Goal: Task Accomplishment & Management: Use online tool/utility

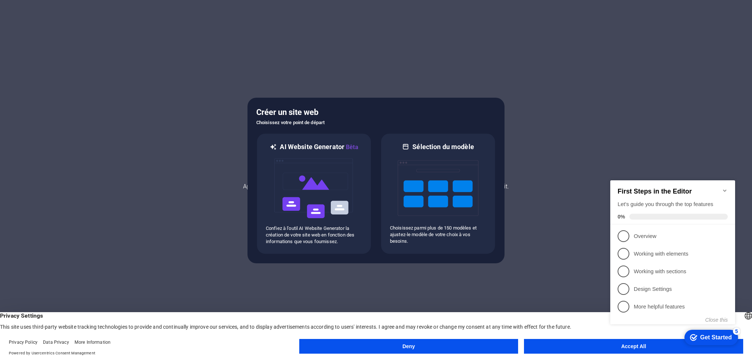
click at [433, 348] on button "Deny" at bounding box center [408, 346] width 219 height 15
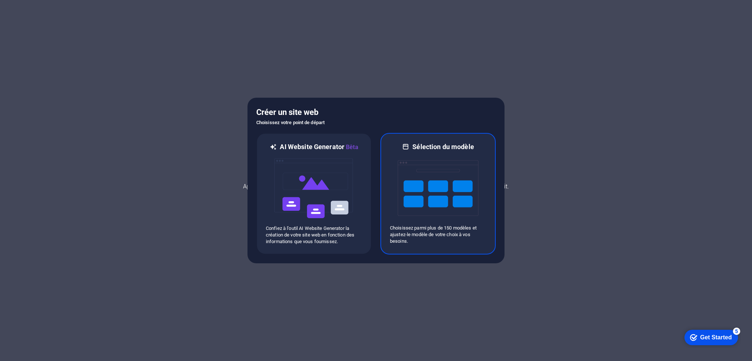
click at [421, 186] on img at bounding box center [437, 187] width 81 height 73
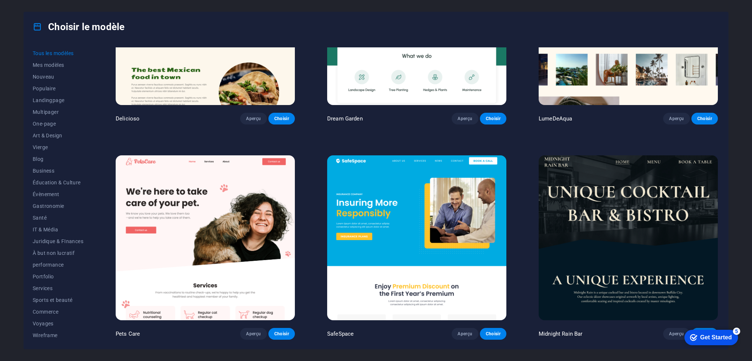
scroll to position [1652, 0]
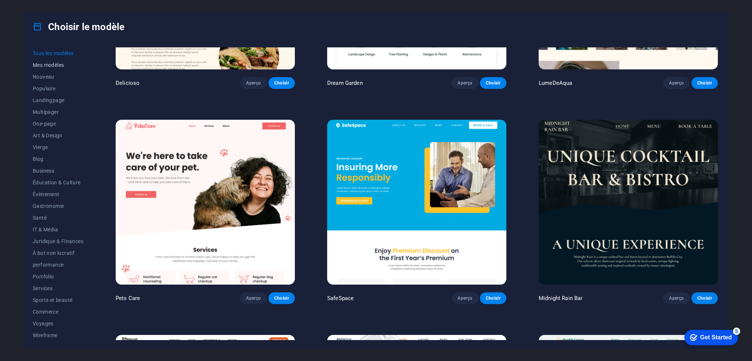
click at [55, 65] on span "Mes modèles" at bounding box center [58, 65] width 51 height 6
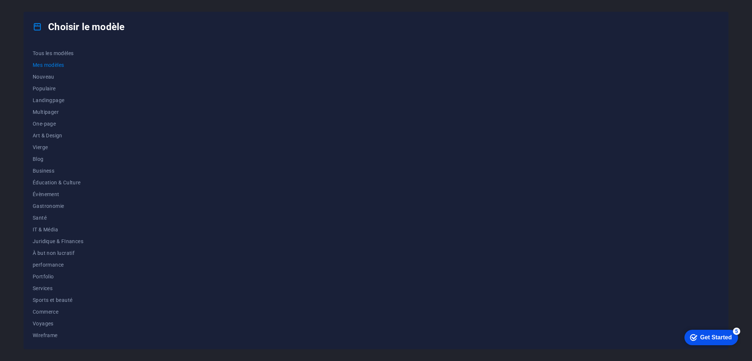
scroll to position [0, 0]
click at [48, 76] on span "Nouveau" at bounding box center [58, 77] width 51 height 6
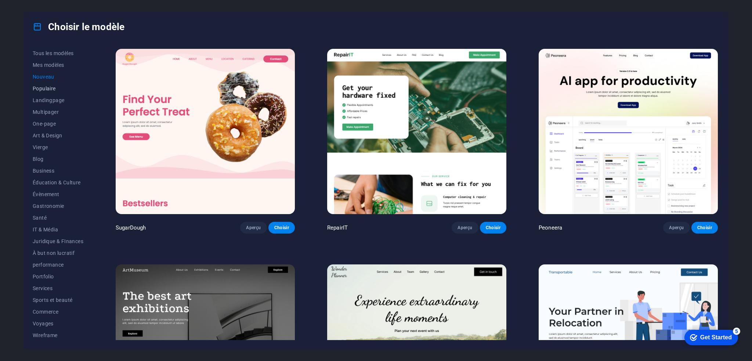
click at [47, 92] on button "Populaire" at bounding box center [58, 89] width 51 height 12
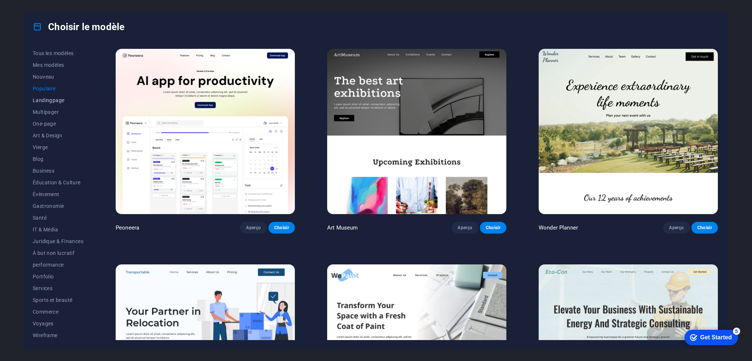
click at [52, 102] on span "Landingpage" at bounding box center [58, 100] width 51 height 6
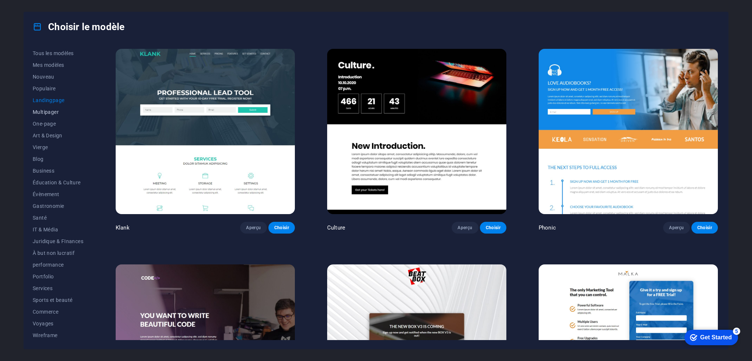
click at [48, 113] on span "Multipager" at bounding box center [58, 112] width 51 height 6
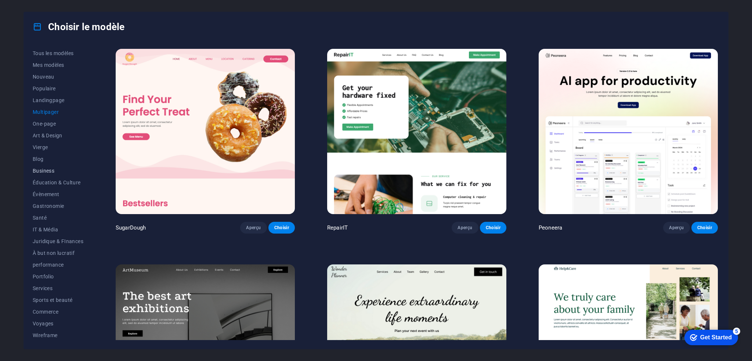
click at [46, 170] on span "Business" at bounding box center [58, 171] width 51 height 6
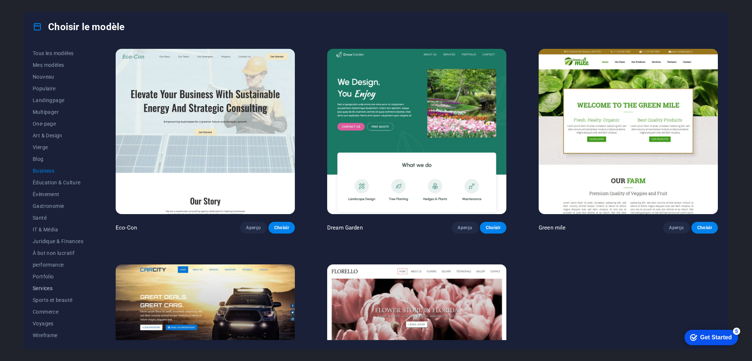
click at [48, 288] on span "Services" at bounding box center [58, 288] width 51 height 6
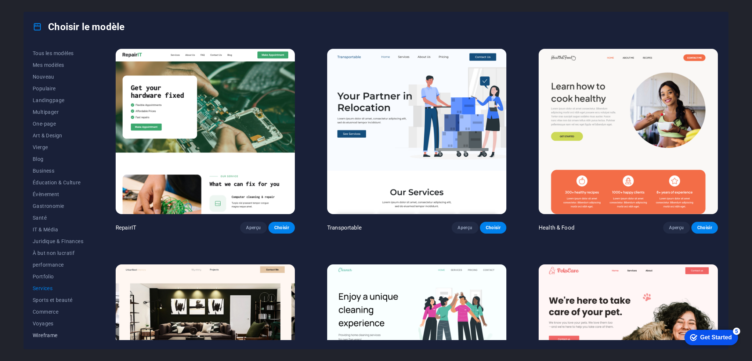
click at [48, 336] on span "Wireframe" at bounding box center [58, 335] width 51 height 6
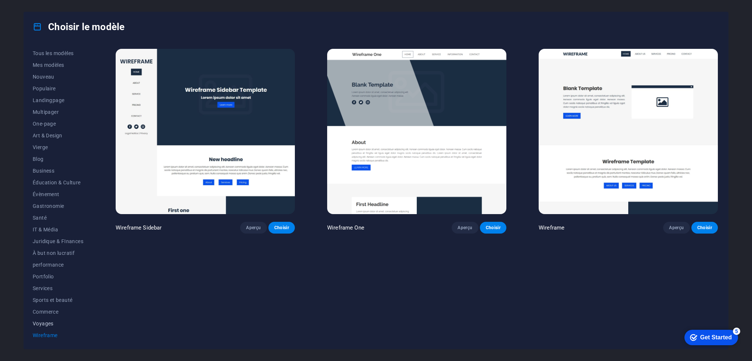
click at [42, 320] on span "Voyages" at bounding box center [58, 323] width 51 height 6
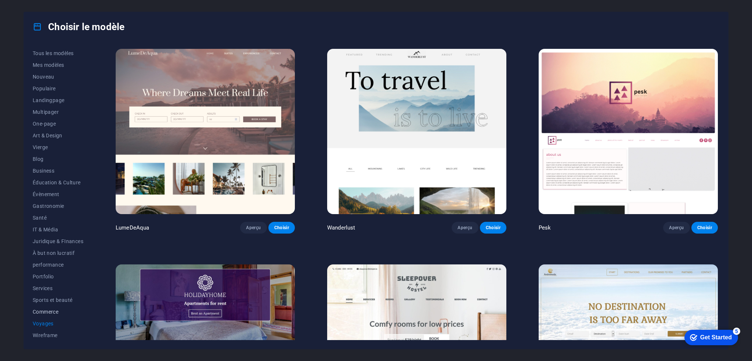
click at [54, 309] on span "Commerce" at bounding box center [58, 312] width 51 height 6
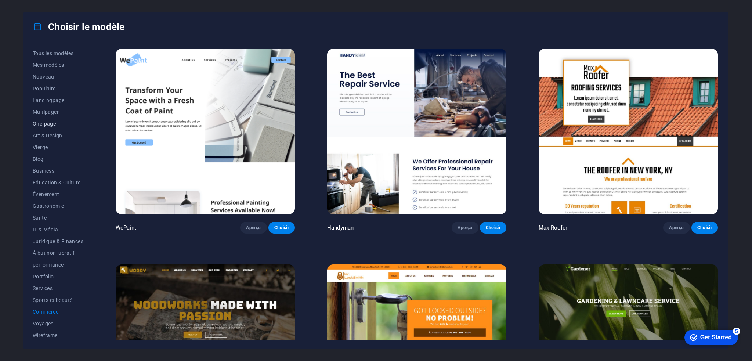
click at [49, 123] on span "One-page" at bounding box center [58, 124] width 51 height 6
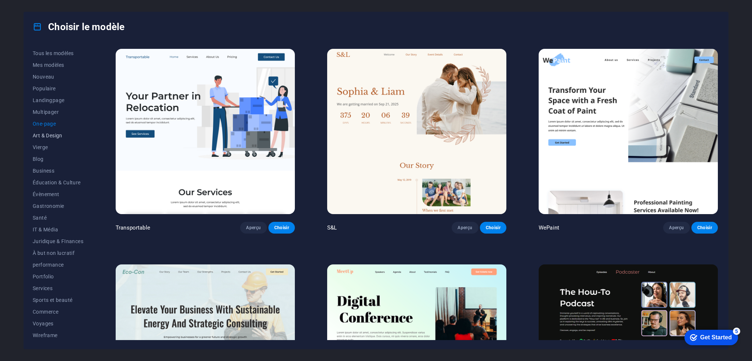
click at [48, 135] on span "Art & Design" at bounding box center [58, 135] width 51 height 6
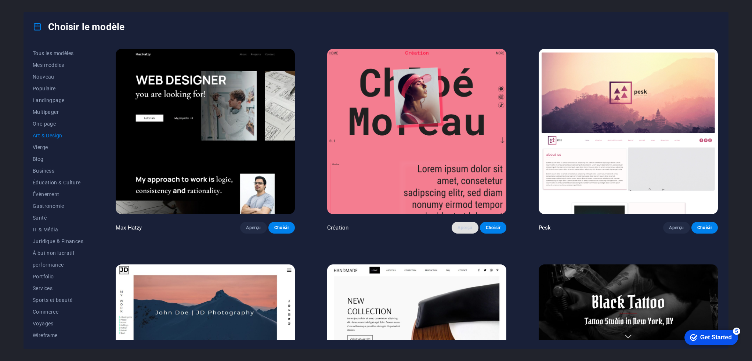
click at [465, 228] on span "Aperçu" at bounding box center [464, 228] width 15 height 6
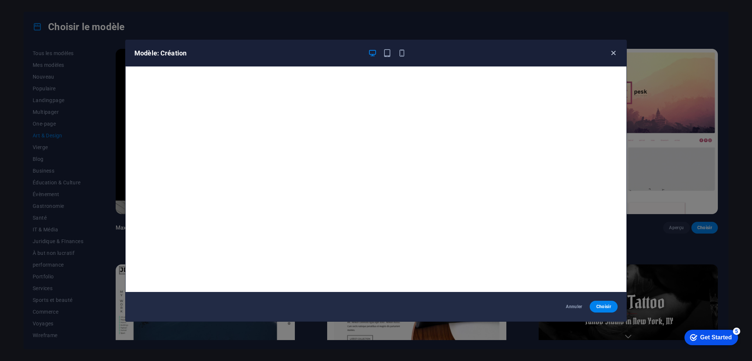
click at [613, 52] on icon "button" at bounding box center [613, 53] width 8 height 8
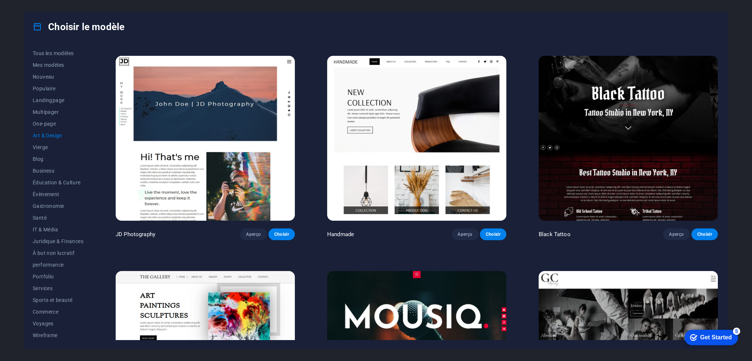
scroll to position [200, 0]
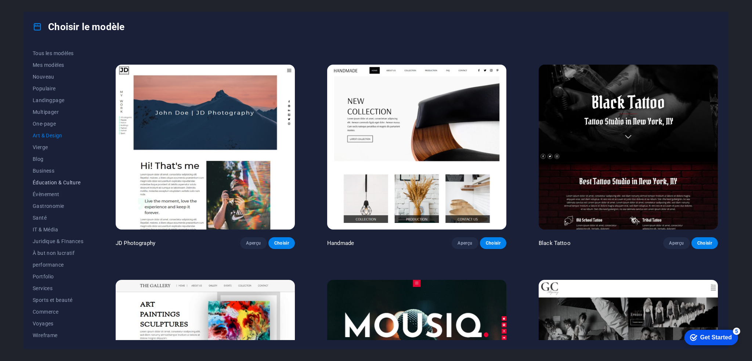
click at [60, 182] on span "Éducation & Culture" at bounding box center [58, 182] width 51 height 6
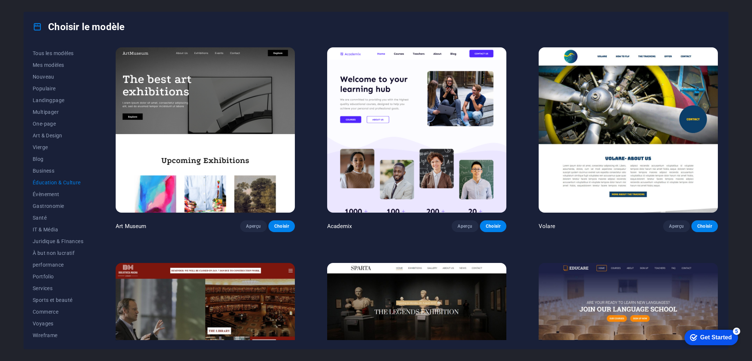
scroll to position [0, 0]
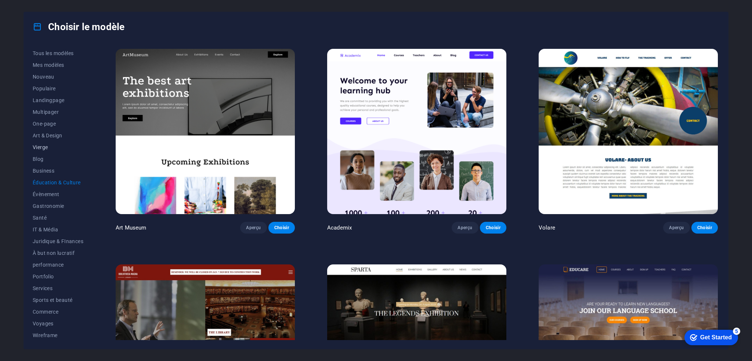
click at [45, 148] on span "Vierge" at bounding box center [58, 147] width 51 height 6
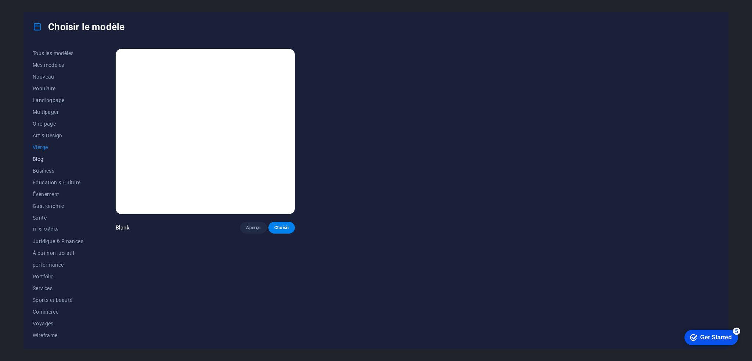
click at [39, 157] on span "Blog" at bounding box center [58, 159] width 51 height 6
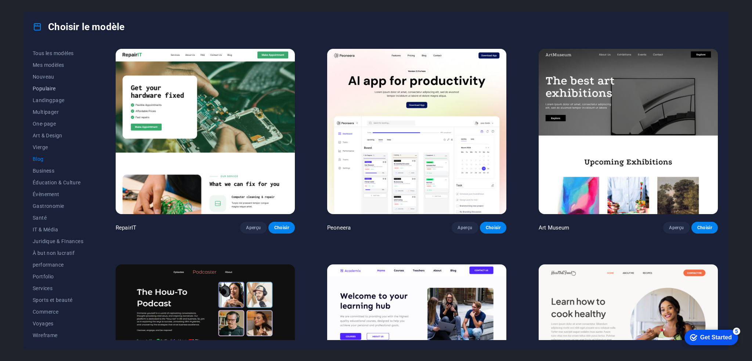
click at [47, 90] on span "Populaire" at bounding box center [58, 89] width 51 height 6
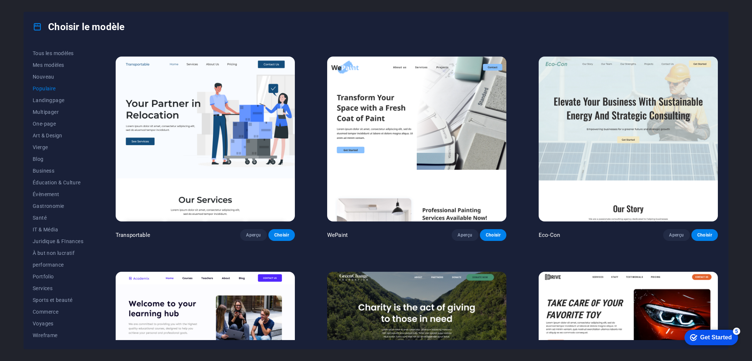
scroll to position [330, 0]
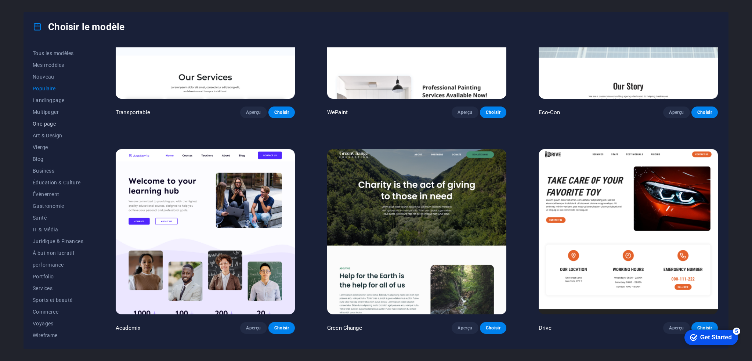
click at [48, 124] on span "One-page" at bounding box center [58, 124] width 51 height 6
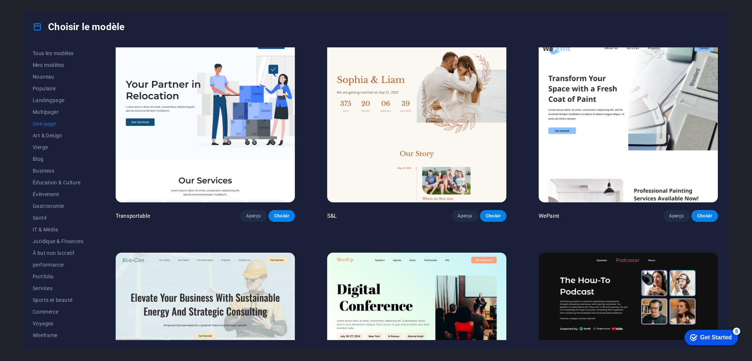
scroll to position [0, 0]
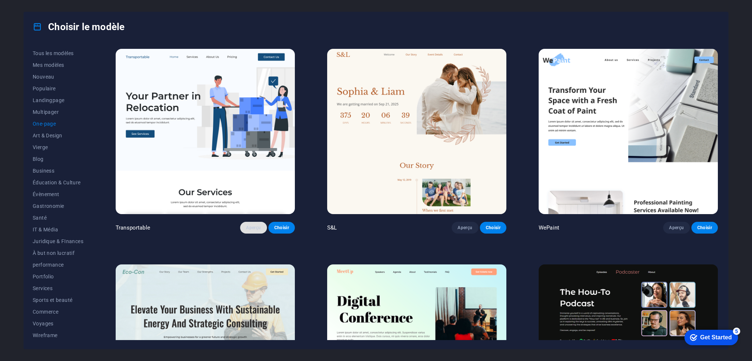
click at [251, 225] on span "Aperçu" at bounding box center [253, 228] width 15 height 6
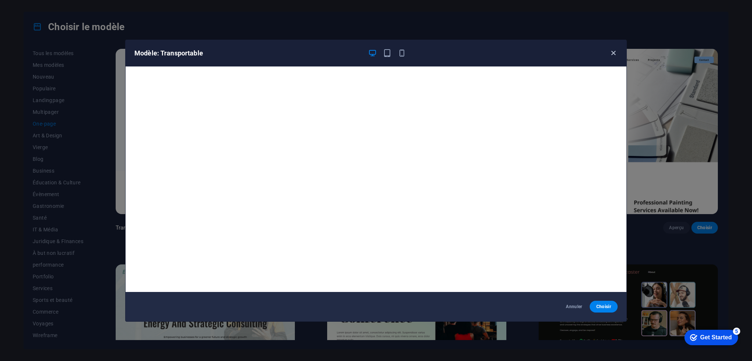
click at [612, 53] on icon "button" at bounding box center [613, 53] width 8 height 8
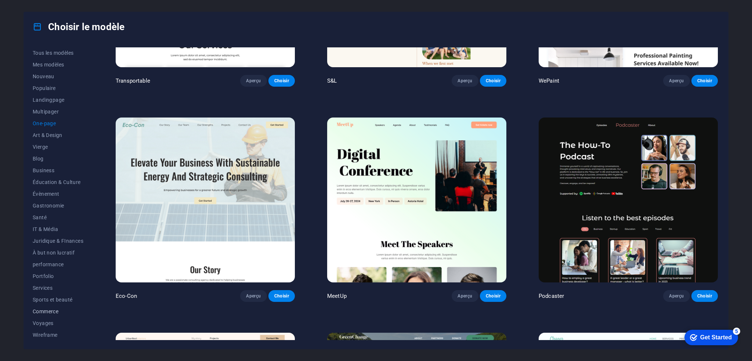
scroll to position [1, 0]
click at [49, 333] on span "Wireframe" at bounding box center [58, 334] width 51 height 6
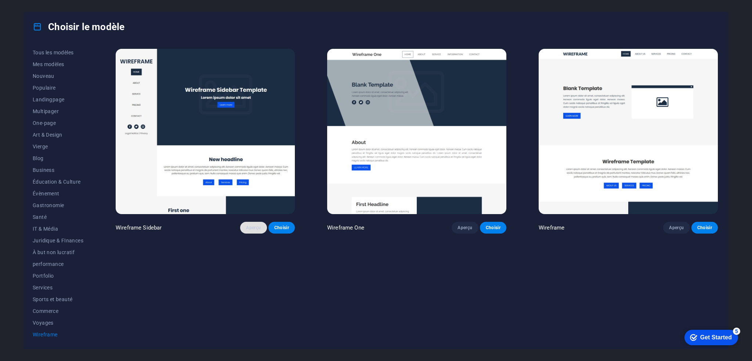
click at [247, 225] on span "Aperçu" at bounding box center [253, 228] width 15 height 6
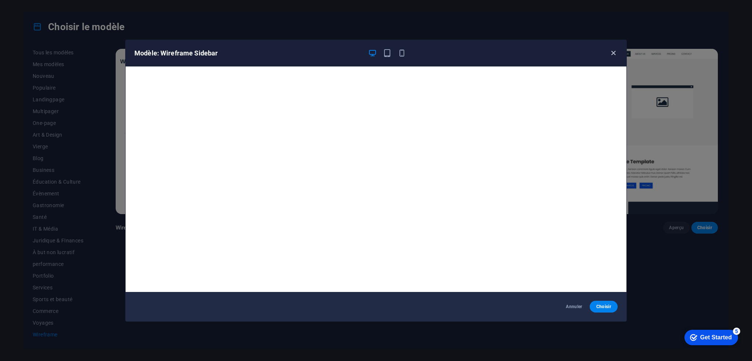
click at [612, 52] on icon "button" at bounding box center [613, 53] width 8 height 8
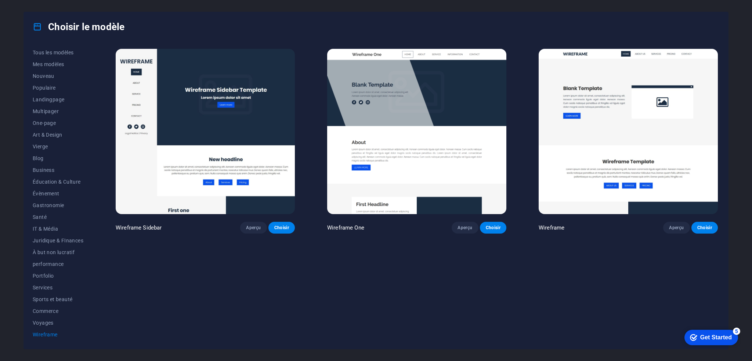
click at [629, 135] on img at bounding box center [627, 131] width 179 height 165
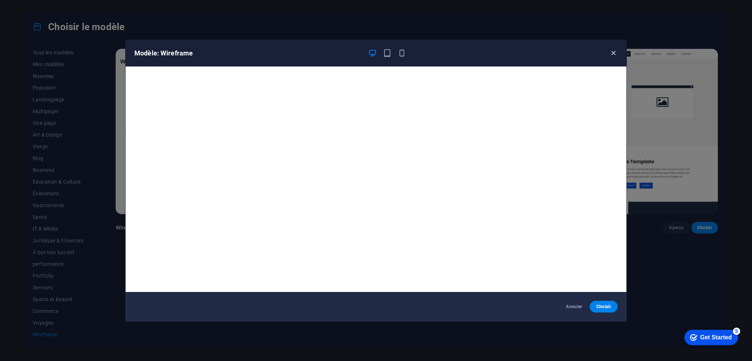
click at [613, 52] on icon "button" at bounding box center [613, 53] width 8 height 8
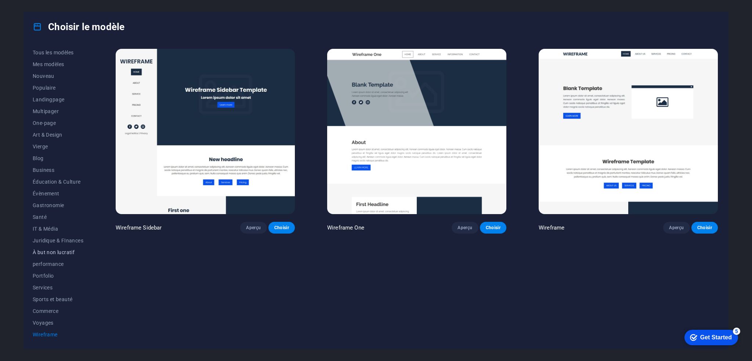
click at [63, 253] on span "À but non lucratif" at bounding box center [58, 252] width 51 height 6
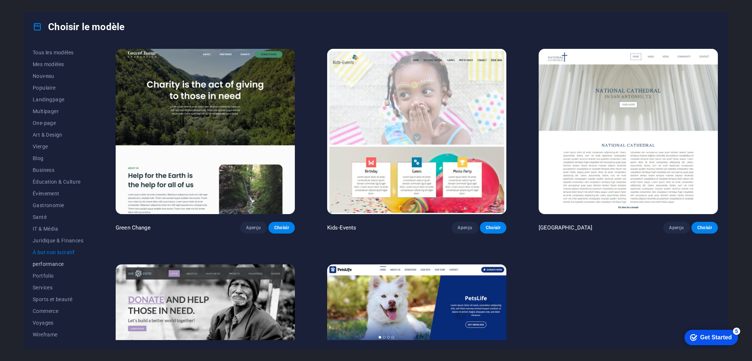
click at [55, 266] on span "performance" at bounding box center [58, 264] width 51 height 6
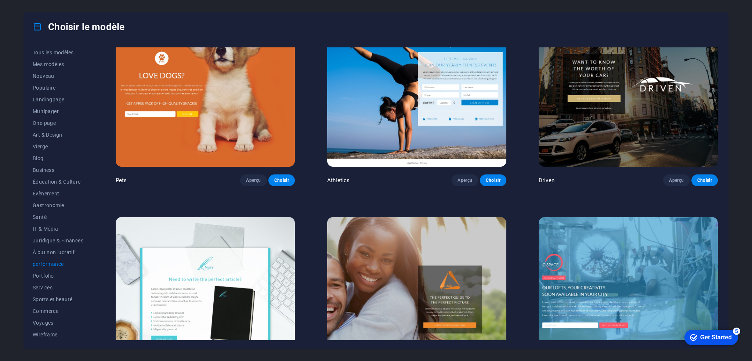
scroll to position [514, 0]
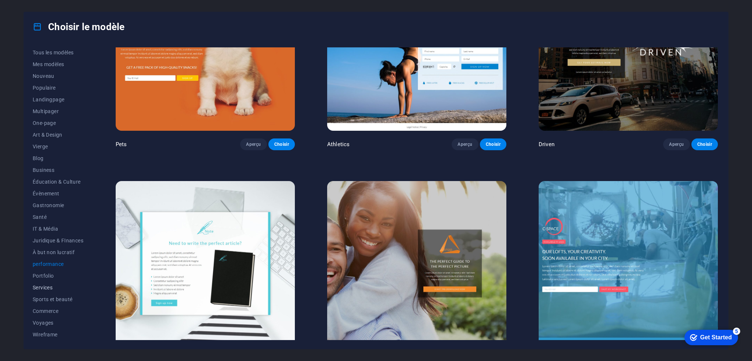
click at [47, 287] on span "Services" at bounding box center [58, 287] width 51 height 6
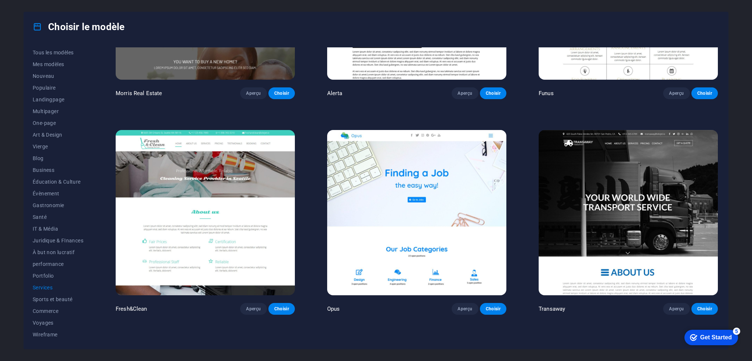
scroll to position [996, 0]
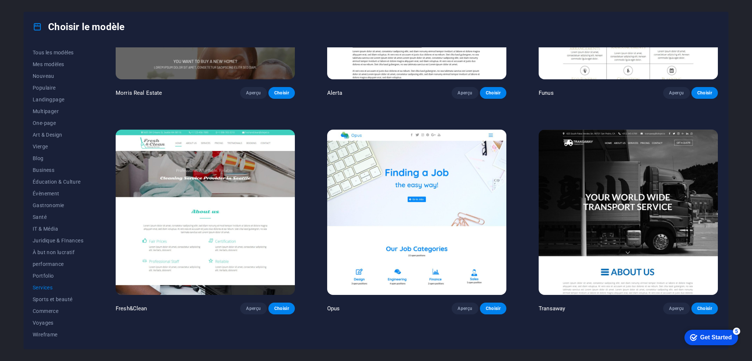
click at [430, 204] on img at bounding box center [416, 212] width 179 height 165
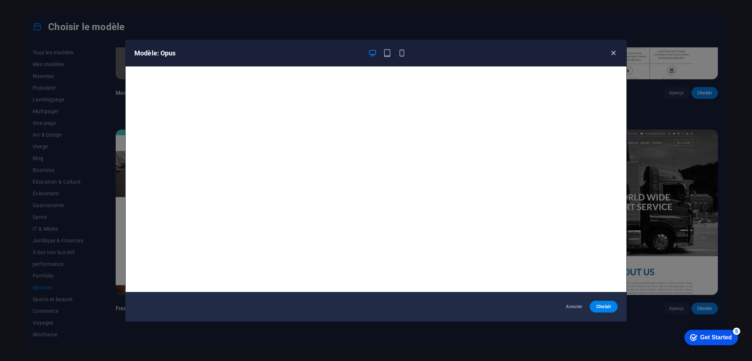
click at [609, 56] on icon "button" at bounding box center [613, 53] width 8 height 8
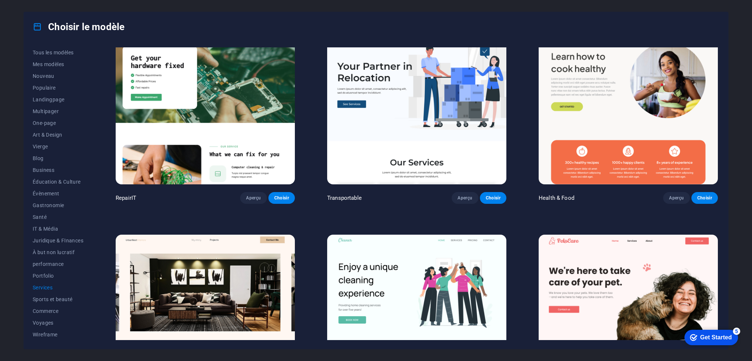
scroll to position [0, 0]
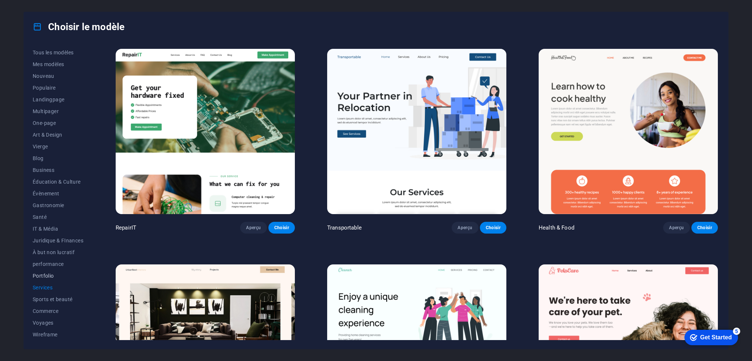
click at [44, 273] on span "Portfolio" at bounding box center [58, 276] width 51 height 6
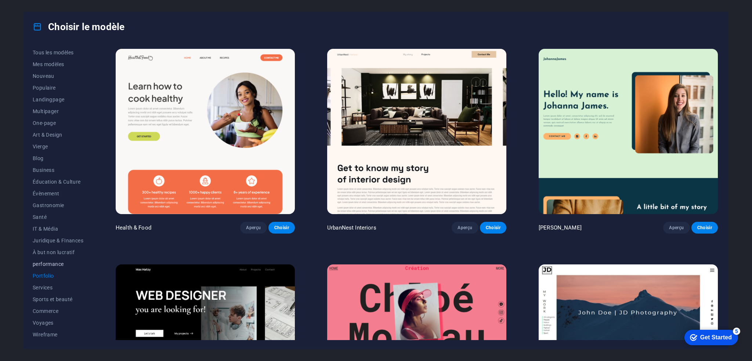
click at [59, 259] on button "performance" at bounding box center [58, 264] width 51 height 12
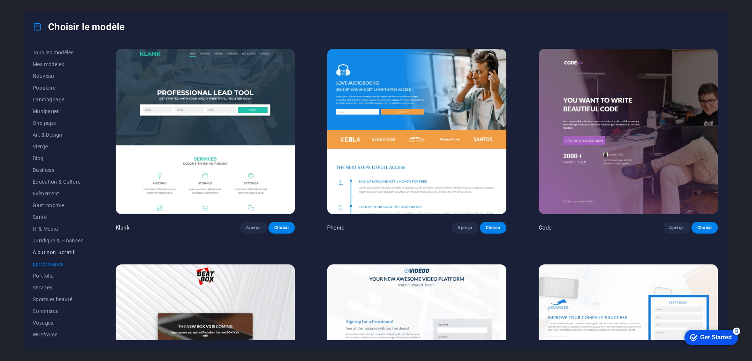
click at [56, 250] on span "À but non lucratif" at bounding box center [58, 252] width 51 height 6
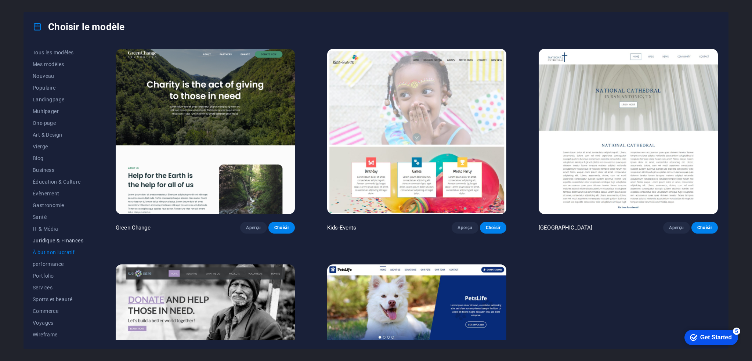
click at [54, 242] on span "Juridique & FInances" at bounding box center [58, 240] width 51 height 6
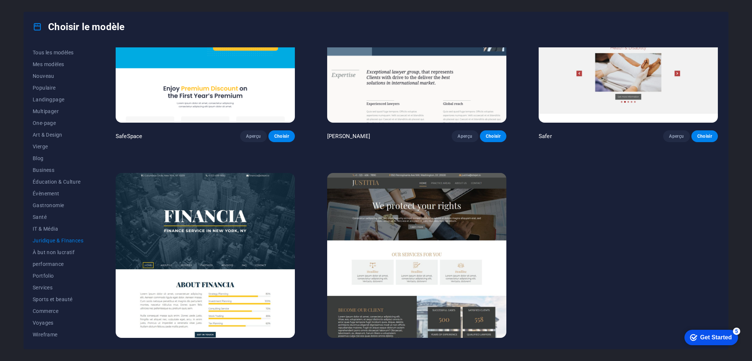
scroll to position [107, 0]
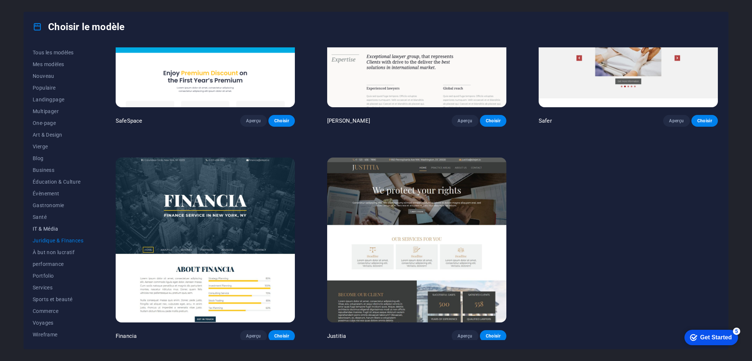
click at [40, 227] on span "IT & Média" at bounding box center [58, 229] width 51 height 6
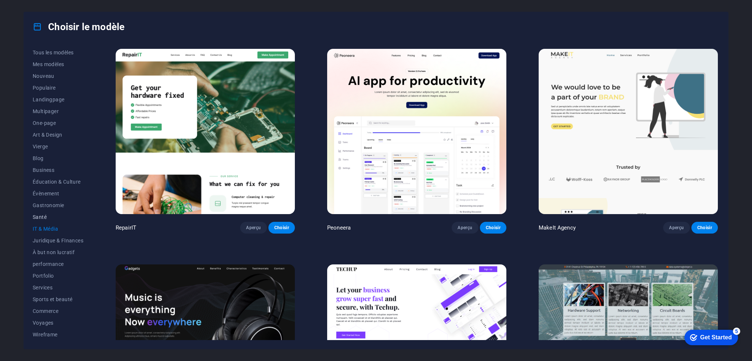
click at [41, 216] on span "Santé" at bounding box center [58, 217] width 51 height 6
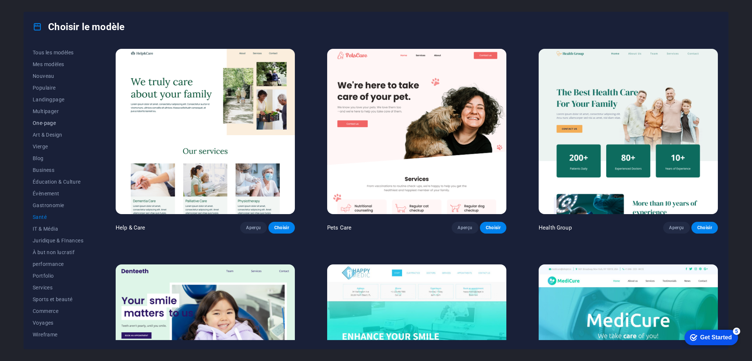
click at [50, 120] on span "One-page" at bounding box center [58, 123] width 51 height 6
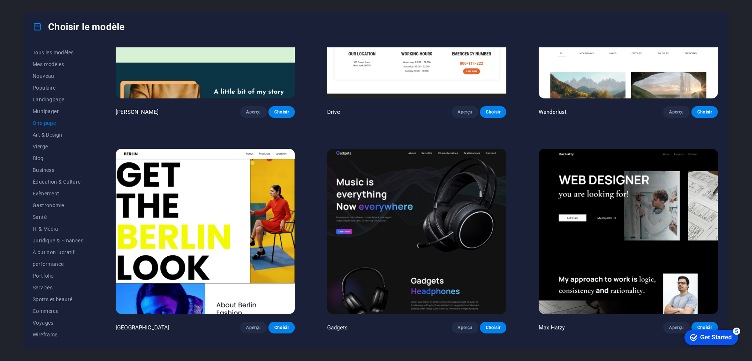
scroll to position [771, 0]
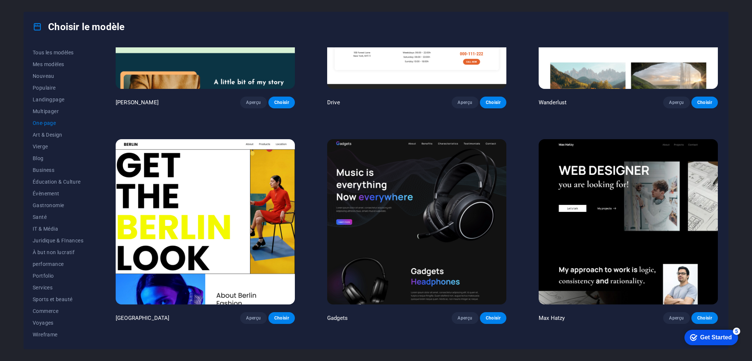
click at [238, 265] on img at bounding box center [205, 221] width 179 height 165
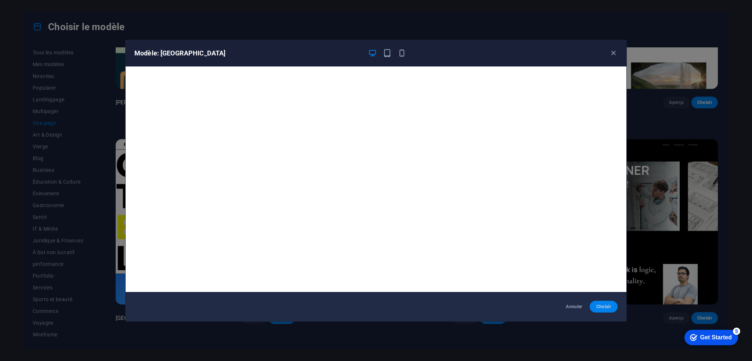
click at [607, 306] on span "Choisir" at bounding box center [603, 307] width 16 height 6
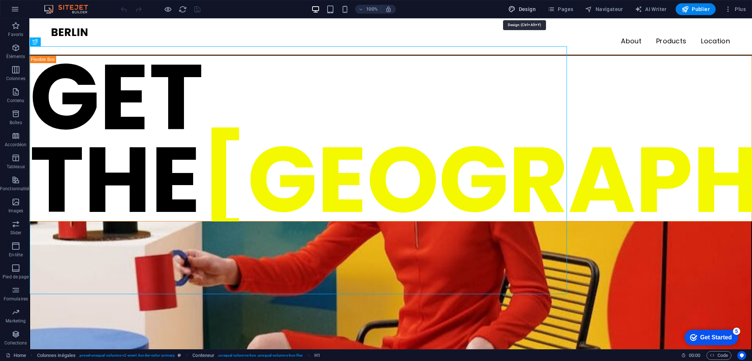
select select "px"
select select "400"
select select "px"
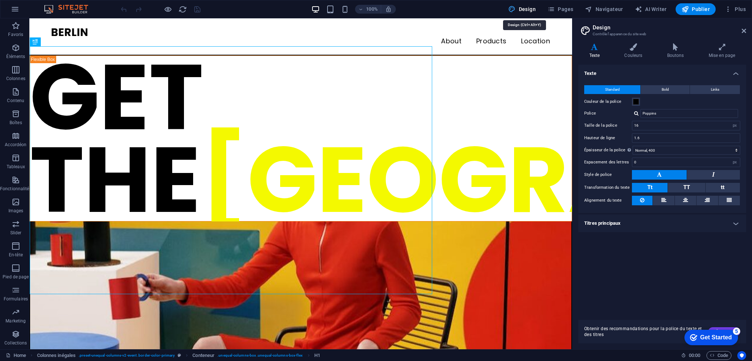
click at [15, 117] on icon "button" at bounding box center [15, 113] width 9 height 9
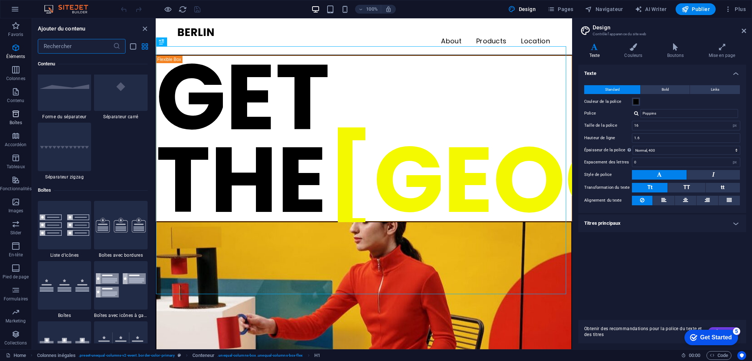
scroll to position [2024, 0]
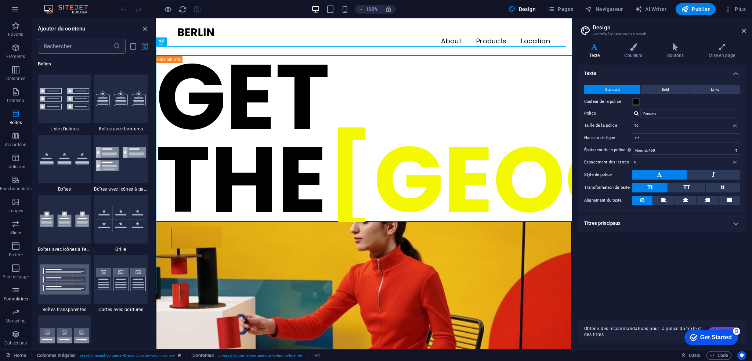
click at [17, 292] on icon "button" at bounding box center [15, 290] width 9 height 9
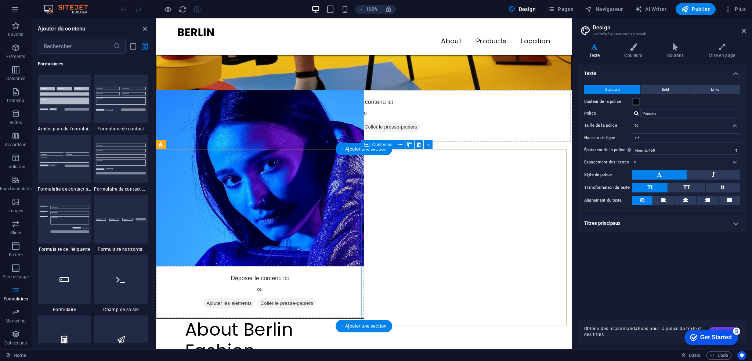
scroll to position [440, 0]
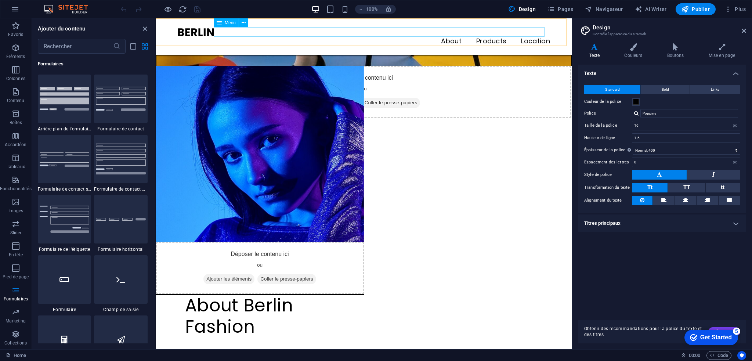
click at [444, 37] on nav "About Products Location" at bounding box center [364, 42] width 372 height 10
click at [448, 37] on nav "About Products Location" at bounding box center [364, 42] width 372 height 10
click at [424, 37] on nav "About Products Location" at bounding box center [364, 42] width 372 height 10
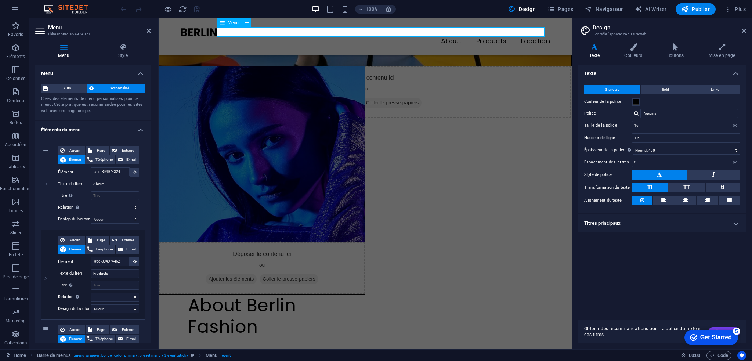
scroll to position [734, 0]
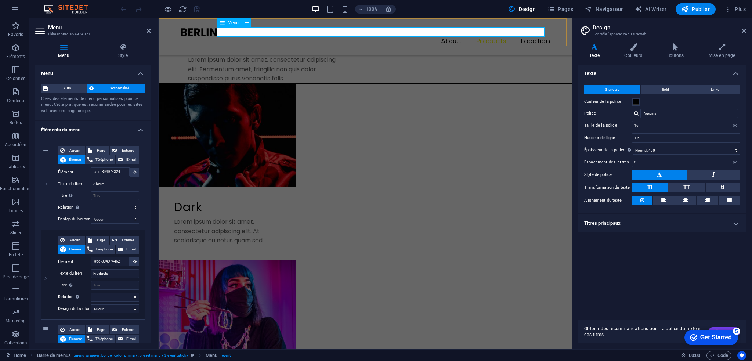
click at [448, 37] on nav "About Products Location" at bounding box center [365, 42] width 369 height 10
click at [208, 41] on div "About Products Location" at bounding box center [365, 36] width 413 height 37
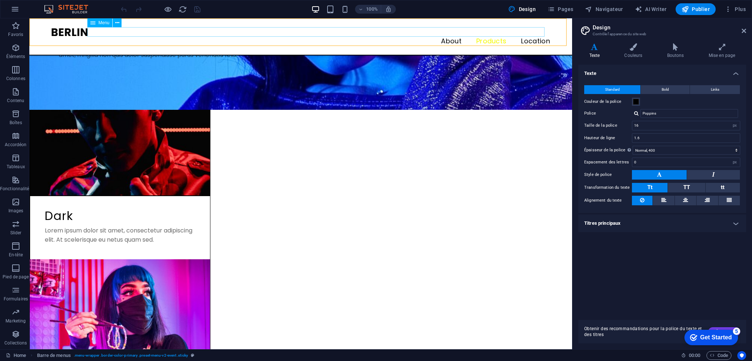
click at [104, 23] on span "Menu" at bounding box center [103, 23] width 11 height 4
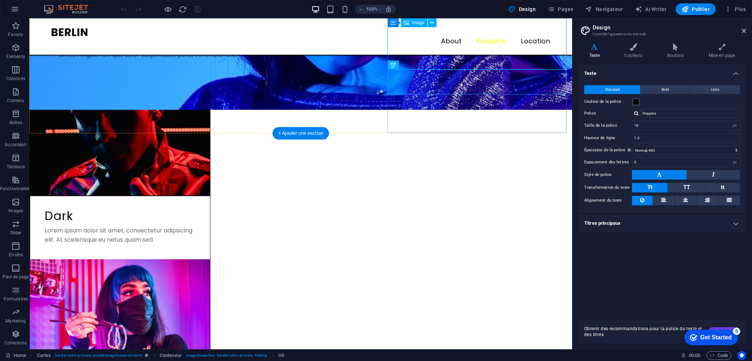
click at [463, 37] on nav "About Products Location" at bounding box center [300, 42] width 498 height 10
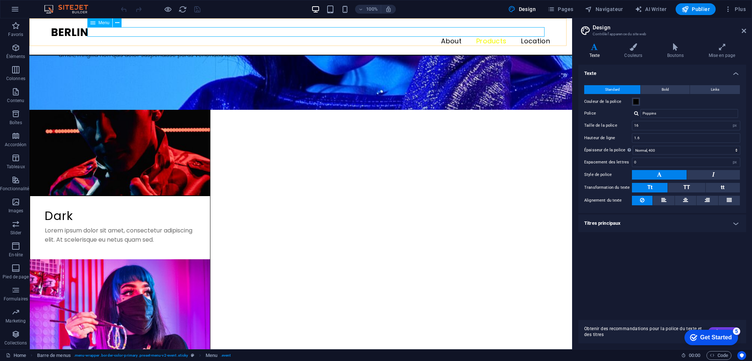
click at [560, 10] on span "Pages" at bounding box center [560, 9] width 26 height 7
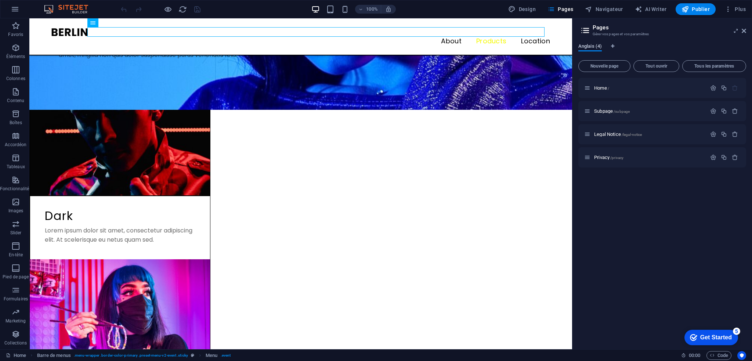
click at [591, 49] on span "Anglais (4)" at bounding box center [589, 47] width 23 height 10
click at [609, 10] on span "Navigateur" at bounding box center [604, 9] width 38 height 7
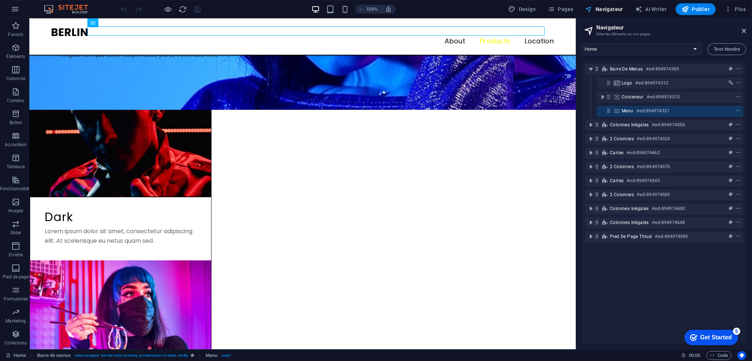
scroll to position [735, 0]
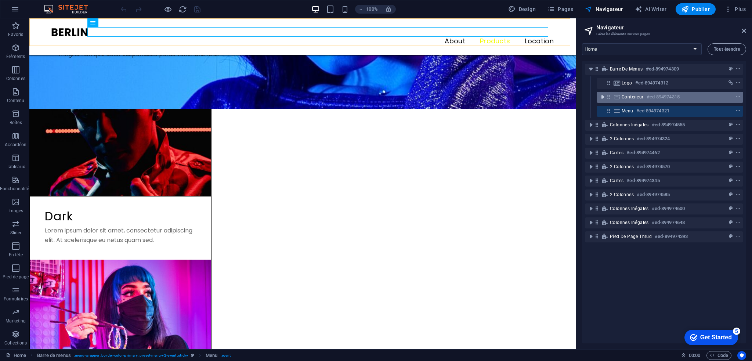
click at [602, 95] on icon "toggle-expand" at bounding box center [602, 96] width 7 height 7
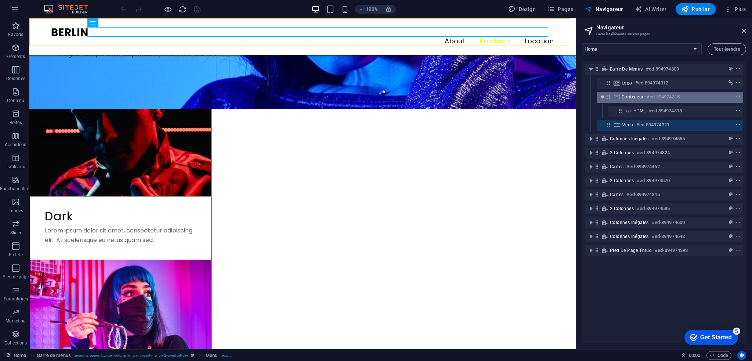
click at [602, 96] on icon "toggle-expand" at bounding box center [602, 96] width 7 height 7
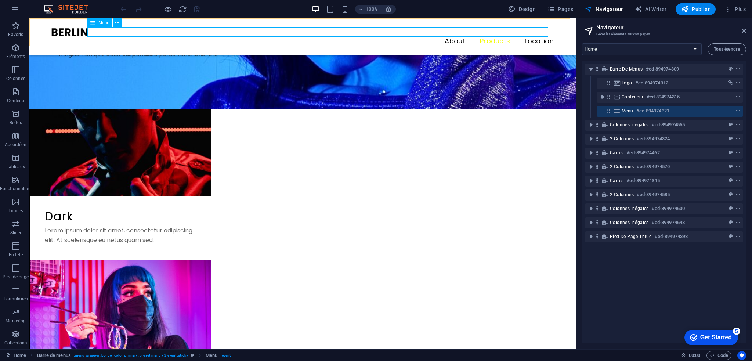
click at [630, 109] on span "Menu" at bounding box center [627, 111] width 12 height 6
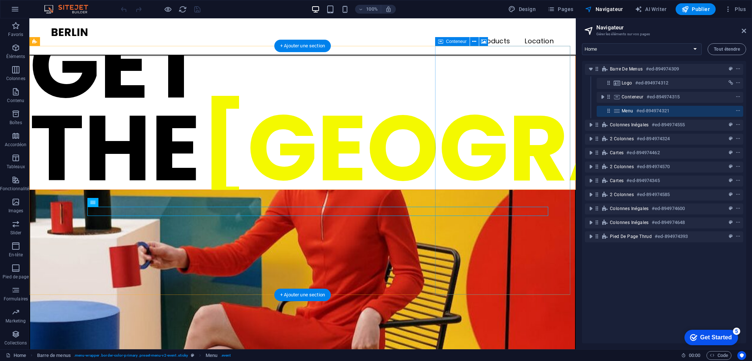
scroll to position [0, 0]
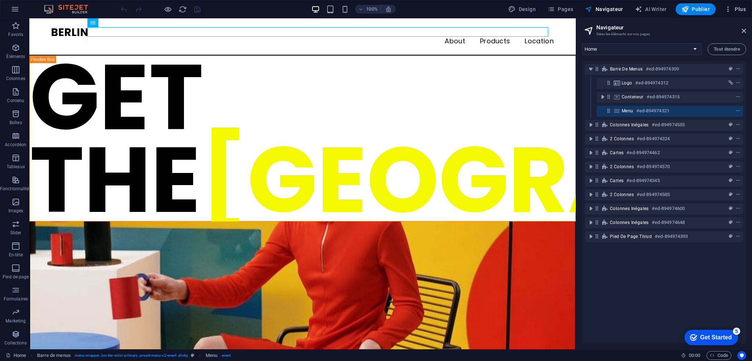
click at [0, 0] on span "Plus" at bounding box center [0, 0] width 0 height 0
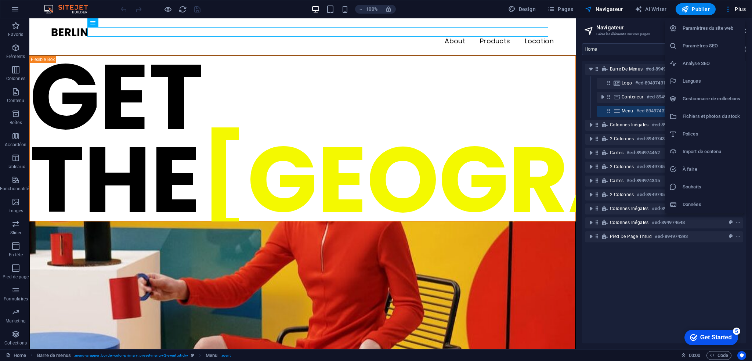
click at [639, 21] on div at bounding box center [376, 180] width 752 height 361
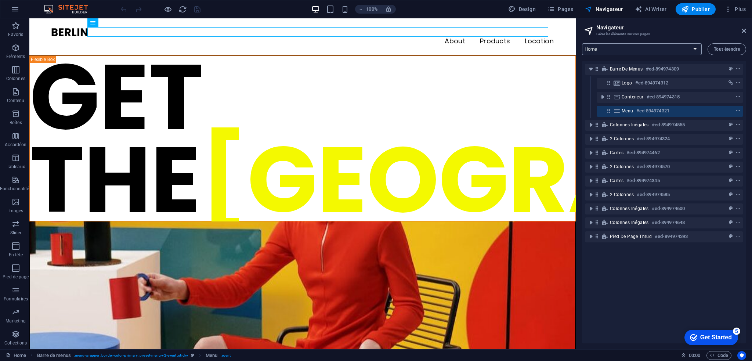
click at [695, 47] on select "Home Subpage Legal Notice Privacy" at bounding box center [642, 49] width 120 height 12
click at [687, 26] on h2 "Navigateur" at bounding box center [671, 27] width 150 height 7
click at [562, 8] on span "Pages" at bounding box center [560, 9] width 26 height 7
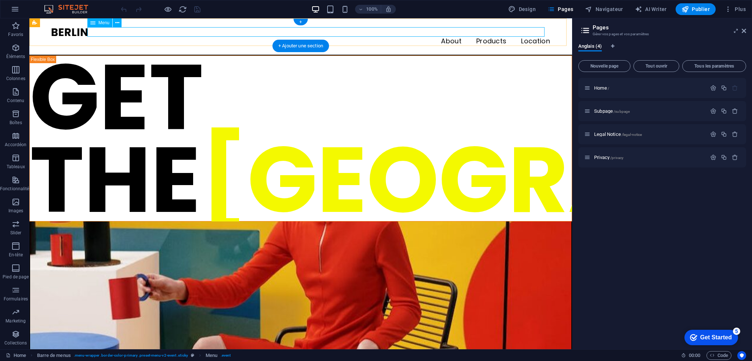
click at [139, 37] on nav "About Products Location" at bounding box center [300, 42] width 498 height 10
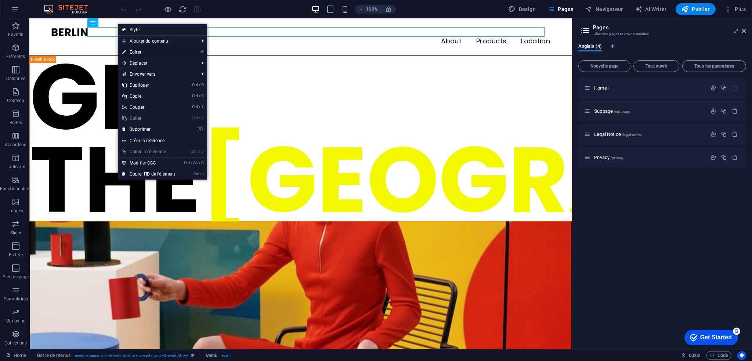
click at [138, 51] on link "⏎ Éditer" at bounding box center [149, 52] width 62 height 11
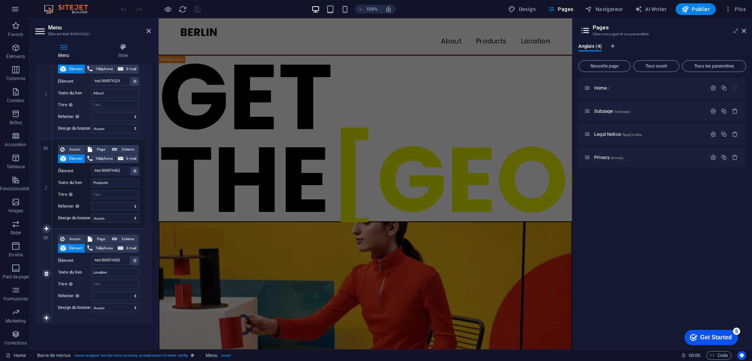
scroll to position [91, 0]
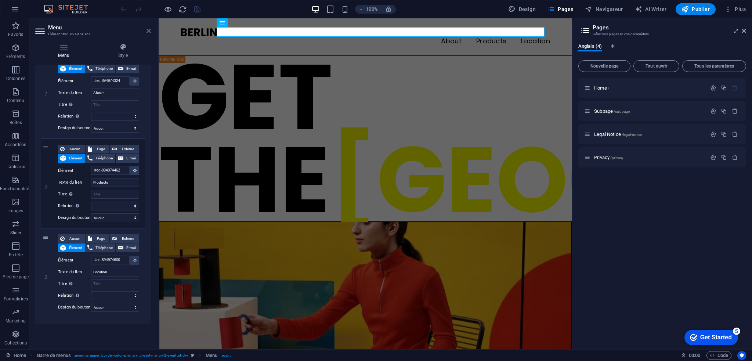
click at [148, 30] on icon at bounding box center [148, 31] width 4 height 6
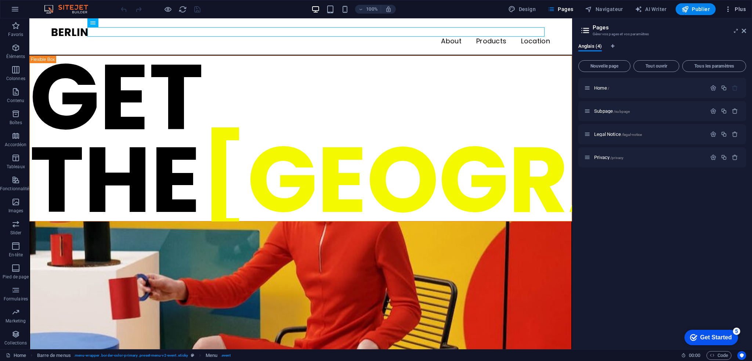
click at [0, 0] on icon "button" at bounding box center [0, 0] width 0 height 0
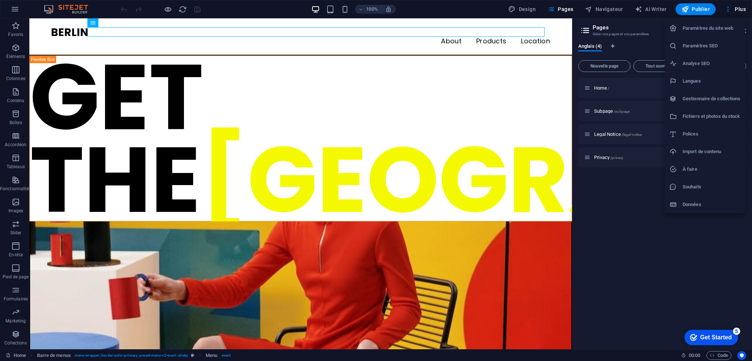
click at [663, 252] on div at bounding box center [376, 180] width 752 height 361
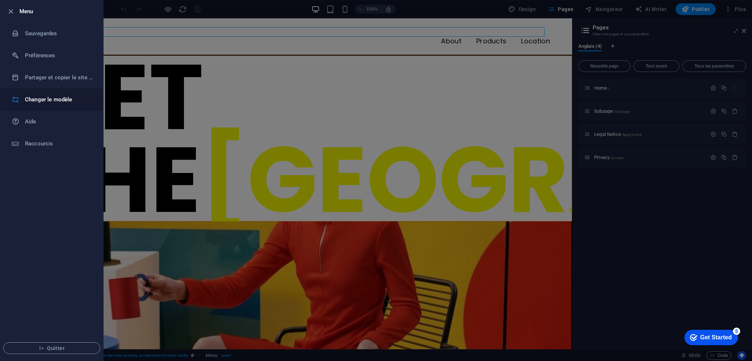
click at [46, 101] on h6 "Changer le modèle" at bounding box center [59, 99] width 68 height 9
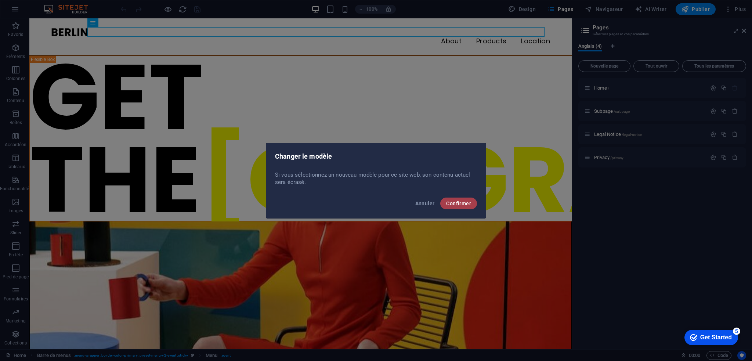
click at [460, 204] on span "Confirmer" at bounding box center [458, 203] width 25 height 6
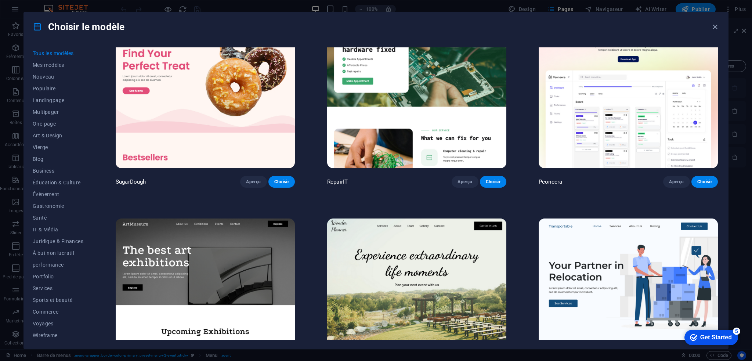
scroll to position [37, 0]
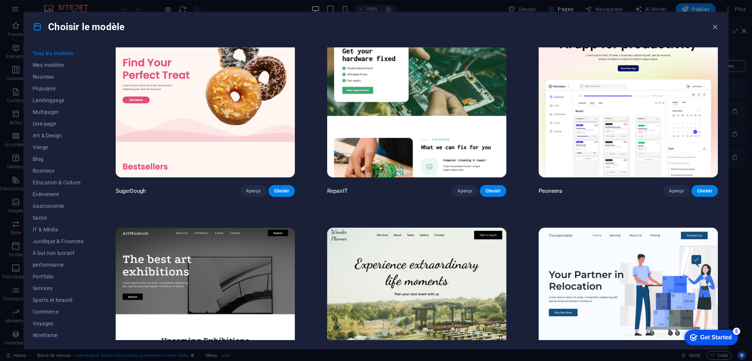
click at [190, 95] on img at bounding box center [205, 94] width 179 height 165
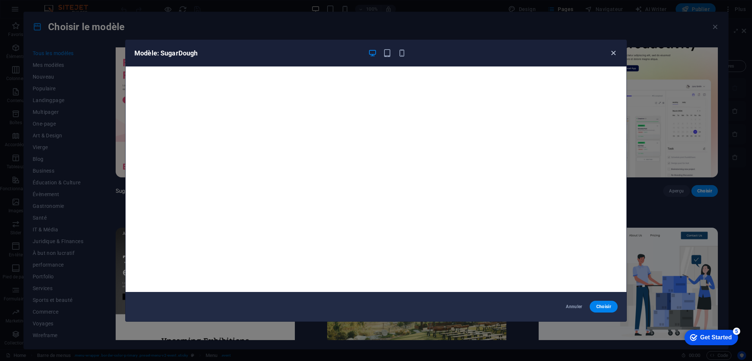
click at [613, 53] on icon "button" at bounding box center [613, 53] width 8 height 8
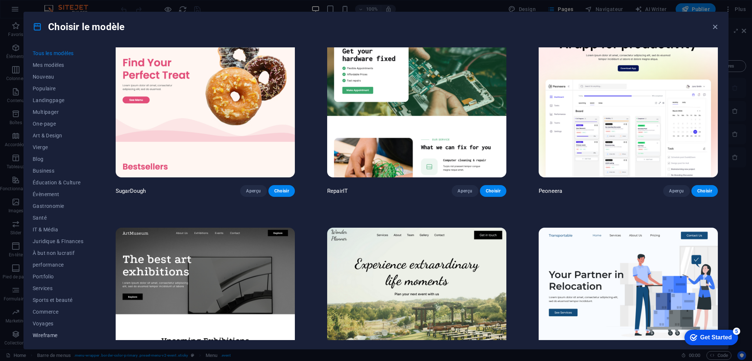
click at [44, 334] on span "Wireframe" at bounding box center [58, 335] width 51 height 6
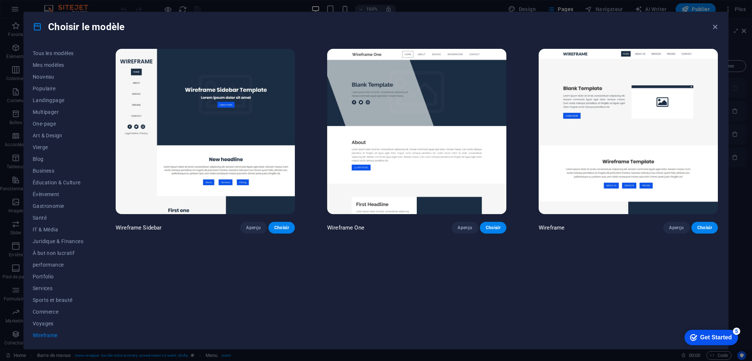
click at [439, 102] on img at bounding box center [416, 131] width 179 height 165
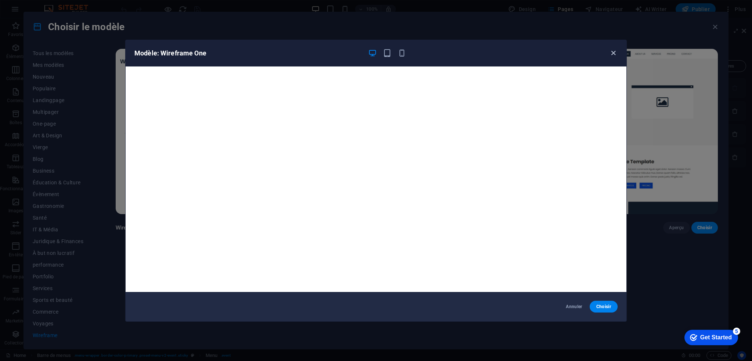
click at [613, 53] on icon "button" at bounding box center [613, 53] width 8 height 8
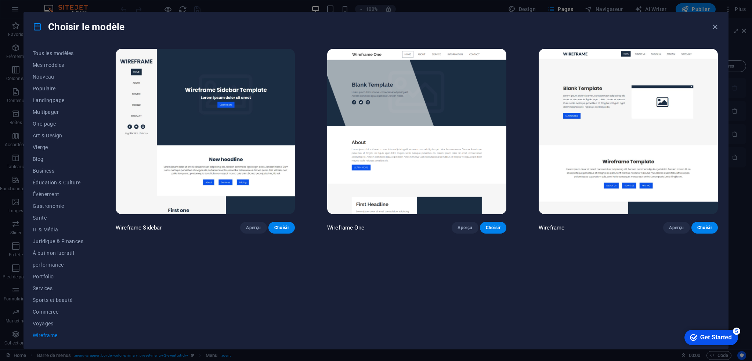
click at [621, 142] on img at bounding box center [627, 131] width 179 height 165
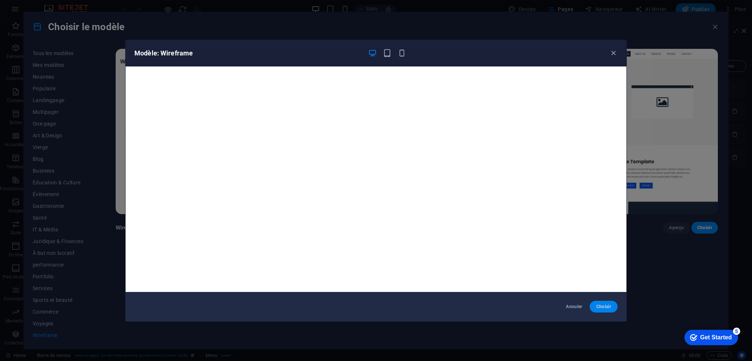
click at [604, 306] on span "Choisir" at bounding box center [603, 307] width 16 height 6
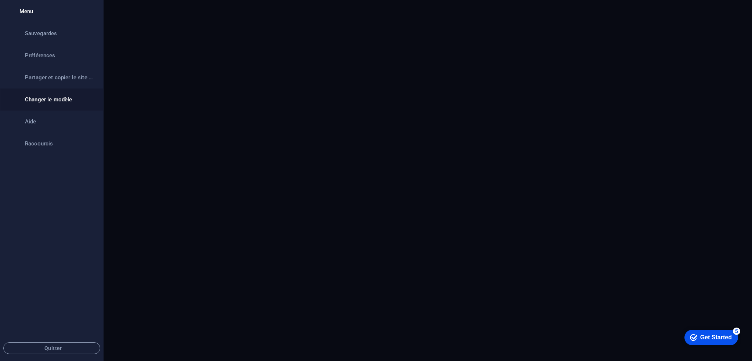
click at [57, 97] on h6 "Changer le modèle" at bounding box center [59, 99] width 68 height 9
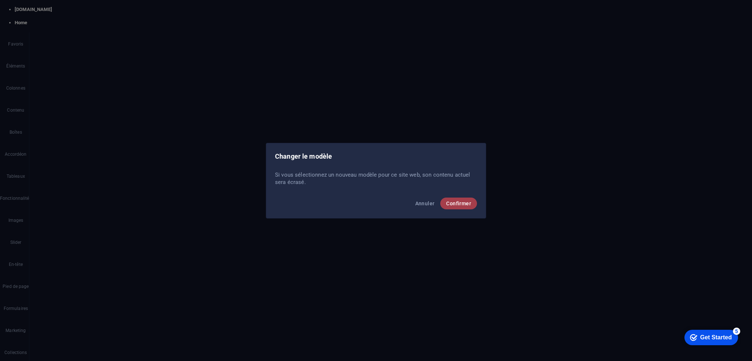
click at [454, 201] on span "Confirmer" at bounding box center [458, 203] width 25 height 6
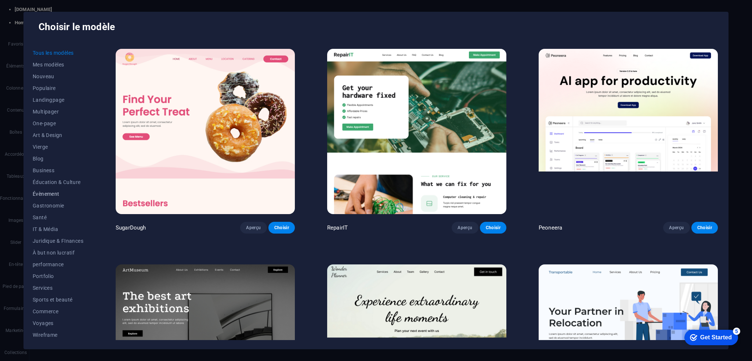
scroll to position [1, 0]
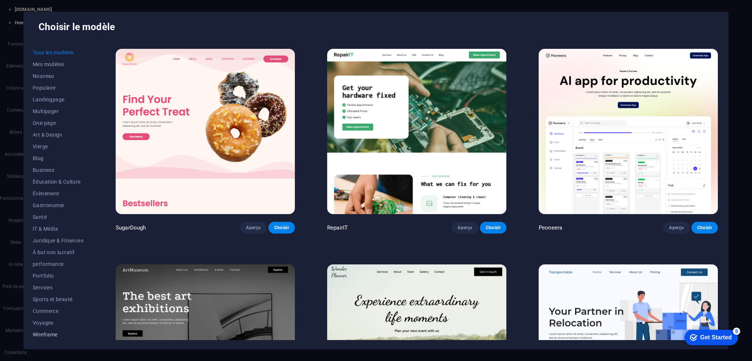
click at [48, 336] on span "Wireframe" at bounding box center [58, 334] width 51 height 6
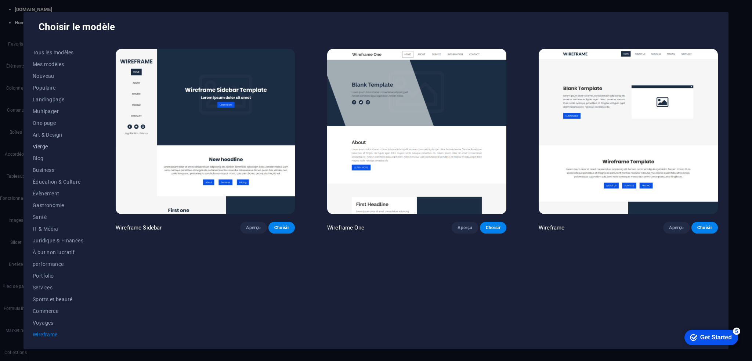
click at [46, 144] on span "Vierge" at bounding box center [58, 147] width 51 height 6
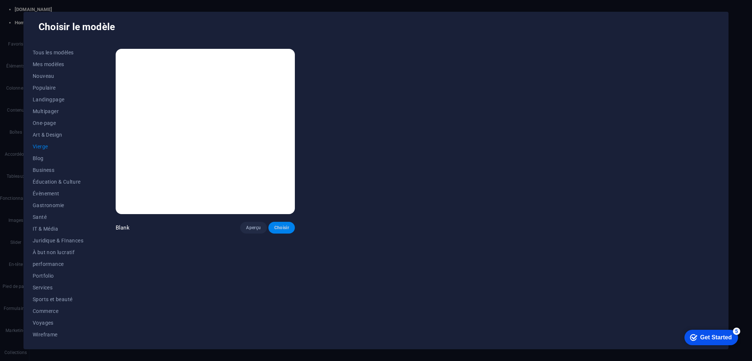
click at [284, 227] on span "Choisir" at bounding box center [281, 228] width 15 height 6
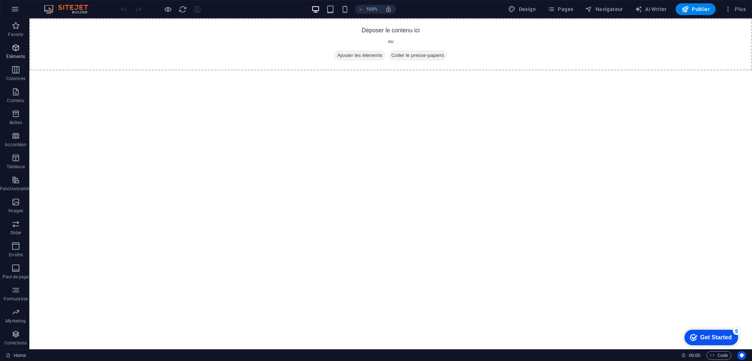
click at [19, 52] on icon "button" at bounding box center [15, 47] width 9 height 9
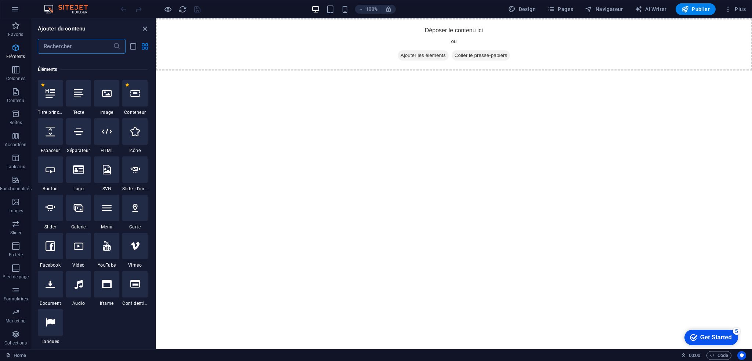
scroll to position [78, 0]
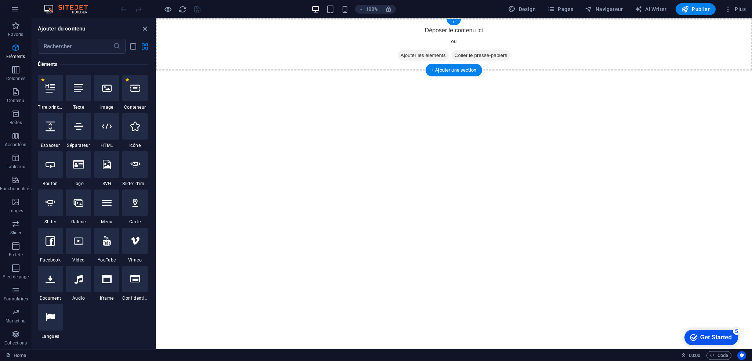
click at [408, 53] on span "Ajouter les éléments" at bounding box center [422, 55] width 51 height 10
click at [454, 22] on div "+" at bounding box center [453, 22] width 14 height 7
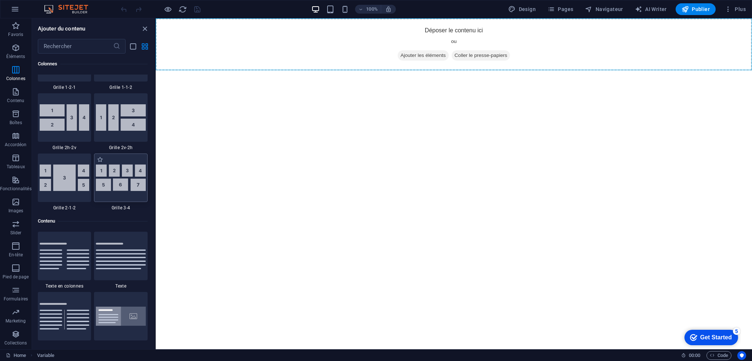
scroll to position [1064, 0]
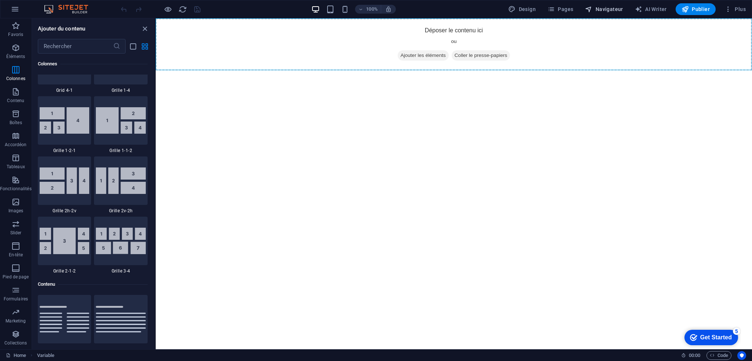
click at [604, 7] on span "Navigateur" at bounding box center [604, 9] width 38 height 7
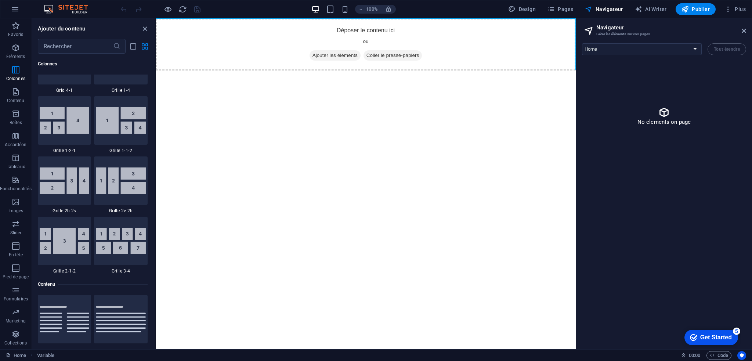
click at [669, 117] on icon at bounding box center [664, 112] width 12 height 12
click at [626, 44] on select "Home Legal Notice Privacy" at bounding box center [642, 49] width 120 height 12
click at [615, 128] on div "No elements on page" at bounding box center [664, 116] width 164 height 110
click at [570, 7] on span "Pages" at bounding box center [560, 9] width 26 height 7
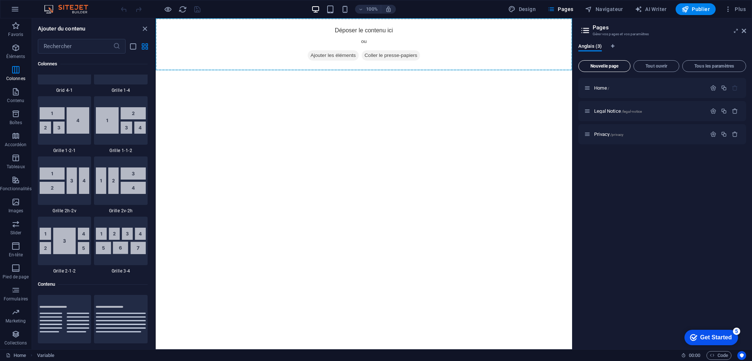
click at [609, 65] on span "Nouvelle page" at bounding box center [604, 66] width 46 height 4
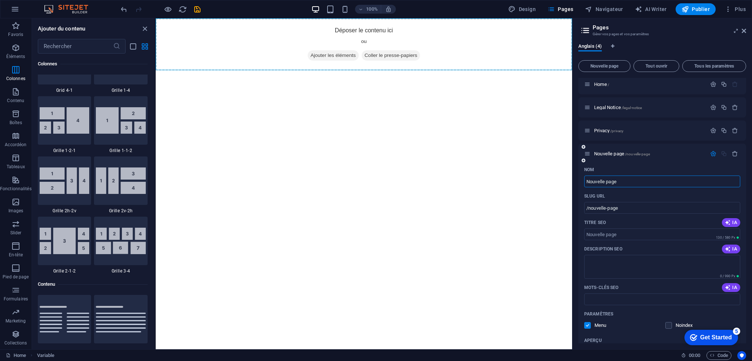
scroll to position [0, 0]
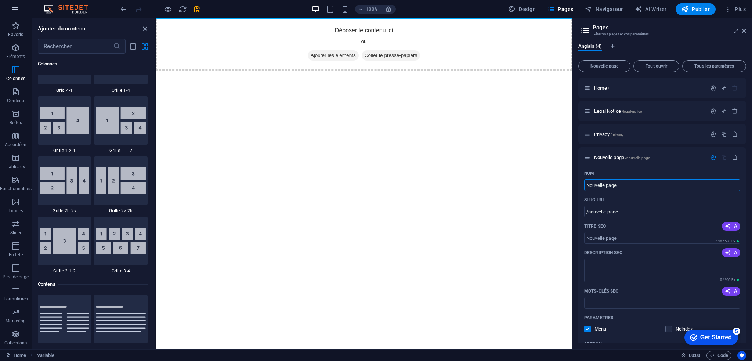
click at [22, 10] on button "button" at bounding box center [15, 9] width 18 height 18
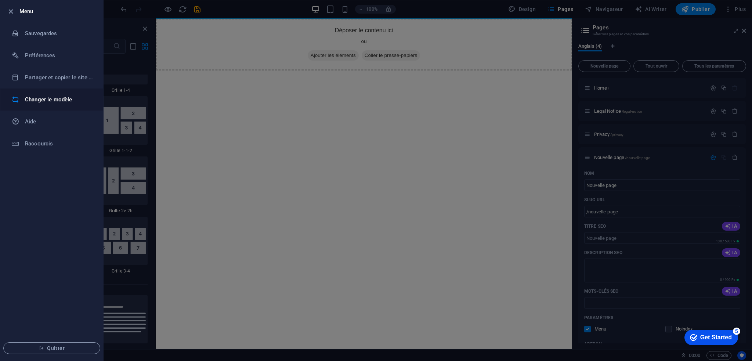
click at [40, 94] on li "Changer le modèle" at bounding box center [51, 99] width 103 height 22
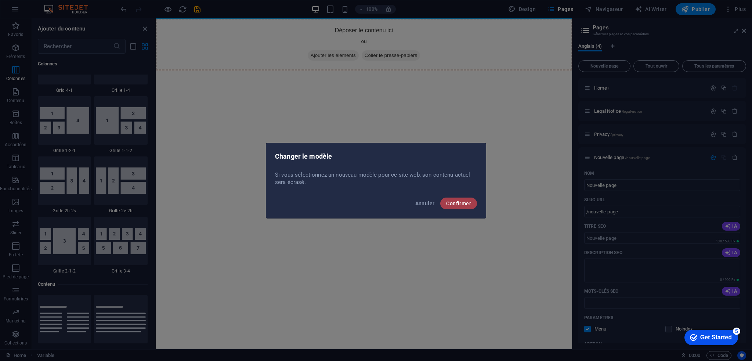
click at [460, 204] on span "Confirmer" at bounding box center [458, 203] width 25 height 6
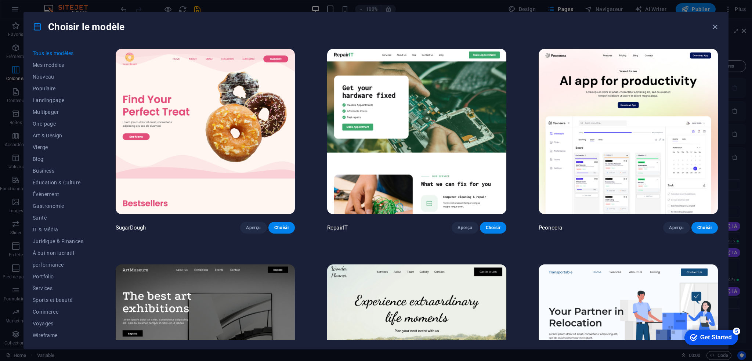
click at [482, 6] on div "Choisir le modèle Tous les modèles Mes modèles Nouveau Populaire Landingpage Mu…" at bounding box center [376, 180] width 752 height 361
click at [49, 336] on span "Wireframe" at bounding box center [58, 335] width 51 height 6
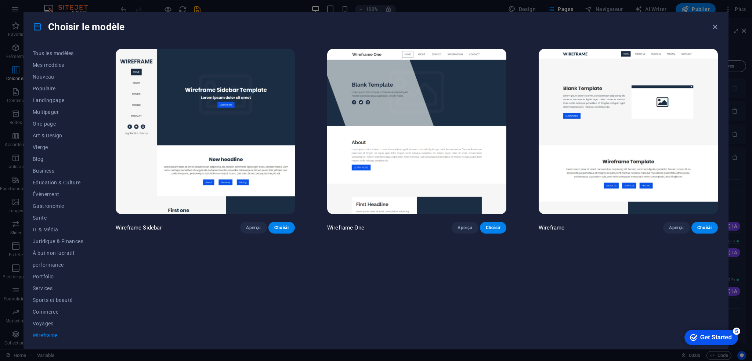
click at [427, 118] on img at bounding box center [416, 131] width 179 height 165
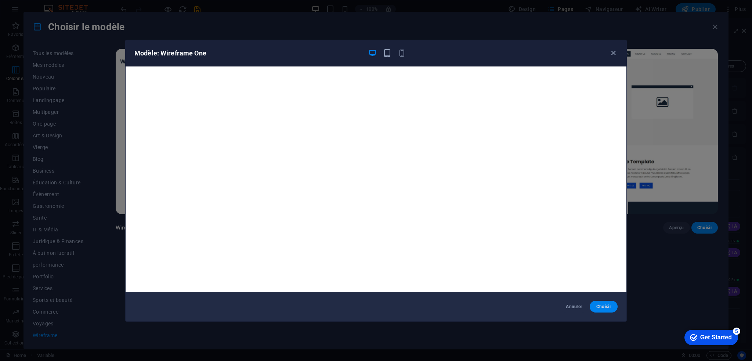
click at [604, 306] on span "Choisir" at bounding box center [603, 307] width 16 height 6
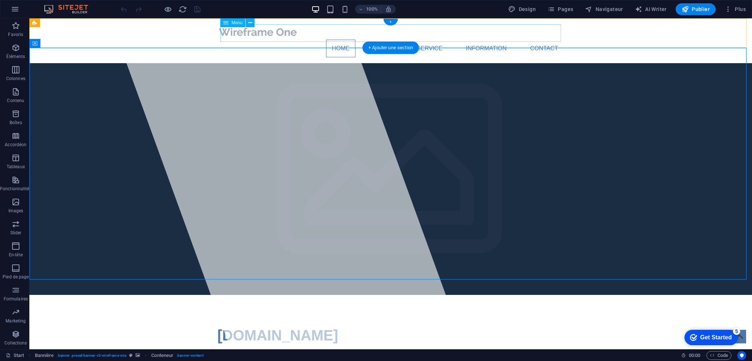
click at [387, 40] on nav "Home About Service Information Contact" at bounding box center [390, 49] width 346 height 18
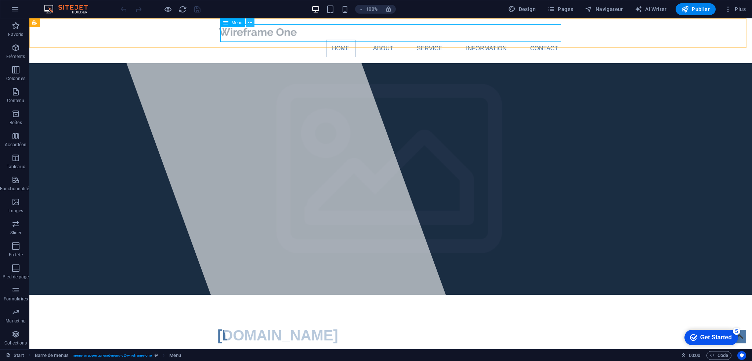
click at [250, 21] on icon at bounding box center [250, 23] width 4 height 8
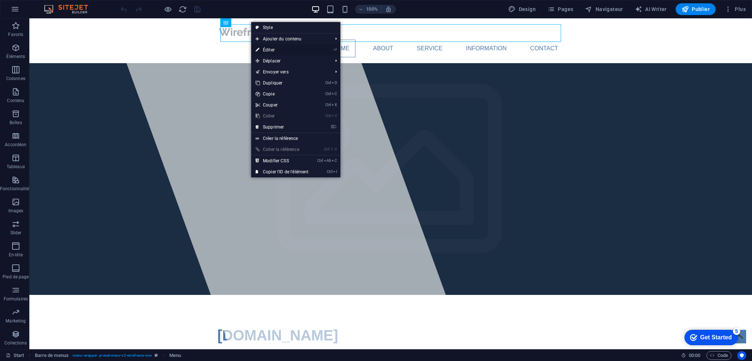
click at [277, 47] on link "⏎ Éditer" at bounding box center [282, 49] width 62 height 11
select select
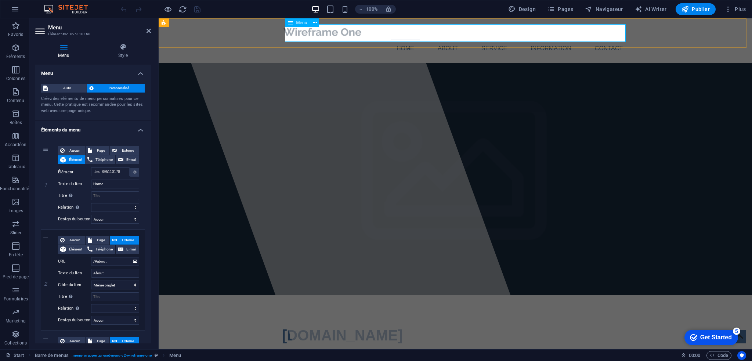
click at [450, 40] on nav "Home About Service Information Contact" at bounding box center [455, 49] width 346 height 18
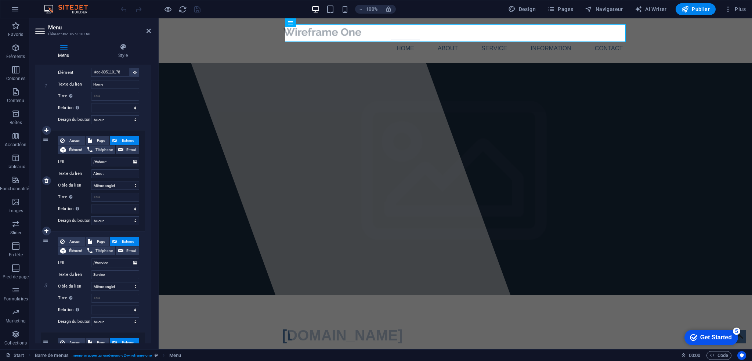
scroll to position [95, 0]
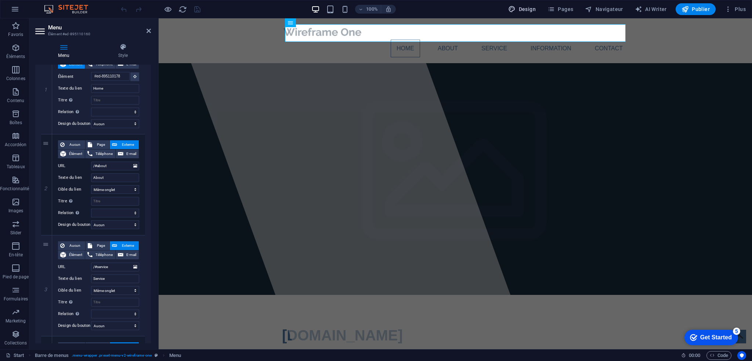
select select "px"
select select "400"
select select "px"
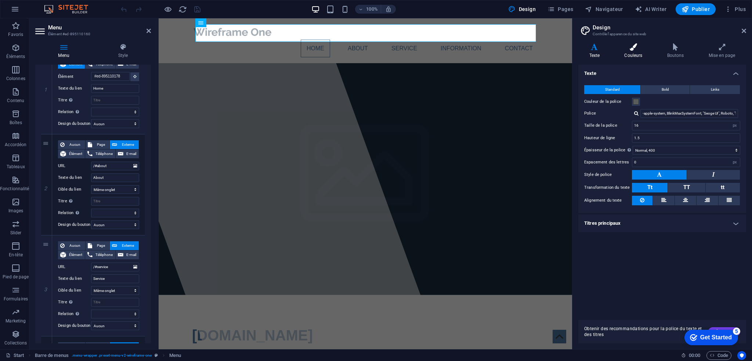
click at [629, 47] on icon at bounding box center [633, 46] width 40 height 7
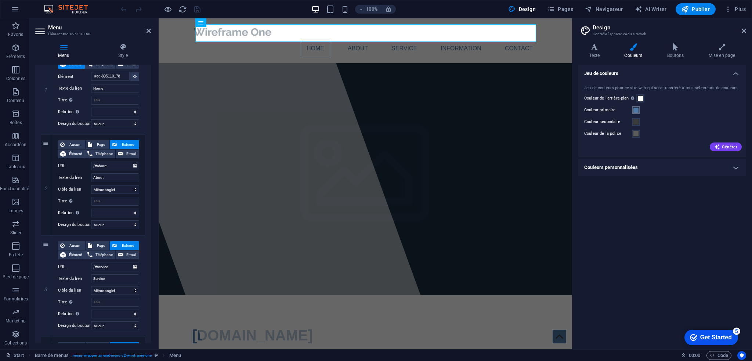
click at [637, 109] on span at bounding box center [636, 110] width 6 height 6
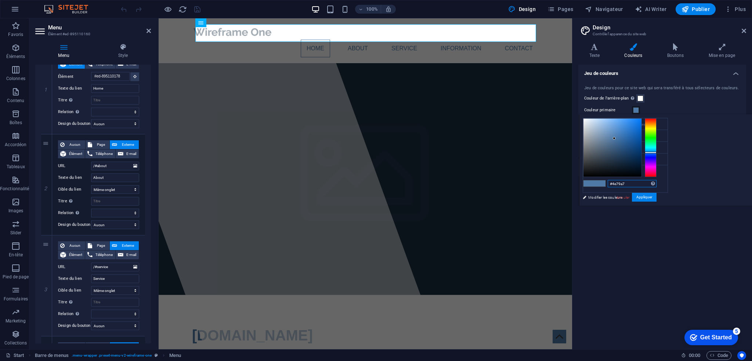
drag, startPoint x: 718, startPoint y: 181, endPoint x: 694, endPoint y: 181, distance: 23.5
click at [660, 181] on div "#4e79a7 Formats pris en charge #0852ed rgb(8, 82, 237) rgba(8, 82, 237, 90%) hs…" at bounding box center [619, 213] width 81 height 197
paste input "86bbe6"
type input "#86bbe6"
click at [656, 196] on button "Appliquer" at bounding box center [644, 197] width 25 height 9
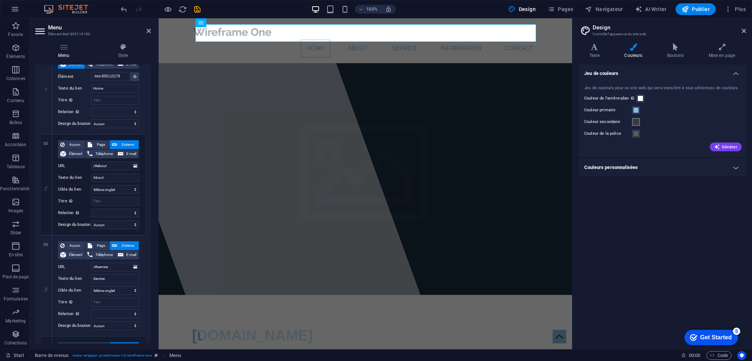
click at [635, 121] on span at bounding box center [636, 122] width 6 height 6
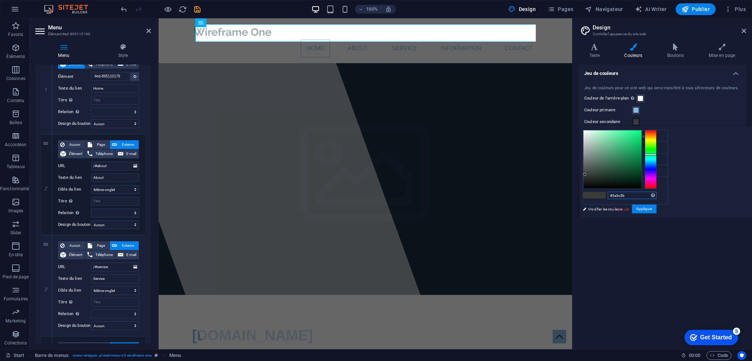
drag, startPoint x: 718, startPoint y: 195, endPoint x: 686, endPoint y: 194, distance: 31.9
click at [660, 194] on div "#3a3c3b Formats pris en charge #0852ed rgb(8, 82, 237) rgba(8, 82, 237, 90%) hs…" at bounding box center [619, 224] width 81 height 197
paste input "874884"
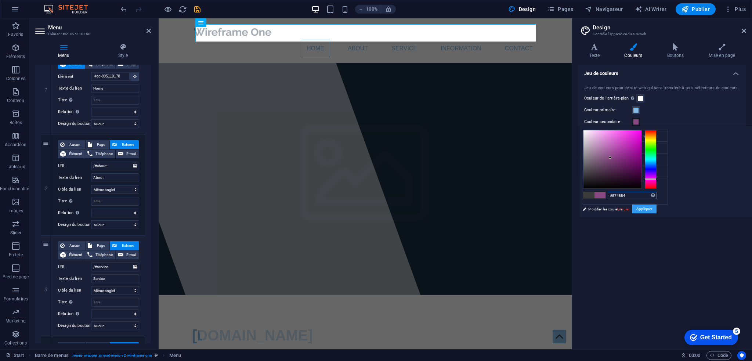
type input "#874884"
click at [656, 210] on button "Appliquer" at bounding box center [644, 208] width 25 height 9
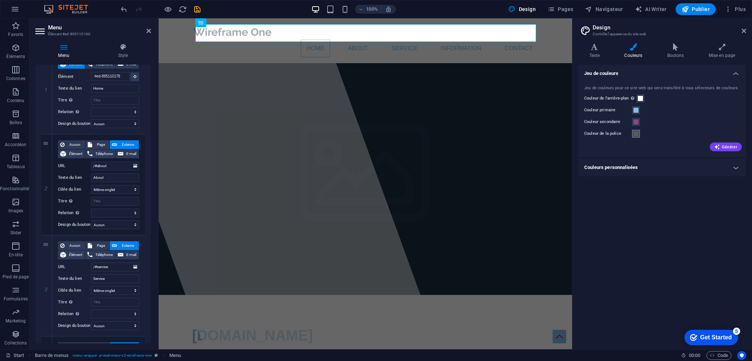
click at [636, 134] on span at bounding box center [636, 134] width 6 height 6
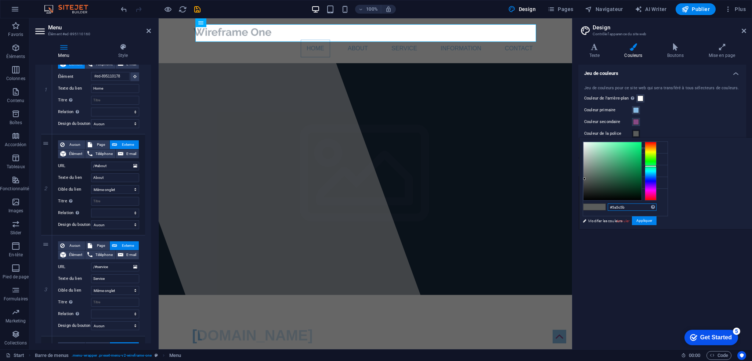
drag, startPoint x: 722, startPoint y: 208, endPoint x: 685, endPoint y: 207, distance: 36.7
click at [660, 207] on div "#5a5c5b Formats pris en charge #0852ed rgb(8, 82, 237) rgba(8, 82, 237, 90%) hs…" at bounding box center [619, 236] width 81 height 197
paste input "444444"
type input "#444444"
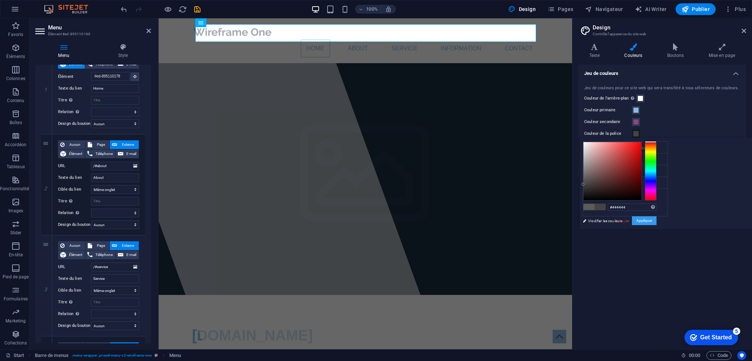
click at [656, 220] on button "Appliquer" at bounding box center [644, 220] width 25 height 9
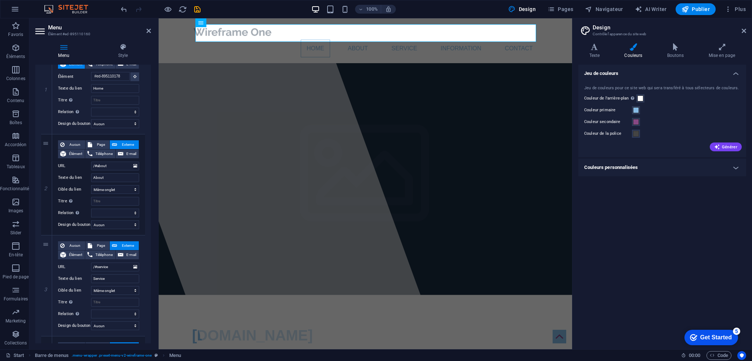
click at [733, 169] on h4 "Couleurs personnalisées" at bounding box center [662, 168] width 168 height 18
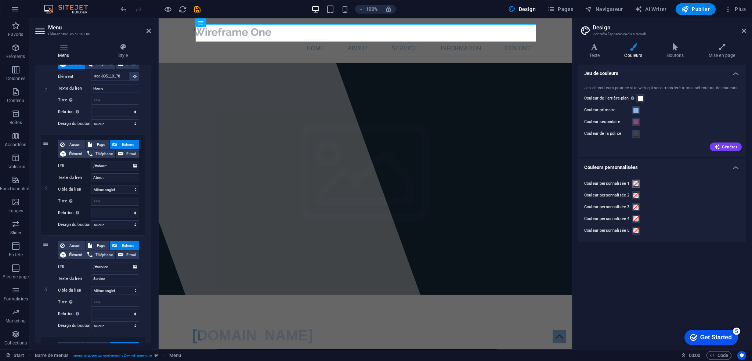
click at [637, 183] on span at bounding box center [636, 184] width 6 height 6
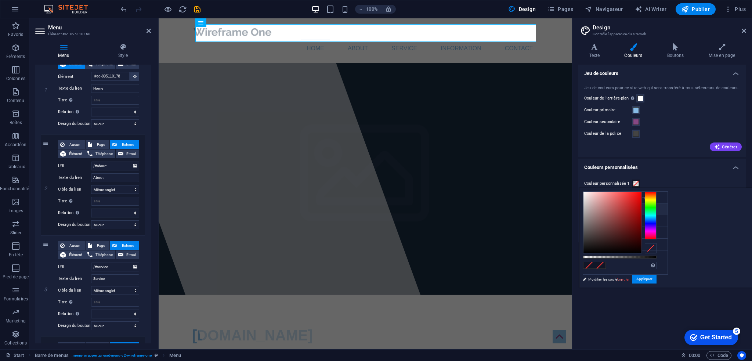
click at [602, 208] on li "Couleur primaire #86bbe6" at bounding box center [625, 209] width 84 height 12
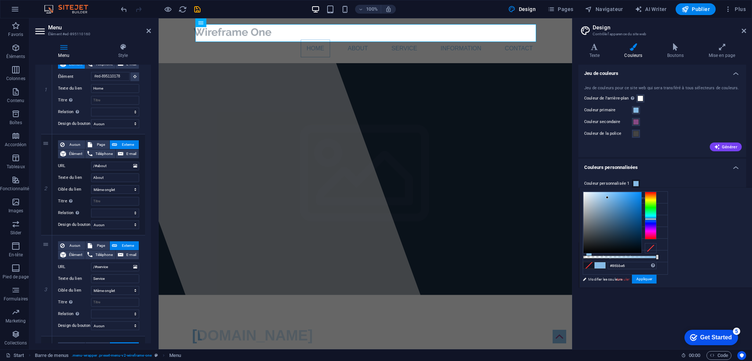
drag, startPoint x: 640, startPoint y: 236, endPoint x: 682, endPoint y: 266, distance: 50.9
click at [682, 266] on div "less Couleur de l'arrière-plan #ffffff Couleur primaire #86bbe6 Couleur seconda…" at bounding box center [665, 238] width 173 height 100
click at [610, 221] on li "Couleur secondaire #874884" at bounding box center [625, 221] width 84 height 12
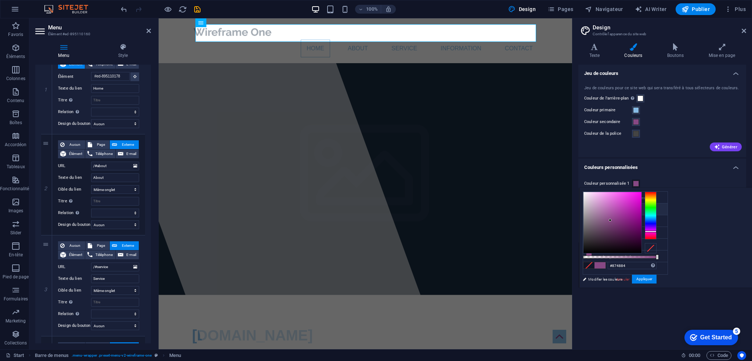
click at [611, 208] on li "Couleur primaire #86bbe6" at bounding box center [625, 209] width 84 height 12
type input "#86bbe6"
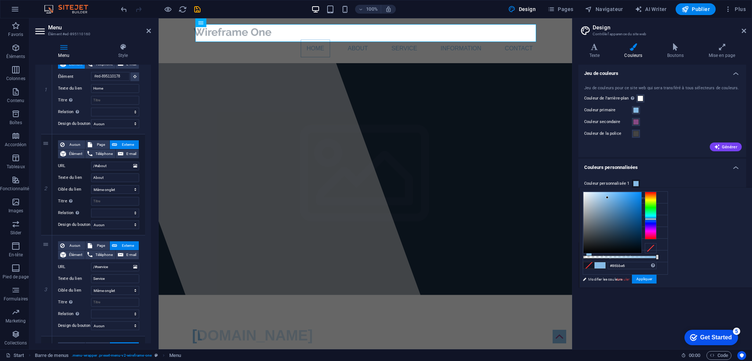
click at [656, 248] on div at bounding box center [650, 248] width 12 height 10
click at [656, 250] on div at bounding box center [650, 248] width 12 height 10
click at [607, 220] on li "Couleur secondaire #874884" at bounding box center [625, 221] width 84 height 12
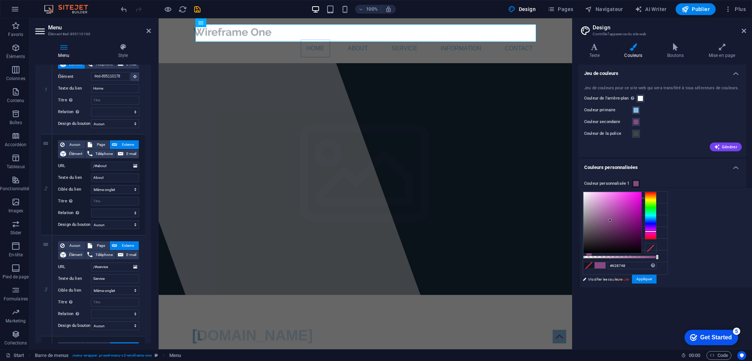
click at [656, 204] on div at bounding box center [650, 216] width 12 height 48
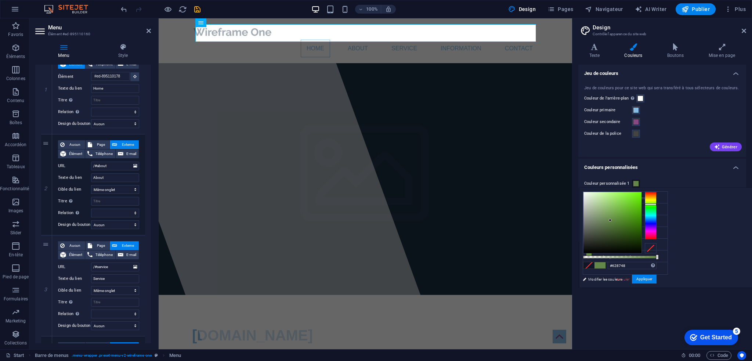
click at [594, 267] on span at bounding box center [588, 265] width 11 height 6
drag, startPoint x: 719, startPoint y: 211, endPoint x: 722, endPoint y: 199, distance: 12.3
click at [641, 210] on div at bounding box center [612, 222] width 58 height 61
type input "#6bd320"
drag, startPoint x: 724, startPoint y: 196, endPoint x: 724, endPoint y: 202, distance: 5.5
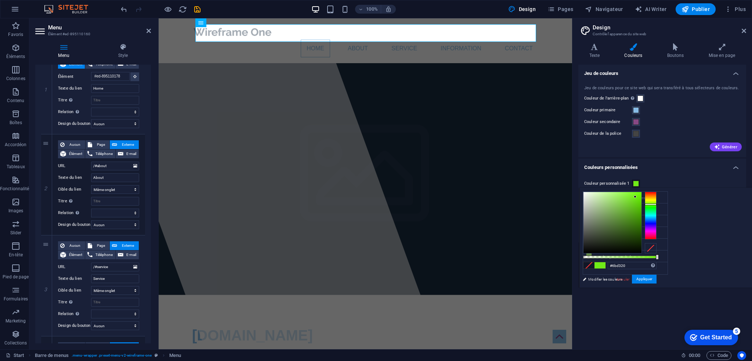
click at [641, 202] on div at bounding box center [612, 222] width 58 height 61
click at [630, 279] on link "Annuler" at bounding box center [622, 279] width 14 height 6
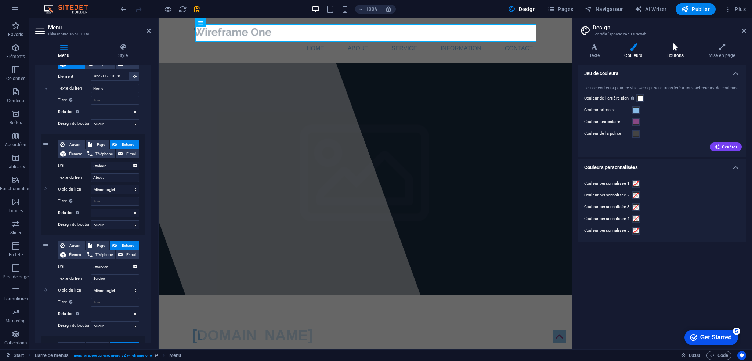
click at [675, 50] on icon at bounding box center [675, 46] width 39 height 7
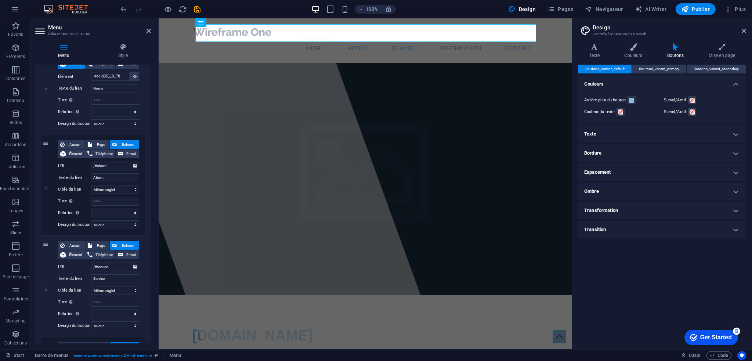
click at [618, 131] on h4 "Texte" at bounding box center [662, 134] width 168 height 18
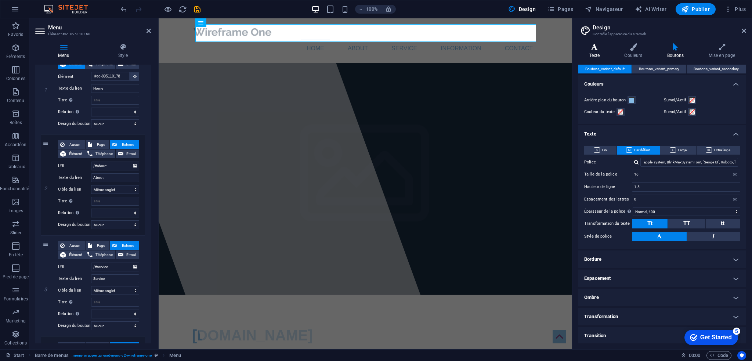
click at [595, 51] on h4 "Texte" at bounding box center [595, 50] width 35 height 15
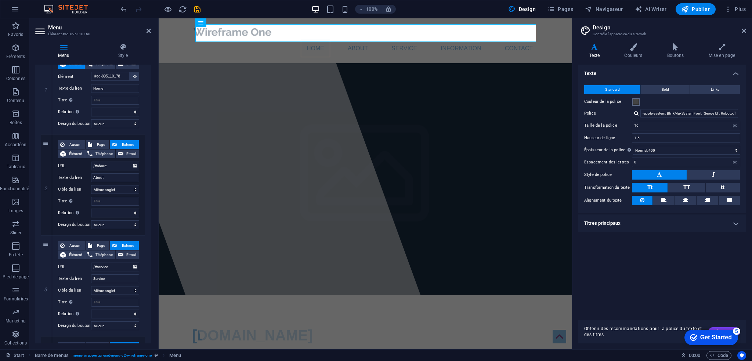
click at [636, 101] on span at bounding box center [636, 102] width 6 height 6
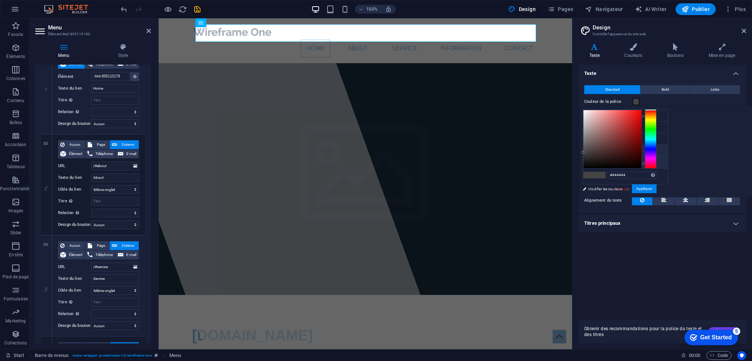
click at [621, 160] on li "Couleur personnalisée 1 #6bd320" at bounding box center [625, 163] width 84 height 12
click at [594, 174] on span at bounding box center [588, 175] width 11 height 6
drag, startPoint x: 602, startPoint y: 128, endPoint x: 680, endPoint y: 174, distance: 91.0
click at [680, 174] on div "less Couleur de l'arrière-plan #ffffff Couleur primaire #86bbe6 Couleur seconda…" at bounding box center [665, 151] width 173 height 91
click at [611, 159] on li "Couleur personnalisée 1 #6bd320" at bounding box center [625, 163] width 84 height 12
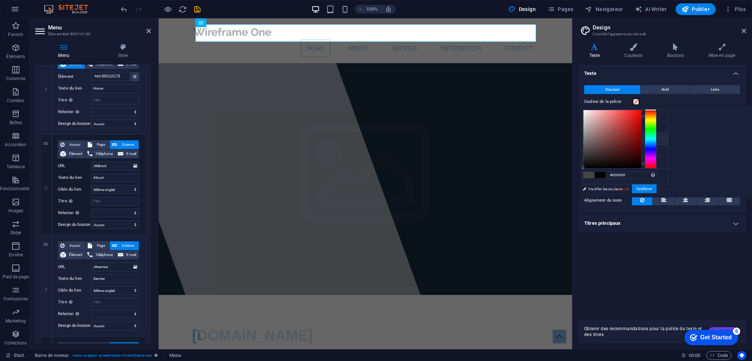
click at [604, 138] on li "Couleur secondaire #874884" at bounding box center [625, 139] width 84 height 12
type input "#874884"
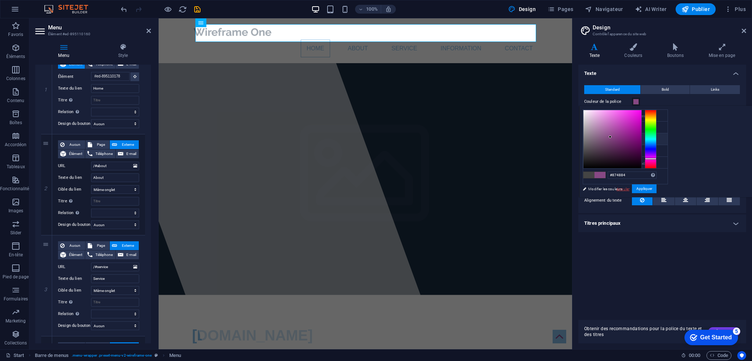
click at [630, 186] on link "Annuler" at bounding box center [622, 189] width 14 height 6
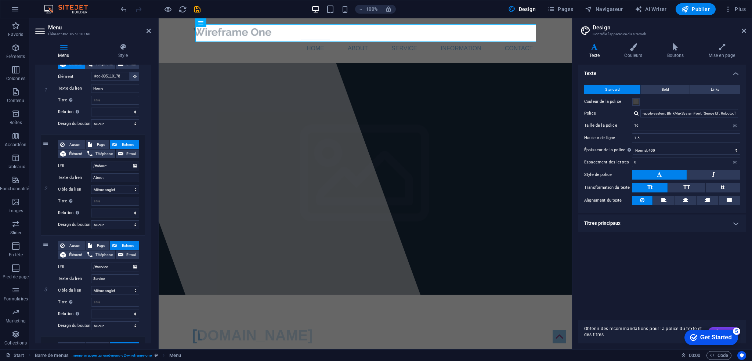
click at [635, 114] on div at bounding box center [636, 113] width 4 height 5
click at [675, 132] on div "Gérer les polices →" at bounding box center [690, 132] width 97 height 9
select select "popularity"
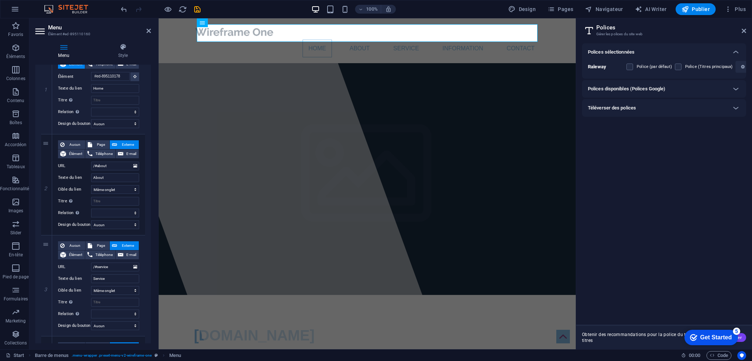
click at [681, 89] on div "Polices disponibles (Polices Google)" at bounding box center [657, 88] width 139 height 9
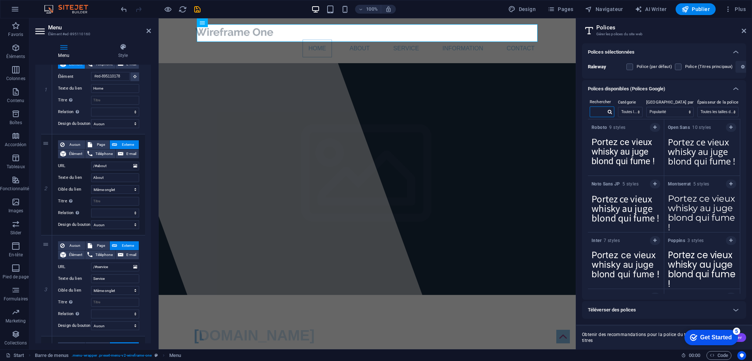
click at [599, 108] on input "text" at bounding box center [598, 112] width 16 height 10
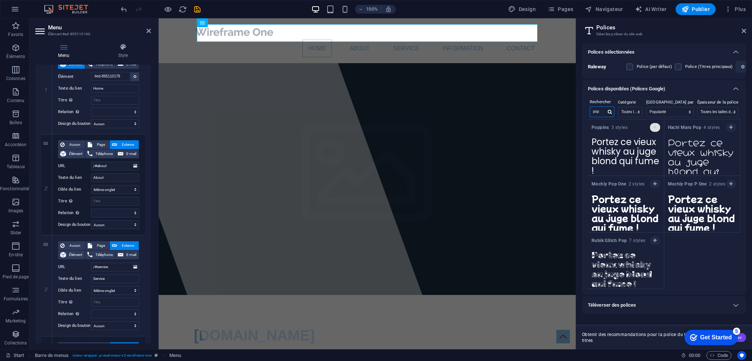
type input "pop"
click at [656, 125] on span "button" at bounding box center [655, 127] width 4 height 4
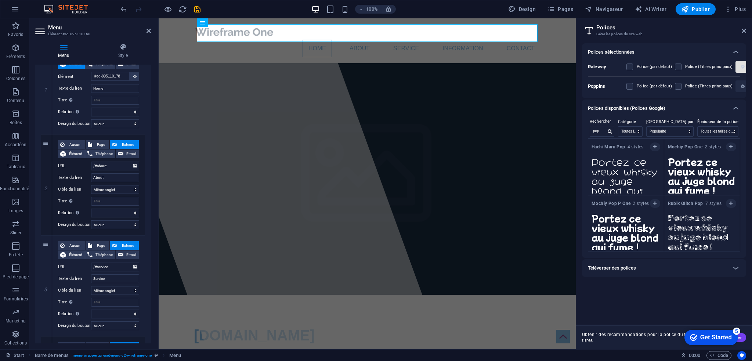
click at [741, 68] on icon "button" at bounding box center [743, 67] width 4 height 4
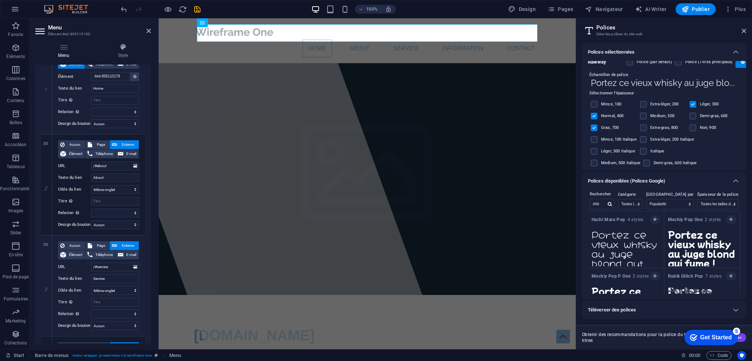
scroll to position [0, 0]
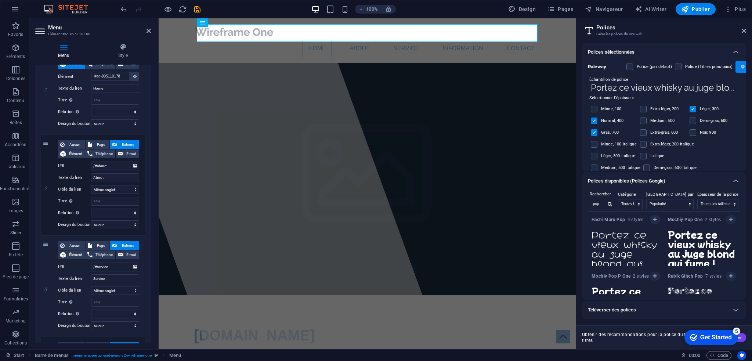
click at [738, 65] on span "button" at bounding box center [742, 67] width 8 height 4
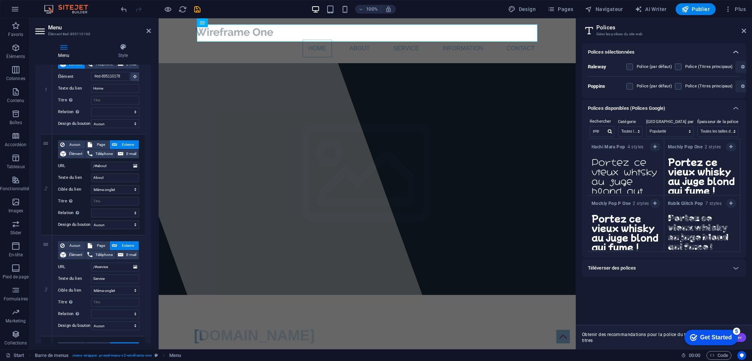
click at [735, 51] on icon at bounding box center [735, 52] width 9 height 9
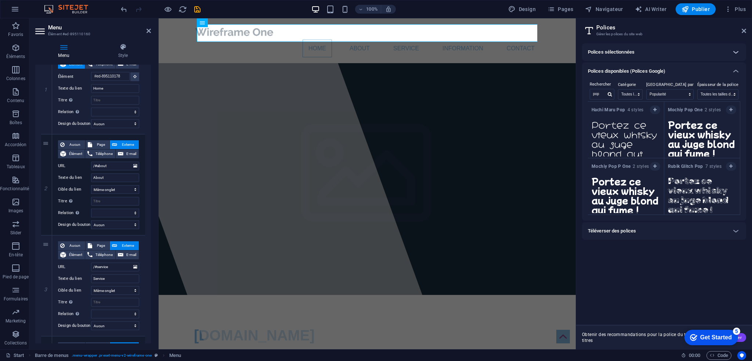
click at [735, 51] on icon at bounding box center [735, 52] width 9 height 9
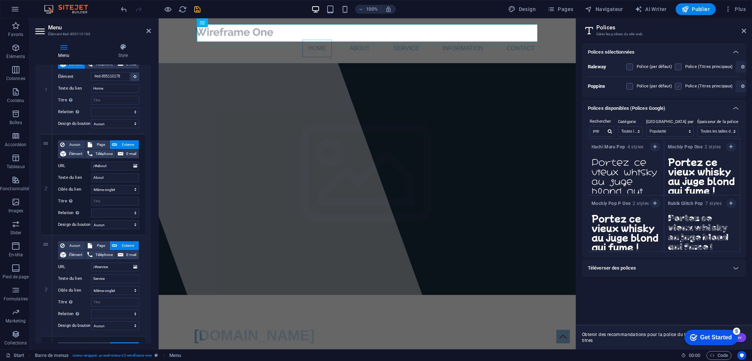
click at [631, 87] on label at bounding box center [629, 86] width 7 height 7
click at [0, 0] on input "checkbox" at bounding box center [0, 0] width 0 height 0
drag, startPoint x: 676, startPoint y: 85, endPoint x: 726, endPoint y: 95, distance: 50.1
click at [677, 85] on label at bounding box center [678, 86] width 7 height 7
click at [0, 0] on input "checkbox" at bounding box center [0, 0] width 0 height 0
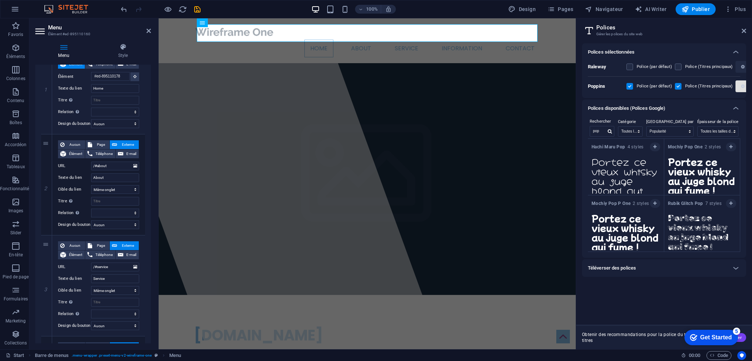
click at [741, 87] on icon "button" at bounding box center [743, 86] width 4 height 4
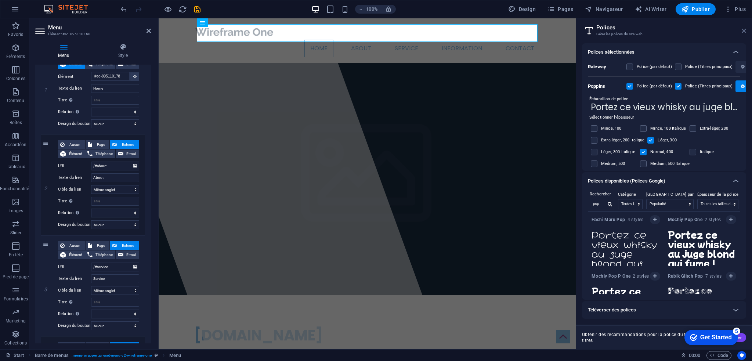
click at [744, 29] on icon at bounding box center [743, 31] width 4 height 6
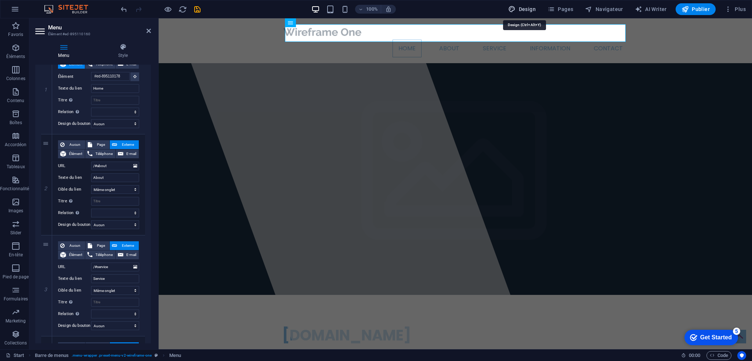
select select "px"
select select "400"
select select "px"
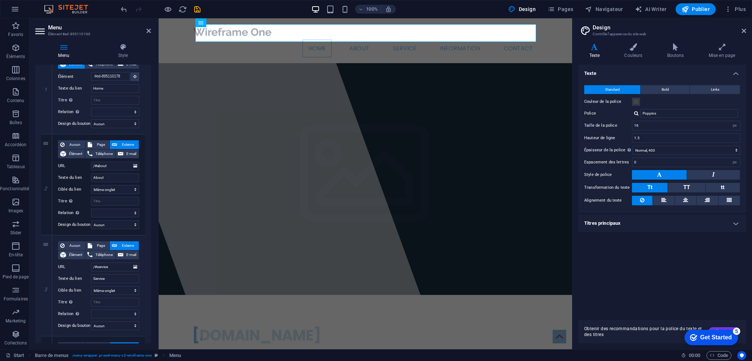
click at [631, 225] on h4 "Titres principaux" at bounding box center [662, 223] width 168 height 18
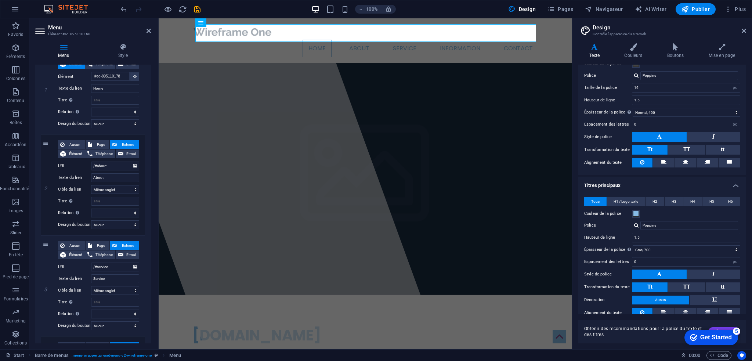
scroll to position [59, 0]
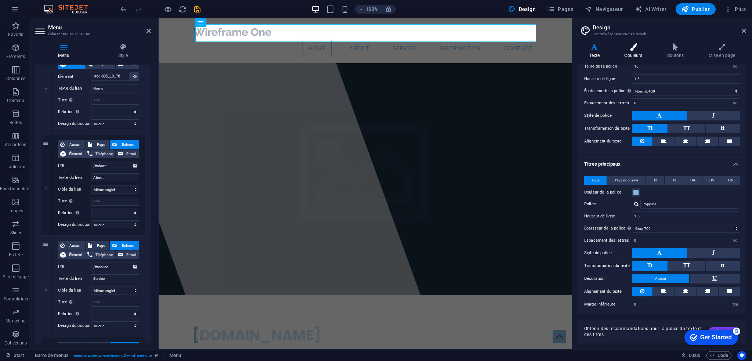
click at [630, 48] on icon at bounding box center [633, 46] width 40 height 7
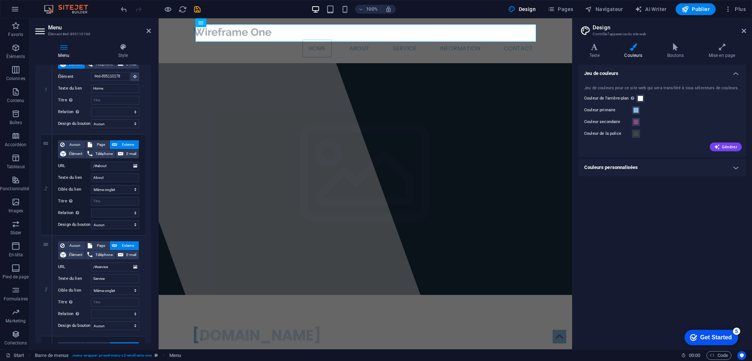
click at [623, 167] on h4 "Couleurs personnalisées" at bounding box center [662, 168] width 168 height 18
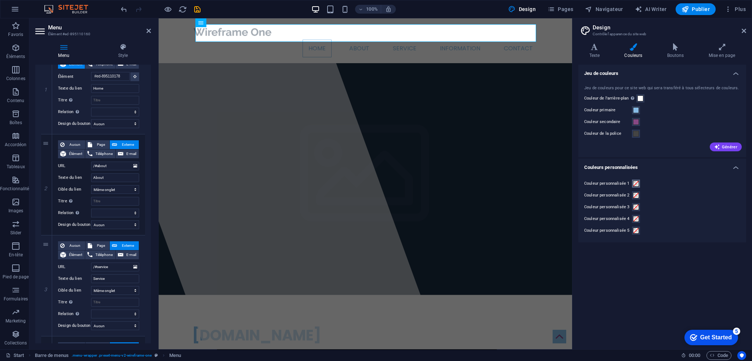
click at [637, 184] on span at bounding box center [636, 184] width 6 height 6
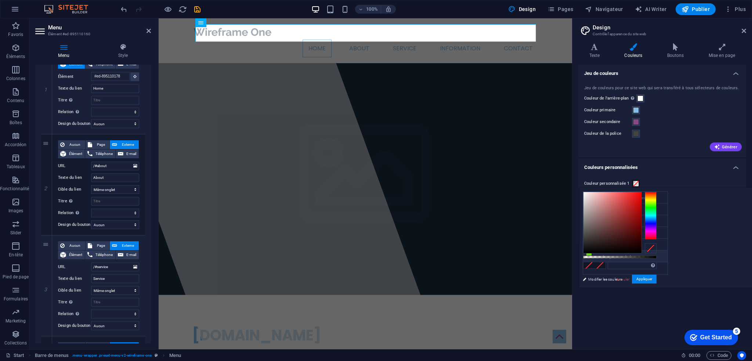
click at [628, 255] on li "Couleur personnalisée 1 #6bd320" at bounding box center [625, 256] width 84 height 12
type input "#6bd320"
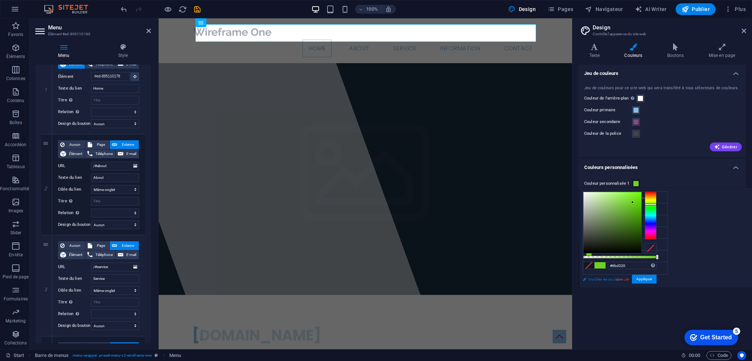
click at [605, 279] on link "Modifier les couleurs" at bounding box center [621, 279] width 85 height 9
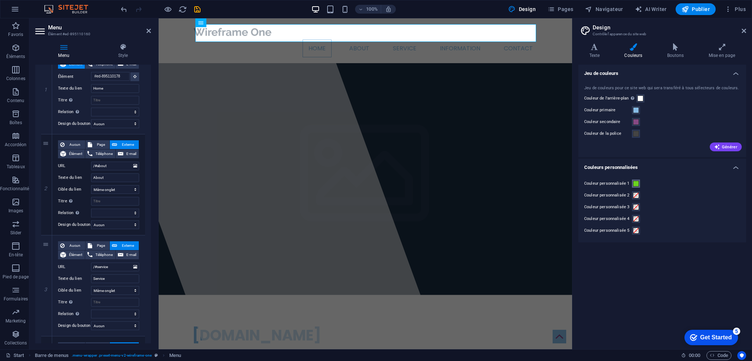
click at [635, 183] on span at bounding box center [636, 184] width 6 height 6
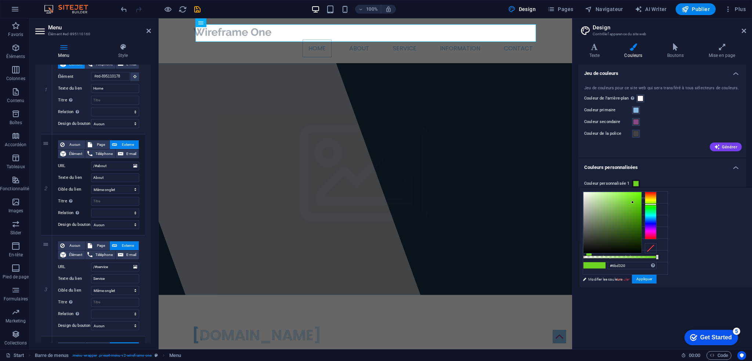
drag, startPoint x: 622, startPoint y: 254, endPoint x: 614, endPoint y: 266, distance: 15.6
click at [614, 266] on ul "Couleur de l'arrière-plan #ffffff Couleur primaire #86bbe6 Couleur secondaire #…" at bounding box center [624, 232] width 85 height 83
click at [602, 278] on link "Modifier les couleurs" at bounding box center [621, 279] width 85 height 9
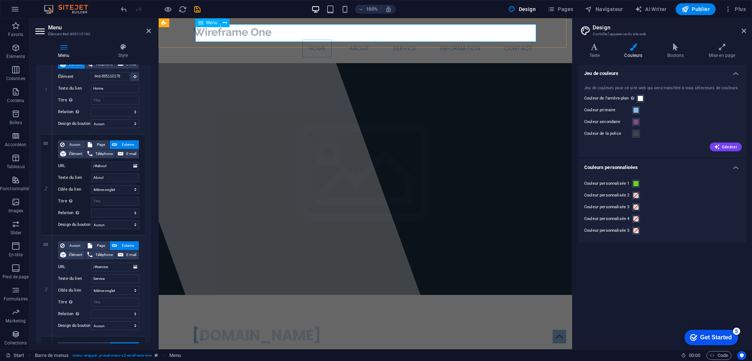
click at [313, 40] on nav "Home About Service Information Contact" at bounding box center [365, 49] width 346 height 18
click at [208, 24] on span "Menu" at bounding box center [211, 23] width 11 height 4
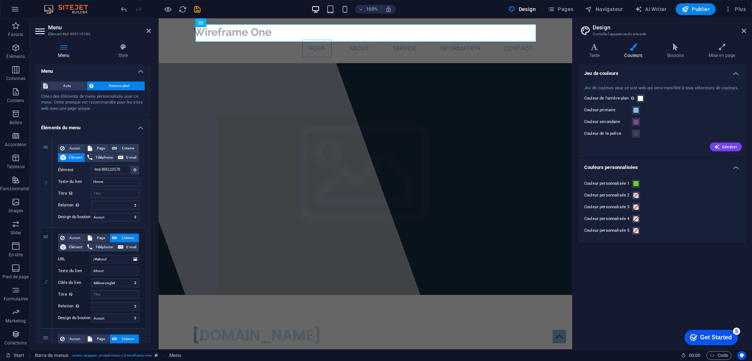
scroll to position [0, 0]
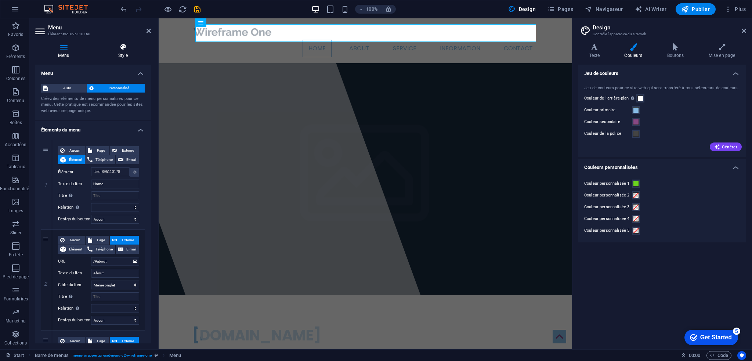
click at [127, 52] on h4 "Style" at bounding box center [123, 50] width 56 height 15
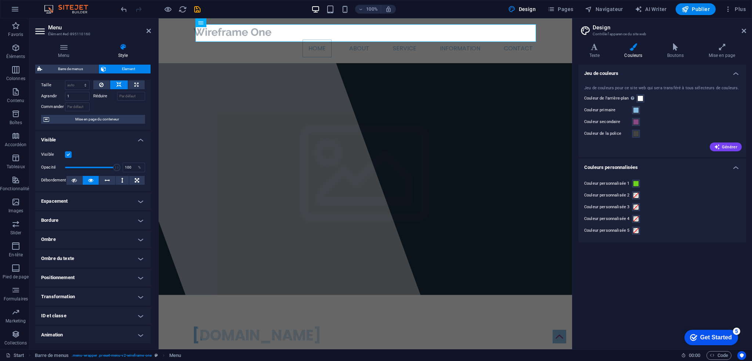
scroll to position [37, 0]
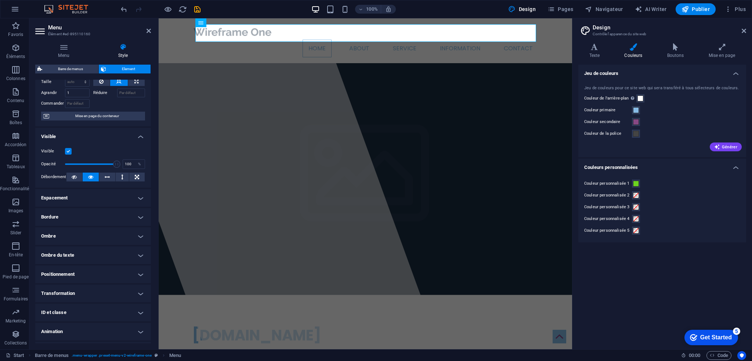
click at [139, 218] on h4 "Bordure" at bounding box center [93, 217] width 116 height 18
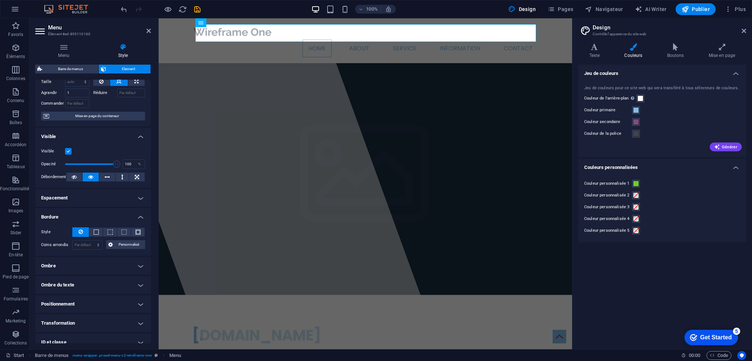
click at [138, 214] on h4 "Bordure" at bounding box center [93, 214] width 116 height 13
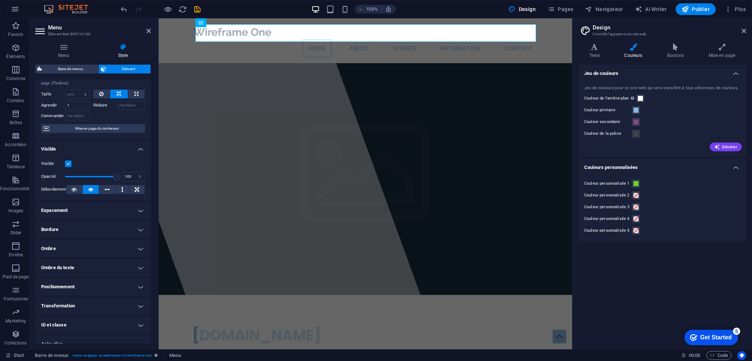
scroll to position [0, 0]
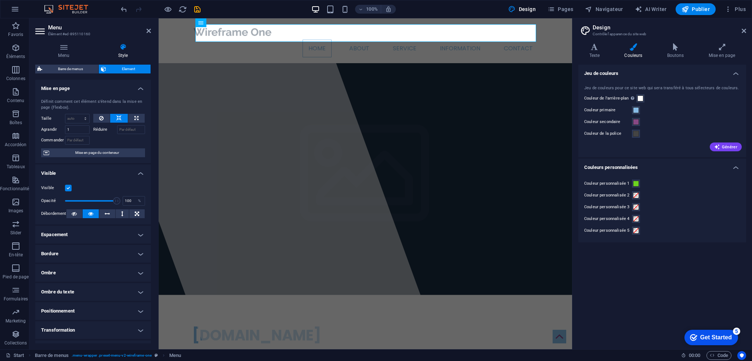
click at [69, 185] on label at bounding box center [68, 188] width 7 height 7
click at [0, 0] on input "Visible" at bounding box center [0, 0] width 0 height 0
click at [69, 185] on label at bounding box center [68, 188] width 7 height 7
click at [0, 0] on input "Visible" at bounding box center [0, 0] width 0 height 0
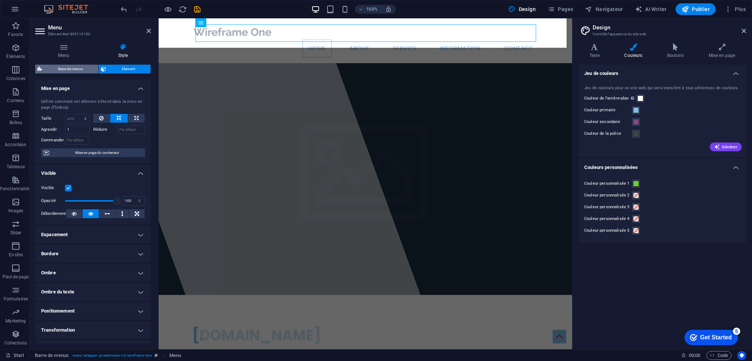
click at [82, 68] on span "Barre de menus" at bounding box center [70, 69] width 52 height 9
select select "rem"
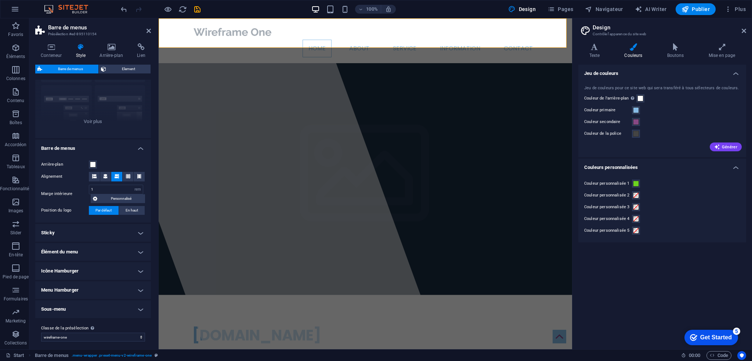
scroll to position [68, 0]
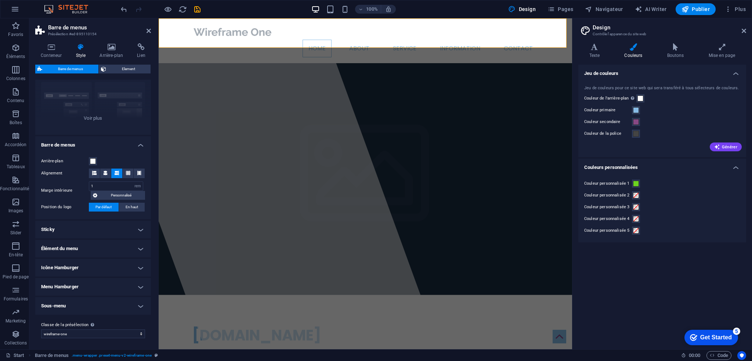
click at [137, 246] on h4 "Élément du menu" at bounding box center [93, 249] width 116 height 18
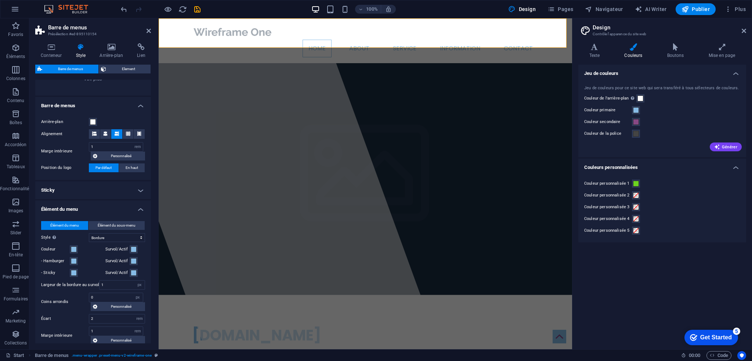
scroll to position [142, 0]
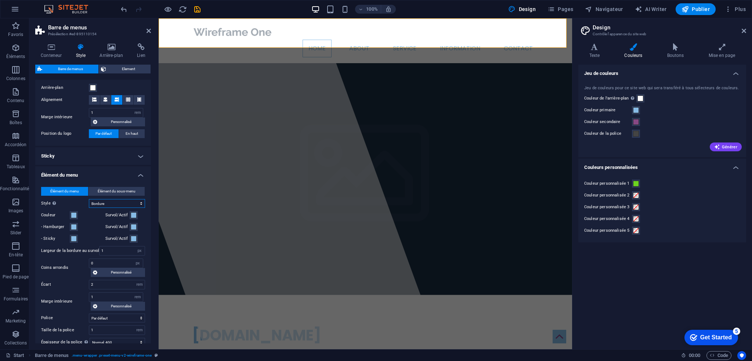
click at [138, 201] on select "Simple Couleur du texte Boîte : fondu Boîte : retourner verticalement Boîte : r…" at bounding box center [117, 203] width 56 height 9
click at [89, 199] on select "Simple Couleur du texte Boîte : fondu Boîte : retourner verticalement Boîte : r…" at bounding box center [117, 203] width 56 height 9
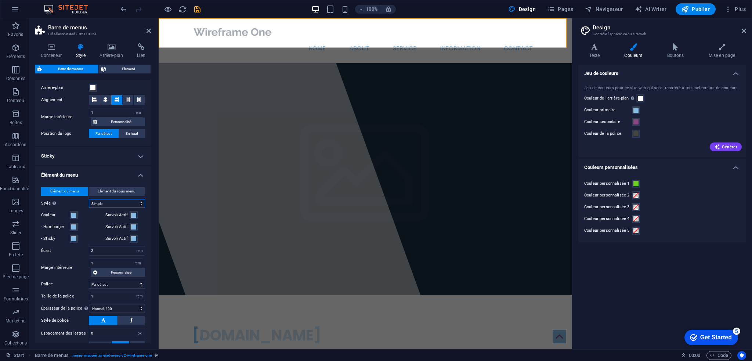
click at [138, 203] on select "Simple Couleur du texte Boîte : fondu Boîte : retourner verticalement Boîte : r…" at bounding box center [117, 203] width 56 height 9
select select "hover_text_color"
click at [89, 199] on select "Simple Couleur du texte Boîte : fondu Boîte : retourner verticalement Boîte : r…" at bounding box center [117, 203] width 56 height 9
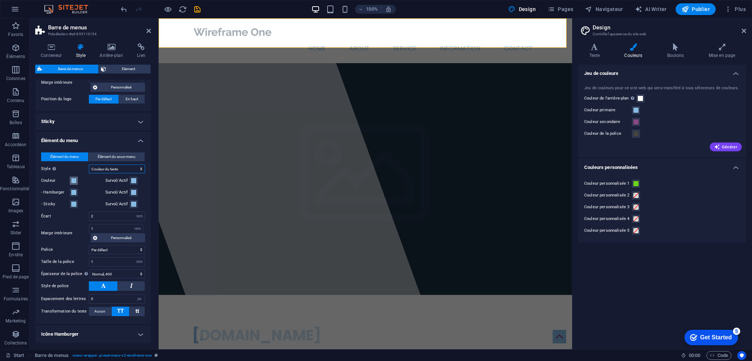
scroll to position [178, 0]
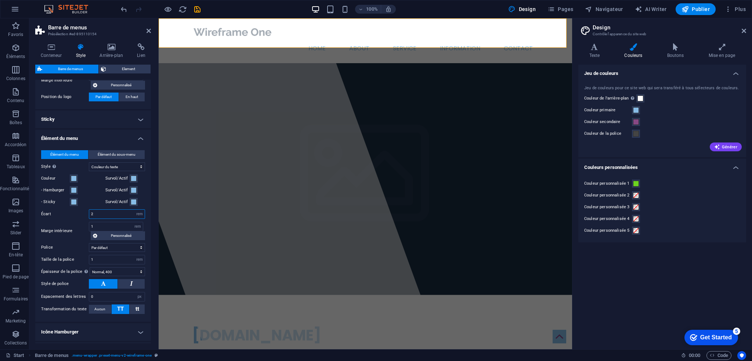
drag, startPoint x: 90, startPoint y: 212, endPoint x: 84, endPoint y: 212, distance: 5.9
click at [84, 212] on div "Écart 2 px rem % vh vw" at bounding box center [93, 214] width 104 height 10
type input "1"
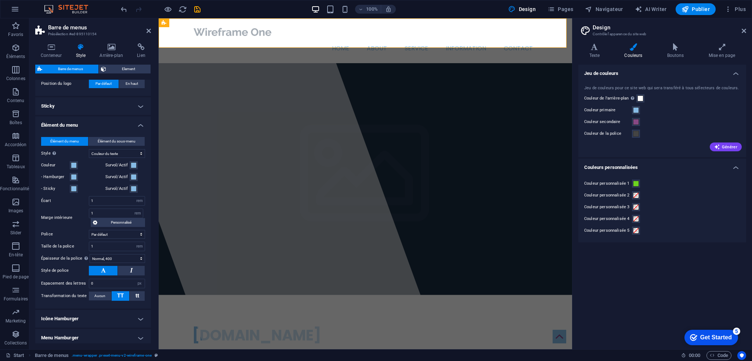
scroll to position [242, 0]
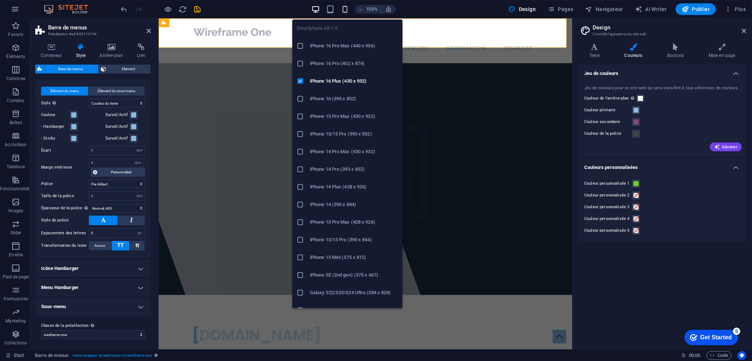
click at [344, 7] on icon "button" at bounding box center [345, 9] width 8 height 8
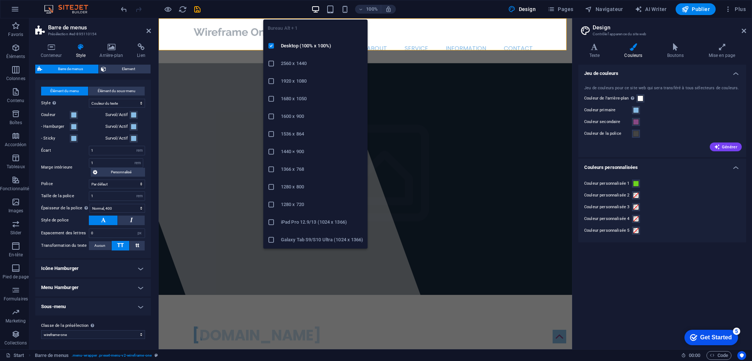
type input "1"
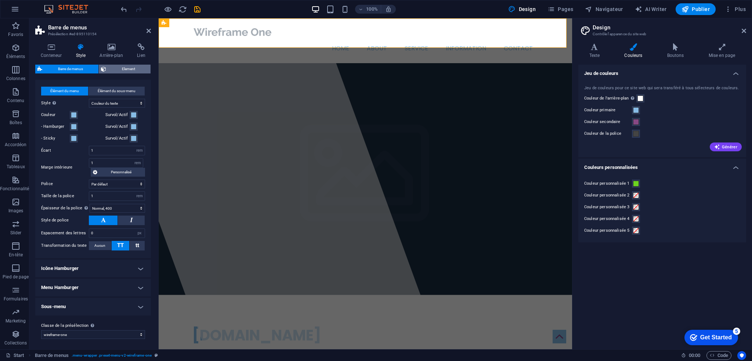
click at [128, 70] on span "Element" at bounding box center [128, 69] width 40 height 9
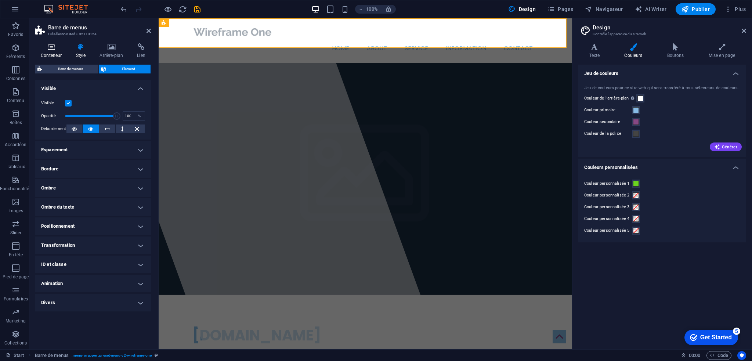
click at [51, 51] on h4 "Conteneur" at bounding box center [52, 50] width 35 height 15
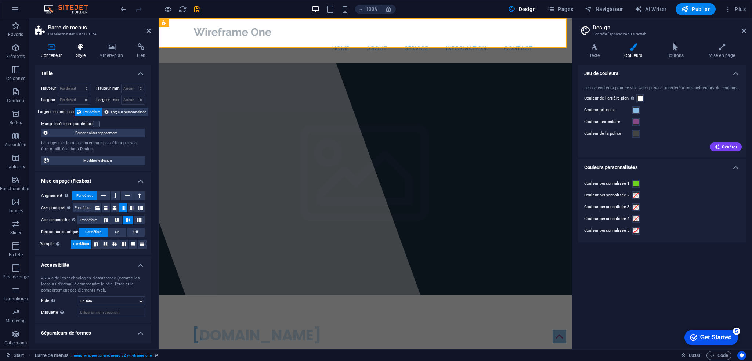
click at [75, 47] on icon at bounding box center [80, 46] width 21 height 7
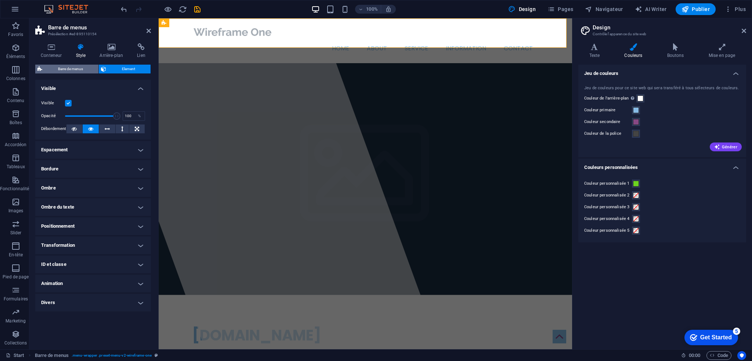
click at [71, 70] on span "Barre de menus" at bounding box center [70, 69] width 52 height 9
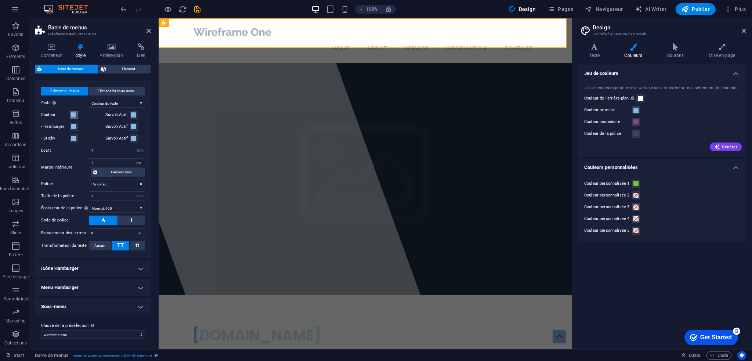
click at [73, 115] on span at bounding box center [74, 115] width 6 height 6
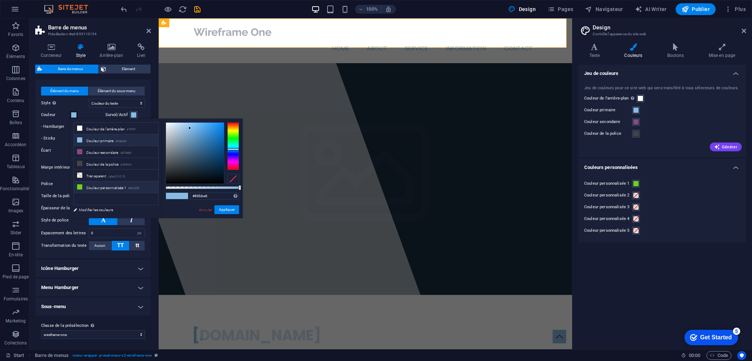
click at [100, 186] on li "Couleur personnalisée 1 #6bd320" at bounding box center [116, 187] width 84 height 12
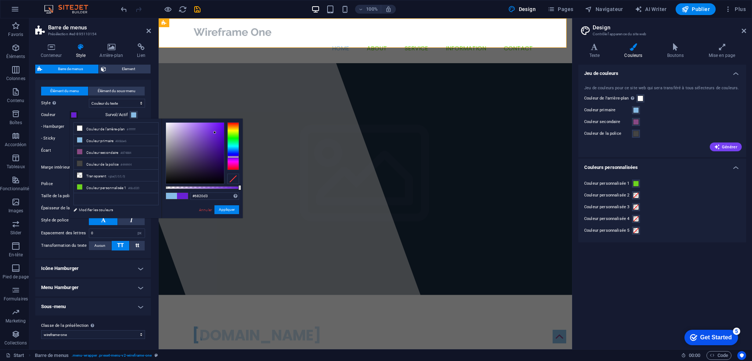
click at [235, 157] on div at bounding box center [233, 146] width 12 height 48
click at [131, 153] on small "#874884" at bounding box center [125, 152] width 11 height 5
type input "#874884"
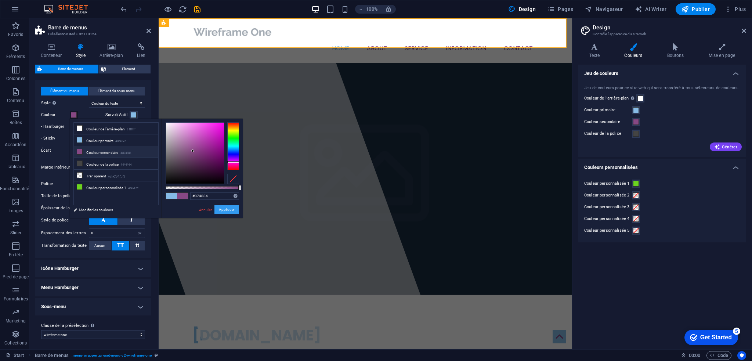
click at [229, 208] on button "Appliquer" at bounding box center [226, 209] width 25 height 9
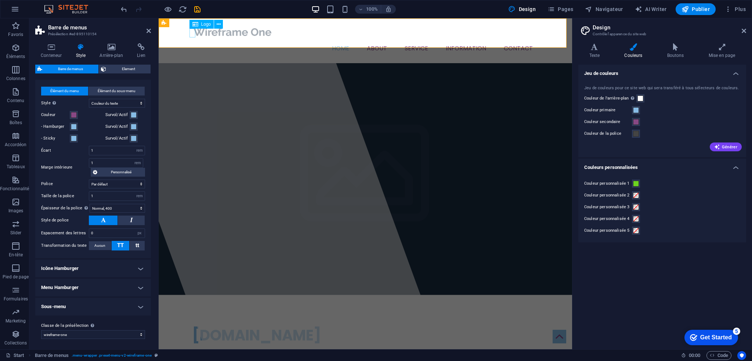
click at [192, 33] on div at bounding box center [365, 31] width 346 height 15
click at [197, 25] on icon at bounding box center [195, 24] width 6 height 9
click at [217, 25] on icon at bounding box center [219, 25] width 4 height 8
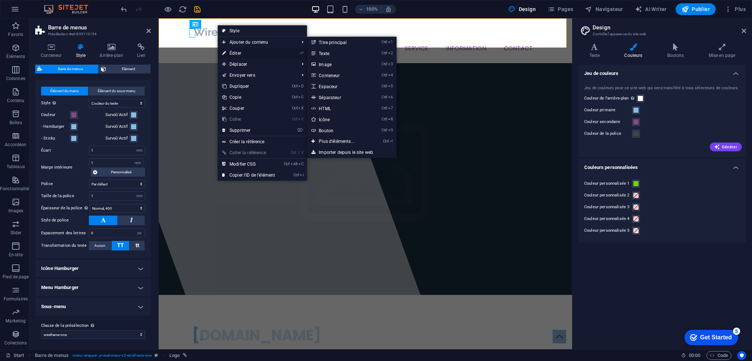
click at [235, 52] on link "⏎ Éditer" at bounding box center [249, 53] width 62 height 11
select select "px"
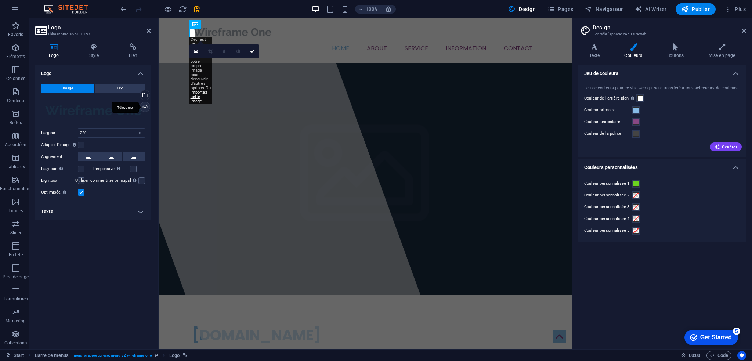
click at [144, 107] on div "Téléverser" at bounding box center [144, 107] width 11 height 11
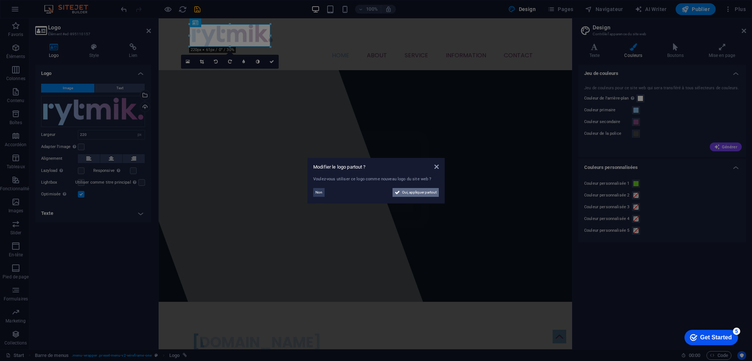
click at [421, 191] on span "Oui, appliquer partout" at bounding box center [419, 192] width 34 height 9
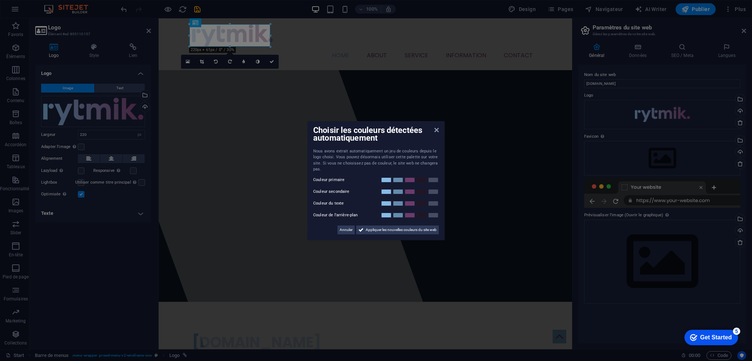
click at [239, 36] on aside "Choisir les couleurs détectées automatiquement Nous avons extrait automatiqueme…" at bounding box center [376, 180] width 752 height 361
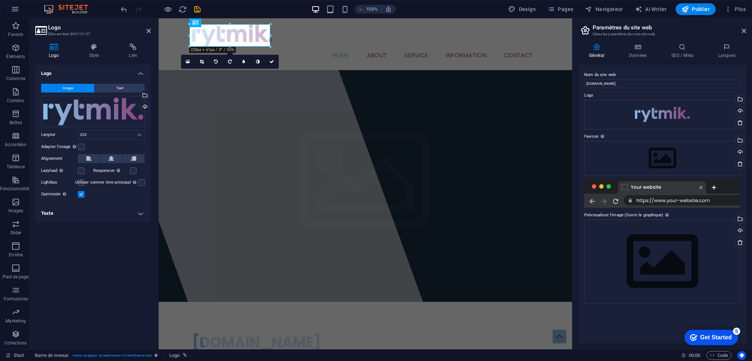
click at [109, 265] on div "Logo Image Text Glissez les fichiers ici, cliquez pour choisir les fichiers ou …" at bounding box center [93, 204] width 116 height 279
click at [233, 227] on div at bounding box center [262, 183] width 355 height 331
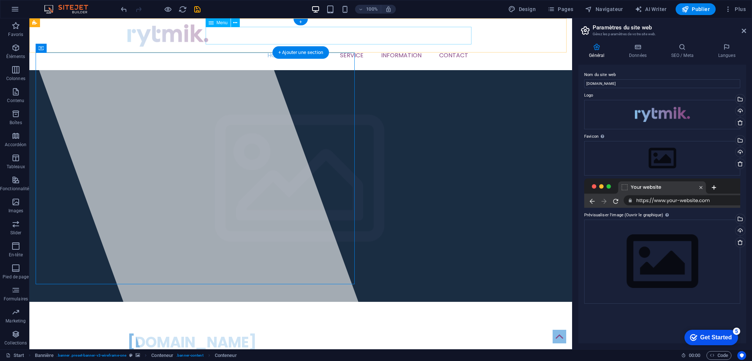
click at [314, 47] on nav "Home About Service Information Contact" at bounding box center [300, 56] width 346 height 18
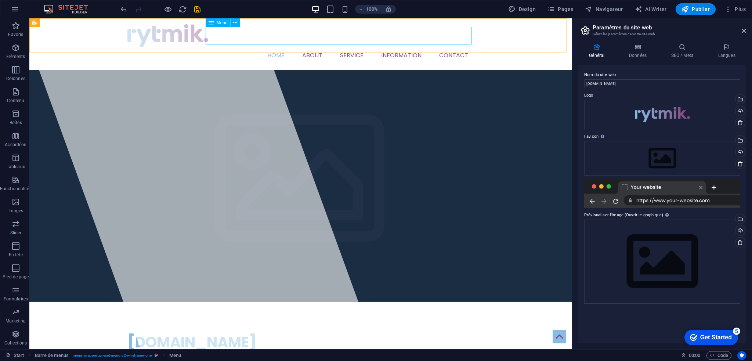
click at [216, 21] on div "Menu" at bounding box center [218, 22] width 25 height 9
click at [233, 21] on icon at bounding box center [235, 23] width 4 height 8
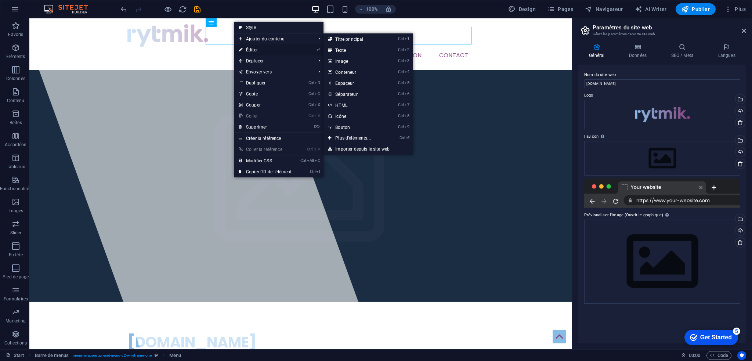
click at [259, 50] on link "⏎ Éditer" at bounding box center [265, 49] width 62 height 11
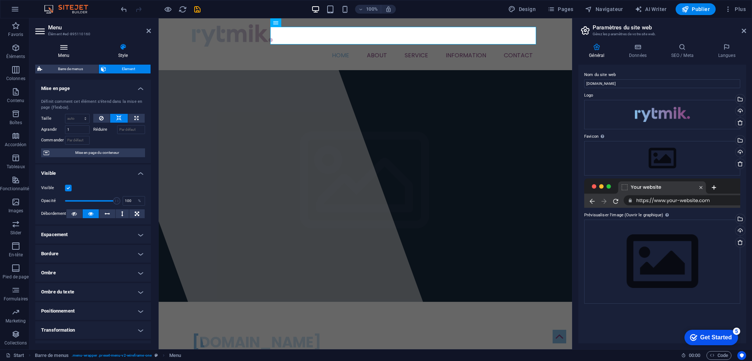
click at [63, 50] on icon at bounding box center [63, 46] width 57 height 7
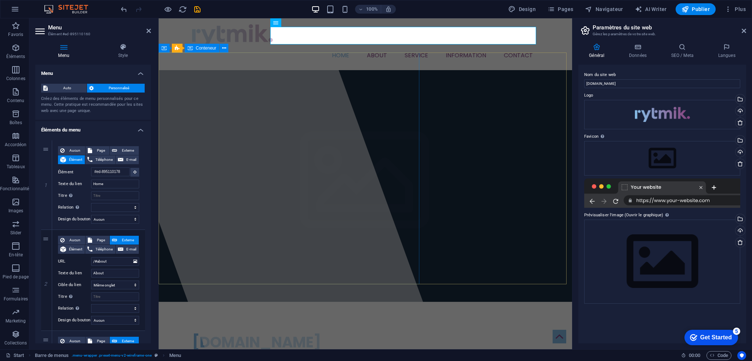
click at [317, 97] on div at bounding box center [262, 183] width 355 height 331
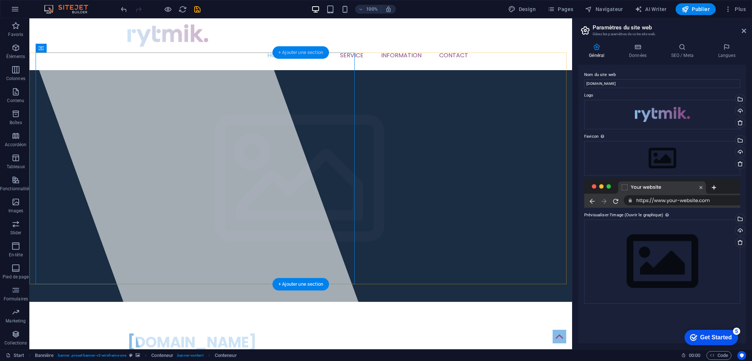
click at [301, 51] on div "+ Ajouter une section" at bounding box center [300, 52] width 57 height 12
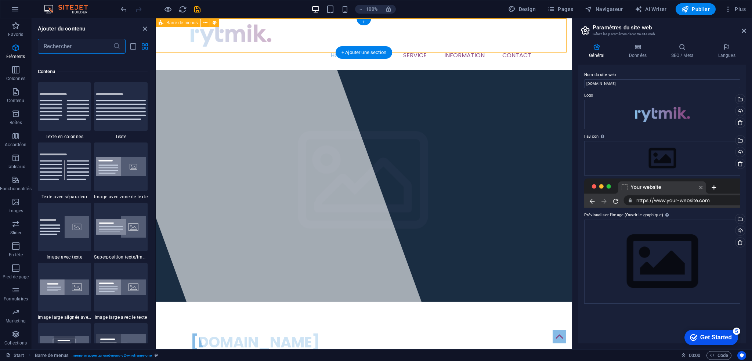
scroll to position [1284, 0]
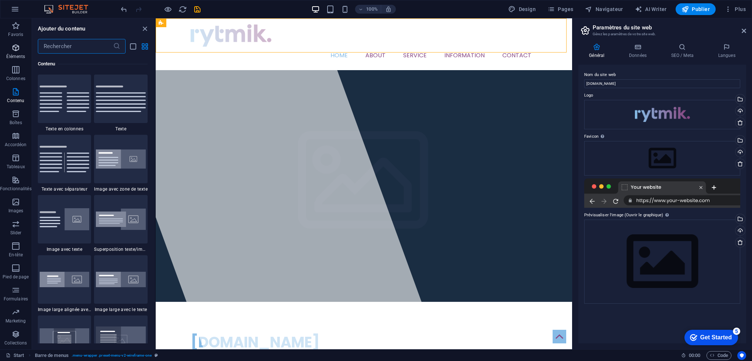
click at [10, 50] on span "Éléments" at bounding box center [16, 52] width 32 height 18
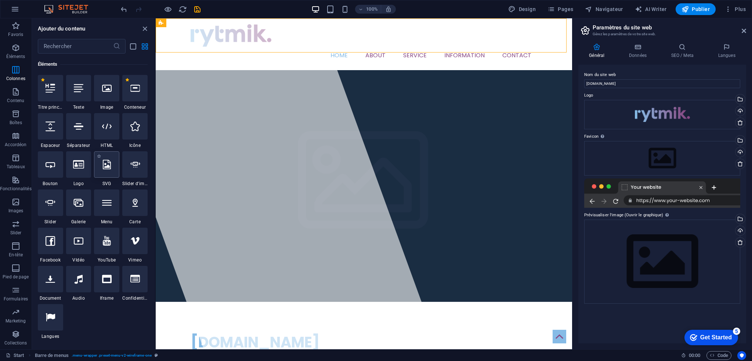
scroll to position [78, 0]
click at [78, 136] on div at bounding box center [78, 126] width 25 height 26
select select "%"
select select "px"
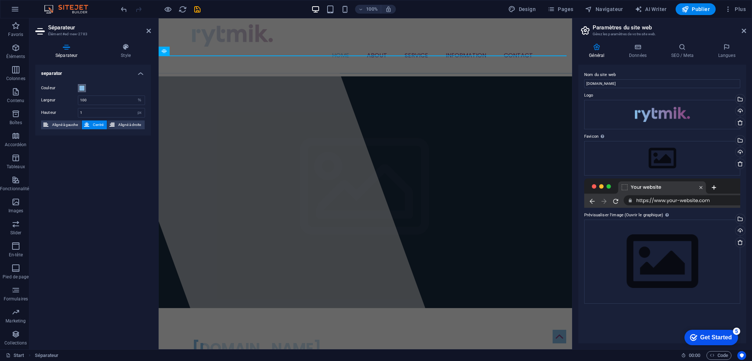
click at [82, 89] on span at bounding box center [82, 88] width 6 height 6
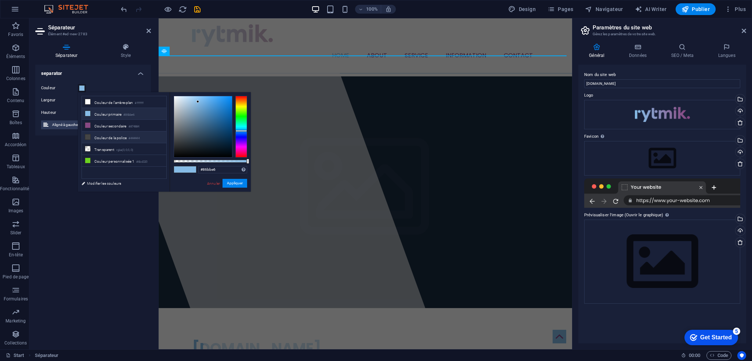
click at [112, 135] on li "Couleur de la police #444444" at bounding box center [124, 137] width 84 height 12
type input "#444444"
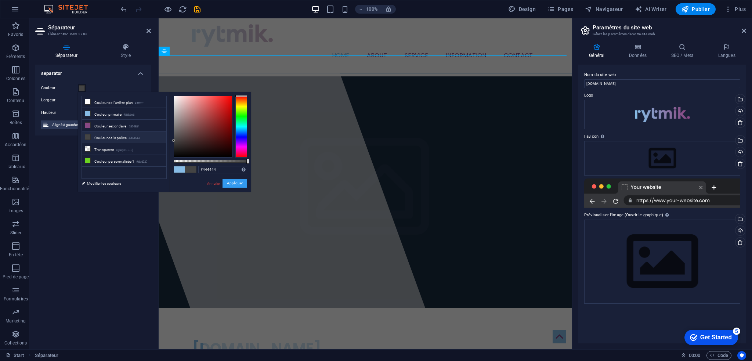
drag, startPoint x: 234, startPoint y: 181, endPoint x: 75, endPoint y: 163, distance: 160.0
click at [234, 181] on button "Appliquer" at bounding box center [234, 183] width 25 height 9
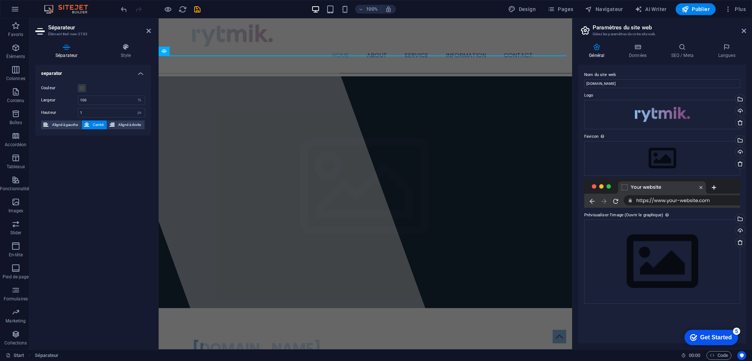
click at [79, 158] on div "separator Couleur Largeur 100 px rem % vh vw Hauteur 1 px rem vh vw Aligné à ga…" at bounding box center [93, 204] width 116 height 279
click at [264, 89] on div at bounding box center [262, 183] width 355 height 331
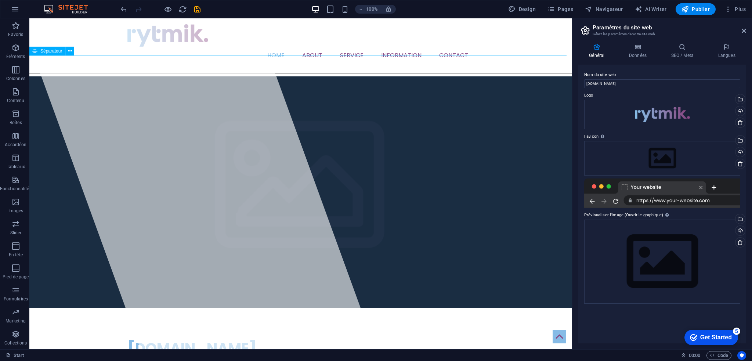
click at [180, 73] on div at bounding box center [300, 73] width 542 height 0
click at [72, 50] on button at bounding box center [69, 51] width 9 height 9
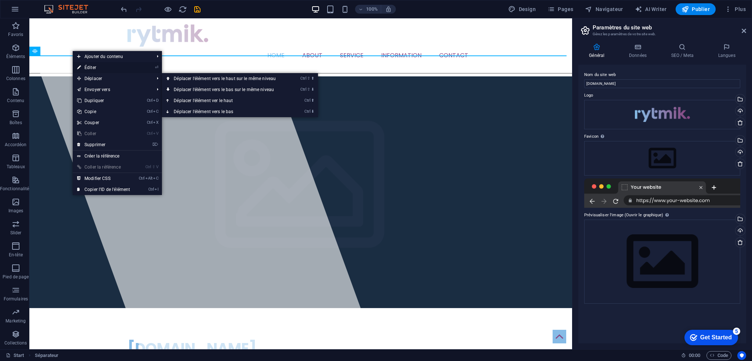
click at [97, 69] on link "⏎ Éditer" at bounding box center [104, 67] width 62 height 11
select select "%"
select select "px"
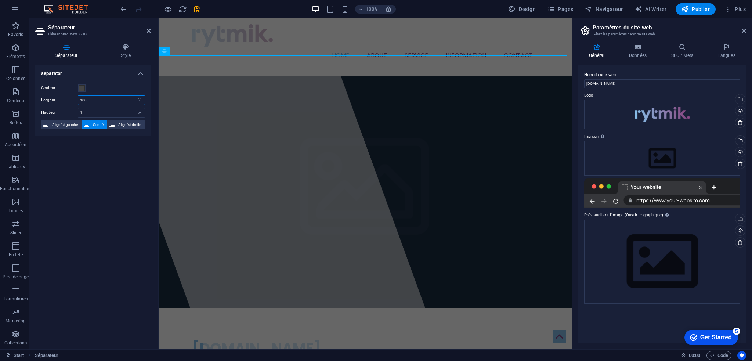
drag, startPoint x: 94, startPoint y: 99, endPoint x: 60, endPoint y: 99, distance: 33.8
click at [60, 99] on div "Largeur 100 px rem % vh vw" at bounding box center [93, 100] width 104 height 10
type input "80"
click at [69, 178] on div "separator Couleur Largeur 80 px rem % vh vw Hauteur 1 px rem vh vw Aligné à gau…" at bounding box center [93, 204] width 116 height 279
click at [324, 73] on div at bounding box center [262, 183] width 355 height 331
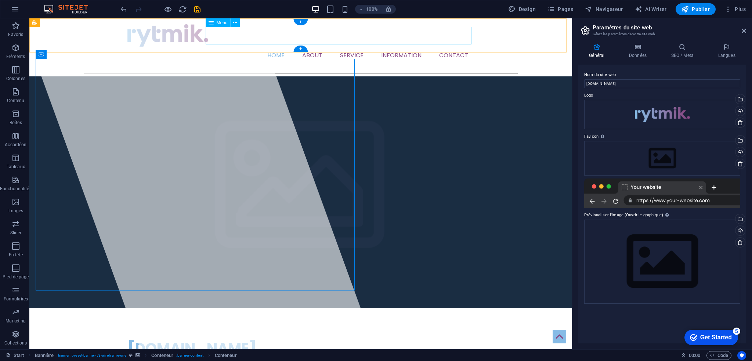
click at [341, 47] on nav "Home About Service Information Contact" at bounding box center [300, 56] width 346 height 18
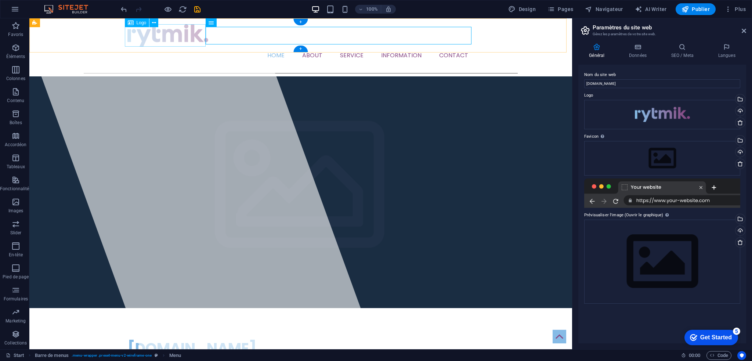
click at [167, 38] on div at bounding box center [300, 35] width 346 height 22
drag, startPoint x: 163, startPoint y: 35, endPoint x: 145, endPoint y: 39, distance: 18.4
click at [145, 39] on div at bounding box center [300, 35] width 346 height 22
click at [167, 37] on div at bounding box center [300, 35] width 346 height 22
click at [152, 22] on icon at bounding box center [154, 23] width 4 height 8
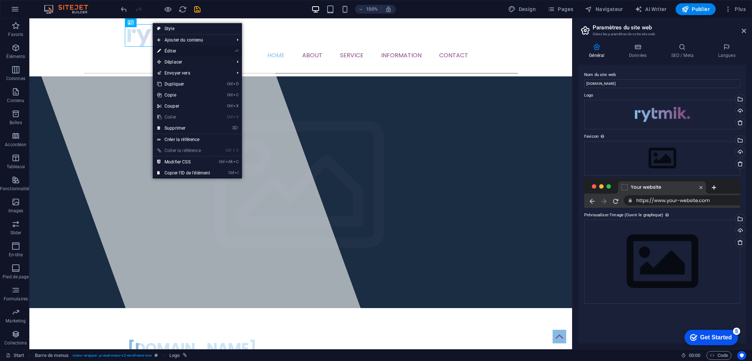
click at [178, 51] on link "⏎ Éditer" at bounding box center [184, 51] width 62 height 11
select select "px"
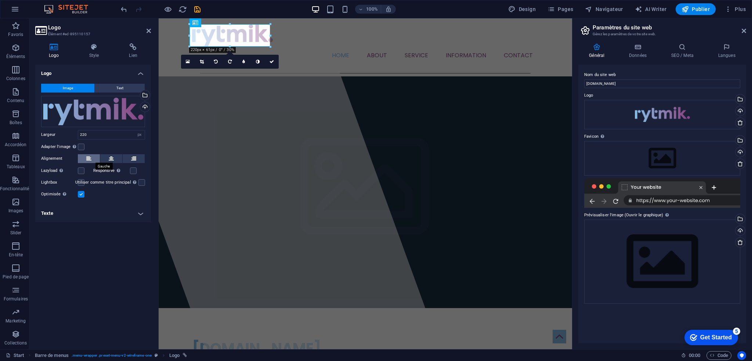
click at [83, 156] on button at bounding box center [89, 158] width 22 height 9
click at [132, 170] on label at bounding box center [133, 170] width 7 height 7
click at [0, 0] on input "Responsive Chargez automatiquement des images Retina et les formats optimisés p…" at bounding box center [0, 0] width 0 height 0
click at [89, 53] on h4 "Style" at bounding box center [96, 50] width 40 height 15
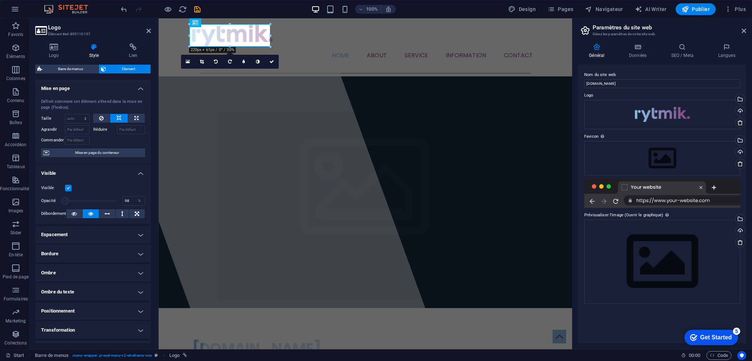
type input "100"
drag, startPoint x: 114, startPoint y: 201, endPoint x: 139, endPoint y: 201, distance: 25.3
click at [139, 201] on div "Opacité 100 %" at bounding box center [93, 200] width 104 height 11
click at [134, 47] on icon at bounding box center [133, 46] width 36 height 7
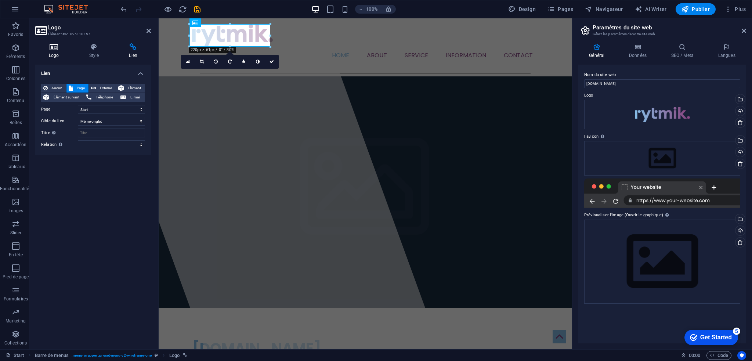
click at [52, 49] on icon at bounding box center [53, 46] width 37 height 7
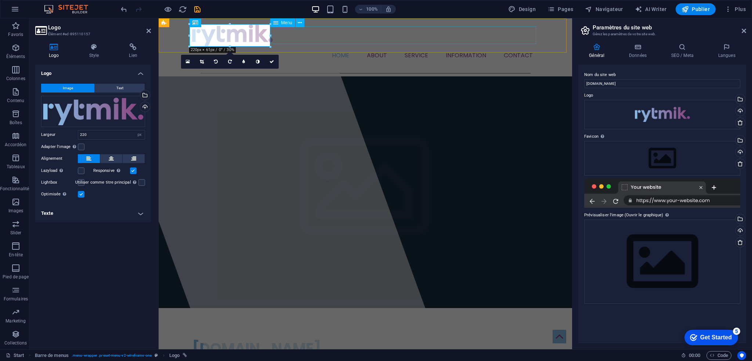
click at [343, 47] on nav "Home About Service Information Contact" at bounding box center [365, 56] width 346 height 18
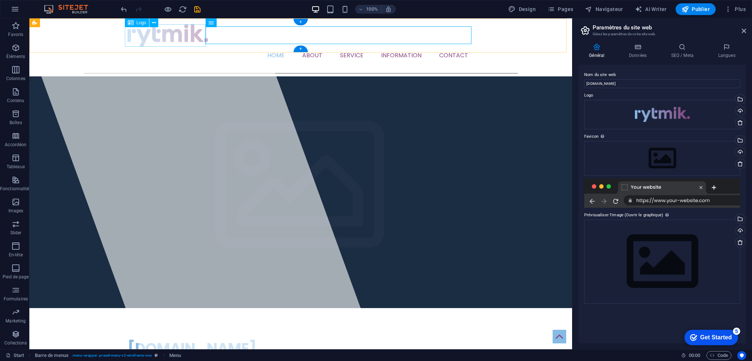
click at [164, 32] on div at bounding box center [300, 35] width 346 height 22
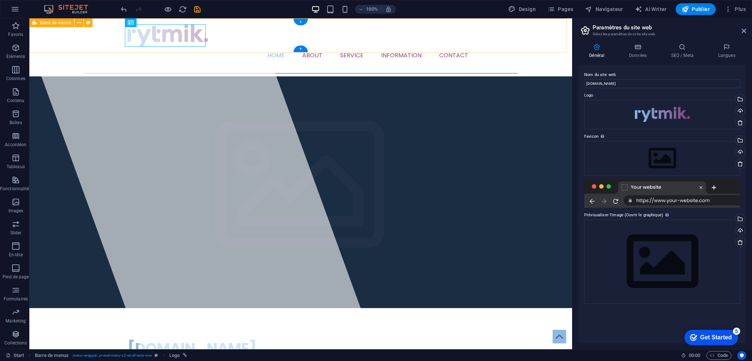
click at [97, 39] on div "Home About Service Information Contact" at bounding box center [300, 44] width 542 height 52
click at [76, 22] on button at bounding box center [79, 22] width 9 height 9
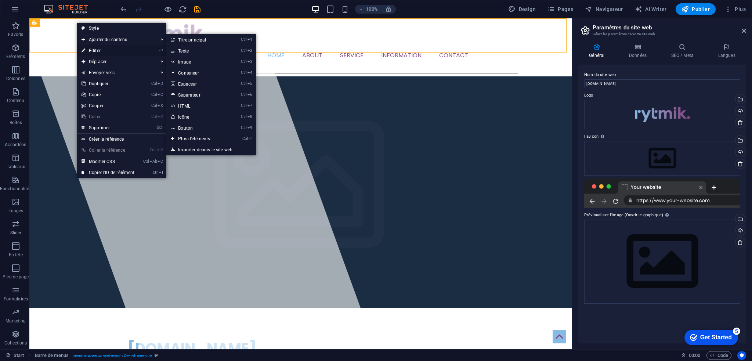
click at [103, 48] on link "⏎ Éditer" at bounding box center [108, 50] width 62 height 11
select select "rem"
select select "hover_text_color"
select select "rem"
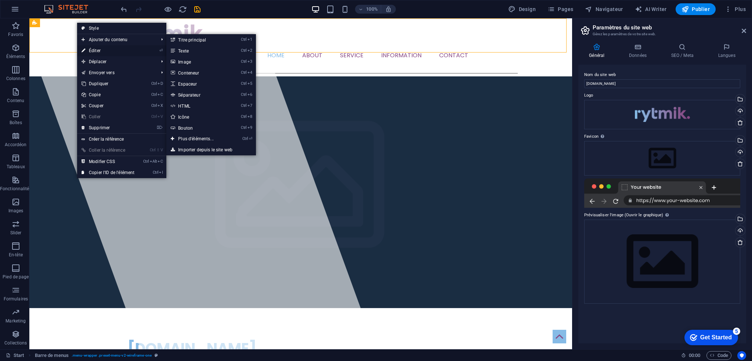
select select "rem"
select select "400"
select select "px"
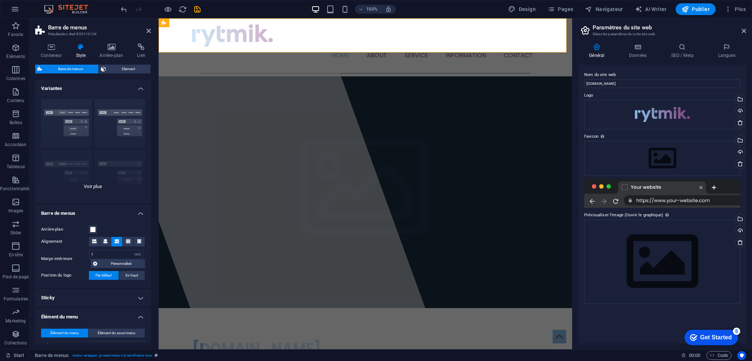
click at [91, 186] on div "Bordure Centré Par défaut Fixé Loki Déclencheur Large XXL" at bounding box center [93, 148] width 116 height 110
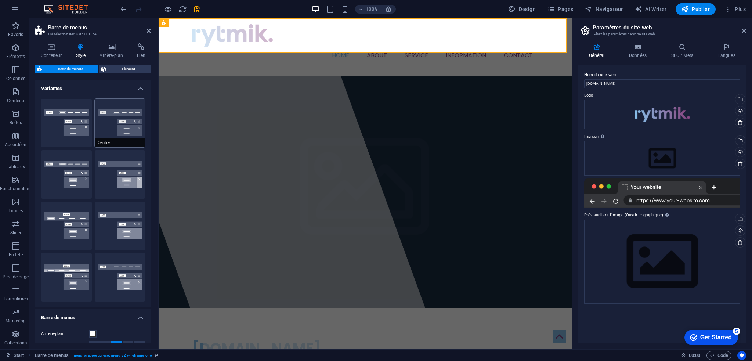
click at [123, 117] on button "Centré" at bounding box center [120, 123] width 51 height 48
select select "hover_border_bottom"
type input "1"
type input "2"
select select "DISABLED_OPTION_VALUE"
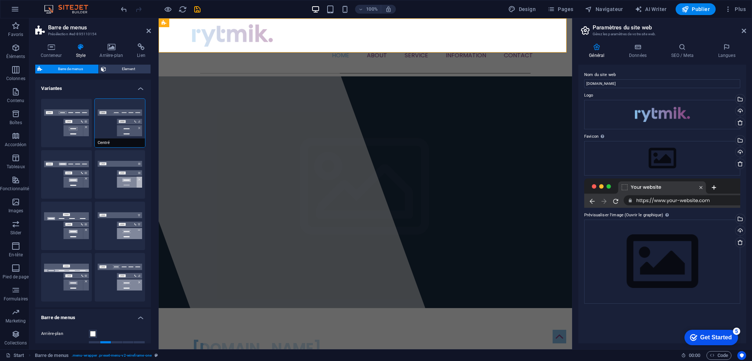
type input "0"
select select "link-special-font"
type input "1.5"
select select "rem"
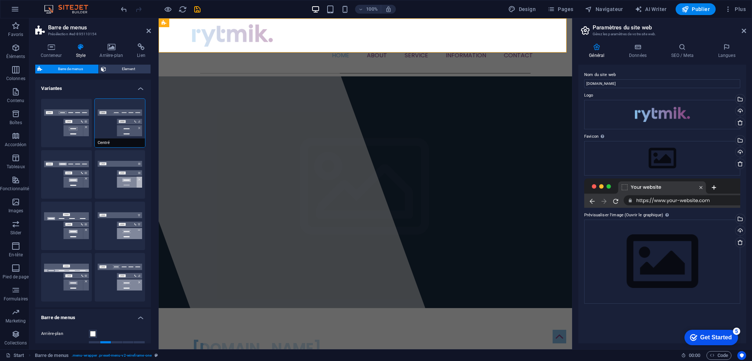
select select
type input "2"
select select "400"
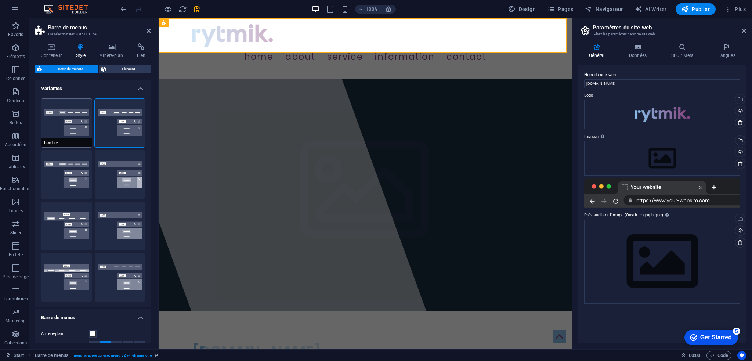
click at [61, 124] on button "Bordure" at bounding box center [66, 123] width 51 height 48
select select "hover_border"
type input "1"
type input "3"
type input "1"
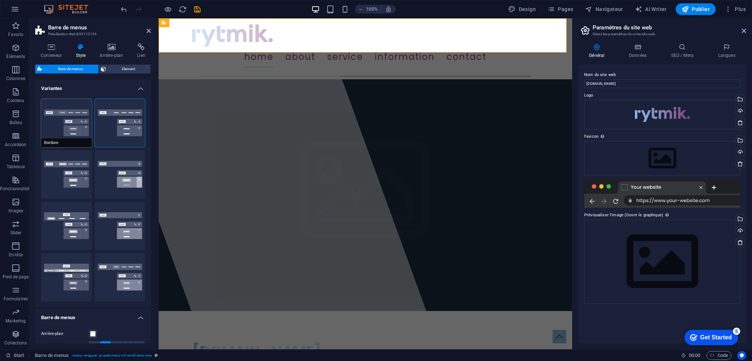
type input "1"
select select "rem"
type input "1"
select select "link-special-font"
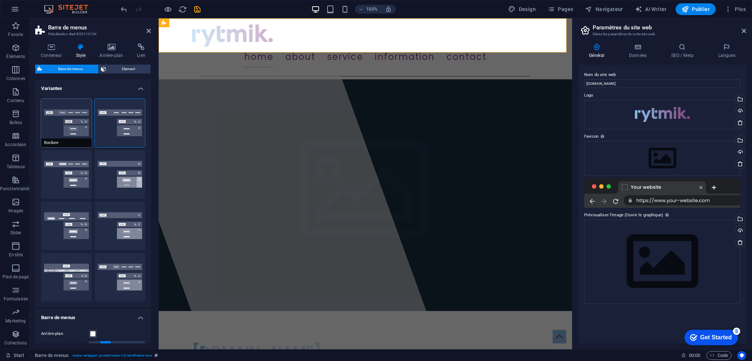
type input "1.1"
select select "rem"
select select
type input "1"
select select "400"
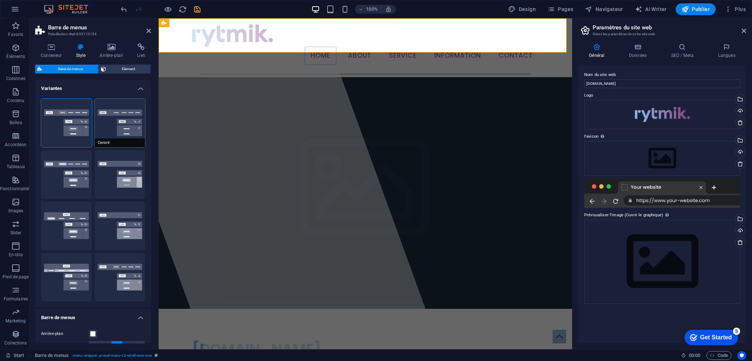
click at [122, 124] on button "Centré" at bounding box center [120, 123] width 51 height 48
select select "hover_border_bottom"
type input "1"
type input "0"
type input "2"
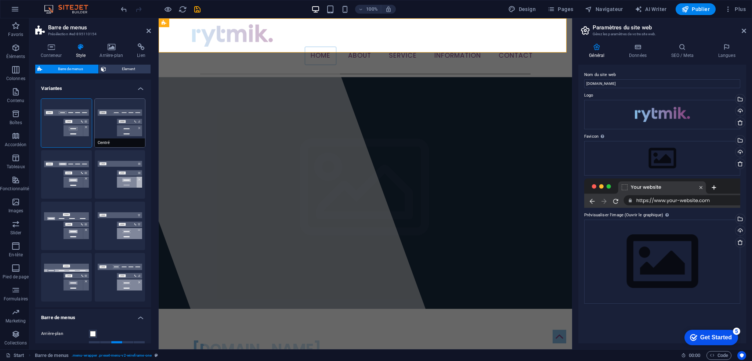
select select "DISABLED_OPTION_VALUE"
type input "0"
select select "link-special-font"
type input "1.5"
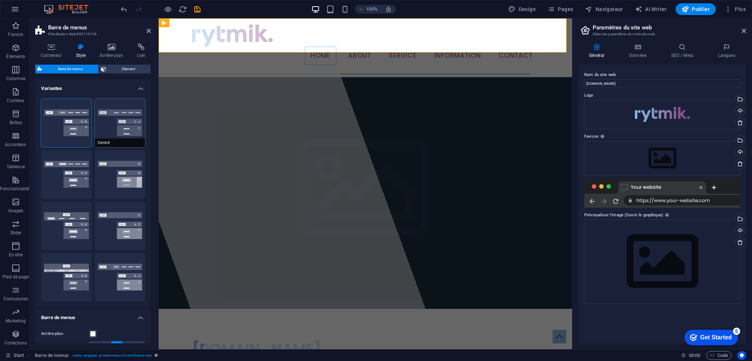
select select "rem"
select select
type input "2"
select select "400"
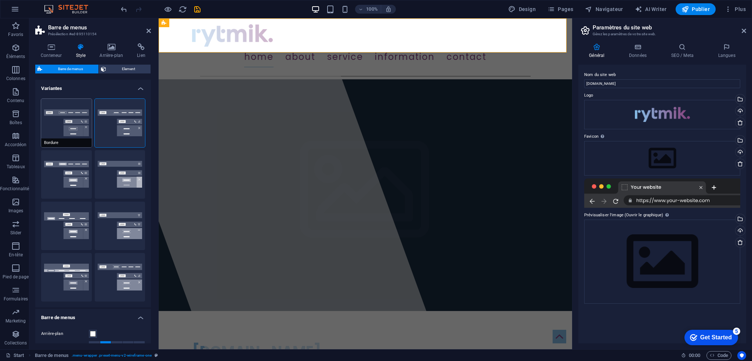
click at [81, 124] on button "Bordure" at bounding box center [66, 123] width 51 height 48
select select "hover_border"
type input "1"
type input "3"
type input "1"
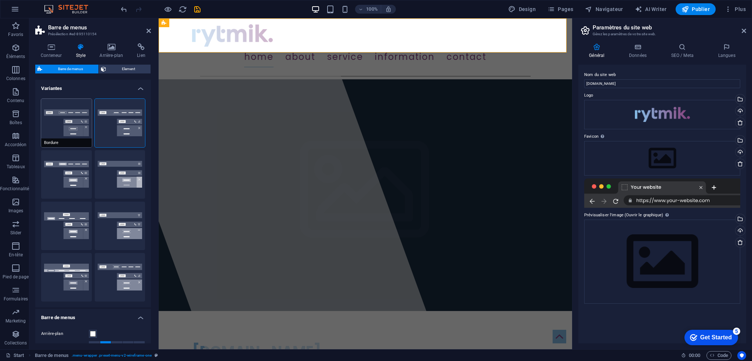
type input "1"
select select "rem"
type input "1"
select select "link-special-font"
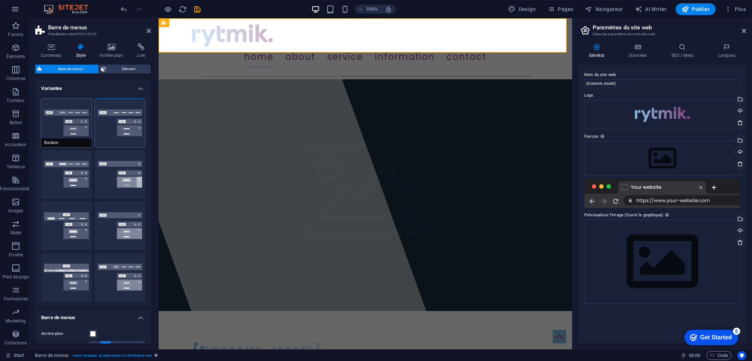
type input "1.1"
select select "rem"
select select
type input "1"
select select "400"
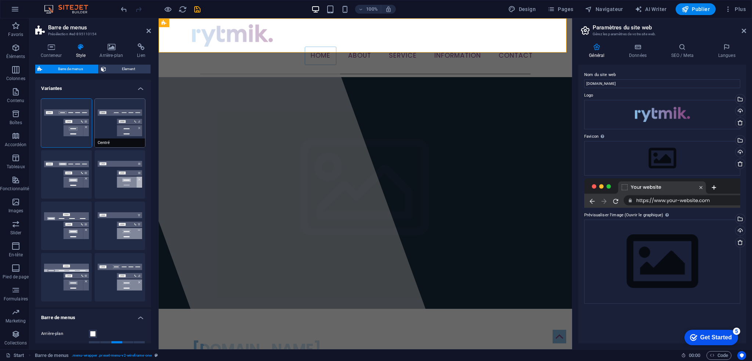
click at [126, 121] on button "Centré" at bounding box center [120, 123] width 51 height 48
select select "hover_border_bottom"
type input "1"
type input "0"
type input "2"
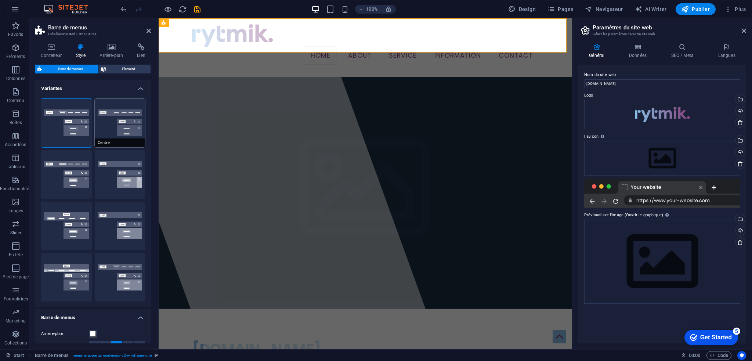
select select "DISABLED_OPTION_VALUE"
type input "0"
select select "link-special-font"
type input "1.5"
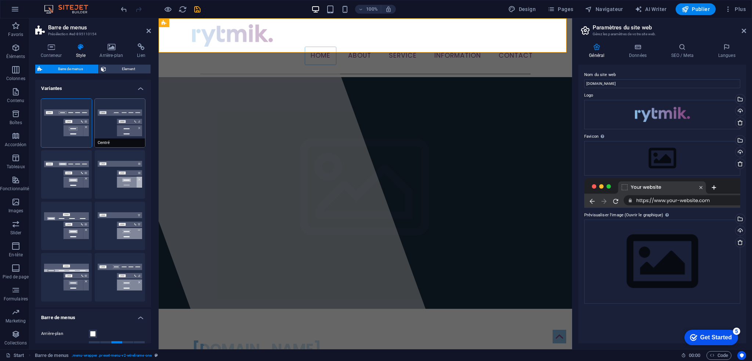
select select "rem"
select select
type input "2"
select select "400"
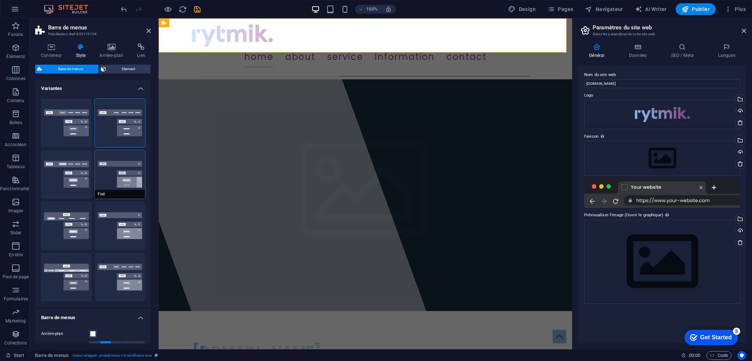
click at [123, 171] on button "Fixé" at bounding box center [120, 174] width 51 height 48
select select "hover_box_bottom"
type input "3"
type input "1"
select select "rem"
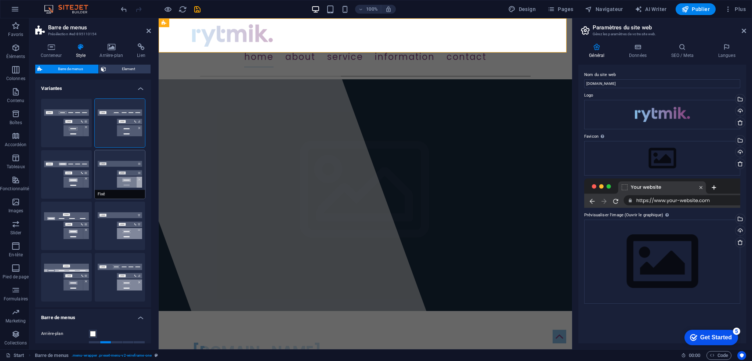
type input "1"
select select "link-special-font"
type input "1.5"
select select "rem"
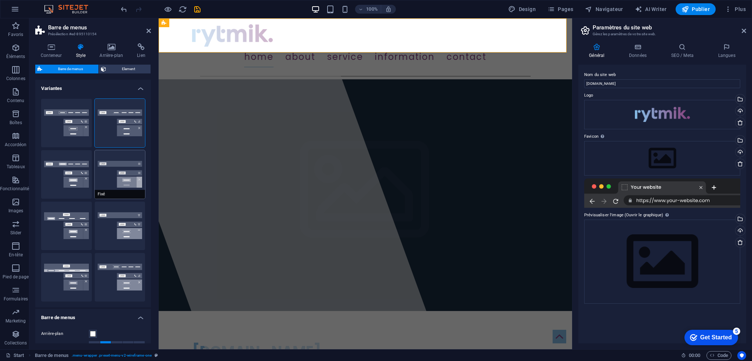
select select "700"
type input "0"
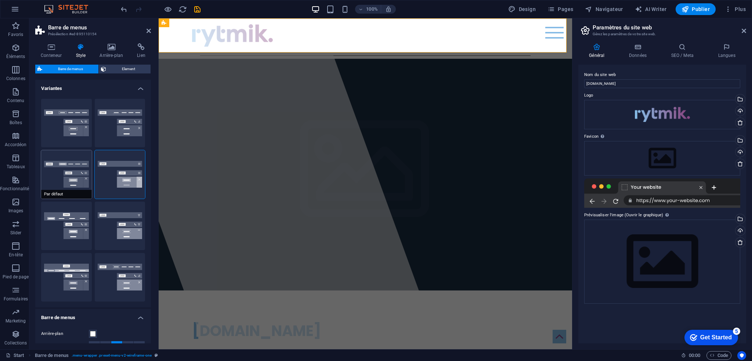
click at [65, 172] on button "Par défaut" at bounding box center [66, 174] width 51 height 48
select select "link-default-font"
select select "px"
select select
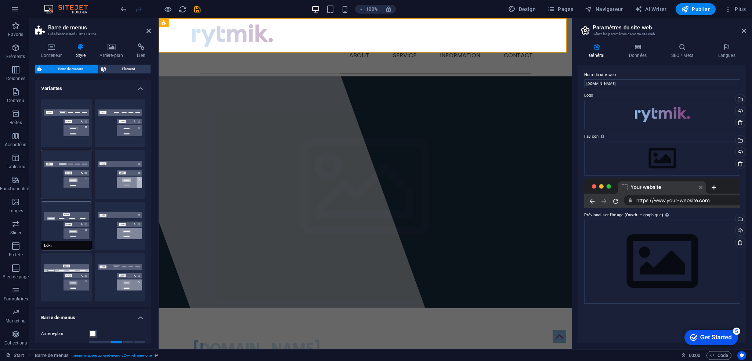
click at [73, 220] on button "Loki" at bounding box center [66, 225] width 51 height 48
type input "0"
select select "DISABLED_OPTION_VALUE"
type input "2"
type input "1"
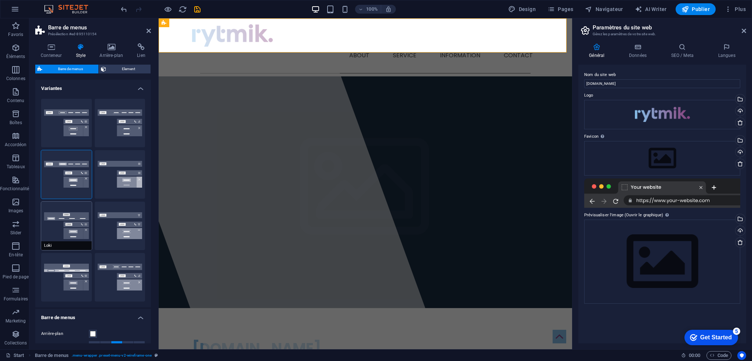
select select
type input "16"
select select "400"
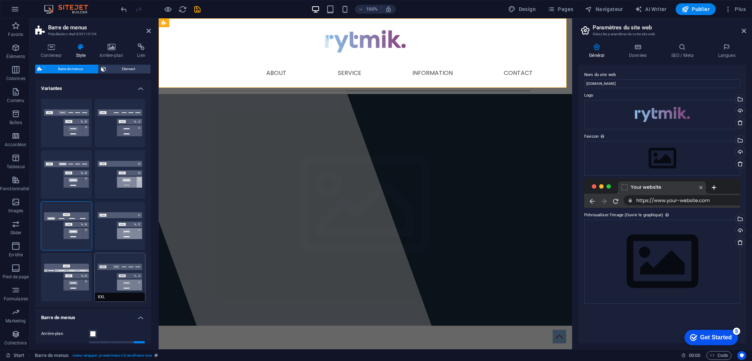
click at [126, 274] on button "XXL" at bounding box center [120, 277] width 51 height 48
type input "1"
select select "hover_border_vertical"
type input "2"
type input "1.5"
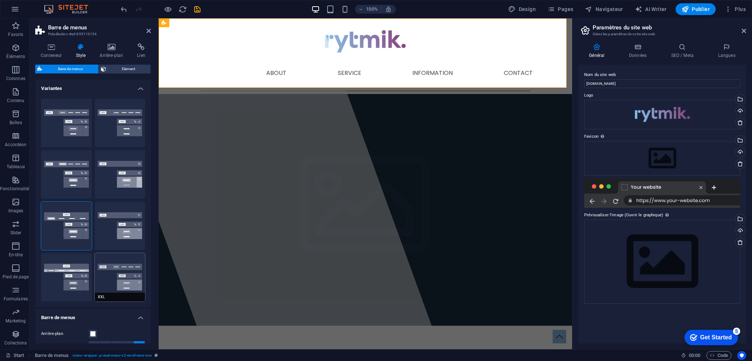
type input "0.5"
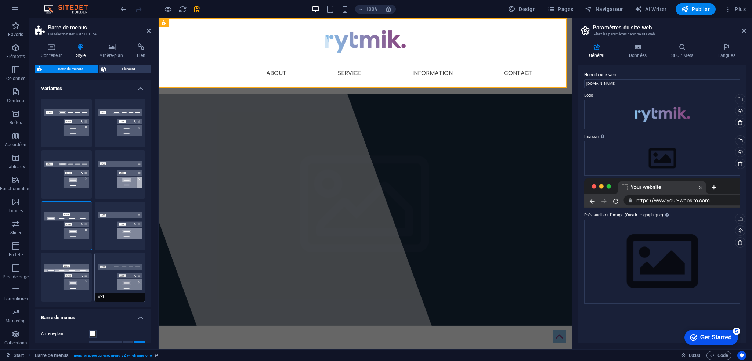
select select "link-special-font"
type input "1.8"
select select "rem"
select select "700"
type input "2"
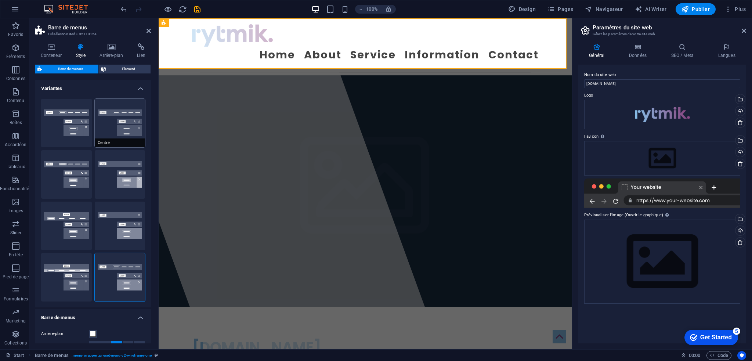
click at [112, 114] on button "Centré" at bounding box center [120, 123] width 51 height 48
select select "hover_border_bottom"
type input "1"
type input "2"
select select "DISABLED_OPTION_VALUE"
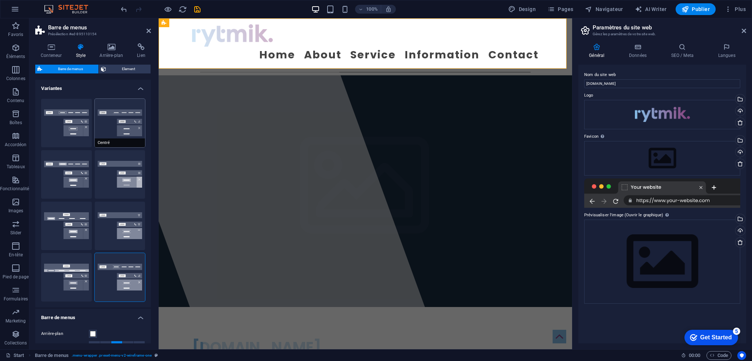
type input "0"
type input "1"
type input "0"
select select "link-special-font"
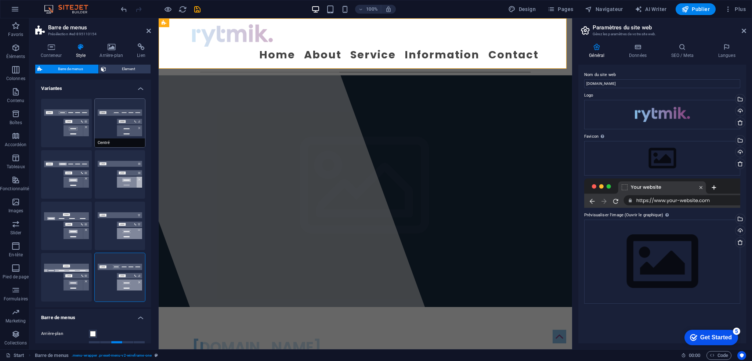
type input "1.5"
select select "rem"
select select
type input "2"
select select "400"
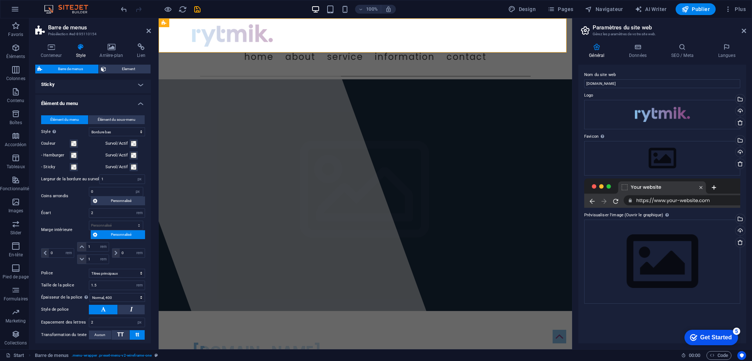
scroll to position [330, 0]
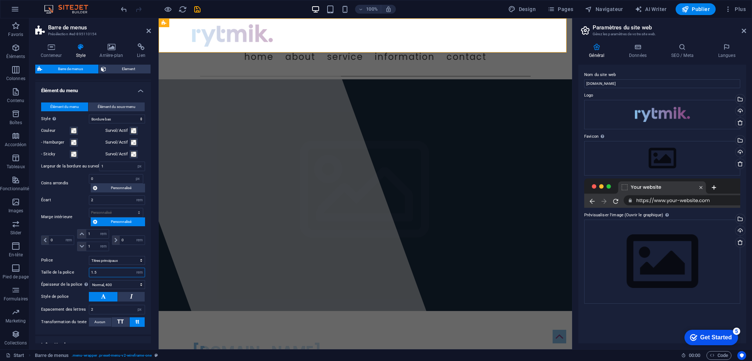
drag, startPoint x: 100, startPoint y: 272, endPoint x: 87, endPoint y: 271, distance: 13.2
click at [87, 271] on div "Taille de la police 1.5 px rem % vh vw" at bounding box center [93, 273] width 104 height 10
type input "1"
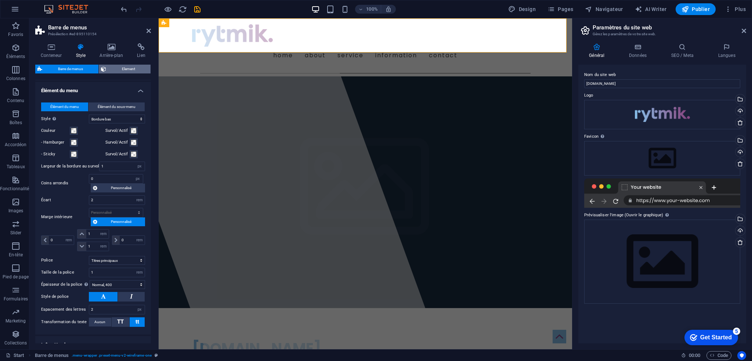
click at [132, 70] on span "Element" at bounding box center [128, 69] width 40 height 9
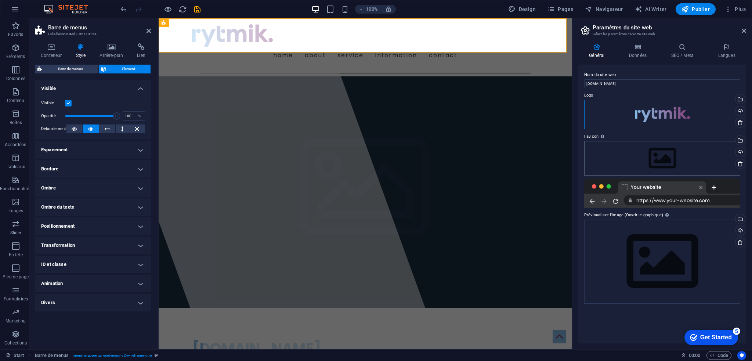
drag, startPoint x: 674, startPoint y: 113, endPoint x: 656, endPoint y: 161, distance: 51.7
click at [656, 161] on div "Nom du site web rytmik.ch Logo Glissez les fichiers ici, cliquez pour choisir l…" at bounding box center [662, 204] width 168 height 279
click at [742, 139] on div "Sélectionnez les fichiers depuis le Gestionnaire de fichiers, les photos du sto…" at bounding box center [739, 140] width 11 height 11
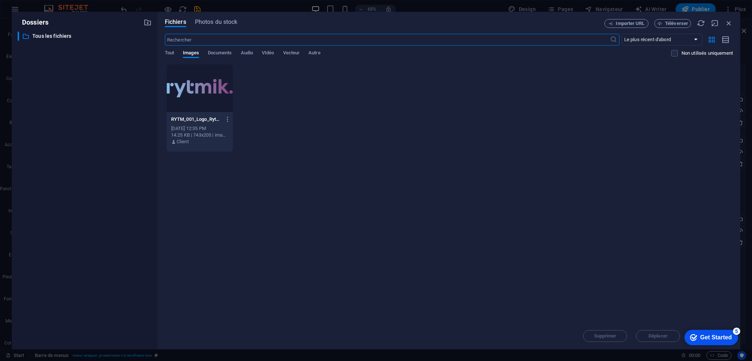
click at [206, 86] on div at bounding box center [200, 88] width 66 height 48
click at [658, 286] on div "Déposez les fichiers ici pour les téléverser automatiquement. 1 RYTM_001_Logo_R…" at bounding box center [449, 193] width 568 height 259
click at [673, 309] on div "Déposez les fichiers ici pour les téléverser automatiquement. RYTM_001_Logo_Ryt…" at bounding box center [449, 193] width 568 height 259
click at [194, 96] on div at bounding box center [200, 88] width 66 height 48
click at [717, 339] on div "Get Started" at bounding box center [716, 337] width 32 height 7
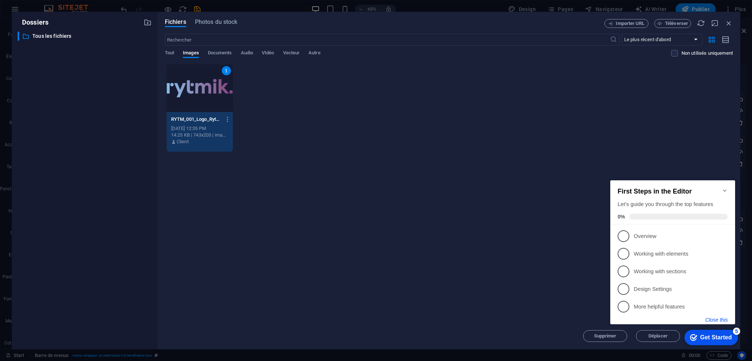
click at [717, 320] on button "Close this" at bounding box center [716, 320] width 22 height 6
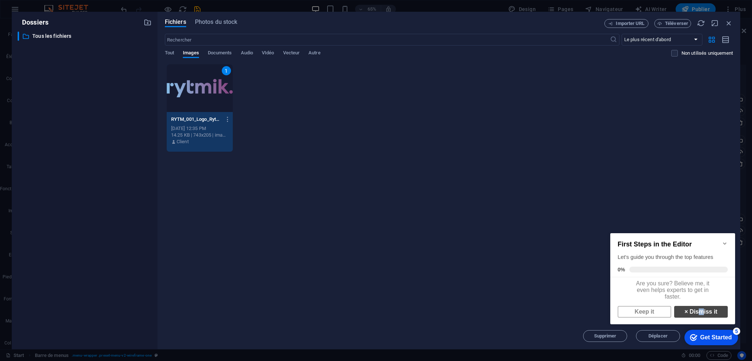
scroll to position [4, 0]
click at [697, 316] on link "× Dismiss it" at bounding box center [701, 312] width 54 height 12
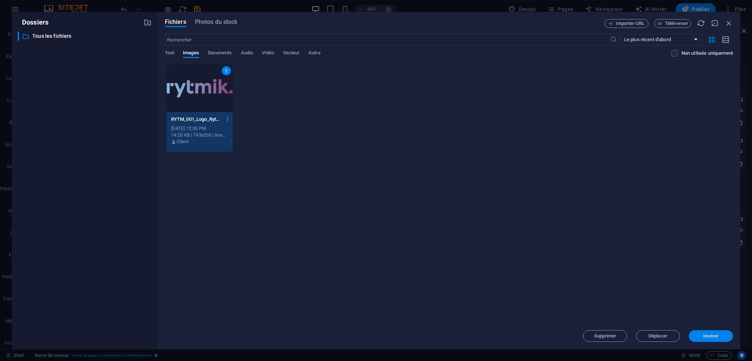
click at [716, 337] on span "Insérer" at bounding box center [711, 336] width 16 height 4
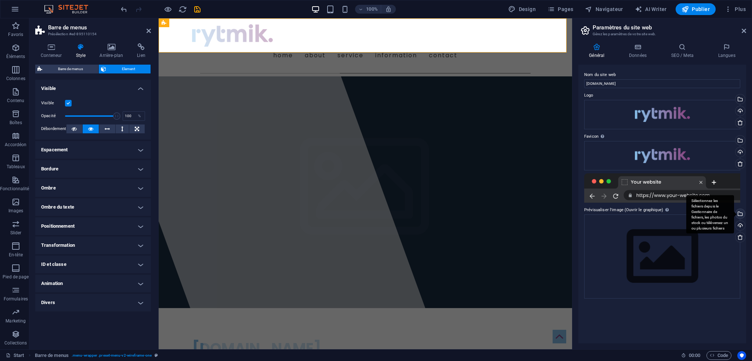
click at [741, 211] on div "Sélectionnez les fichiers depuis le Gestionnaire de fichiers, les photos du sto…" at bounding box center [739, 214] width 11 height 11
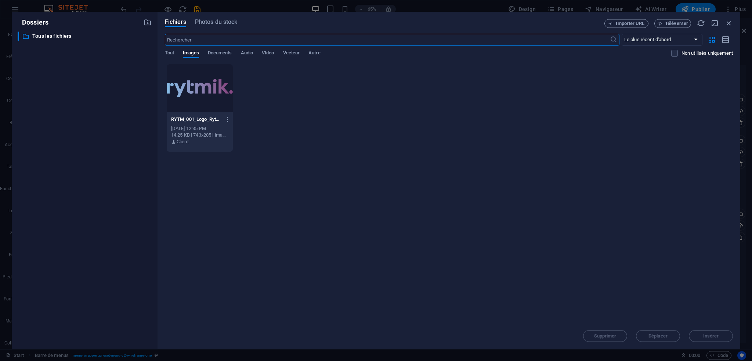
click at [192, 100] on div at bounding box center [200, 88] width 66 height 48
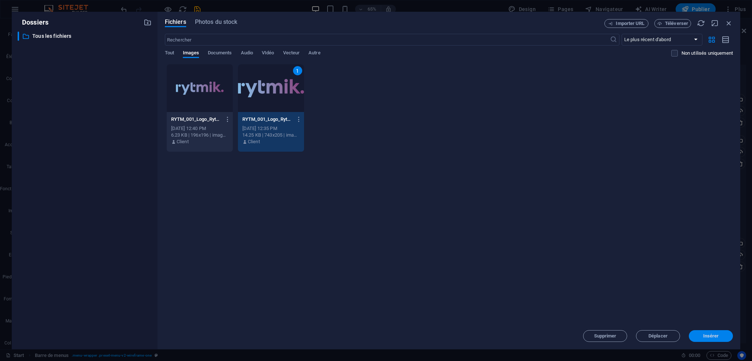
click at [729, 339] on button "Insérer" at bounding box center [711, 336] width 44 height 12
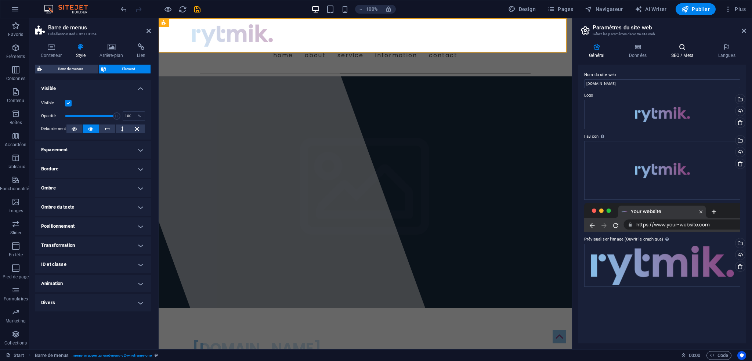
click at [674, 51] on h4 "SEO / Meta" at bounding box center [683, 50] width 47 height 15
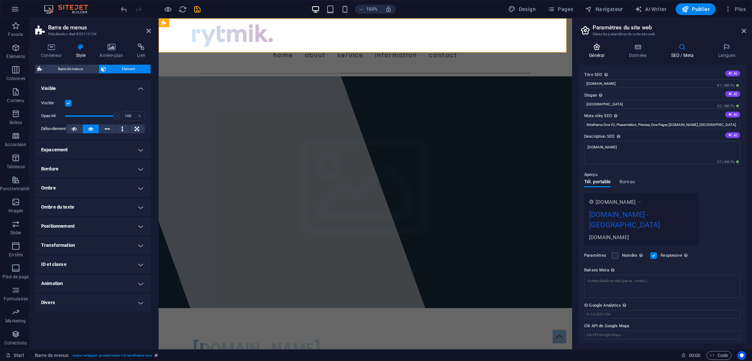
click at [590, 46] on icon at bounding box center [596, 46] width 37 height 7
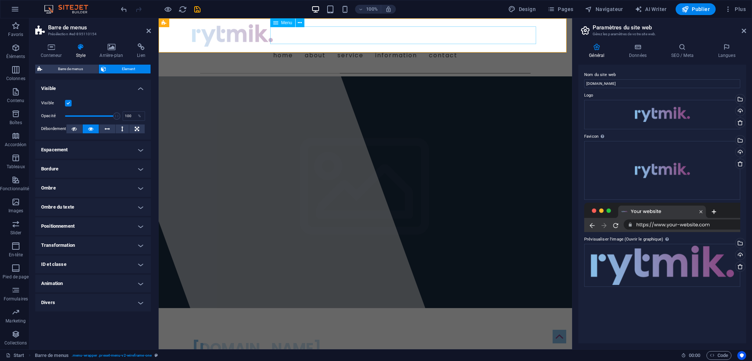
click at [377, 47] on nav "Home About Service Information Contact" at bounding box center [365, 56] width 346 height 18
click at [76, 69] on span "Barre de menus" at bounding box center [70, 69] width 52 height 9
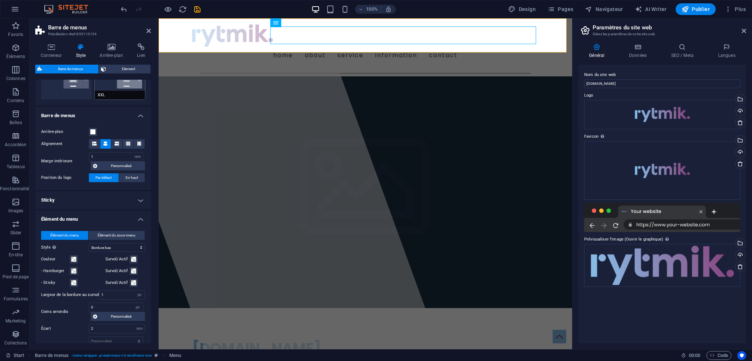
scroll to position [149, 0]
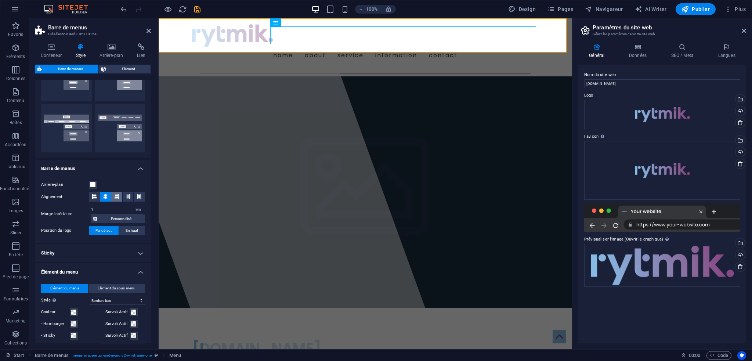
click at [117, 195] on icon at bounding box center [117, 196] width 4 height 4
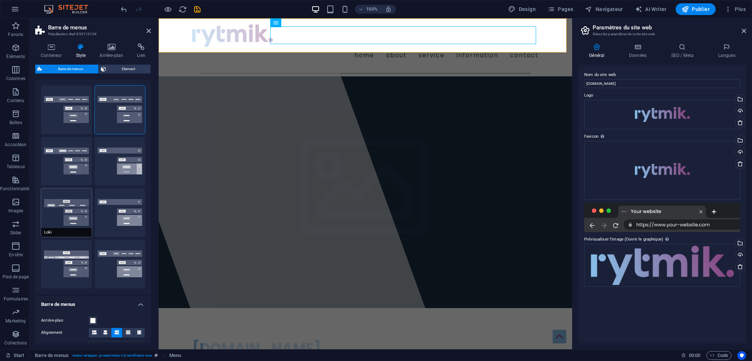
scroll to position [0, 0]
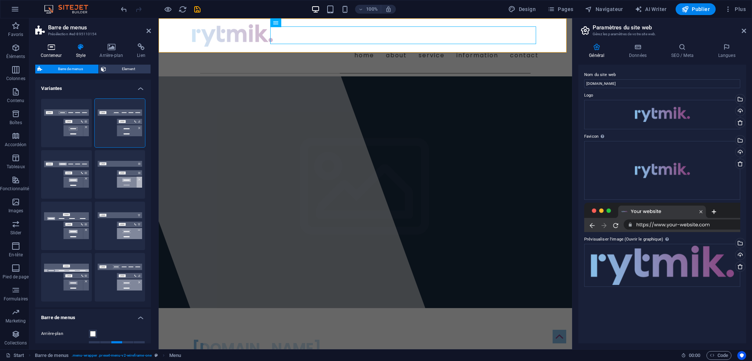
click at [51, 44] on icon at bounding box center [51, 46] width 32 height 7
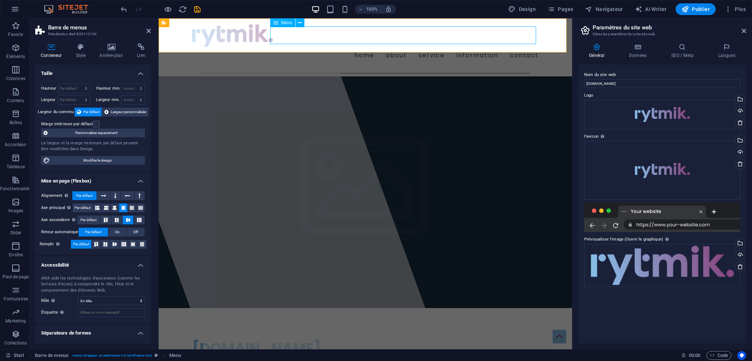
click at [361, 47] on nav "Home About Service Information Contact" at bounding box center [365, 56] width 346 height 18
click at [299, 25] on icon at bounding box center [300, 23] width 4 height 8
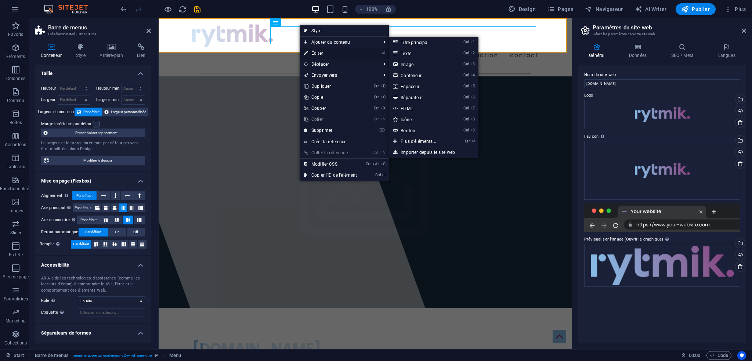
click at [319, 54] on link "⏎ Éditer" at bounding box center [330, 53] width 62 height 11
select select
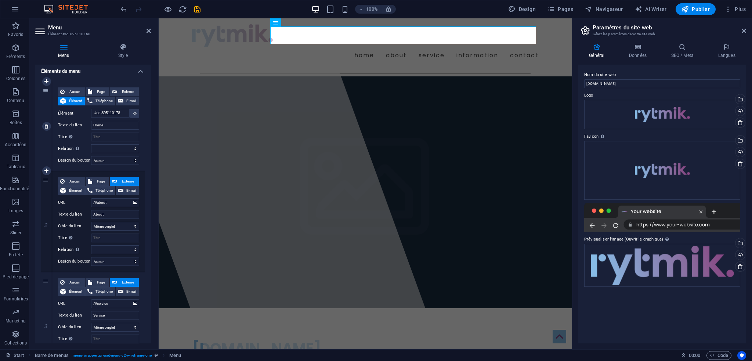
scroll to position [73, 0]
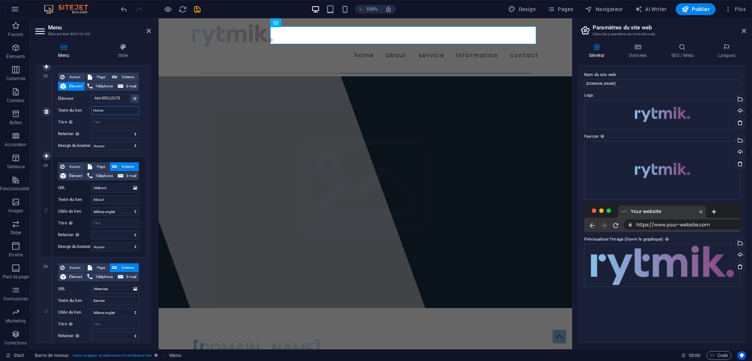
drag, startPoint x: 106, startPoint y: 110, endPoint x: 83, endPoint y: 110, distance: 23.1
click at [83, 110] on div "Texte du lien Home" at bounding box center [98, 110] width 81 height 9
type input "Co"
select select
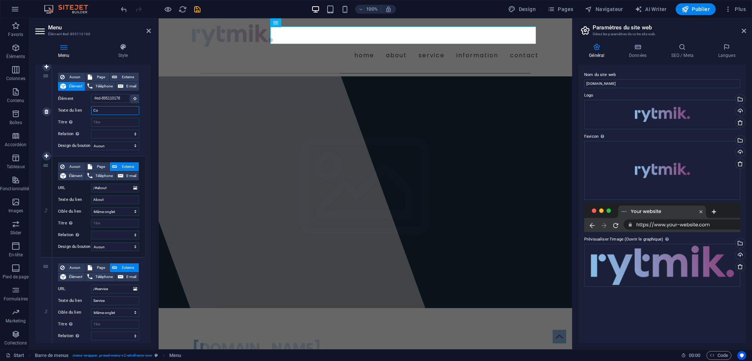
select select
type input "Cours"
select select
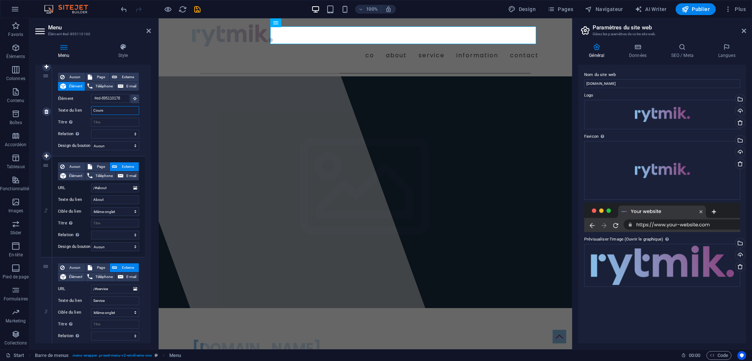
select select
drag, startPoint x: 105, startPoint y: 110, endPoint x: 88, endPoint y: 108, distance: 16.6
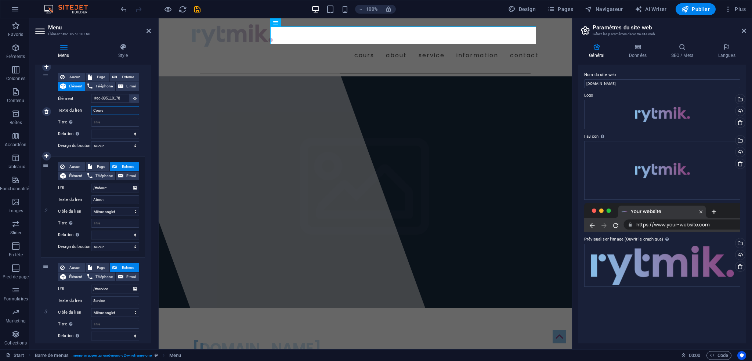
click at [88, 108] on div "Texte du lien Cours" at bounding box center [98, 110] width 81 height 9
type input "Home"
select select
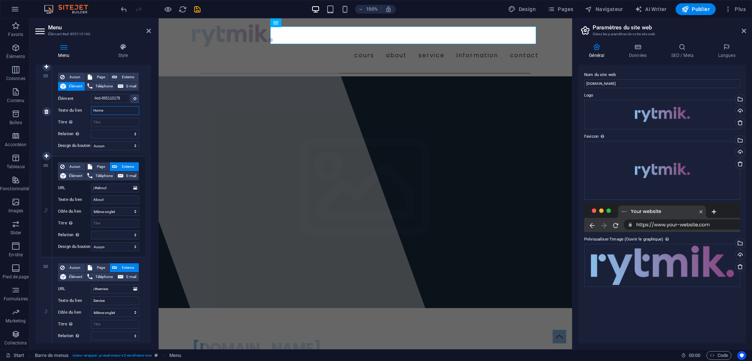
select select
drag, startPoint x: 107, startPoint y: 109, endPoint x: 87, endPoint y: 108, distance: 20.2
click at [87, 108] on div "Texte du lien Home" at bounding box center [98, 110] width 81 height 9
type input "Cours"
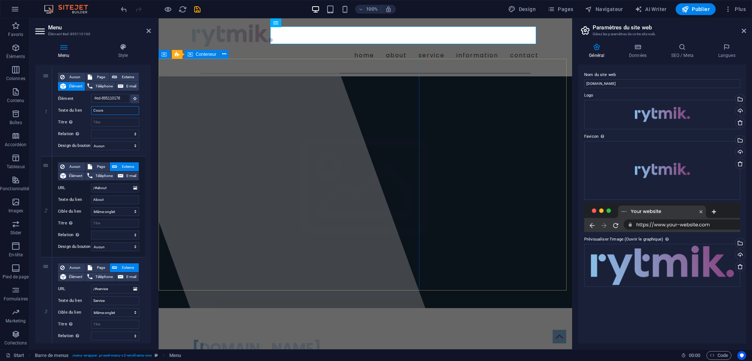
select select
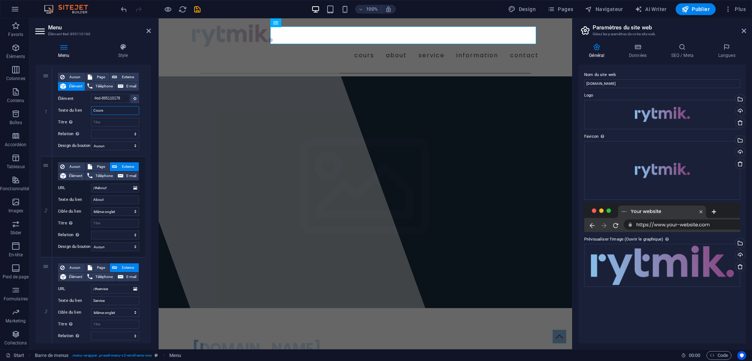
type input "Cours"
drag, startPoint x: 105, startPoint y: 198, endPoint x: 91, endPoint y: 199, distance: 13.6
click at [91, 199] on input "About" at bounding box center [115, 199] width 48 height 9
type input "P"
select select
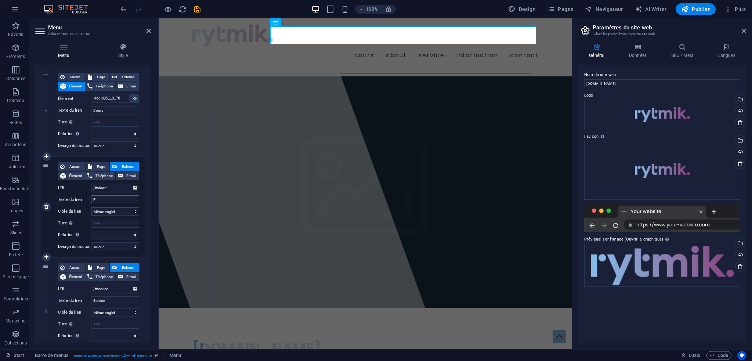
select select
drag, startPoint x: 86, startPoint y: 299, endPoint x: 77, endPoint y: 298, distance: 8.9
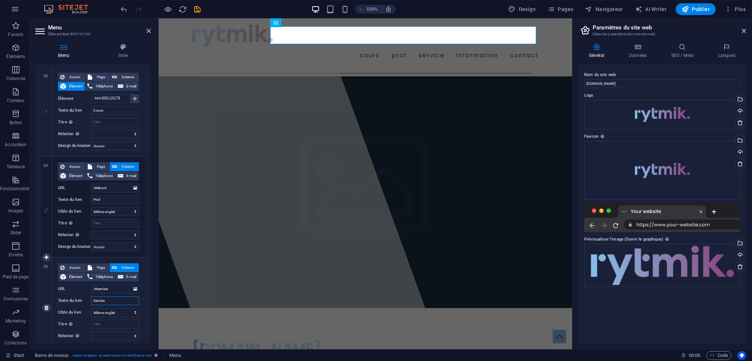
click at [77, 298] on div "Texte du lien Service" at bounding box center [98, 300] width 81 height 9
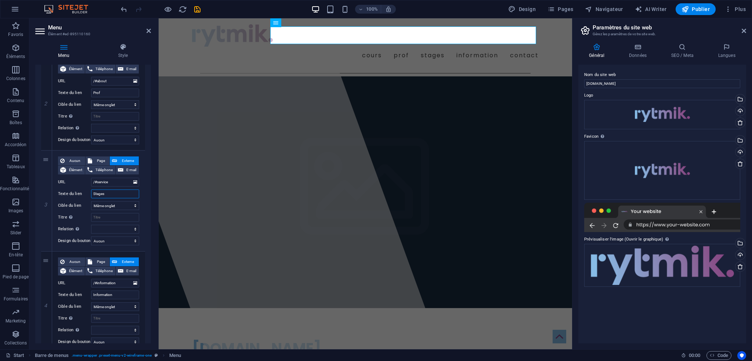
scroll to position [184, 0]
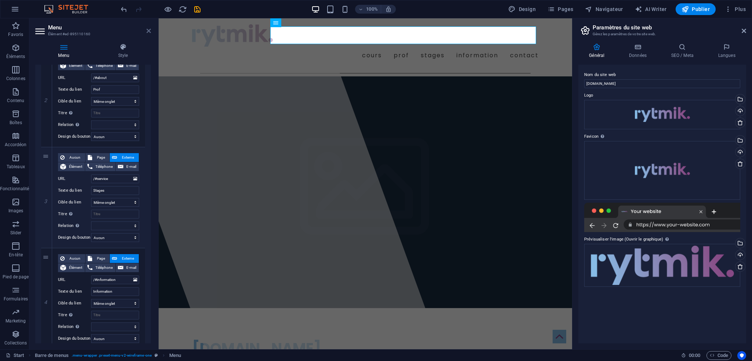
click at [148, 29] on icon at bounding box center [148, 31] width 4 height 6
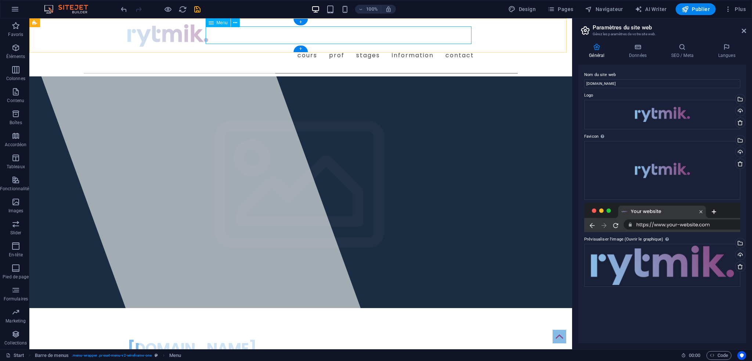
click at [406, 47] on nav "Cours Prof Stages Information Contact" at bounding box center [300, 56] width 346 height 18
click at [236, 23] on icon at bounding box center [235, 23] width 4 height 8
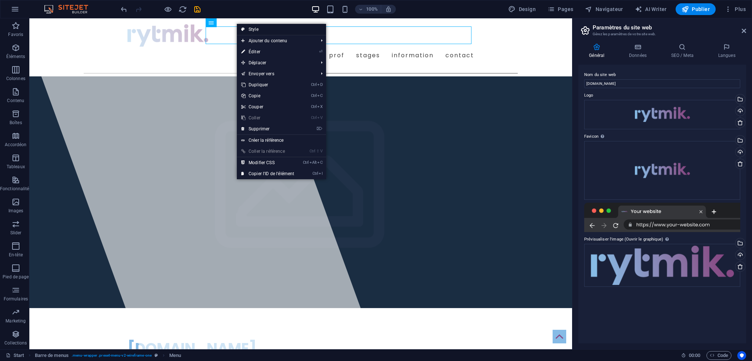
click at [270, 30] on link "Style" at bounding box center [281, 29] width 89 height 11
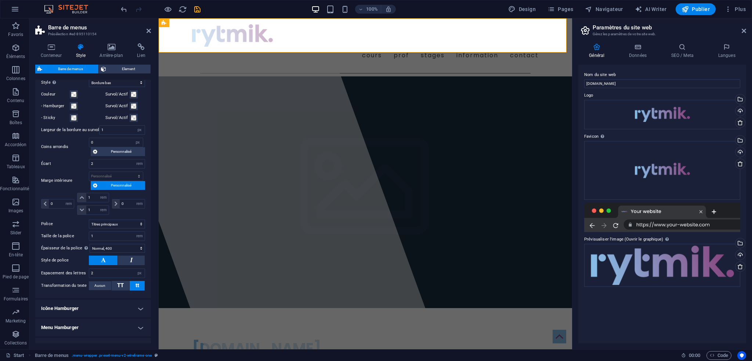
scroll to position [367, 0]
click at [137, 223] on select "Par défaut Titres principaux" at bounding box center [117, 223] width 56 height 9
click at [69, 224] on label "Police" at bounding box center [65, 223] width 48 height 9
click at [89, 224] on select "Par défaut Titres principaux" at bounding box center [117, 223] width 56 height 9
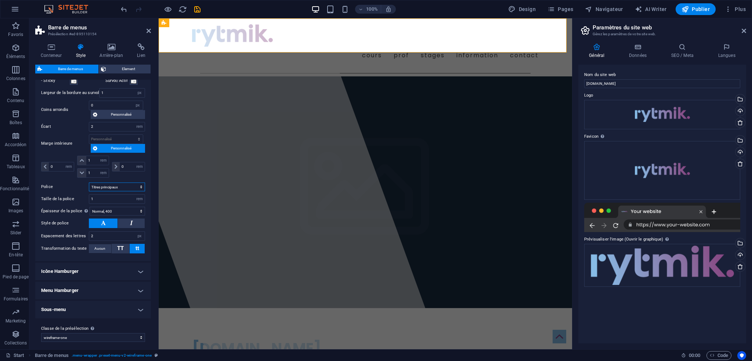
scroll to position [406, 0]
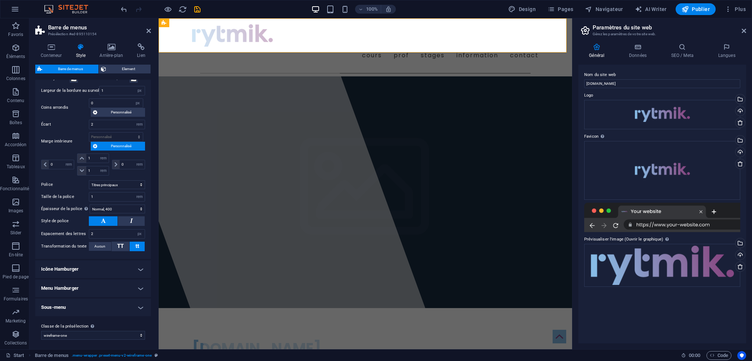
click at [99, 268] on h4 "Icône Hamburger" at bounding box center [93, 269] width 116 height 18
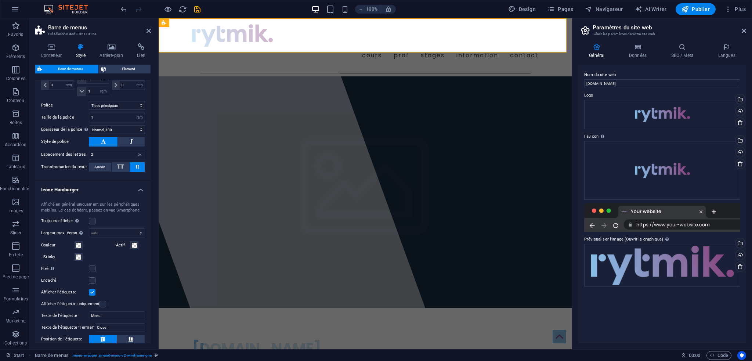
scroll to position [516, 0]
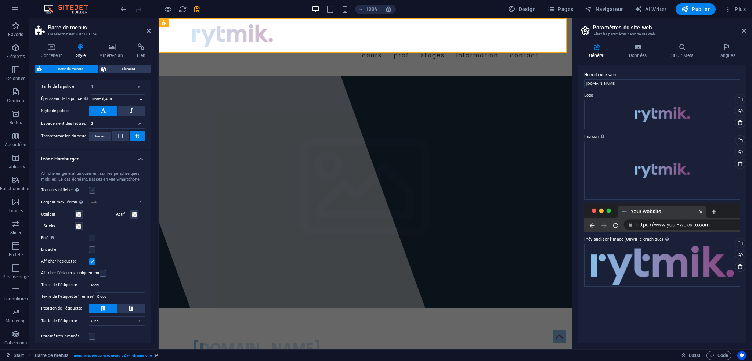
click at [91, 188] on label at bounding box center [92, 190] width 7 height 7
click at [0, 0] on input "Toujours afficher Affiche le déclencheur pour toutes les fenêtres d'affichage." at bounding box center [0, 0] width 0 height 0
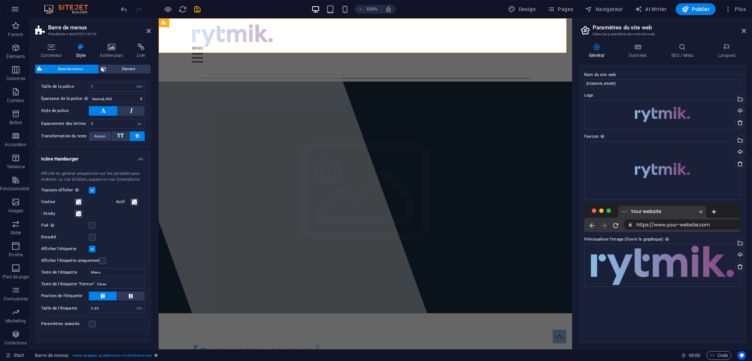
click at [95, 188] on div "Toujours afficher Affiche le déclencheur pour toutes les fenêtres d'affichage." at bounding box center [93, 190] width 104 height 9
click at [89, 188] on label at bounding box center [92, 190] width 7 height 7
click at [0, 0] on input "Toujours afficher Affiche le déclencheur pour toutes les fenêtres d'affichage." at bounding box center [0, 0] width 0 height 0
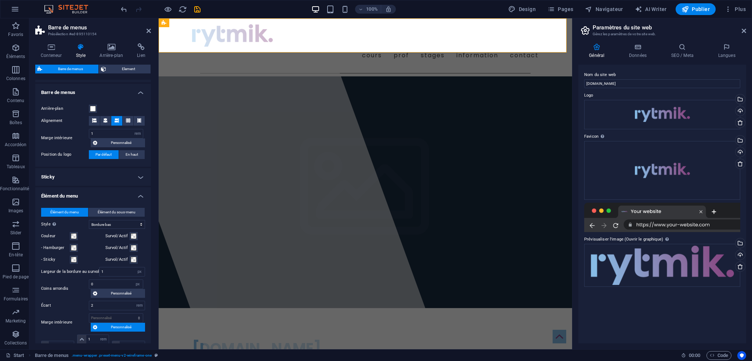
scroll to position [222, 0]
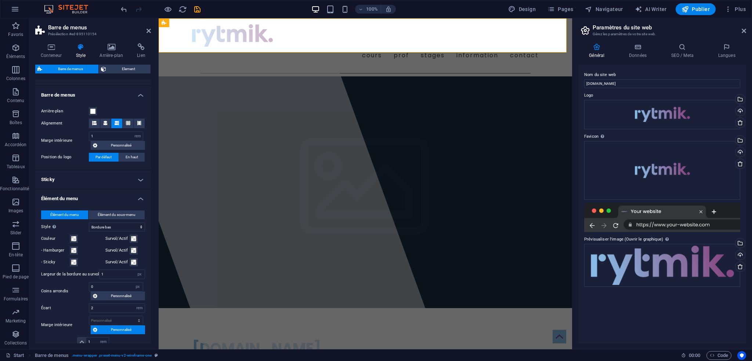
click at [139, 179] on h4 "Sticky" at bounding box center [93, 180] width 116 height 18
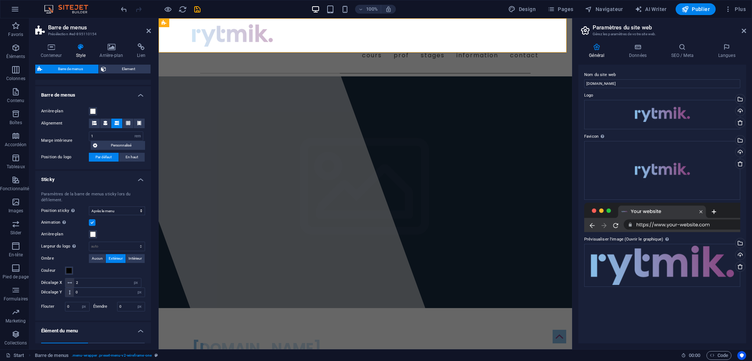
click at [141, 177] on h4 "Sticky" at bounding box center [93, 177] width 116 height 13
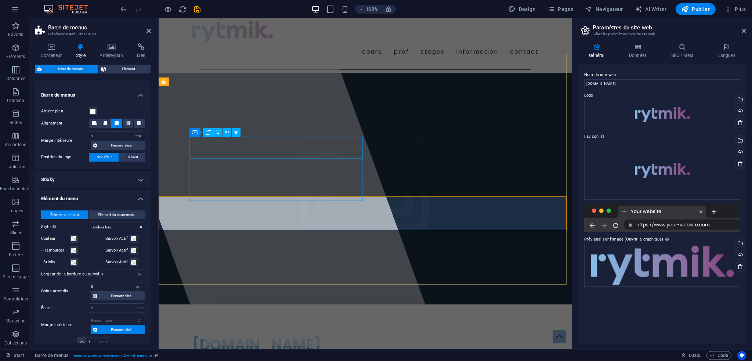
scroll to position [0, 0]
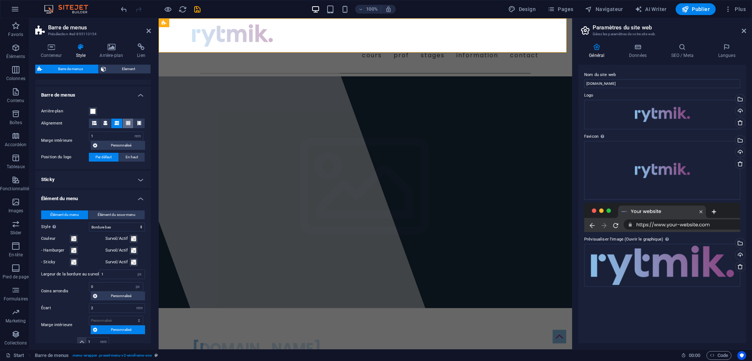
click at [126, 121] on icon at bounding box center [128, 123] width 4 height 4
click at [139, 123] on icon at bounding box center [139, 123] width 4 height 4
click at [115, 123] on icon at bounding box center [117, 123] width 4 height 4
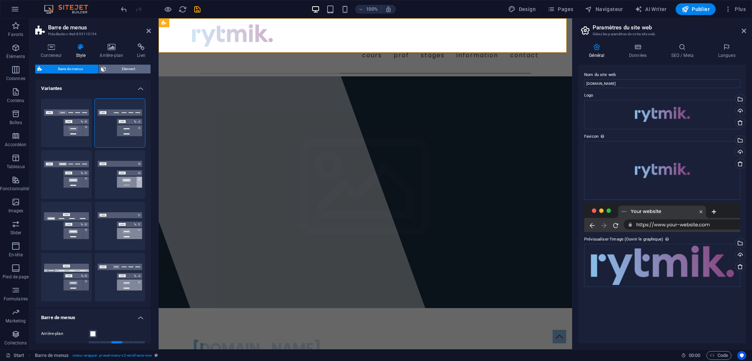
click at [126, 69] on span "Element" at bounding box center [128, 69] width 40 height 9
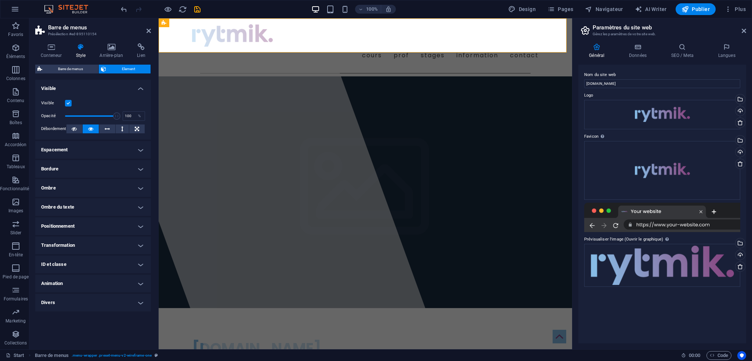
click at [129, 149] on h4 "Espacement" at bounding box center [93, 150] width 116 height 18
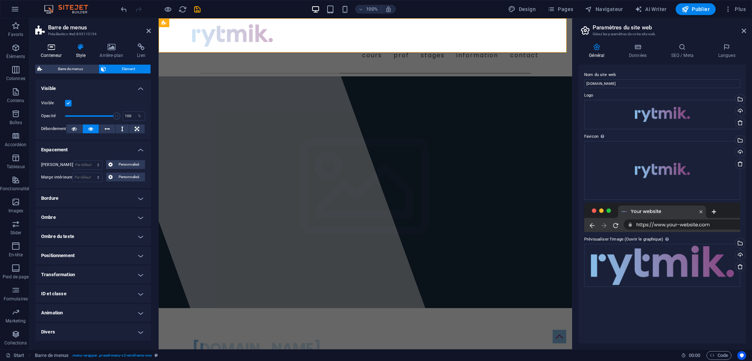
click at [56, 49] on icon at bounding box center [51, 46] width 32 height 7
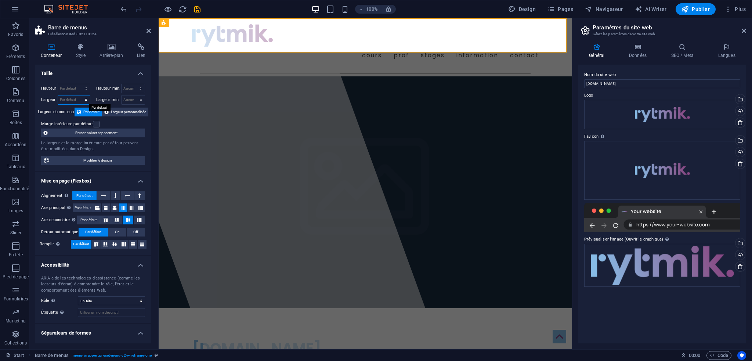
click at [85, 99] on select "Par défaut px rem % em vh vw" at bounding box center [74, 99] width 32 height 9
click at [79, 95] on select "Par défaut px rem % em vh vw" at bounding box center [74, 99] width 32 height 9
click at [124, 124] on div "Marge intérieure par défaut" at bounding box center [92, 124] width 102 height 9
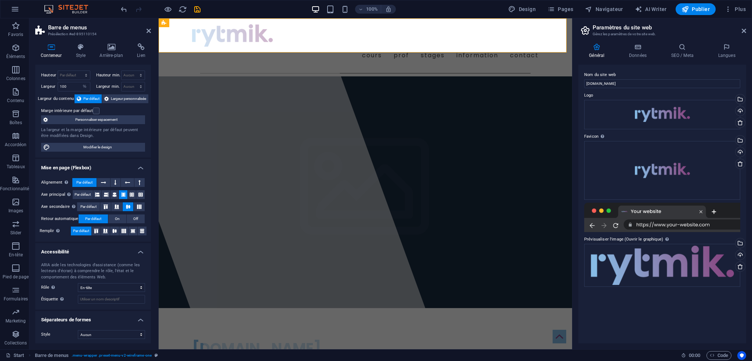
scroll to position [14, 0]
click at [170, 40] on div "Cours Prof Stages Information Contact" at bounding box center [365, 44] width 413 height 52
click at [99, 195] on icon at bounding box center [97, 193] width 4 height 9
click at [121, 194] on icon at bounding box center [123, 193] width 4 height 9
click at [103, 181] on icon at bounding box center [103, 181] width 5 height 9
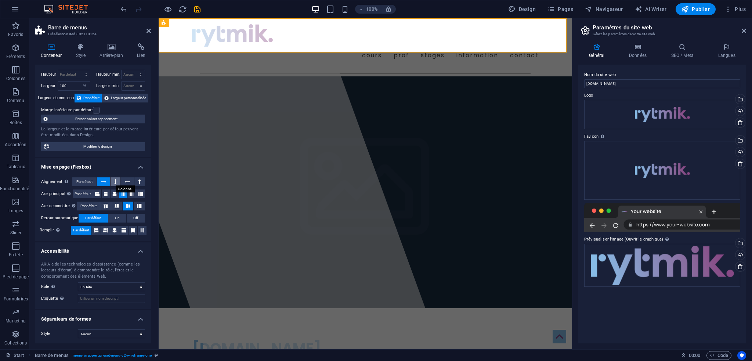
click at [116, 181] on icon at bounding box center [115, 181] width 2 height 9
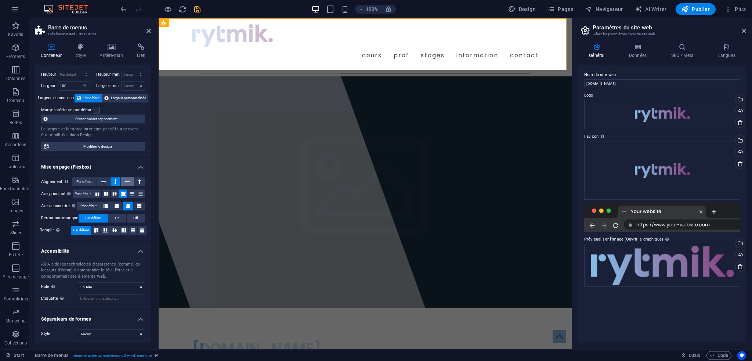
click at [130, 181] on button at bounding box center [127, 181] width 13 height 9
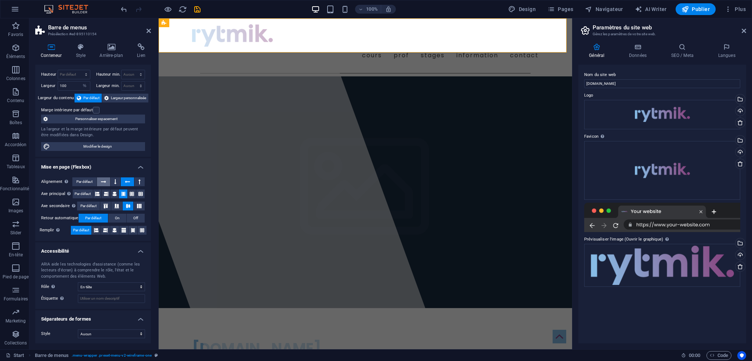
click at [102, 182] on icon at bounding box center [103, 181] width 5 height 9
click at [97, 230] on icon at bounding box center [96, 230] width 4 height 9
click at [121, 229] on button at bounding box center [123, 230] width 9 height 9
click at [92, 230] on button at bounding box center [96, 230] width 9 height 9
click at [83, 232] on span "Par défaut" at bounding box center [81, 230] width 16 height 9
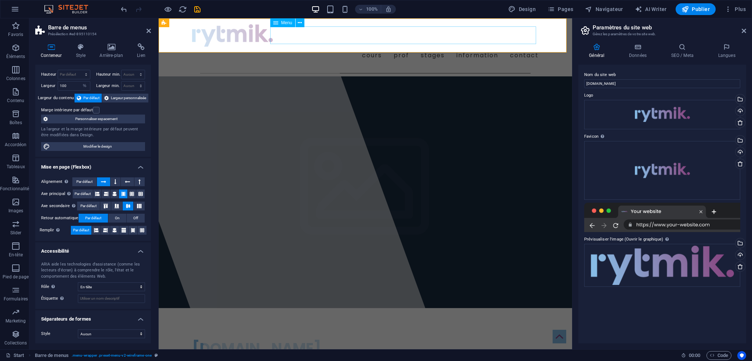
click at [471, 47] on nav "Cours Prof Stages Information Contact" at bounding box center [365, 56] width 346 height 18
click at [82, 55] on h4 "Style" at bounding box center [82, 50] width 24 height 15
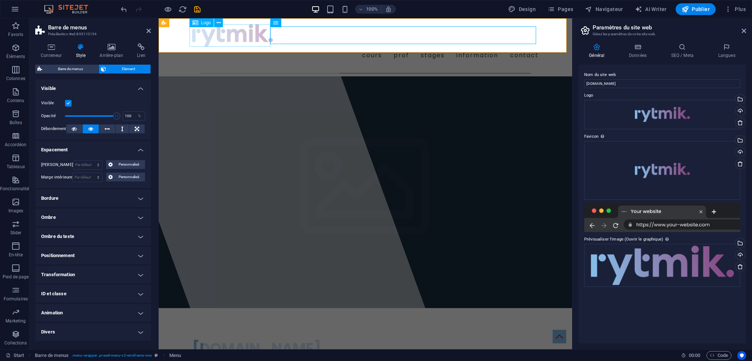
click at [218, 34] on div at bounding box center [365, 35] width 346 height 22
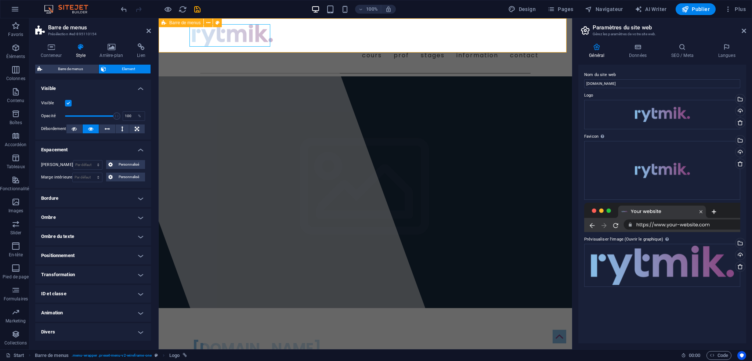
click at [160, 40] on div "Cours Prof Stages Information Contact" at bounding box center [365, 44] width 413 height 52
click at [209, 23] on icon at bounding box center [208, 23] width 4 height 8
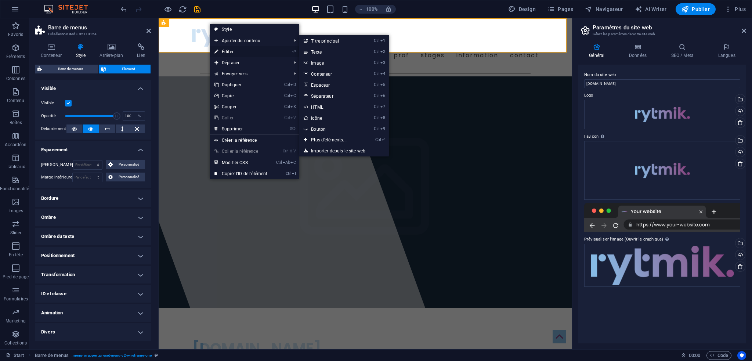
click at [230, 48] on link "⏎ Éditer" at bounding box center [241, 51] width 62 height 11
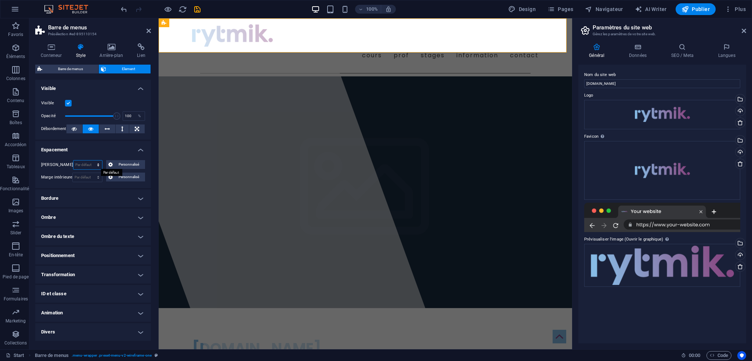
click at [96, 164] on select "Par défaut auto px % rem vw vh Personnalisé" at bounding box center [87, 164] width 29 height 9
click at [90, 160] on select "Par défaut auto px % rem vw vh Personnalisé" at bounding box center [87, 164] width 29 height 9
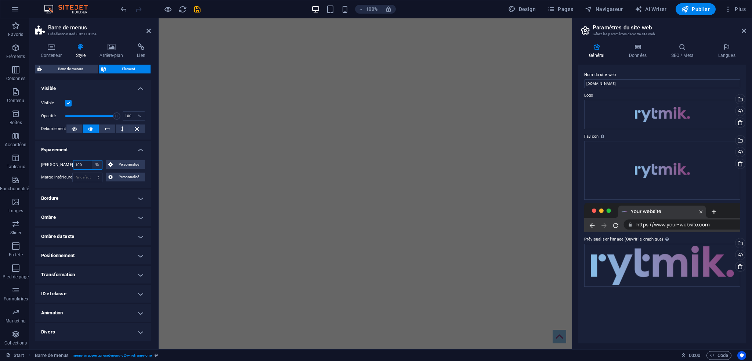
click at [95, 164] on select "Par défaut auto px % rem vw vh Personnalisé" at bounding box center [97, 164] width 10 height 9
click at [92, 160] on select "Par défaut auto px % rem vw vh Personnalisé" at bounding box center [97, 164] width 10 height 9
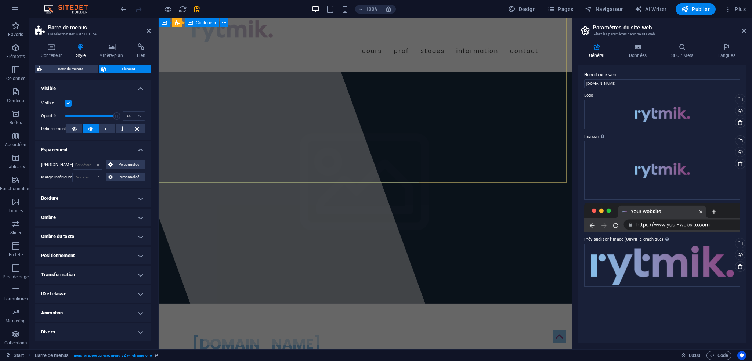
scroll to position [0, 0]
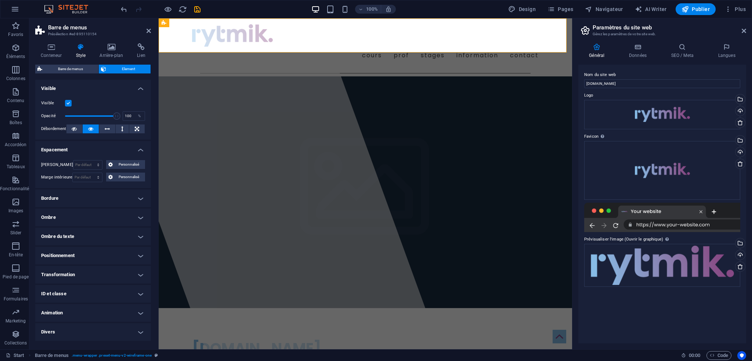
click at [136, 201] on h4 "Bordure" at bounding box center [93, 198] width 116 height 18
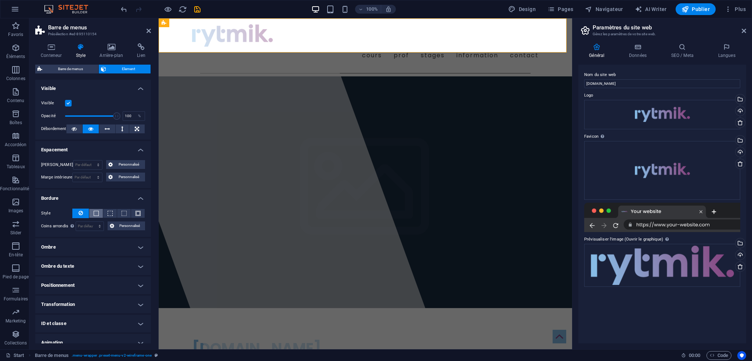
click at [96, 214] on span at bounding box center [96, 213] width 5 height 5
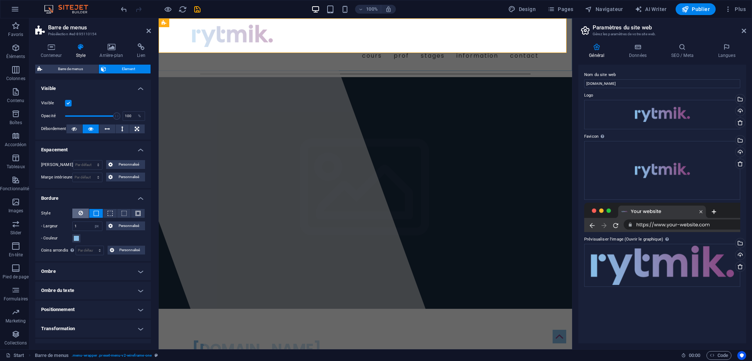
click at [81, 212] on icon at bounding box center [81, 212] width 4 height 9
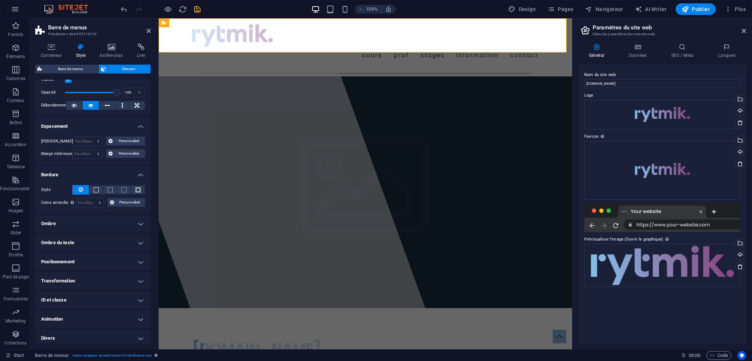
scroll to position [26, 0]
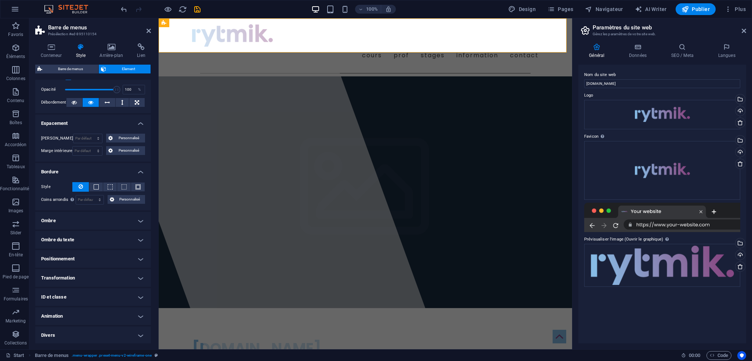
click at [137, 261] on h4 "Positionnement" at bounding box center [93, 259] width 116 height 18
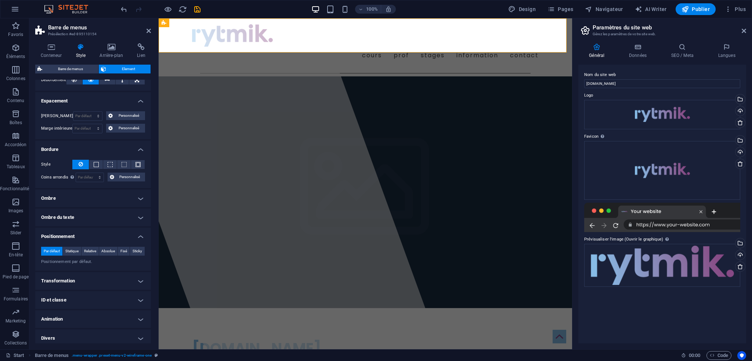
scroll to position [52, 0]
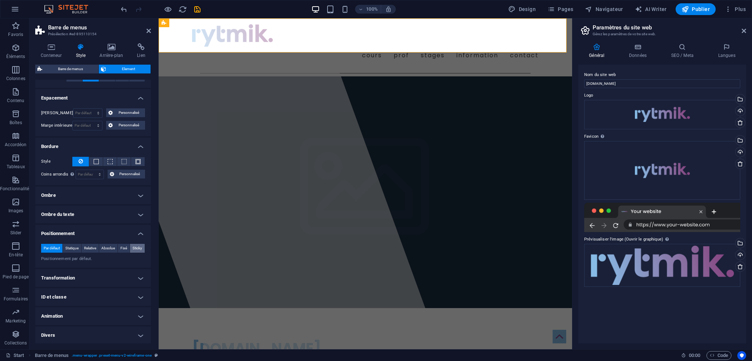
click at [139, 247] on span "Sticky" at bounding box center [137, 248] width 10 height 9
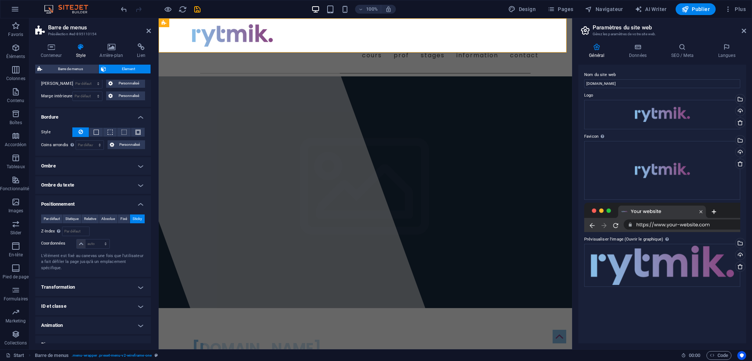
scroll to position [84, 0]
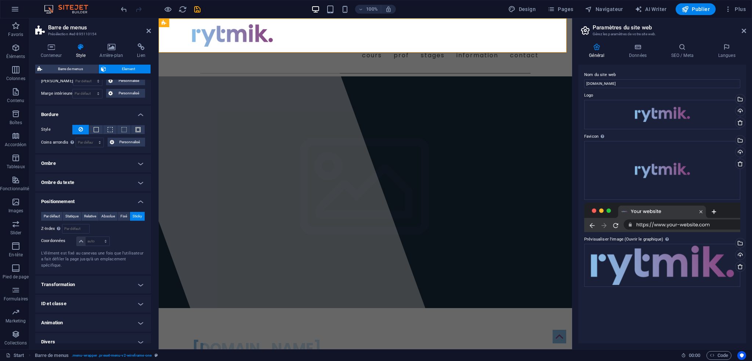
click at [142, 315] on h4 "Animation" at bounding box center [93, 323] width 116 height 18
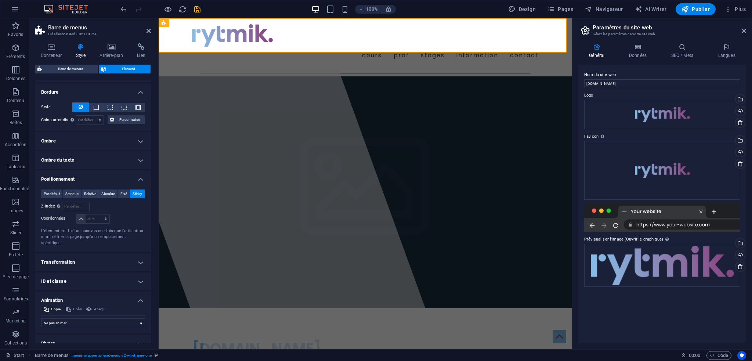
scroll to position [108, 0]
click at [140, 290] on h4 "Animation" at bounding box center [93, 296] width 116 height 13
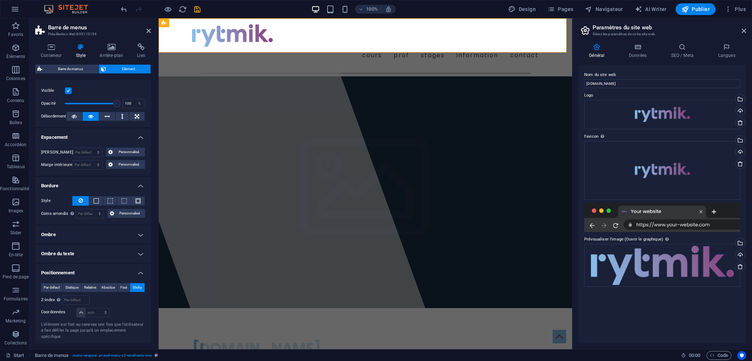
scroll to position [0, 0]
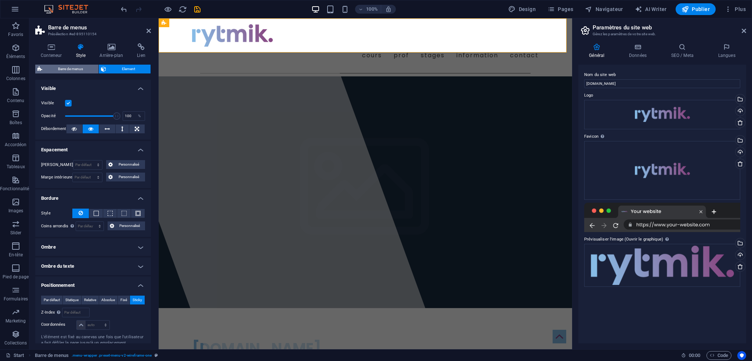
click at [64, 68] on span "Barre de menus" at bounding box center [70, 69] width 52 height 9
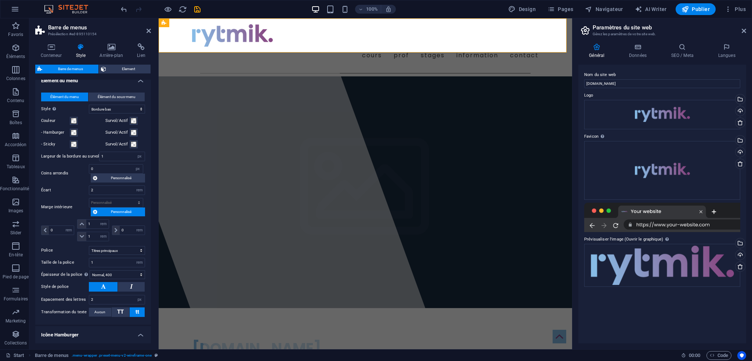
scroll to position [367, 0]
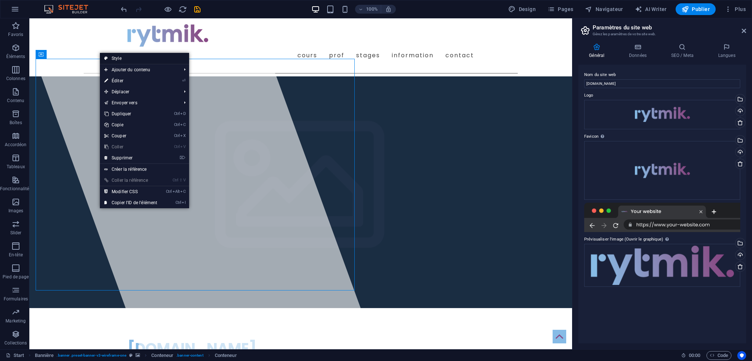
click at [122, 60] on link "Style" at bounding box center [144, 58] width 89 height 11
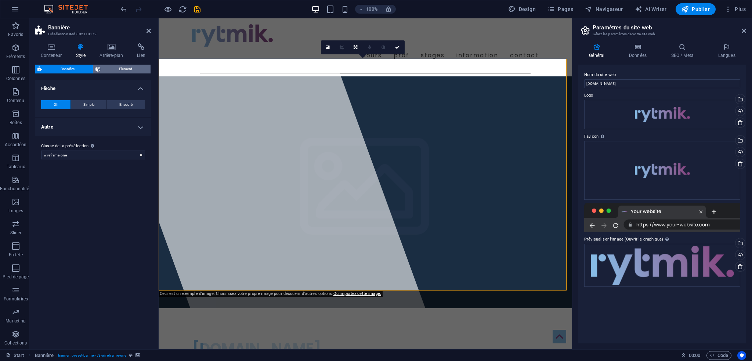
click at [111, 70] on span "Element" at bounding box center [126, 69] width 46 height 9
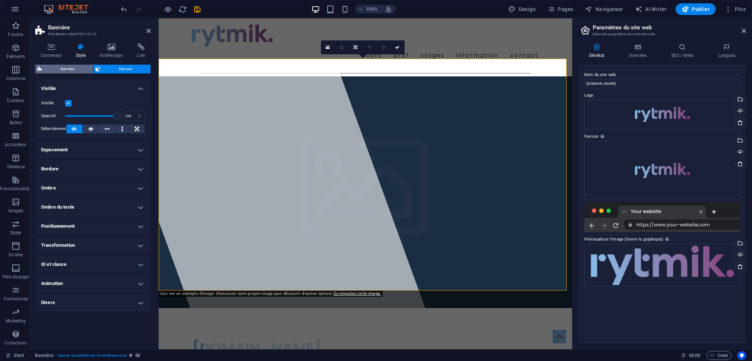
click at [66, 69] on span "Bannière" at bounding box center [67, 69] width 46 height 9
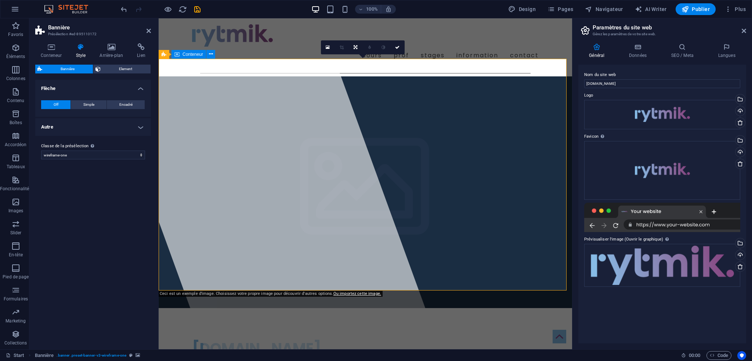
drag, startPoint x: 441, startPoint y: 63, endPoint x: 572, endPoint y: 65, distance: 130.7
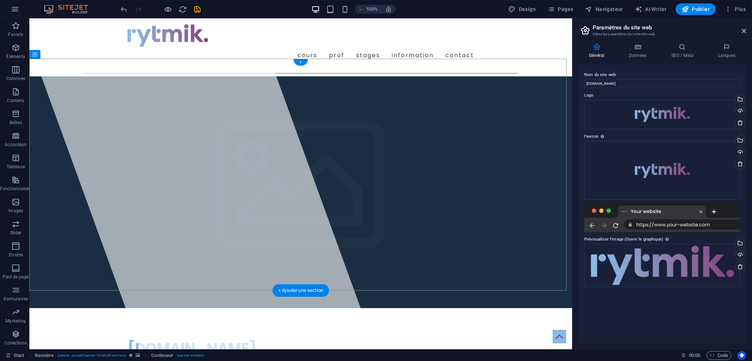
click at [299, 59] on div "+" at bounding box center [300, 62] width 14 height 7
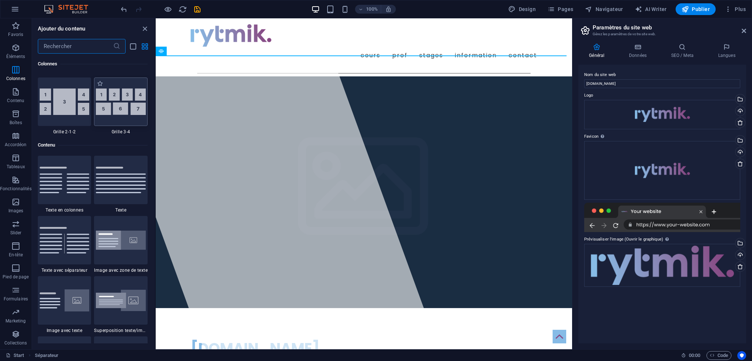
scroll to position [1174, 0]
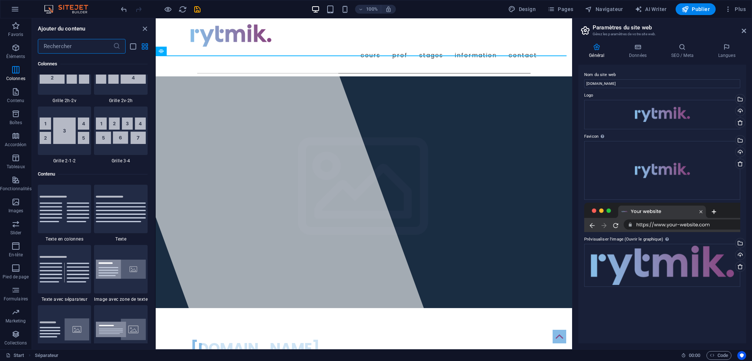
click at [116, 214] on img at bounding box center [121, 209] width 50 height 26
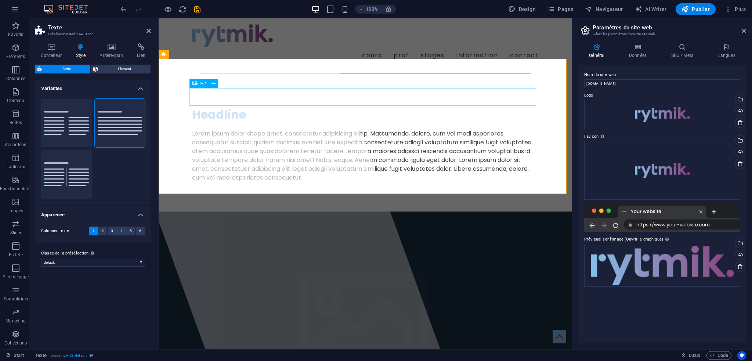
click at [225, 106] on div "Headline" at bounding box center [365, 115] width 346 height 18
click at [237, 106] on div "Headline" at bounding box center [365, 115] width 346 height 18
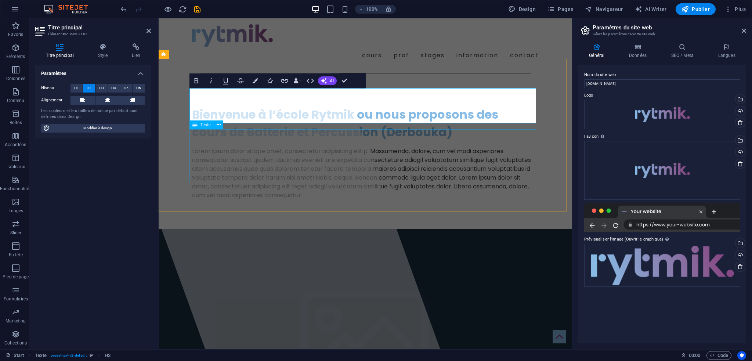
click at [351, 157] on div "Lorem ipsum dolor sitope amet, consectetur adipisicing elitip. Massumenda, dolo…" at bounding box center [365, 173] width 346 height 53
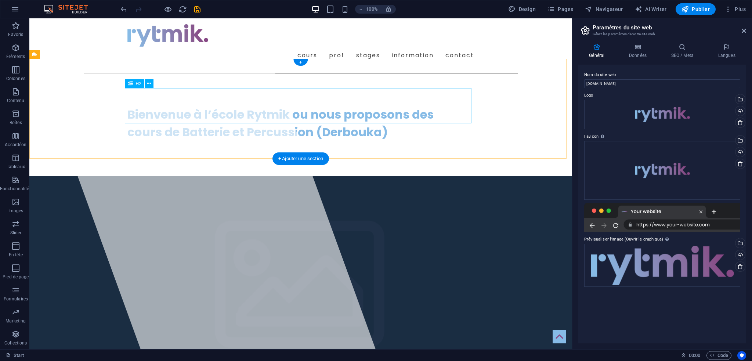
click at [204, 106] on div "Bienvenue à l’école Rytmik ou nous proposons des   cours de Batterie et Percuss…" at bounding box center [300, 123] width 346 height 35
click at [148, 82] on icon at bounding box center [149, 84] width 4 height 8
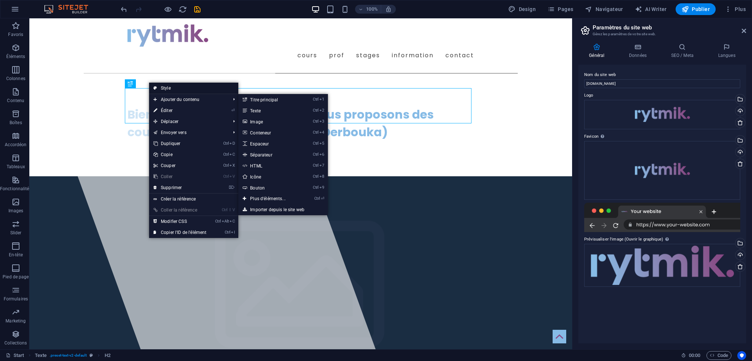
click at [174, 88] on link "Style" at bounding box center [193, 88] width 89 height 11
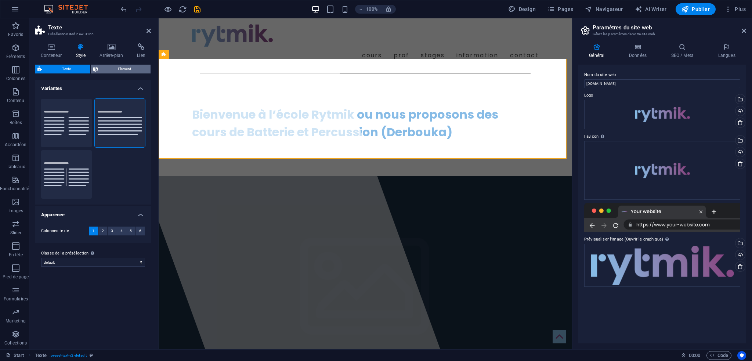
click at [129, 71] on span "Element" at bounding box center [124, 69] width 48 height 9
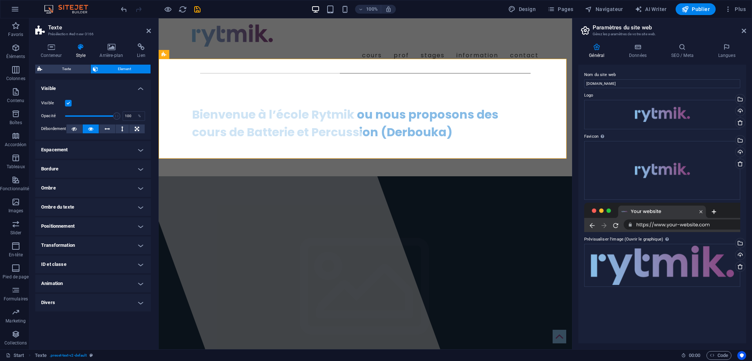
click at [99, 149] on h4 "Espacement" at bounding box center [93, 150] width 116 height 18
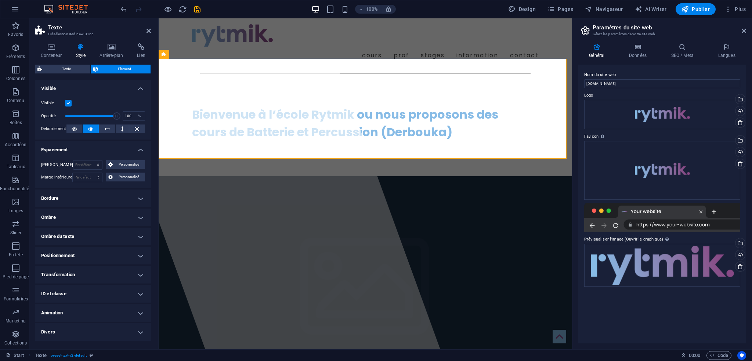
click at [101, 148] on h4 "Espacement" at bounding box center [93, 147] width 116 height 13
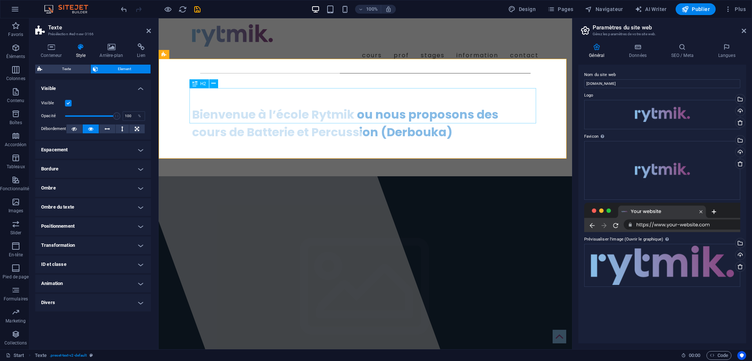
click at [265, 114] on div "Bienvenue à l’école Rytmik ou nous proposons des   cours de Batterie et Percuss…" at bounding box center [365, 123] width 346 height 35
click at [275, 108] on div "Bienvenue à l’école Rytmik ou nous proposons des   cours de Batterie et Percuss…" at bounding box center [365, 123] width 346 height 35
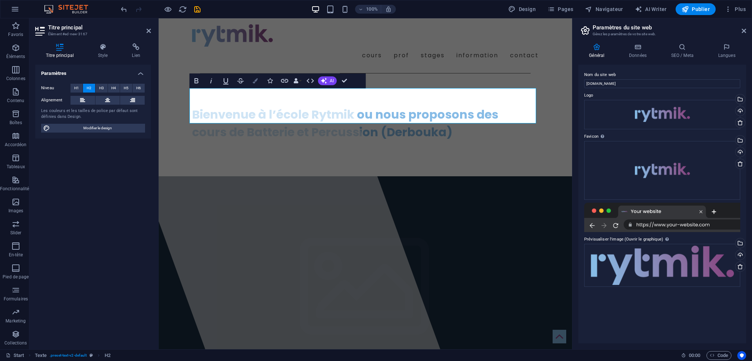
click at [256, 78] on icon "button" at bounding box center [255, 80] width 5 height 5
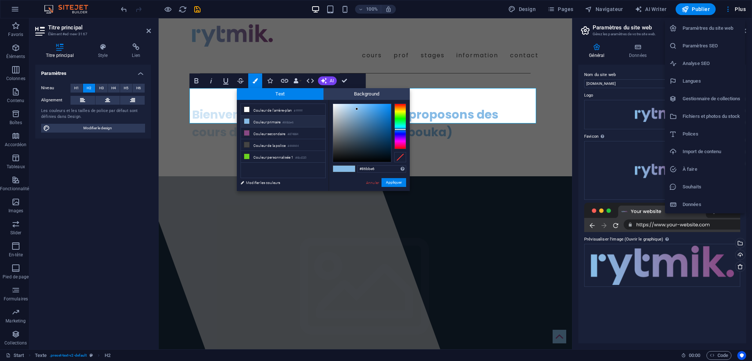
click at [729, 9] on div at bounding box center [376, 180] width 752 height 361
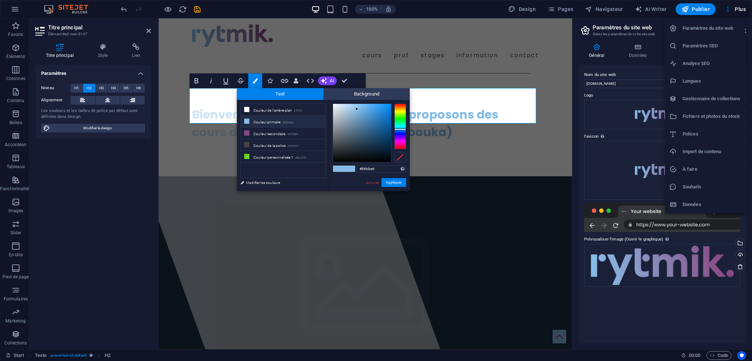
click at [339, 170] on div at bounding box center [376, 180] width 752 height 361
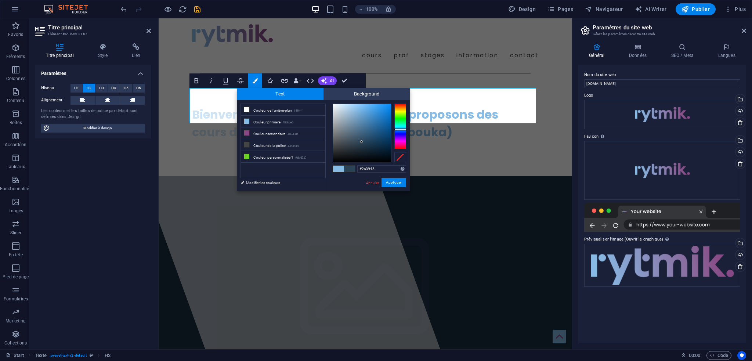
drag, startPoint x: 356, startPoint y: 108, endPoint x: 355, endPoint y: 146, distance: 38.2
click at [360, 143] on div at bounding box center [361, 141] width 3 height 3
click at [373, 182] on link "Annuler" at bounding box center [372, 183] width 14 height 6
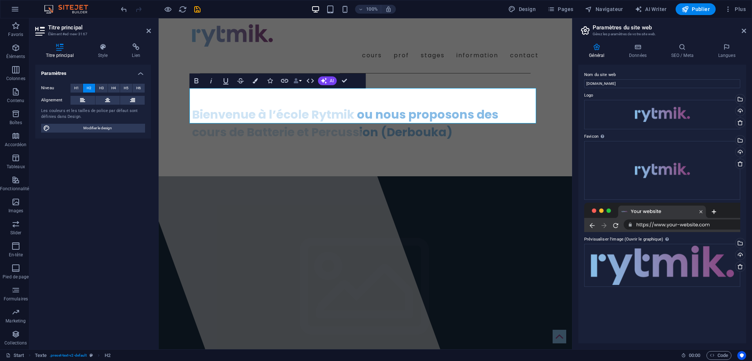
click at [299, 79] on button "Data Bindings" at bounding box center [297, 80] width 10 height 15
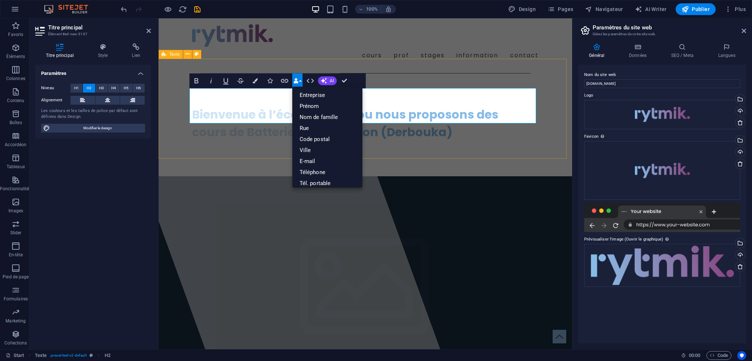
click at [325, 76] on div "Bienvenue à l’école Rytmik ou nous proposons des   cours de Batterie et Percuss…" at bounding box center [365, 126] width 413 height 100
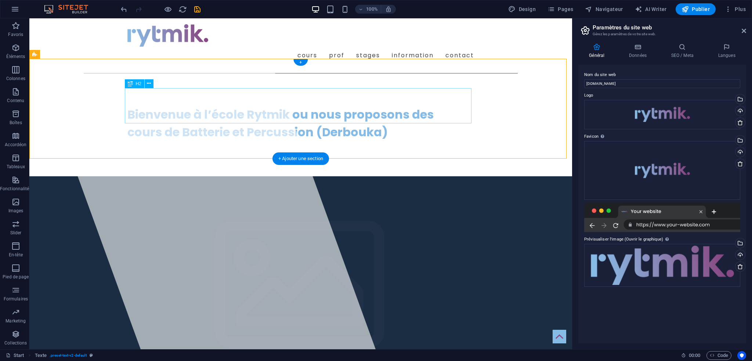
click at [308, 106] on div "Bienvenue à l’école Rytmik ou nous proposons des   cours de Batterie et Percuss…" at bounding box center [300, 123] width 346 height 35
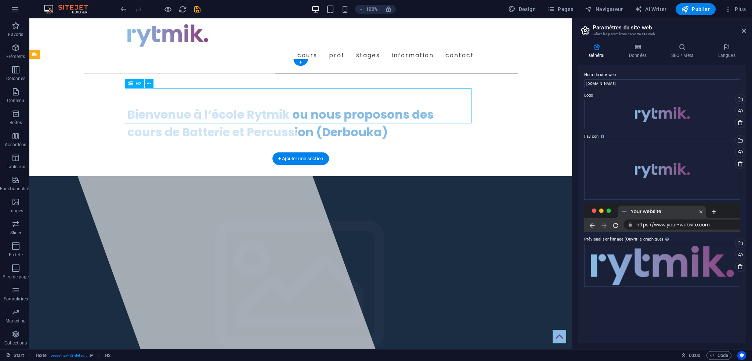
click at [265, 107] on div "Bienvenue à l’école Rytmik ou nous proposons des   cours de Batterie et Percuss…" at bounding box center [300, 123] width 346 height 35
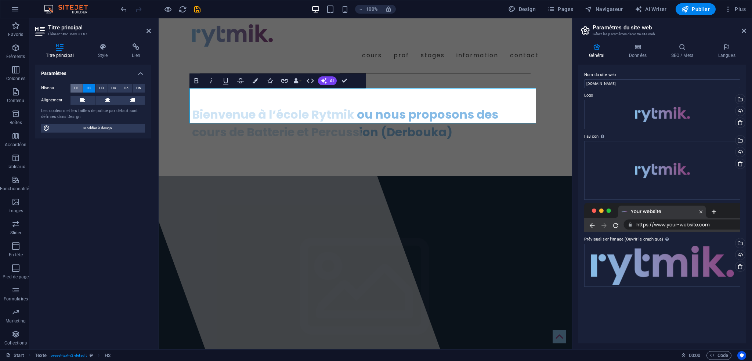
click at [75, 84] on span "H1" at bounding box center [76, 88] width 5 height 9
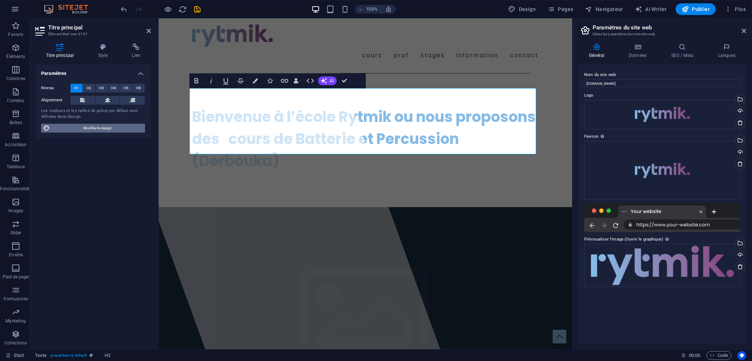
click at [96, 128] on span "Modifier le design" at bounding box center [97, 128] width 91 height 9
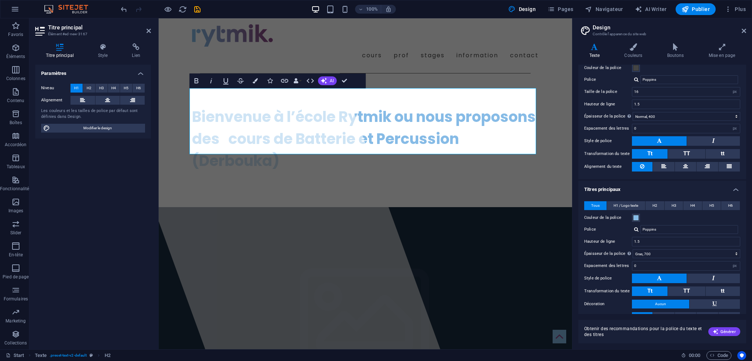
scroll to position [37, 0]
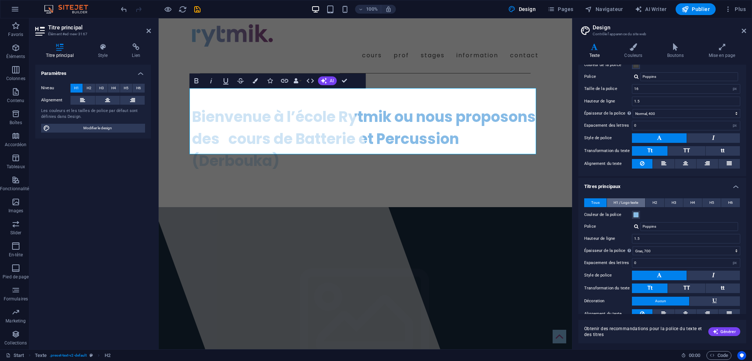
click at [620, 201] on span "H1 / Logo texte" at bounding box center [625, 202] width 25 height 9
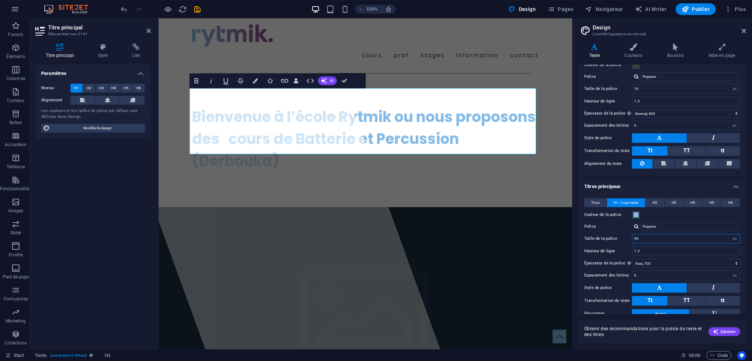
drag, startPoint x: 646, startPoint y: 237, endPoint x: 612, endPoint y: 236, distance: 33.8
click at [612, 236] on div "Taille de la police 40 rem px em %" at bounding box center [662, 239] width 156 height 10
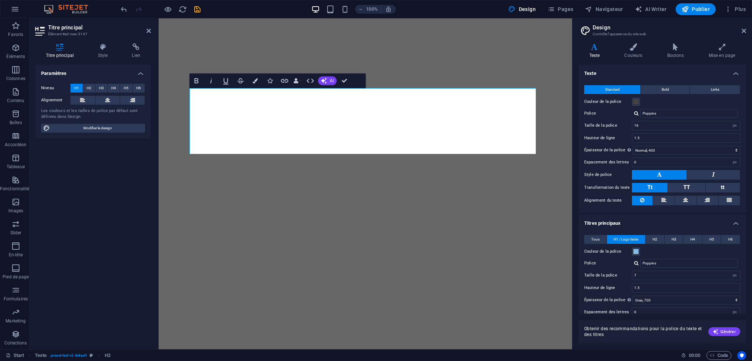
select select "px"
select select "400"
select select "px"
select select "700"
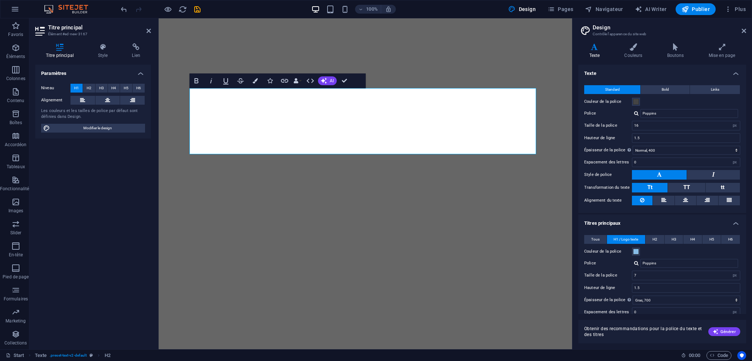
select select "px"
select select "rem"
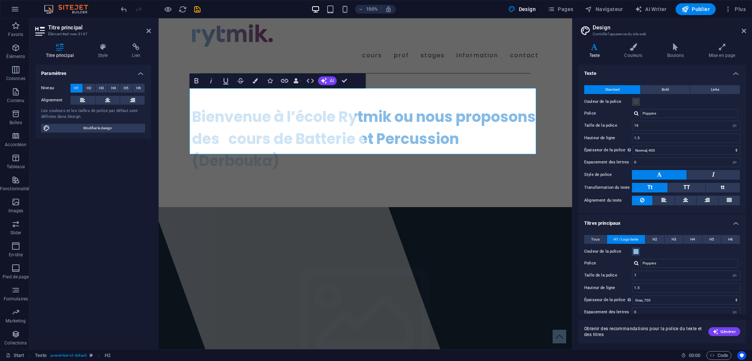
scroll to position [37, 0]
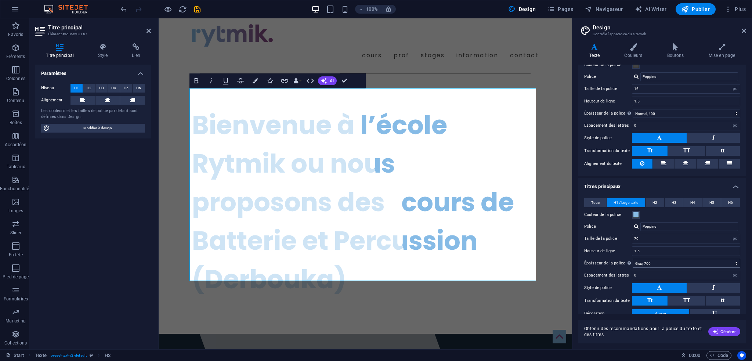
type input "70"
click at [735, 262] on select "Mince, 100 Extra-léger, 200 Léger, 300 Normal, 400 Medium, 500 Demi-gras, 600 G…" at bounding box center [686, 263] width 108 height 9
click at [632, 259] on select "Mince, 100 Extra-léger, 200 Léger, 300 Normal, 400 Medium, 500 Demi-gras, 600 G…" at bounding box center [686, 263] width 108 height 9
click at [738, 260] on div "Tous H1 / Logo texte H2 H3 H4 H5 H6 Couleur de la police Police Poppins Hauteur…" at bounding box center [662, 271] width 171 height 160
click at [735, 262] on select "Mince, 100 Extra-léger, 200 Léger, 300 Normal, 400 Medium, 500 Demi-gras, 600 G…" at bounding box center [686, 263] width 108 height 9
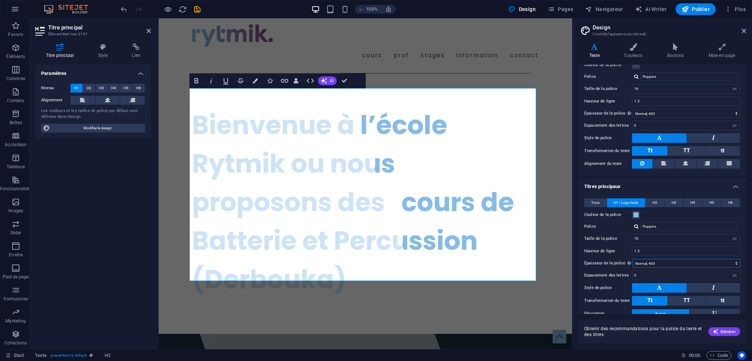
click at [632, 259] on select "Mince, 100 Extra-léger, 200 Léger, 300 Normal, 400 Medium, 500 Demi-gras, 600 G…" at bounding box center [686, 263] width 108 height 9
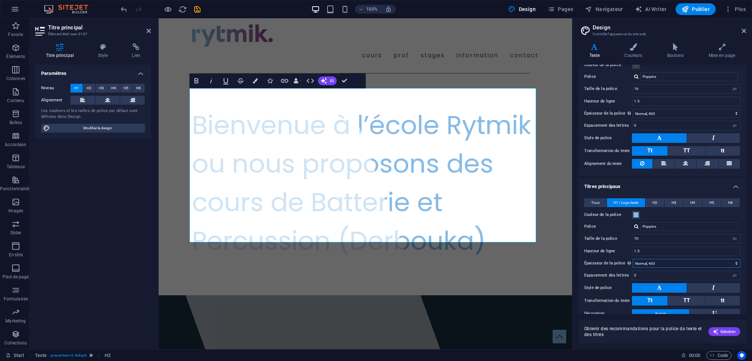
click at [735, 264] on select "Mince, 100 Extra-léger, 200 Léger, 300 Normal, 400 Medium, 500 Demi-gras, 600 G…" at bounding box center [686, 263] width 108 height 9
select select "900"
click at [632, 259] on select "Mince, 100 Extra-léger, 200 Léger, 300 Normal, 400 Medium, 500 Demi-gras, 600 G…" at bounding box center [686, 263] width 108 height 9
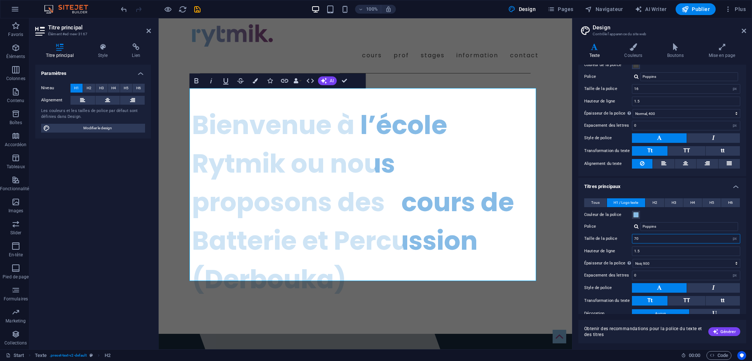
drag, startPoint x: 641, startPoint y: 237, endPoint x: 628, endPoint y: 248, distance: 17.2
click at [624, 237] on div "Taille de la police 70 rem px em %" at bounding box center [662, 239] width 156 height 10
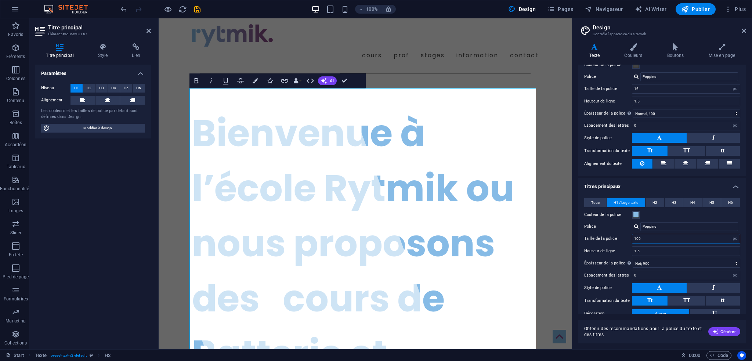
drag, startPoint x: 642, startPoint y: 235, endPoint x: 621, endPoint y: 235, distance: 20.9
click at [621, 235] on div "Taille de la police 100 rem px em %" at bounding box center [662, 239] width 156 height 10
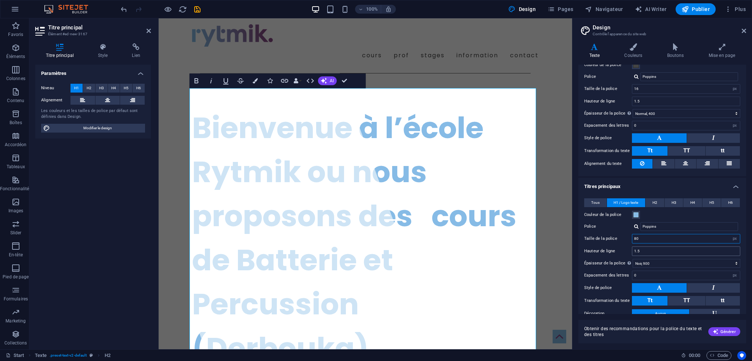
type input "80"
drag, startPoint x: 641, startPoint y: 249, endPoint x: 621, endPoint y: 247, distance: 20.2
click at [621, 247] on div "Hauteur de ligne 1.5" at bounding box center [662, 251] width 156 height 10
type input "1"
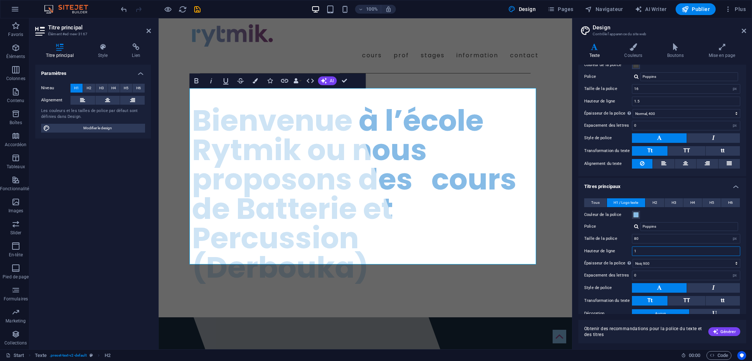
click at [642, 251] on input "1" at bounding box center [686, 251] width 108 height 9
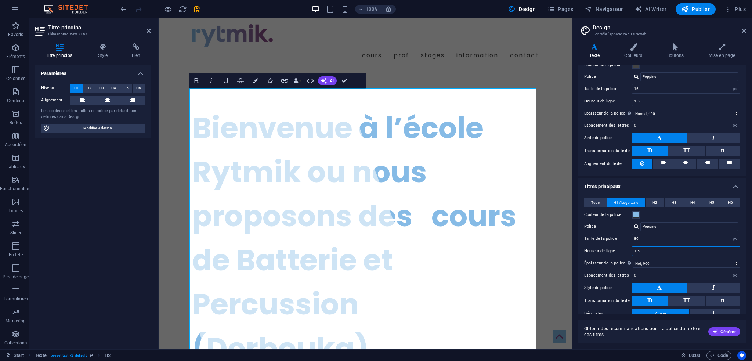
drag, startPoint x: 646, startPoint y: 251, endPoint x: 636, endPoint y: 251, distance: 9.5
click at [636, 251] on input "1.5" at bounding box center [686, 251] width 108 height 9
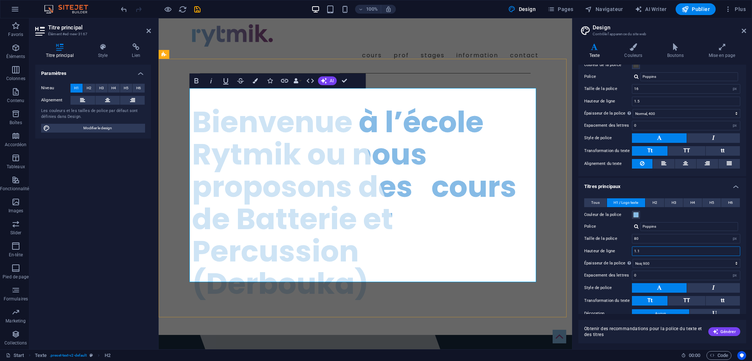
type input "1.1"
click at [244, 257] on h1 "Bienvenue à l’école Rytmik ou nous proposons des   cours de Batterie et Percuss…" at bounding box center [365, 203] width 346 height 194
click at [188, 261] on div "Bienvenue à l’école Rytmik ou nous proposons des   cours de Batterie et Percuss…" at bounding box center [365, 205] width 413 height 258
click at [322, 261] on div "Bienvenue à l’école Rytmik ou nous proposons des   cours de Batterie et Percuss…" at bounding box center [365, 203] width 346 height 194
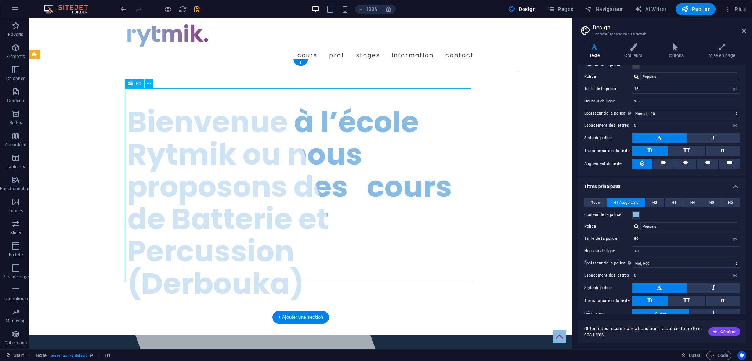
click at [144, 260] on div "Bienvenue à l’école Rytmik ou nous proposons des   cours de Batterie et Percuss…" at bounding box center [300, 203] width 346 height 194
click at [135, 259] on div "Bienvenue à l’école Rytmik ou nous proposons des   cours de Batterie et Percuss…" at bounding box center [300, 203] width 346 height 194
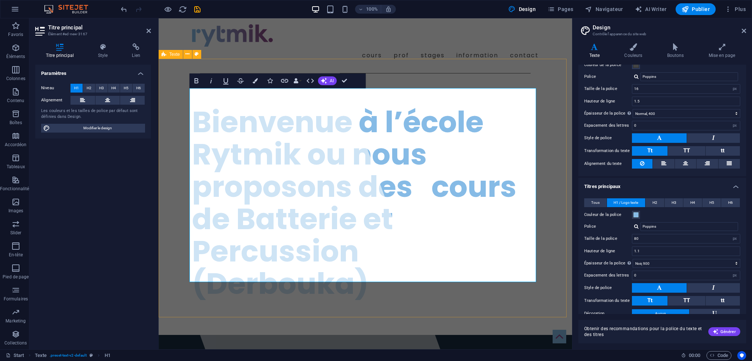
click at [194, 258] on h1 "Bienvenue à l’école Rytmik ou nous proposons des   cours de Batterie et Percuss…" at bounding box center [365, 203] width 346 height 194
click at [211, 272] on h1 "Bienvenue à l’école Rytmik ou nous proposons des   cours de Batterie et Percuss…" at bounding box center [365, 203] width 346 height 194
click at [342, 257] on h1 "Bienvenue à l’école Rytmik ou nous proposons des   cours de Batterie et Percuss…" at bounding box center [365, 203] width 346 height 194
click at [389, 224] on h1 "Bienvenue à l’école Rytmik ou nous proposons des   cours de Batterie et Percuss…" at bounding box center [365, 203] width 346 height 194
click at [195, 266] on h1 "Bienvenue à l’école Rytmik ou nous proposons des   cours de Batterie et Percuss…" at bounding box center [365, 203] width 346 height 194
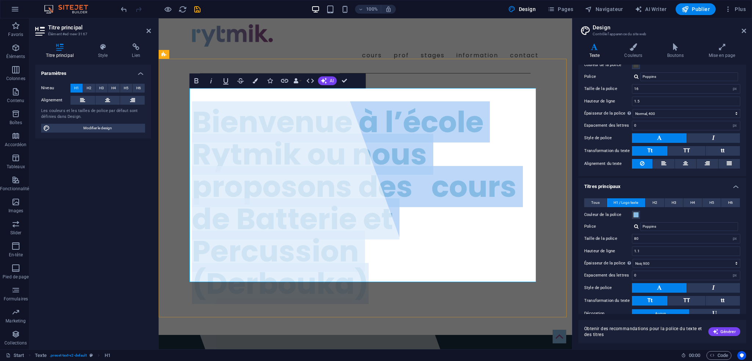
drag, startPoint x: 359, startPoint y: 262, endPoint x: 190, endPoint y: 111, distance: 227.2
click at [192, 111] on h1 "Bienvenue à l’école Rytmik ou nous proposons des   cours de Batterie et Percuss…" at bounding box center [365, 203] width 346 height 194
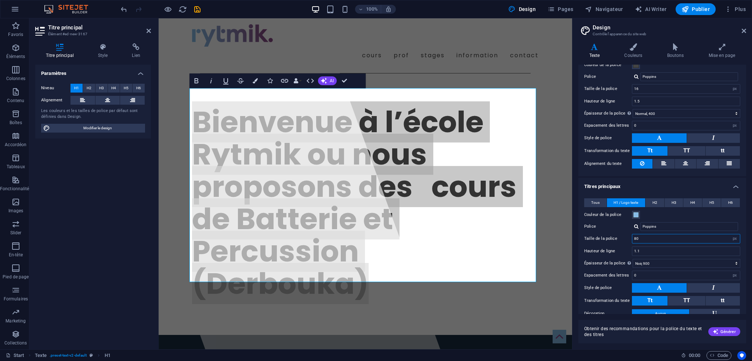
drag, startPoint x: 649, startPoint y: 236, endPoint x: 630, endPoint y: 235, distance: 18.4
click at [631, 235] on div "Taille de la police 80 rem px em %" at bounding box center [662, 239] width 156 height 10
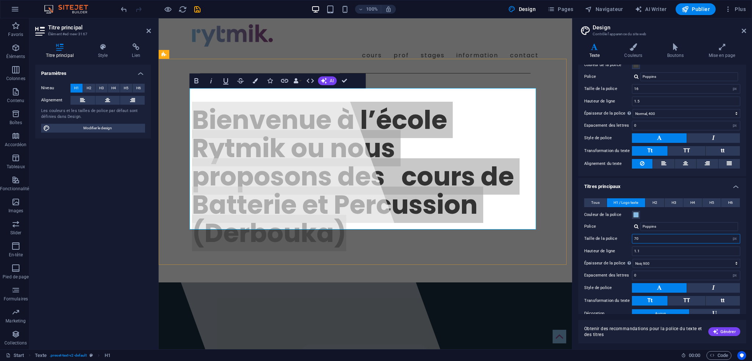
type input "70"
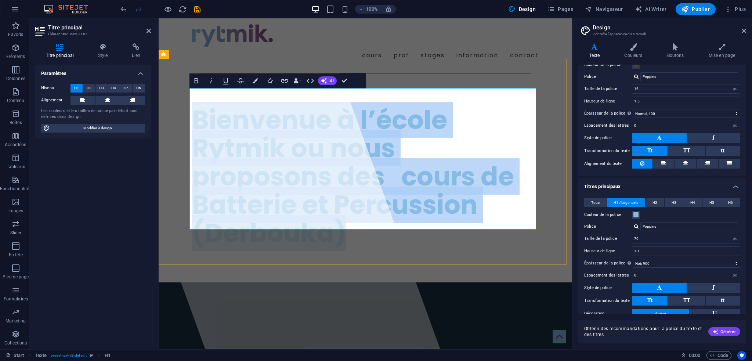
click at [381, 216] on h1 "Bienvenue à l’école Rytmik ou nous proposons des   cours de Batterie et Percuss…" at bounding box center [365, 176] width 346 height 141
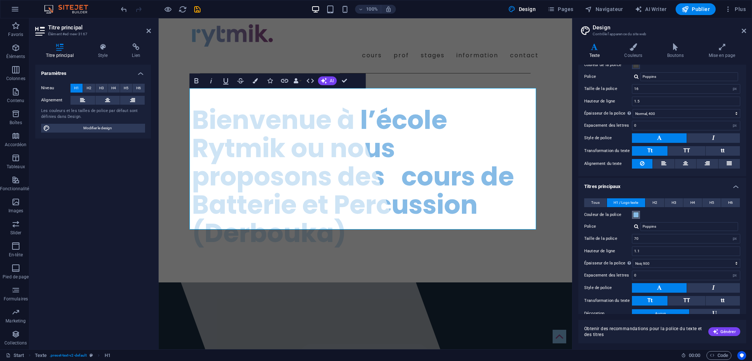
click at [635, 213] on span at bounding box center [636, 215] width 6 height 6
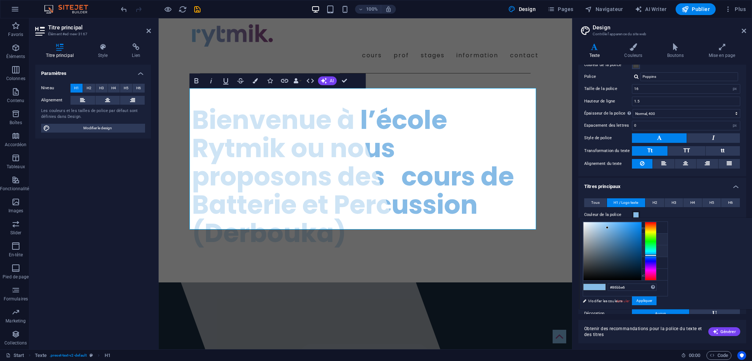
click at [603, 248] on li "Couleur secondaire #874884" at bounding box center [625, 251] width 84 height 12
type input "#874884"
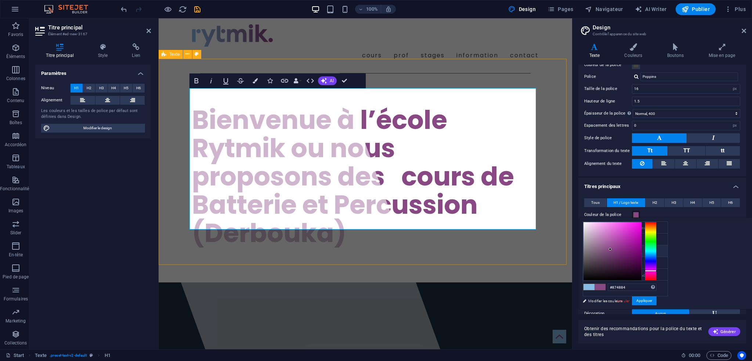
click at [379, 242] on div "Bienvenue à l’école Rytmik ou nous proposons des   cours de Batterie et Percuss…" at bounding box center [365, 179] width 413 height 206
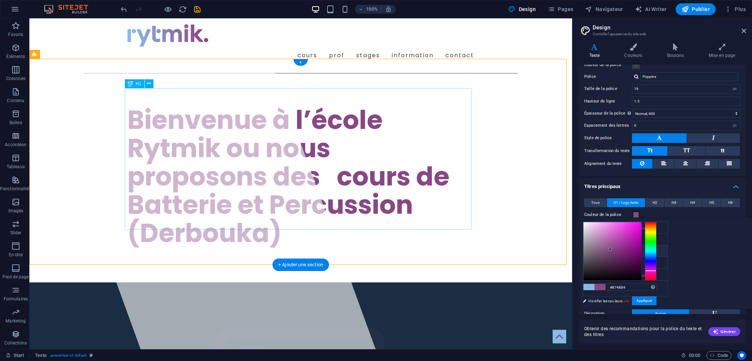
click at [299, 163] on div "Bienvenue à l’école Rytmik ou nous proposons des   cours de Batterie et Percuss…" at bounding box center [300, 176] width 346 height 141
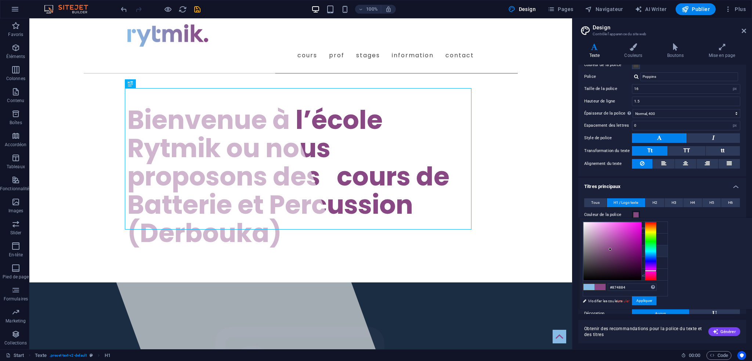
click at [734, 184] on h4 "Titres principaux" at bounding box center [662, 184] width 168 height 13
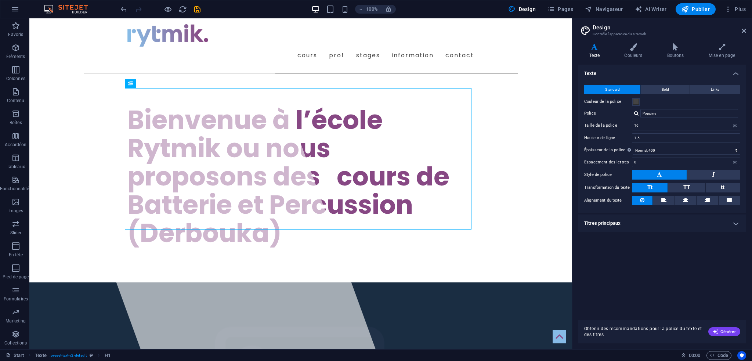
click at [625, 222] on h4 "Titres principaux" at bounding box center [662, 223] width 168 height 18
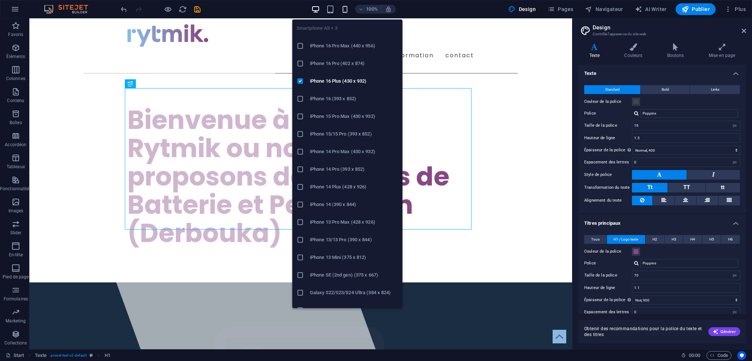
click at [348, 9] on icon "button" at bounding box center [345, 9] width 8 height 8
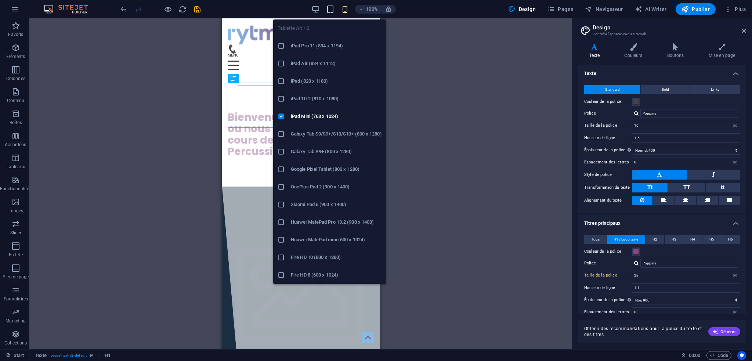
click at [329, 9] on icon "button" at bounding box center [330, 9] width 8 height 8
type input "34"
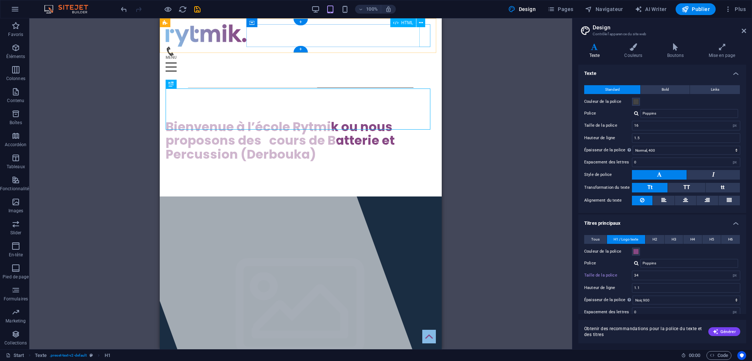
click at [423, 56] on div at bounding box center [301, 67] width 270 height 23
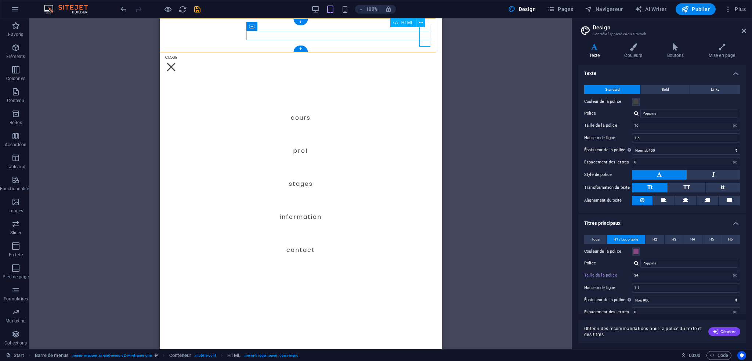
click at [177, 56] on div at bounding box center [171, 67] width 11 height 23
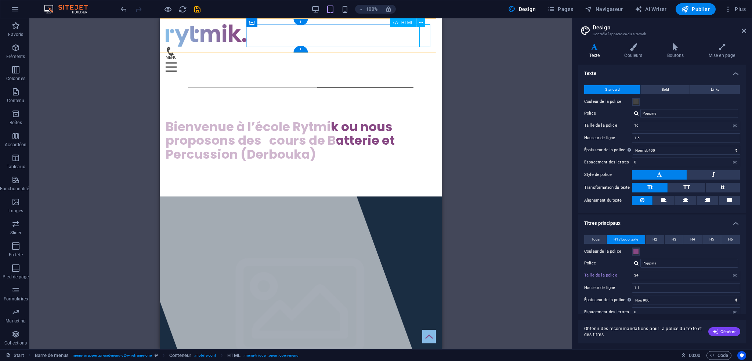
click at [424, 56] on div at bounding box center [301, 67] width 270 height 23
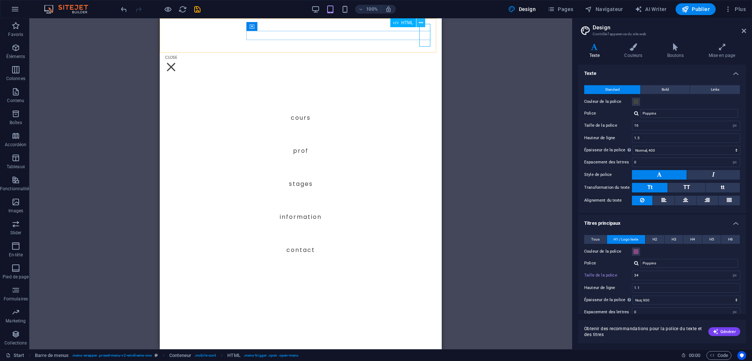
click at [422, 23] on icon at bounding box center [421, 23] width 4 height 8
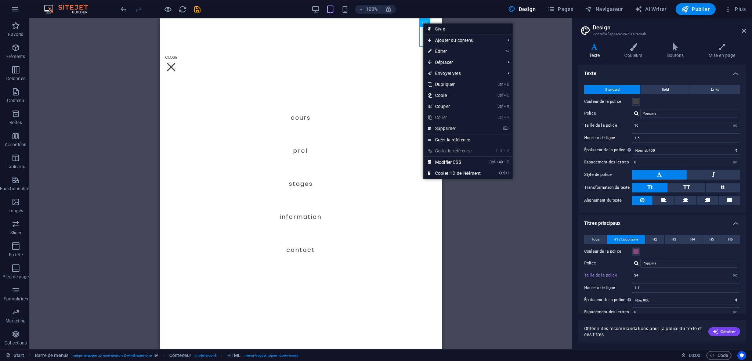
click at [449, 30] on link "Style" at bounding box center [467, 28] width 89 height 11
select select "rem"
select select "hover_border_bottom"
select select "px"
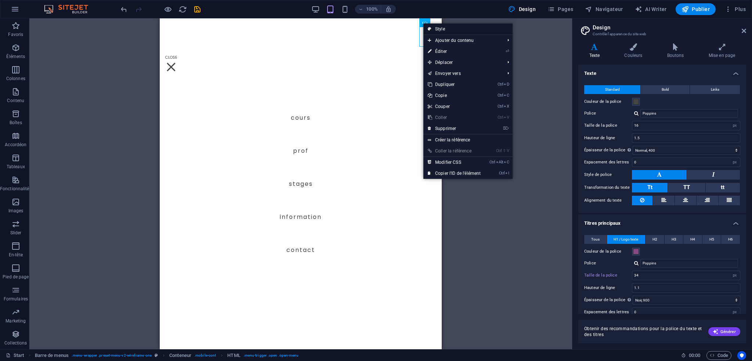
select select "rem"
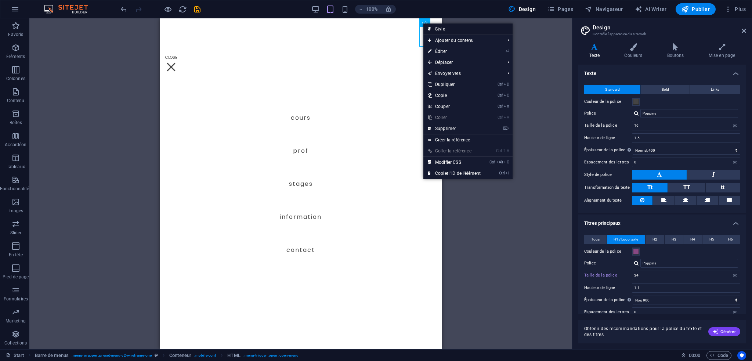
select select "link-special-font"
select select "rem"
select select "400"
select select "px"
select select "rem"
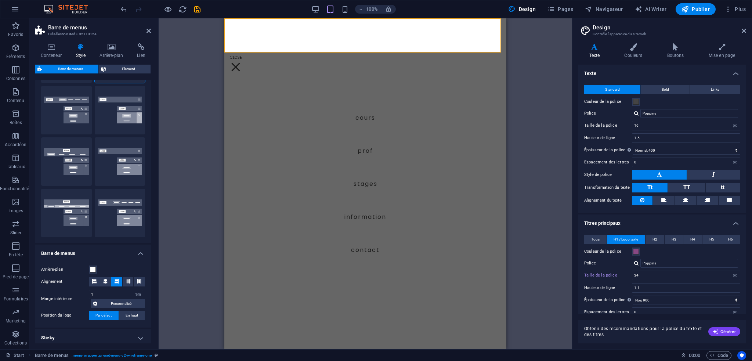
scroll to position [56, 0]
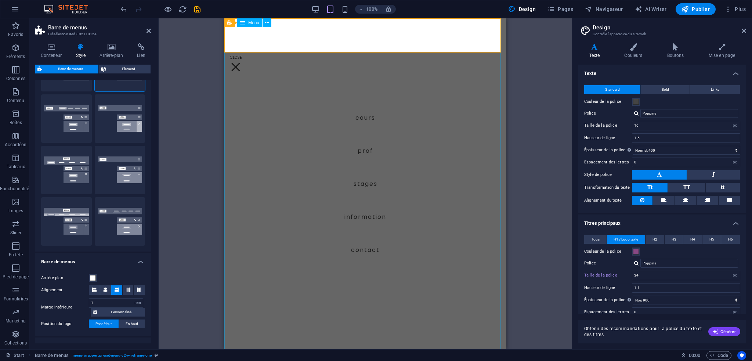
click at [368, 138] on nav "Cours Prof Stages Information Contact" at bounding box center [365, 183] width 282 height 331
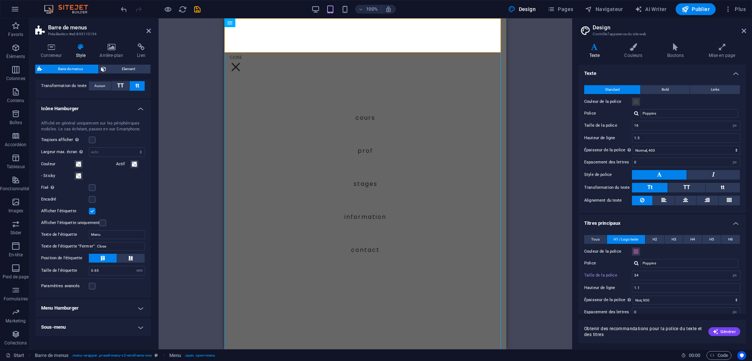
scroll to position [570, 0]
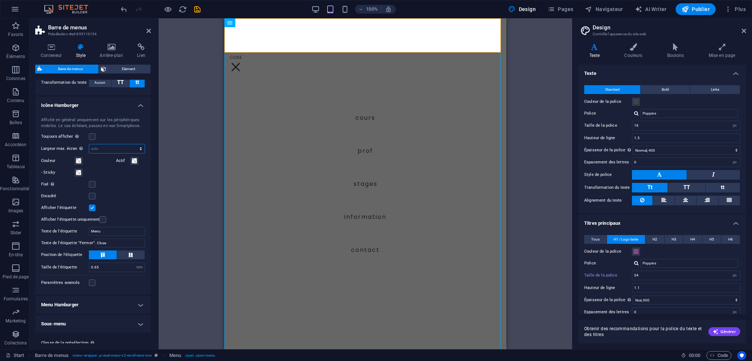
click at [130, 146] on select "auto px rem vh vw" at bounding box center [116, 148] width 55 height 9
click at [123, 132] on div "Toujours afficher Affiche le déclencheur pour toutes les fenêtres d'affichage." at bounding box center [93, 136] width 104 height 9
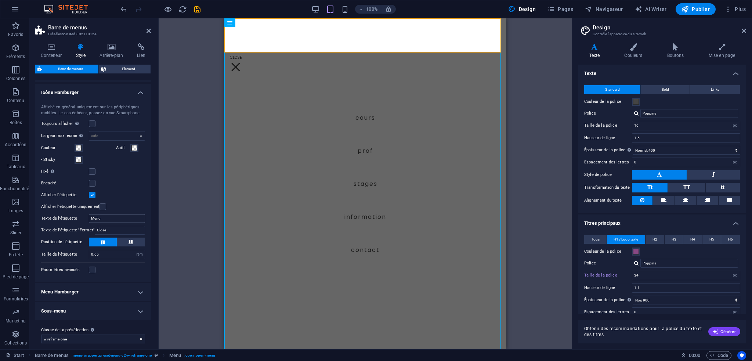
scroll to position [586, 0]
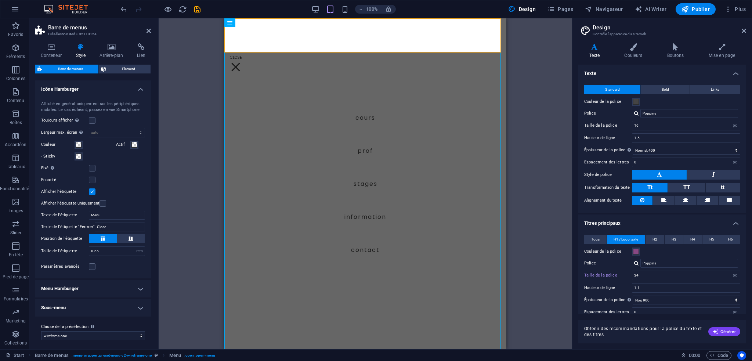
click at [140, 286] on h4 "Menu Hamburger" at bounding box center [93, 289] width 116 height 18
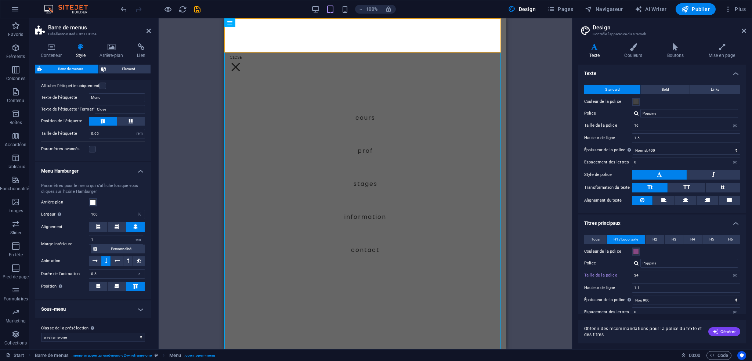
scroll to position [704, 0]
click at [115, 224] on icon at bounding box center [117, 226] width 4 height 4
click at [132, 222] on button at bounding box center [135, 226] width 18 height 10
click at [94, 257] on icon at bounding box center [94, 259] width 5 height 9
click at [106, 256] on icon at bounding box center [106, 259] width 2 height 9
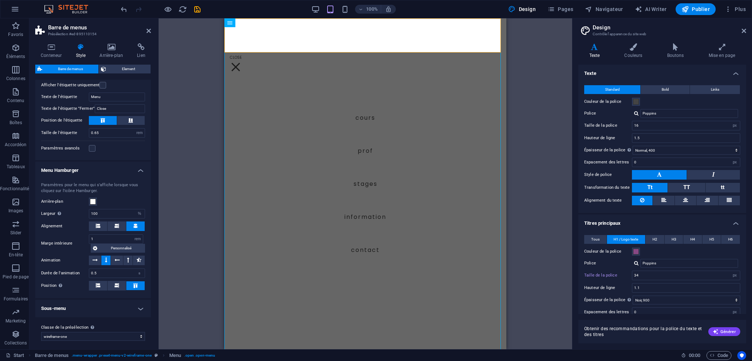
click at [128, 306] on h4 "Sous-menu" at bounding box center [93, 308] width 116 height 18
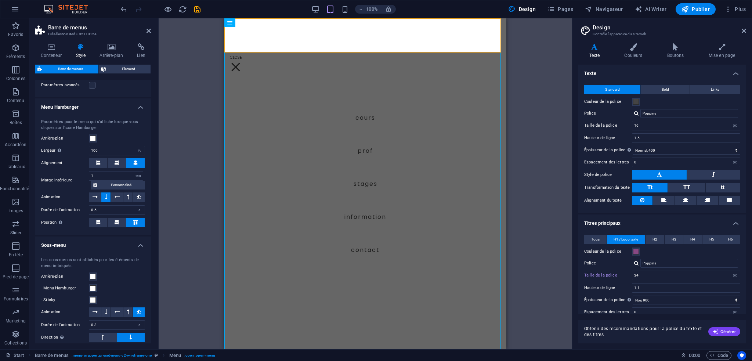
scroll to position [763, 0]
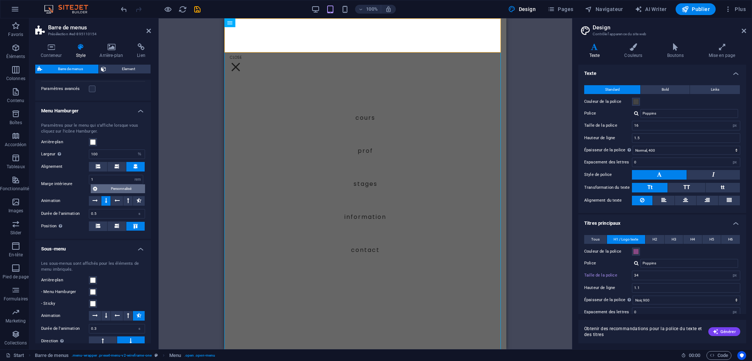
click at [99, 186] on button "Personnalisé" at bounding box center [118, 188] width 54 height 9
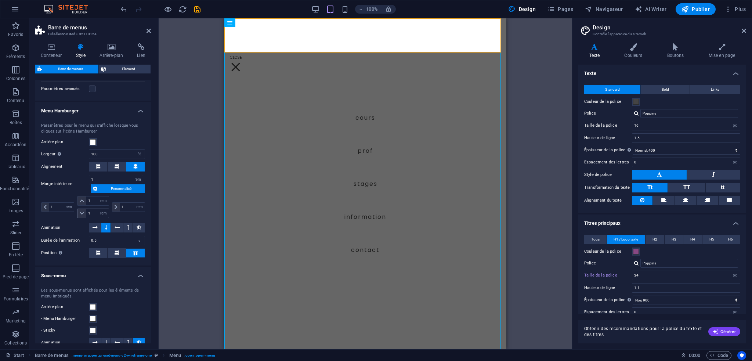
click at [81, 211] on icon at bounding box center [82, 213] width 4 height 4
click at [79, 210] on span at bounding box center [81, 213] width 9 height 9
click at [81, 201] on span at bounding box center [81, 200] width 9 height 9
click at [81, 199] on icon at bounding box center [82, 201] width 4 height 4
drag, startPoint x: 90, startPoint y: 198, endPoint x: 85, endPoint y: 202, distance: 6.5
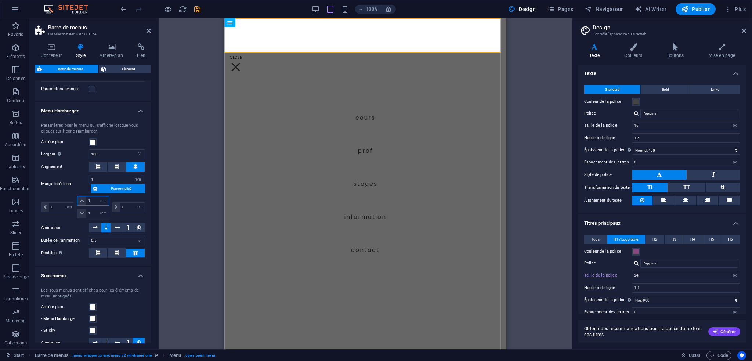
click at [85, 200] on div "1 px rem % vh vw" at bounding box center [93, 201] width 32 height 10
type input "0"
select select "DISABLED_OPTION_VALUE"
drag, startPoint x: 90, startPoint y: 210, endPoint x: 83, endPoint y: 210, distance: 6.2
click at [83, 210] on div "1 px rem % vh vw" at bounding box center [93, 213] width 32 height 10
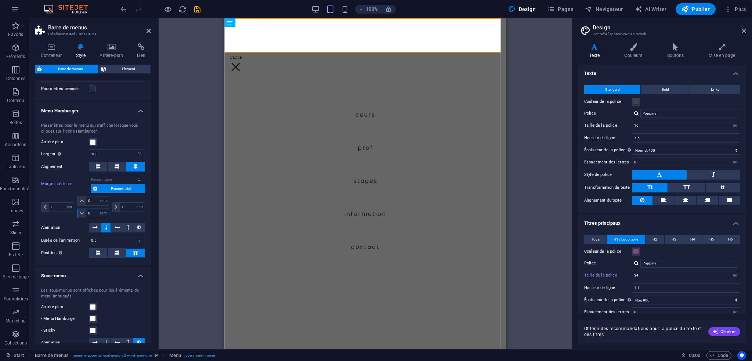
type input "0"
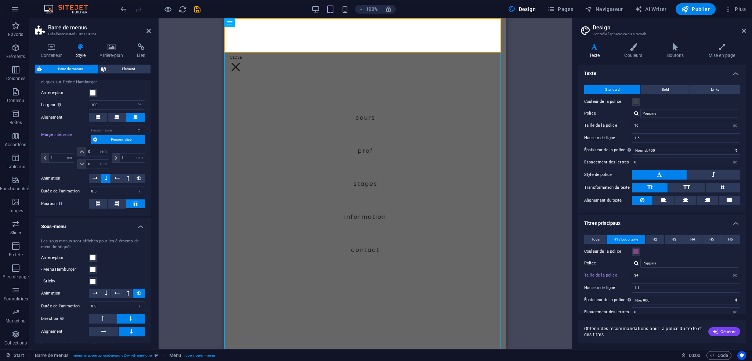
scroll to position [790, 0]
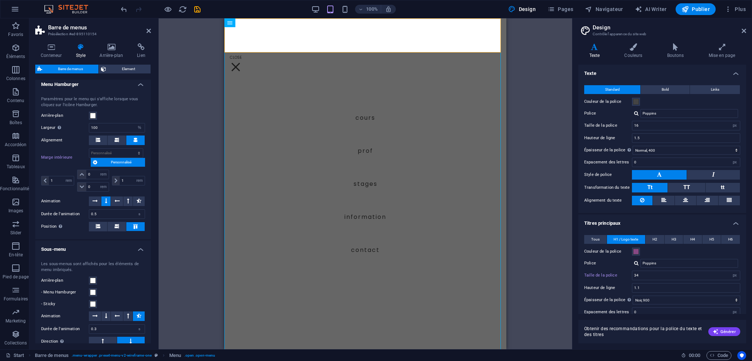
click at [316, 4] on div "100%" at bounding box center [353, 9] width 85 height 12
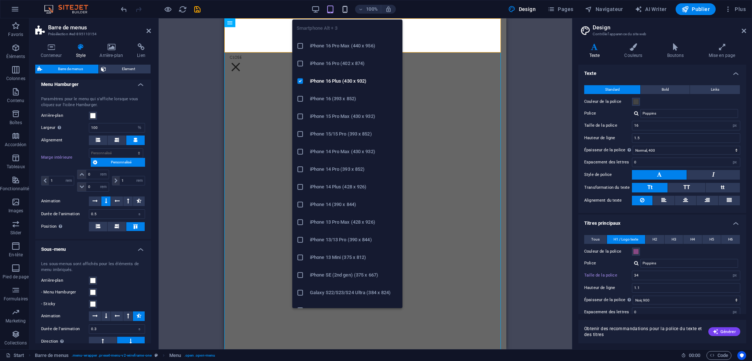
click at [345, 7] on icon "button" at bounding box center [345, 9] width 8 height 8
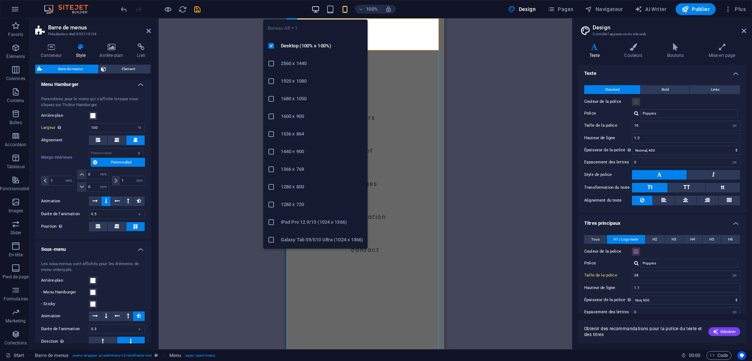
click at [318, 10] on icon "button" at bounding box center [315, 9] width 8 height 8
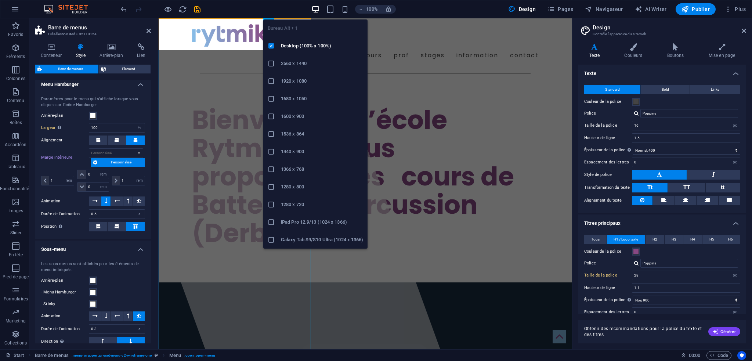
type input "70"
type input "1"
select select "rem"
type input "1"
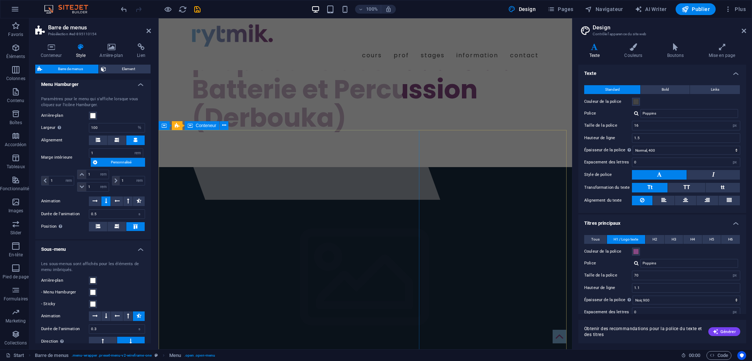
scroll to position [181, 0]
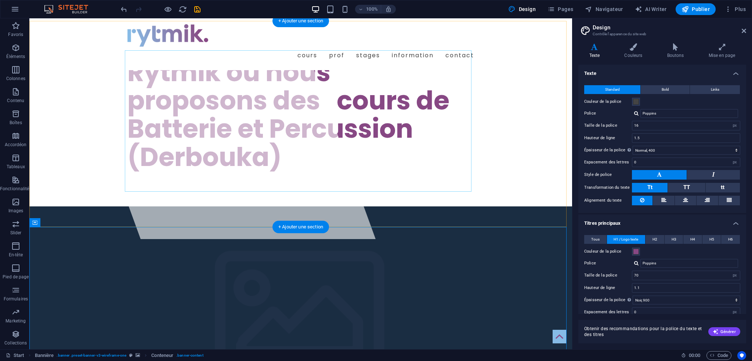
scroll to position [144, 0]
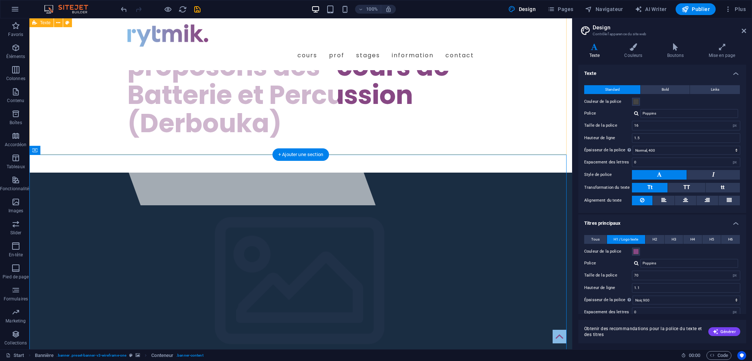
click at [367, 144] on div "Bienvenue à l’école Rytmik ou nous proposons des   cours de Batterie et Percuss…" at bounding box center [300, 70] width 542 height 206
click at [369, 141] on div "Bienvenue à l’école Rytmik ou nous proposons des   cours de Batterie et Percuss…" at bounding box center [300, 70] width 542 height 206
click at [316, 153] on div "+ Ajouter une section" at bounding box center [300, 154] width 57 height 12
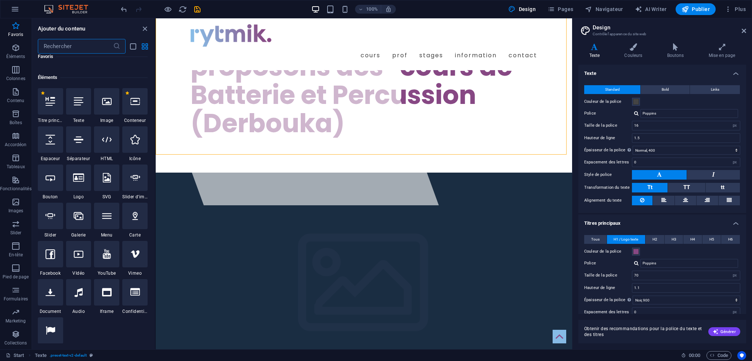
scroll to position [73, 0]
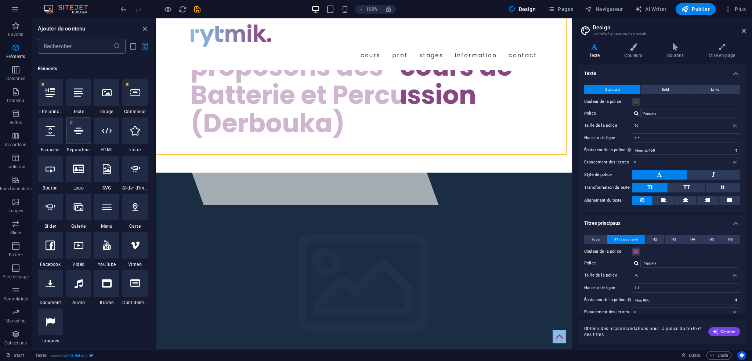
click at [82, 130] on icon at bounding box center [79, 131] width 10 height 10
select select "%"
select select "px"
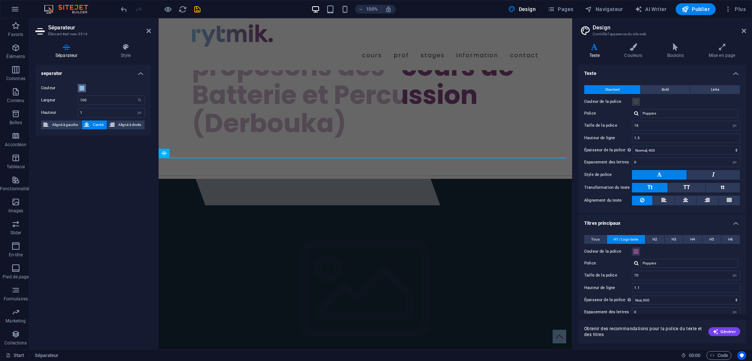
click at [79, 86] on span at bounding box center [82, 88] width 6 height 6
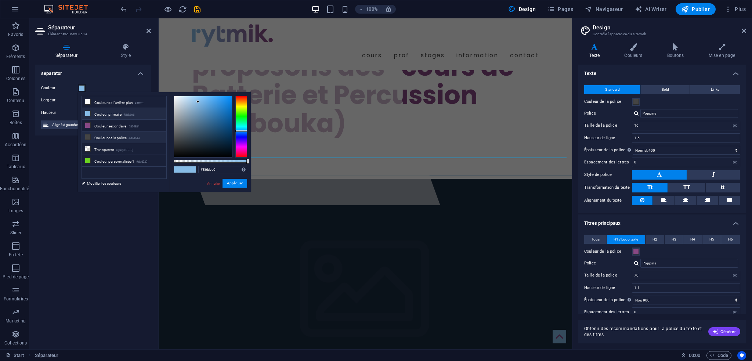
click at [115, 136] on li "Couleur de la police #444444" at bounding box center [124, 137] width 84 height 12
type input "#444444"
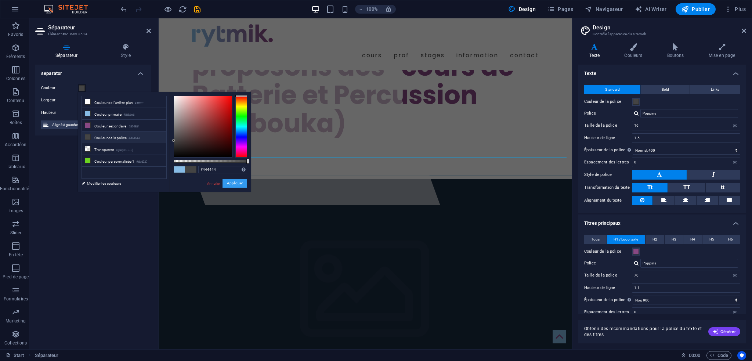
click at [232, 182] on button "Appliquer" at bounding box center [234, 183] width 25 height 9
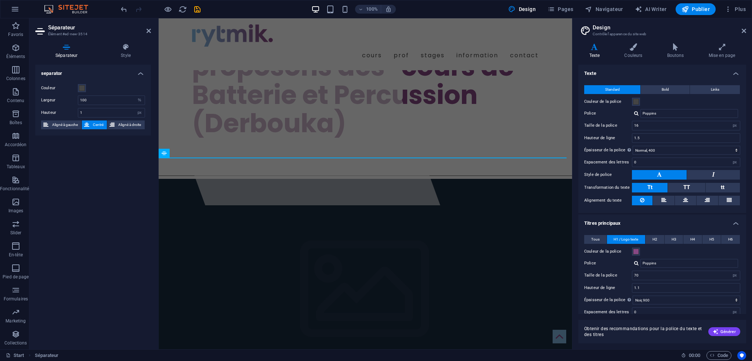
click at [105, 163] on div "separator Couleur Largeur 100 px rem % vh vw Hauteur 1 px rem vh vw Aligné à ga…" at bounding box center [93, 204] width 116 height 279
click at [300, 186] on div at bounding box center [262, 39] width 355 height 331
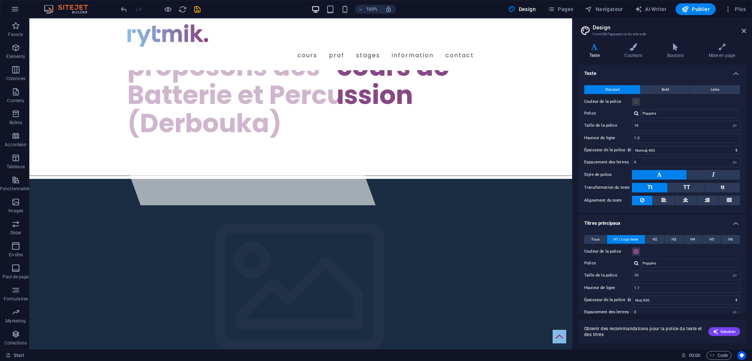
click at [246, 175] on div at bounding box center [300, 175] width 542 height 0
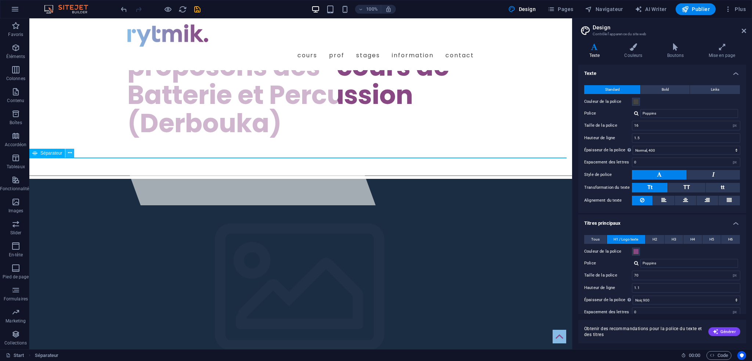
click at [68, 152] on icon at bounding box center [70, 153] width 4 height 8
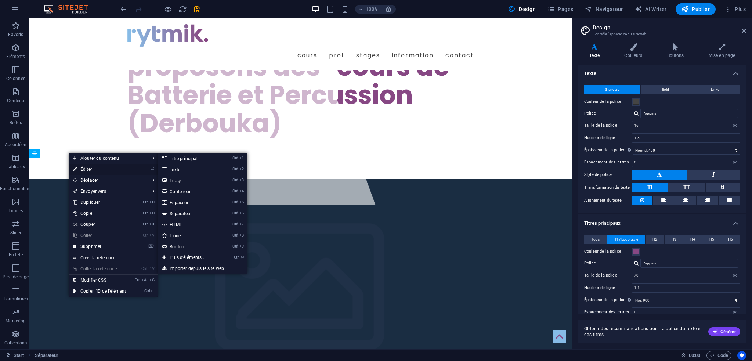
click at [106, 168] on link "⏎ Éditer" at bounding box center [100, 169] width 62 height 11
select select "%"
select select "px"
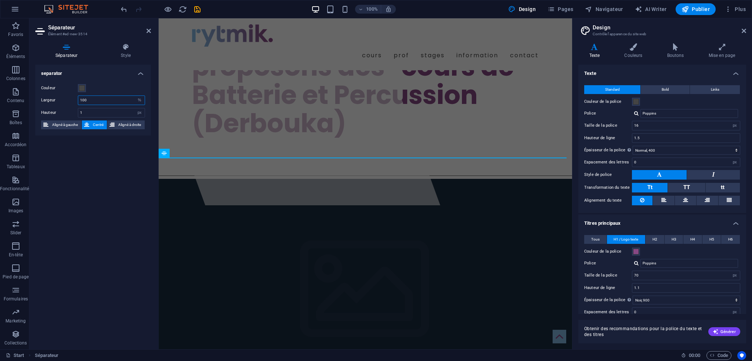
drag, startPoint x: 85, startPoint y: 99, endPoint x: 66, endPoint y: 99, distance: 19.1
click at [66, 99] on div "Largeur 100 px rem % vh vw" at bounding box center [93, 100] width 104 height 10
click at [135, 124] on span "Aligné à droite" at bounding box center [130, 124] width 26 height 9
type input "80"
click at [274, 189] on div at bounding box center [262, 39] width 355 height 331
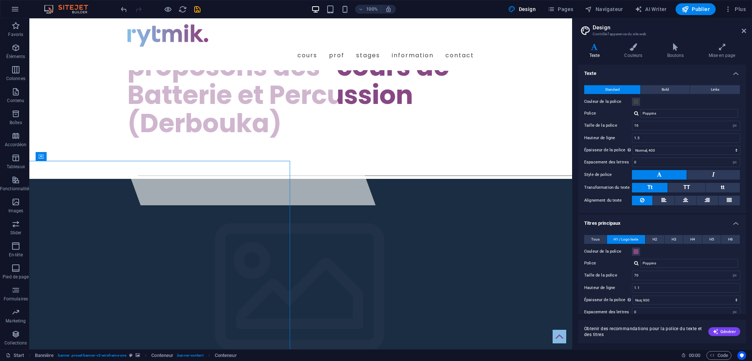
click at [427, 139] on div "Bienvenue à l’école Rytmik ou nous proposons des   cours de Batterie et Percuss…" at bounding box center [300, 70] width 542 height 206
click at [106, 175] on div at bounding box center [300, 175] width 542 height 0
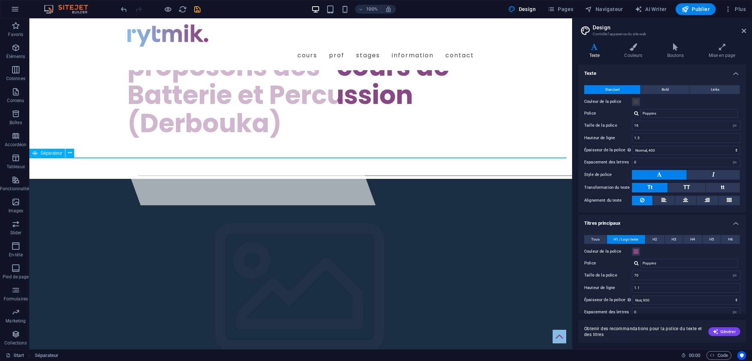
click at [53, 154] on span "Séparateur" at bounding box center [51, 153] width 22 height 4
click at [68, 152] on icon at bounding box center [70, 153] width 4 height 8
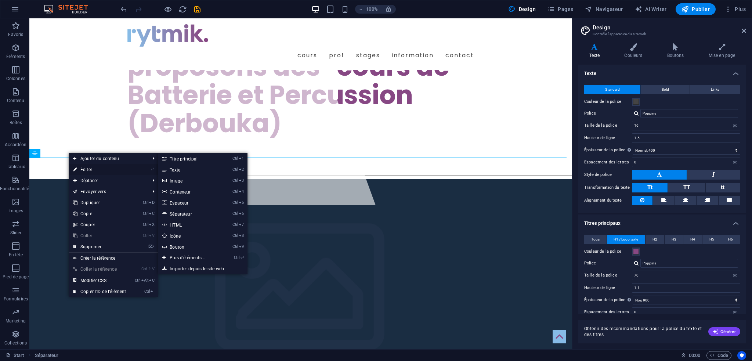
click at [91, 168] on link "⏎ Éditer" at bounding box center [100, 169] width 62 height 11
select select "%"
select select "px"
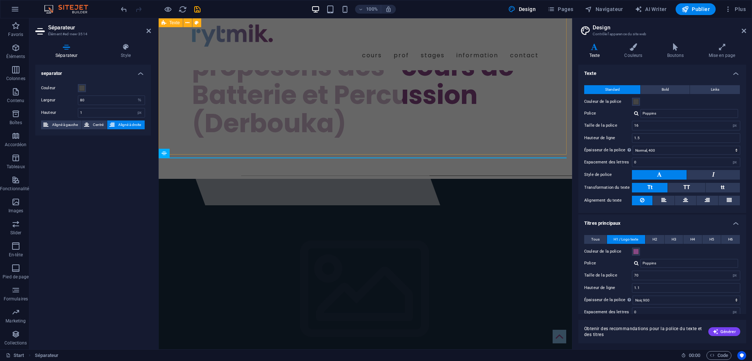
click at [254, 141] on div "Bienvenue à l’école Rytmik ou nous proposons des   cours de Batterie et Percuss…" at bounding box center [365, 70] width 413 height 206
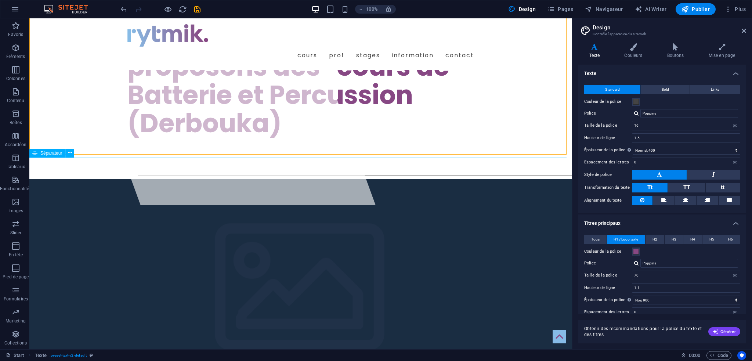
click at [220, 175] on div at bounding box center [300, 175] width 542 height 0
click at [73, 152] on button at bounding box center [69, 153] width 9 height 9
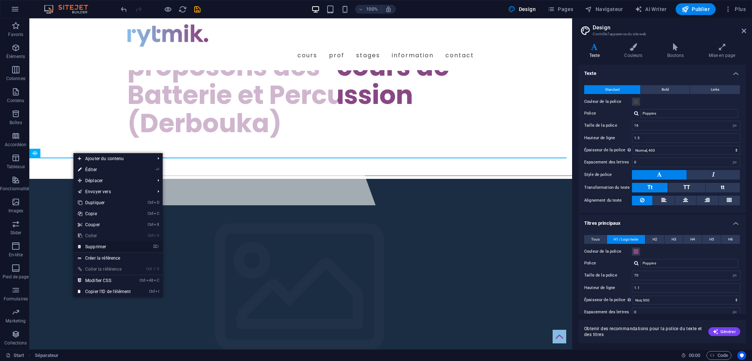
click at [99, 246] on link "⌦ Supprimer" at bounding box center [104, 246] width 62 height 11
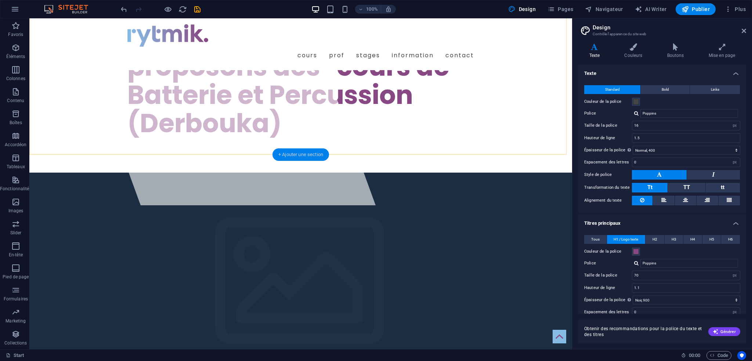
click at [298, 153] on div "+ Ajouter une section" at bounding box center [300, 154] width 57 height 12
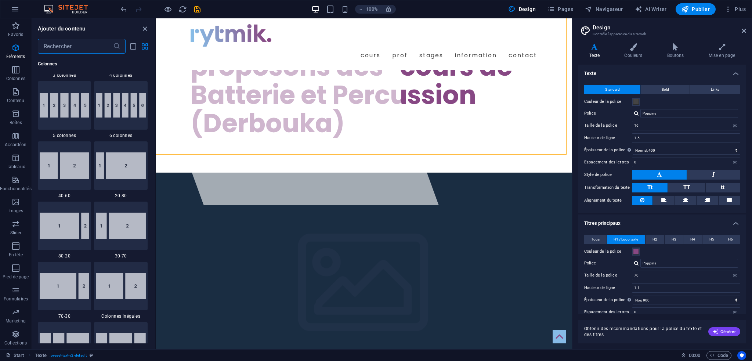
scroll to position [513, 0]
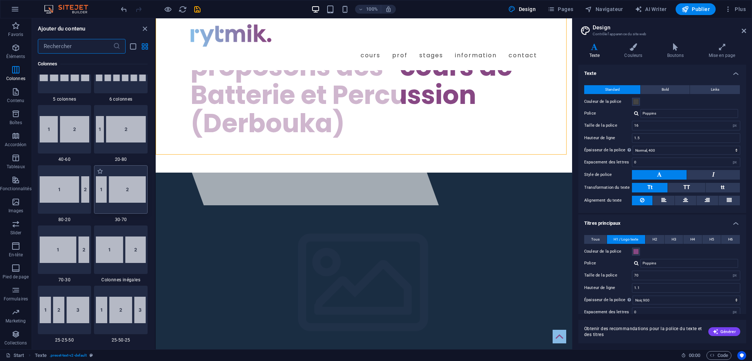
click at [126, 186] on img at bounding box center [121, 189] width 50 height 26
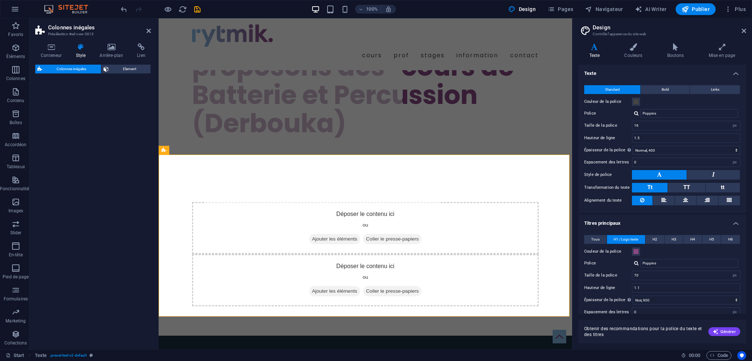
select select "%"
select select "rem"
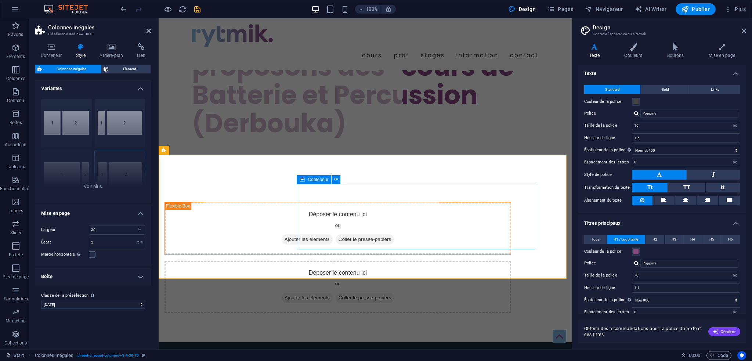
click at [333, 293] on span "Ajouter les éléments" at bounding box center [306, 298] width 51 height 10
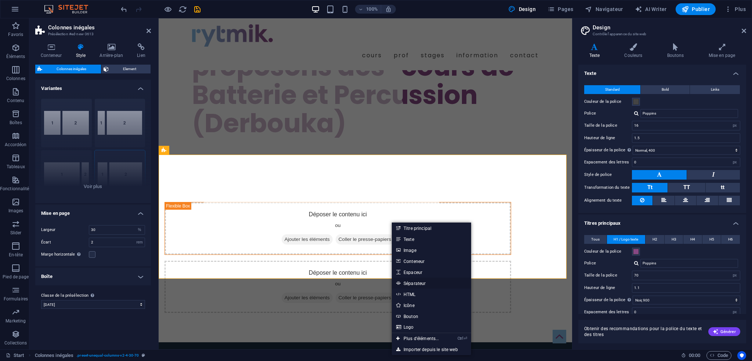
click at [423, 281] on link "Séparateur" at bounding box center [431, 282] width 79 height 11
select select "%"
select select "px"
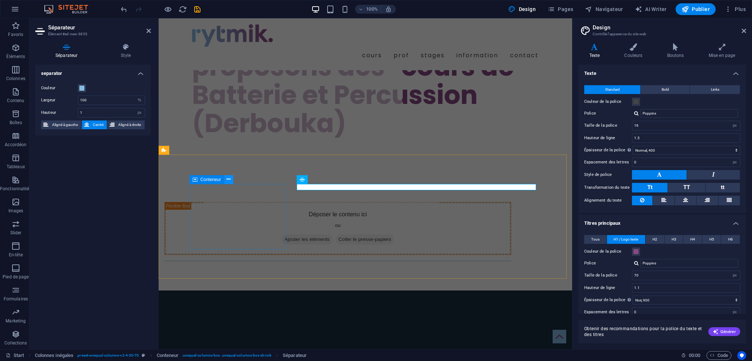
click at [230, 178] on icon at bounding box center [228, 179] width 4 height 8
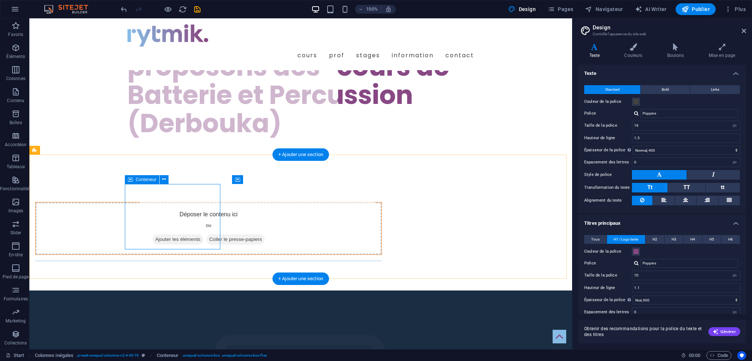
click at [163, 234] on span "Ajouter les éléments" at bounding box center [177, 239] width 51 height 10
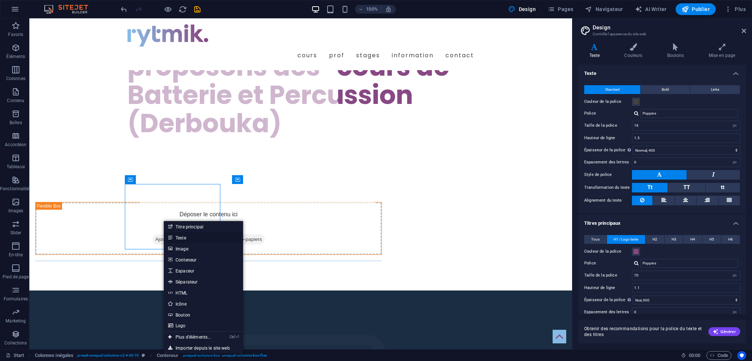
click at [184, 237] on link "Texte" at bounding box center [203, 237] width 79 height 11
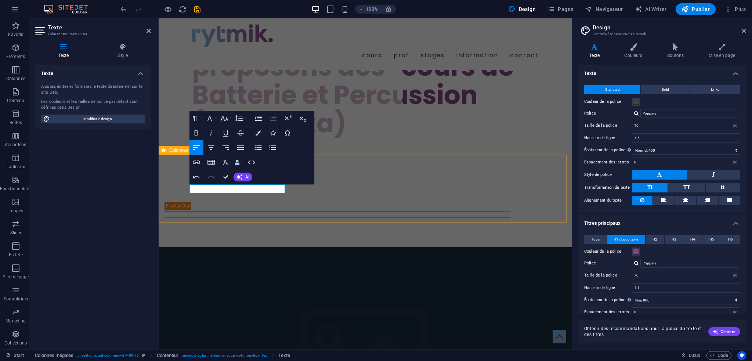
click at [340, 201] on div "cours" at bounding box center [365, 209] width 413 height 75
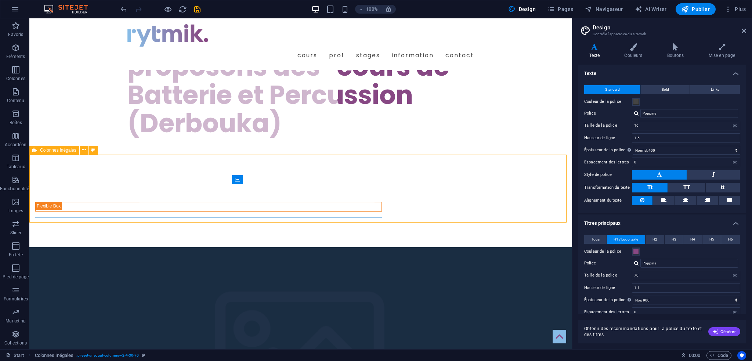
click at [264, 199] on div "cours" at bounding box center [300, 209] width 542 height 75
click at [196, 172] on div "cours" at bounding box center [300, 209] width 542 height 75
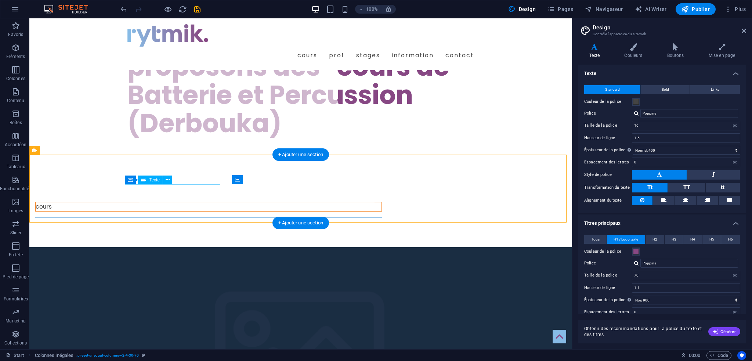
click at [184, 202] on div "cours" at bounding box center [209, 206] width 346 height 9
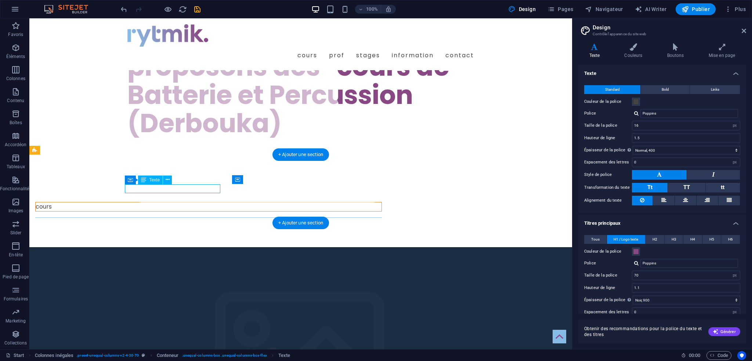
click at [155, 202] on div "cours" at bounding box center [209, 206] width 346 height 9
click at [150, 180] on span "Texte" at bounding box center [154, 180] width 11 height 4
click at [170, 202] on div "cours" at bounding box center [209, 206] width 346 height 9
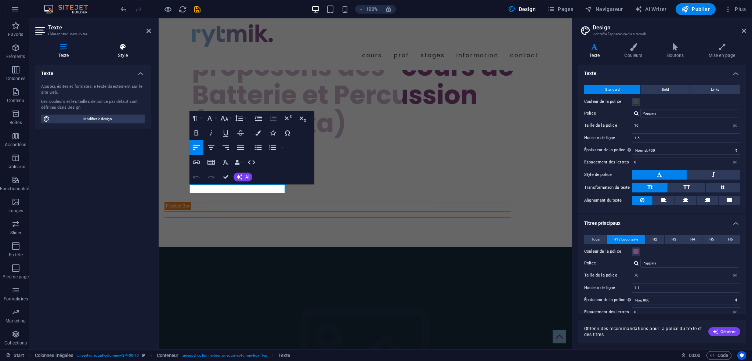
click at [122, 54] on h4 "Style" at bounding box center [123, 50] width 56 height 15
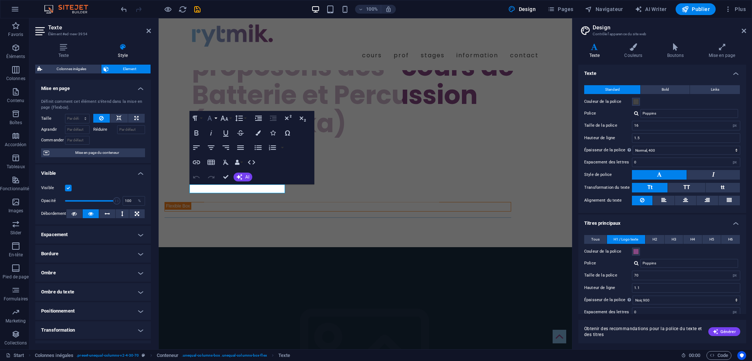
click at [215, 117] on button "Font Family" at bounding box center [211, 118] width 14 height 15
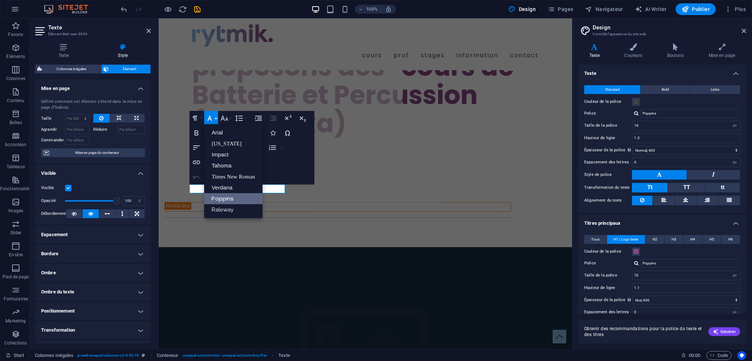
scroll to position [0, 0]
click at [312, 151] on div "Paragraph Format Normal Heading 1 Heading 2 Heading 3 Heading 4 Heading 5 Headi…" at bounding box center [251, 147] width 125 height 73
click at [229, 117] on button "Font Size" at bounding box center [226, 118] width 14 height 15
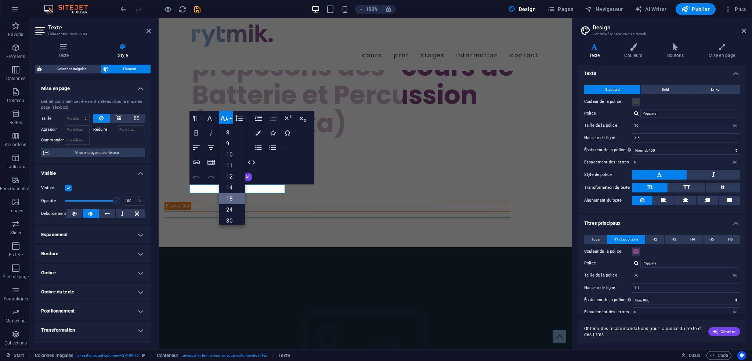
click at [232, 198] on link "18" at bounding box center [232, 198] width 26 height 11
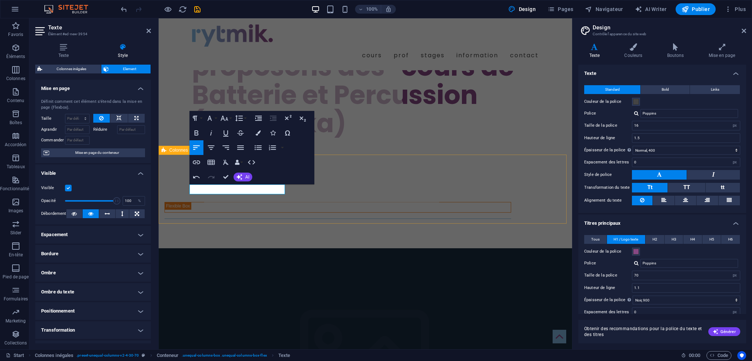
click at [384, 201] on div "​ cours" at bounding box center [365, 210] width 413 height 76
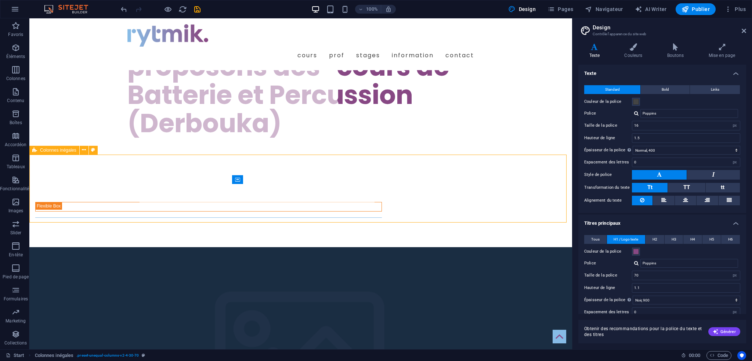
click at [402, 214] on div "cours" at bounding box center [300, 209] width 542 height 75
click at [319, 195] on div "cours" at bounding box center [300, 209] width 542 height 75
click at [239, 202] on div "cours" at bounding box center [300, 209] width 542 height 75
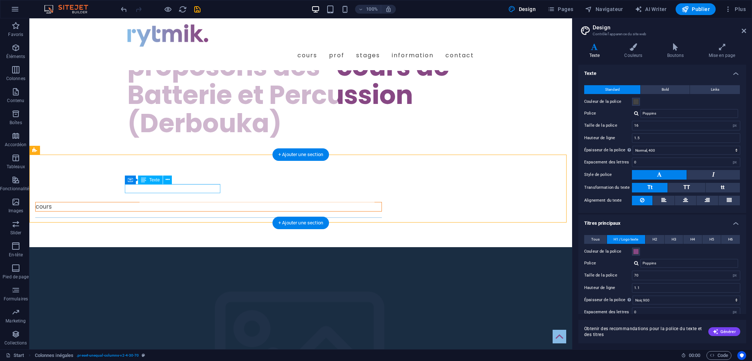
click at [169, 202] on div "cours" at bounding box center [209, 206] width 346 height 9
click at [208, 202] on div "cours" at bounding box center [209, 206] width 346 height 9
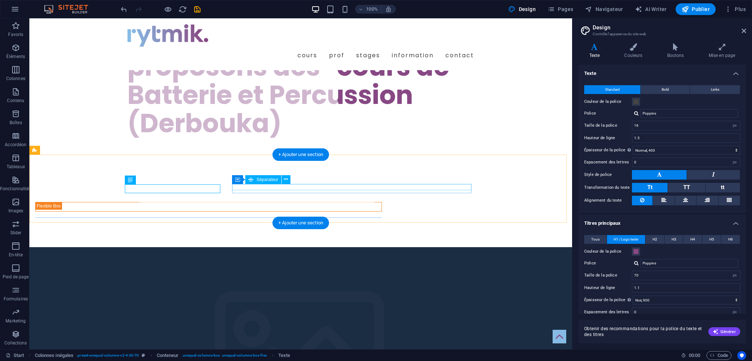
click at [243, 217] on div at bounding box center [208, 217] width 346 height 0
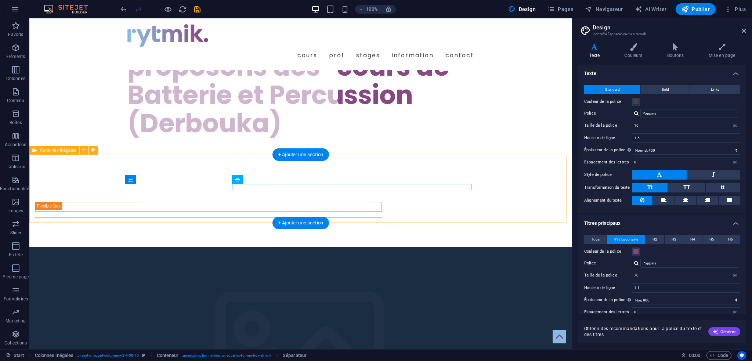
click at [205, 172] on div "cours" at bounding box center [300, 209] width 542 height 75
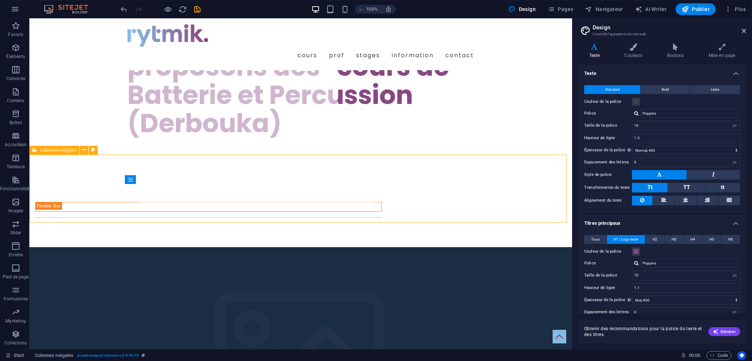
click at [57, 149] on span "Colonnes inégales" at bounding box center [58, 150] width 36 height 4
click at [85, 150] on icon at bounding box center [84, 150] width 4 height 8
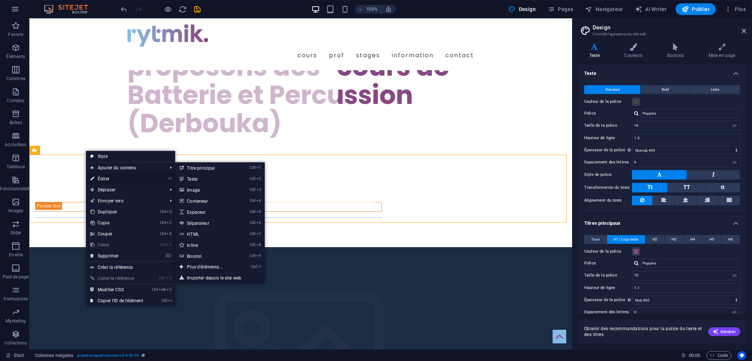
click at [109, 176] on link "⏎ Éditer" at bounding box center [117, 178] width 62 height 11
select select "%"
select select "rem"
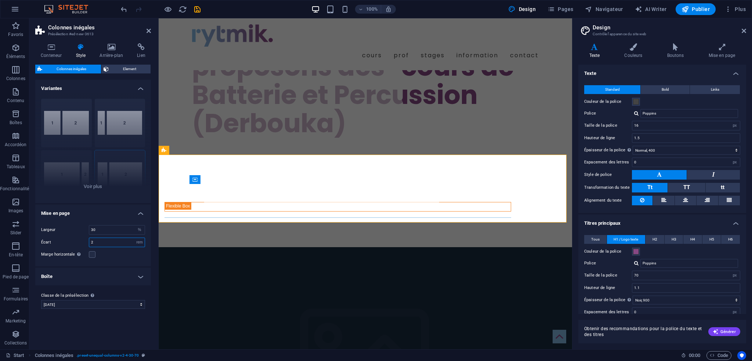
drag, startPoint x: 105, startPoint y: 243, endPoint x: 80, endPoint y: 243, distance: 25.3
click at [80, 243] on div "Écart 2 px rem % vh vw" at bounding box center [93, 242] width 104 height 10
type input "0"
click at [98, 184] on div "[PHONE_NUMBER] [PHONE_NUMBER] 70-30 Par défaut" at bounding box center [93, 148] width 116 height 110
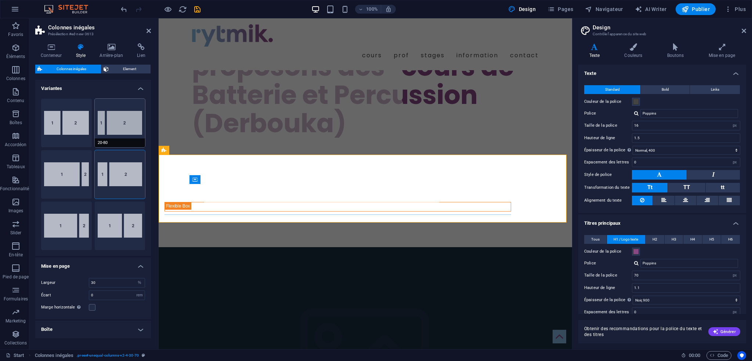
click at [106, 122] on button "20-80" at bounding box center [120, 123] width 51 height 48
type input "20"
type input "0"
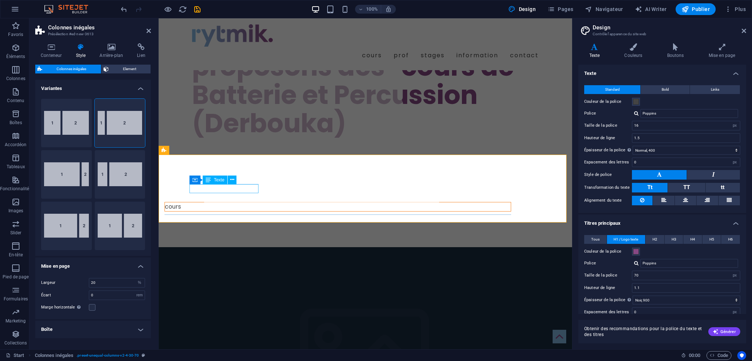
click at [231, 202] on div "cours" at bounding box center [338, 206] width 346 height 9
click at [227, 202] on div "cours" at bounding box center [338, 206] width 346 height 9
click at [230, 181] on icon at bounding box center [232, 180] width 4 height 8
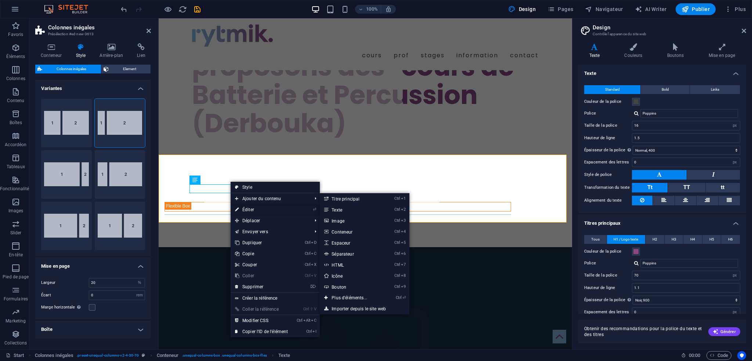
click at [248, 211] on link "⏎ Éditer" at bounding box center [261, 209] width 62 height 11
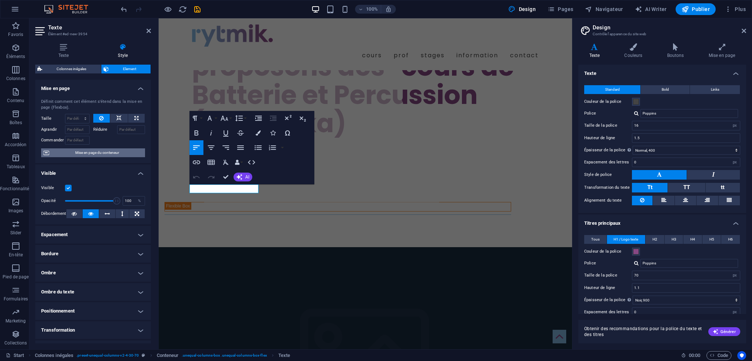
click at [90, 152] on span "Mise en page du conteneur" at bounding box center [96, 152] width 91 height 9
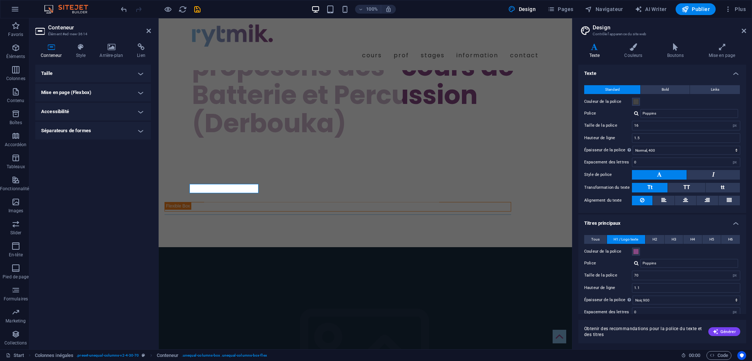
click at [106, 71] on h4 "Taille" at bounding box center [93, 74] width 116 height 18
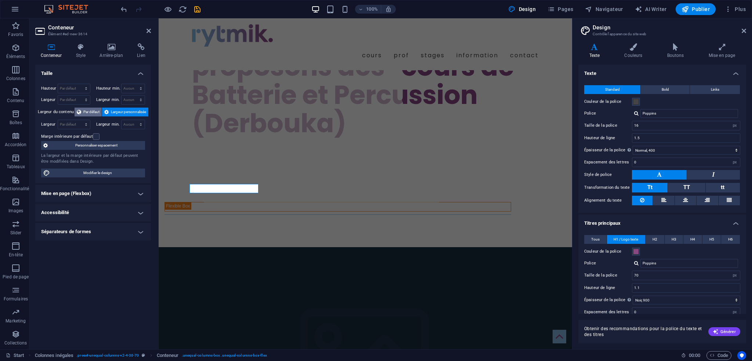
click at [87, 110] on span "Par défaut" at bounding box center [91, 112] width 16 height 9
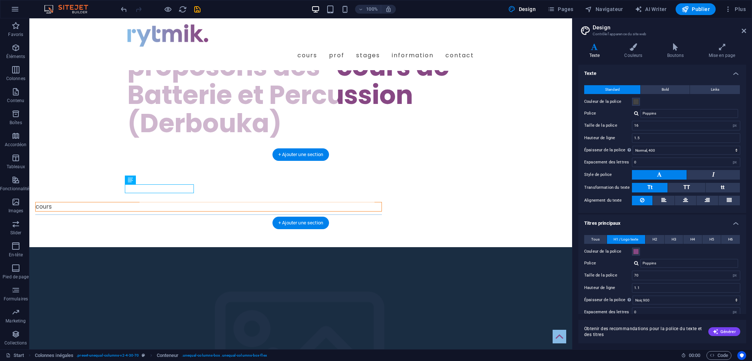
click at [203, 185] on div "cours" at bounding box center [208, 209] width 358 height 75
click at [190, 204] on div "cours" at bounding box center [300, 209] width 542 height 75
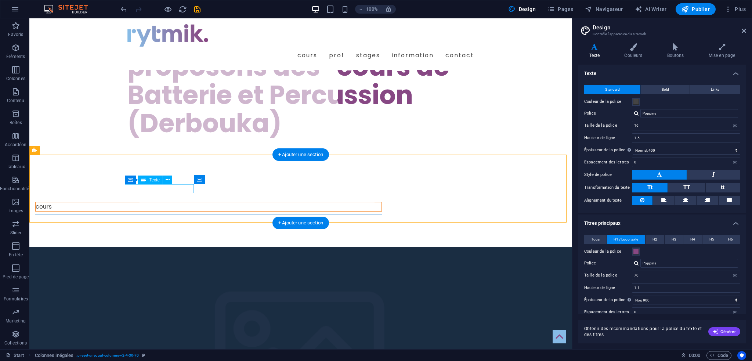
click at [169, 202] on div "cours" at bounding box center [209, 206] width 346 height 9
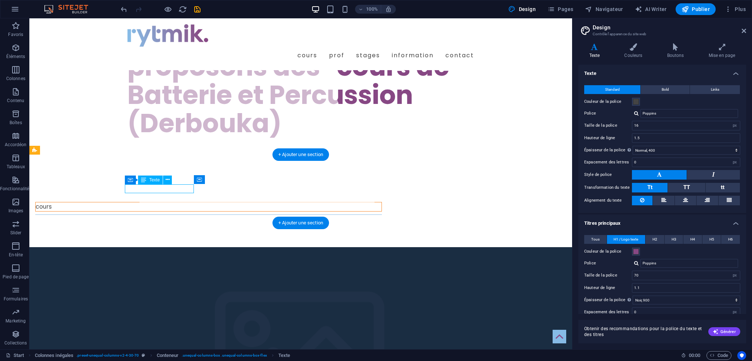
click at [140, 202] on div "cours" at bounding box center [209, 206] width 346 height 9
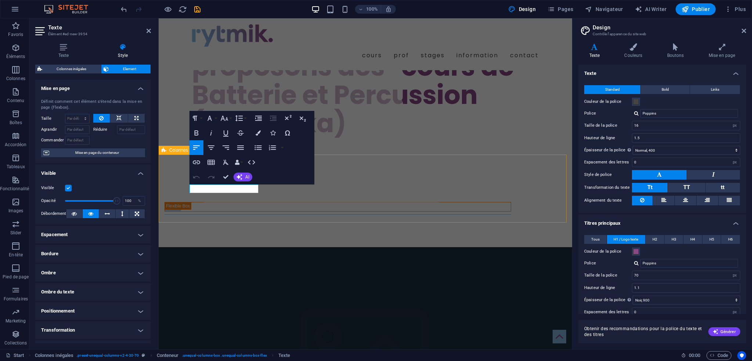
drag, startPoint x: 214, startPoint y: 189, endPoint x: 179, endPoint y: 184, distance: 34.8
click at [179, 184] on div "cours" at bounding box center [365, 209] width 413 height 75
drag, startPoint x: 215, startPoint y: 189, endPoint x: 184, endPoint y: 182, distance: 32.0
click at [185, 187] on div "Cours" at bounding box center [365, 209] width 413 height 75
click at [194, 132] on icon "button" at bounding box center [196, 132] width 9 height 9
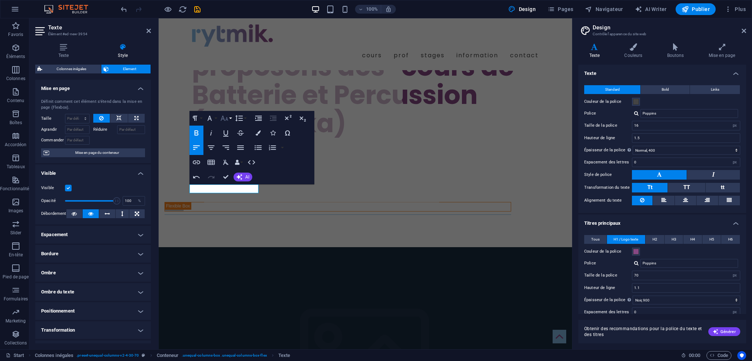
click at [228, 118] on icon "button" at bounding box center [224, 118] width 9 height 9
click at [233, 210] on link "24" at bounding box center [232, 209] width 26 height 11
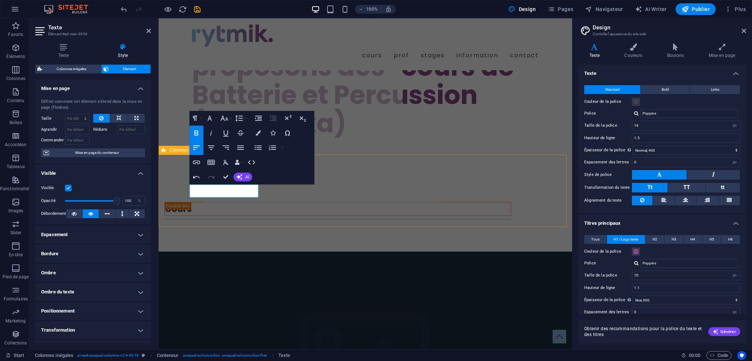
click at [399, 205] on div "Cours" at bounding box center [365, 211] width 413 height 79
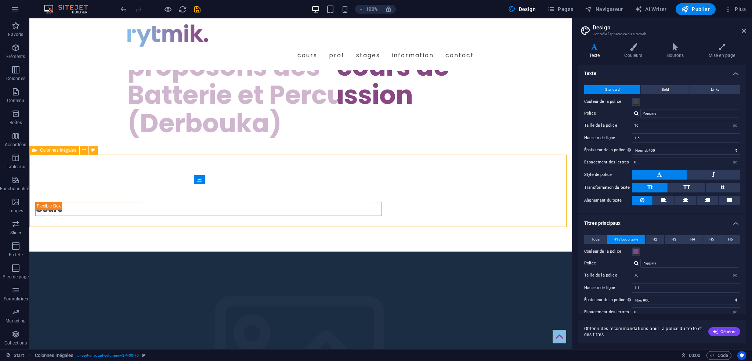
click at [222, 201] on div "Cours" at bounding box center [300, 211] width 542 height 79
click at [185, 200] on div "Cours" at bounding box center [300, 211] width 542 height 79
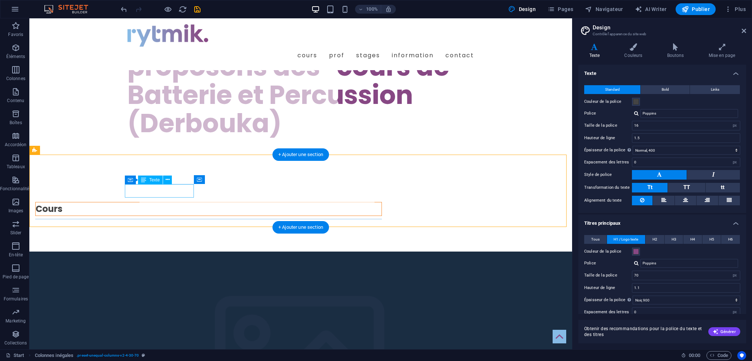
click at [172, 202] on div "Cours" at bounding box center [209, 208] width 346 height 13
click at [230, 206] on div "Cours" at bounding box center [300, 211] width 542 height 79
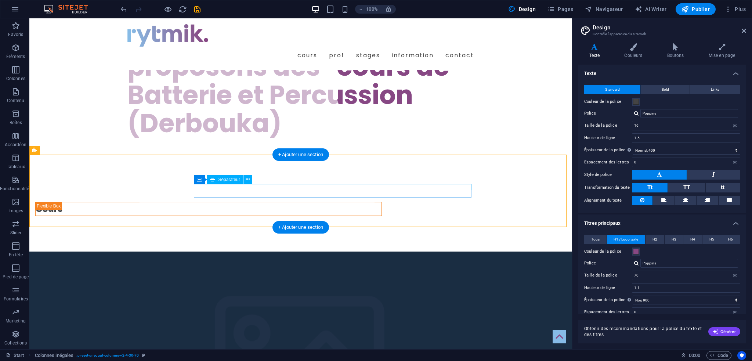
click at [221, 219] on div at bounding box center [208, 219] width 346 height 0
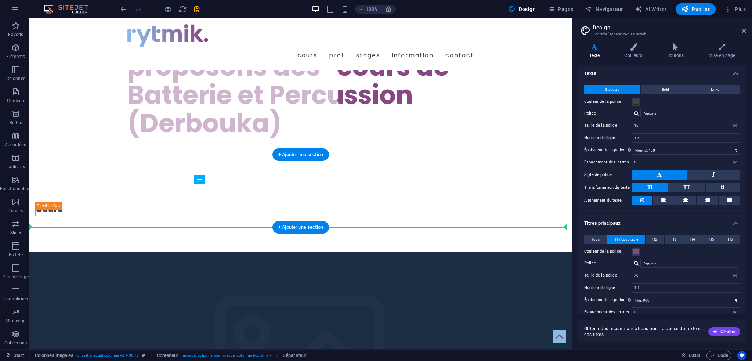
drag, startPoint x: 221, startPoint y: 188, endPoint x: 221, endPoint y: 203, distance: 15.4
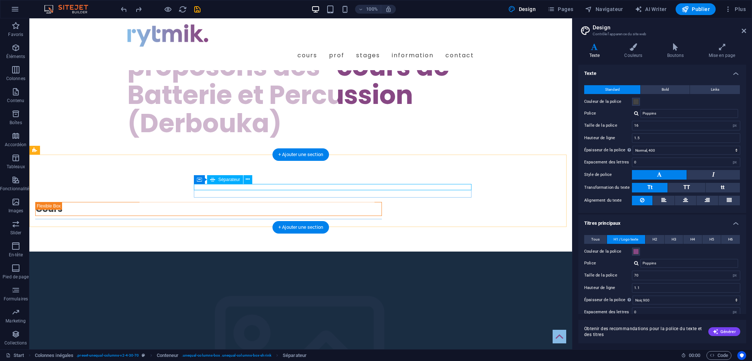
click at [212, 219] on div at bounding box center [208, 219] width 346 height 0
click at [241, 199] on div "Cours" at bounding box center [300, 211] width 542 height 79
click at [219, 219] on div at bounding box center [208, 219] width 346 height 0
click at [254, 219] on div at bounding box center [208, 219] width 346 height 0
click at [258, 219] on div at bounding box center [208, 219] width 346 height 0
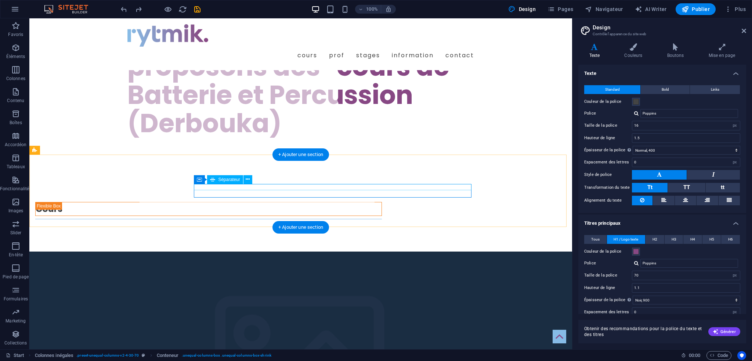
click at [247, 219] on div at bounding box center [208, 219] width 346 height 0
click at [248, 181] on icon at bounding box center [248, 179] width 4 height 8
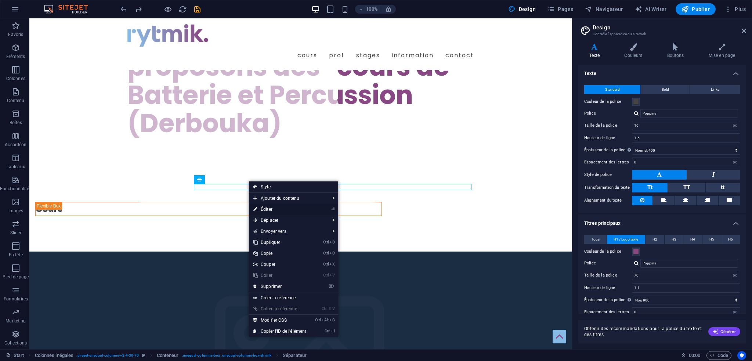
click at [277, 210] on link "⏎ Éditer" at bounding box center [280, 209] width 62 height 11
select select "%"
select select "px"
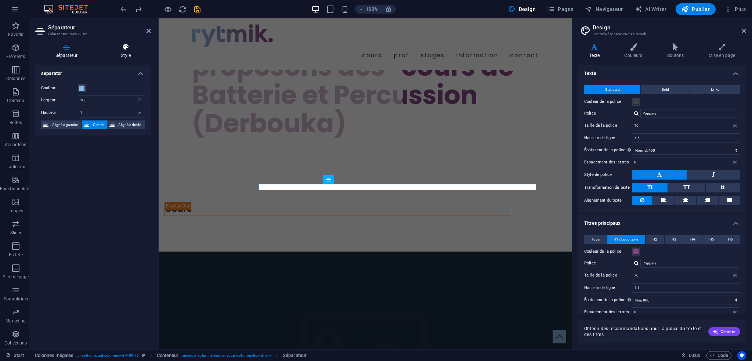
click at [128, 50] on icon at bounding box center [126, 46] width 50 height 7
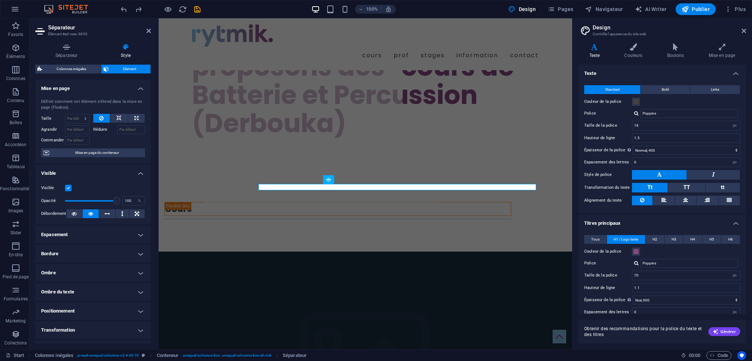
click at [139, 234] on h4 "Espacement" at bounding box center [93, 235] width 116 height 18
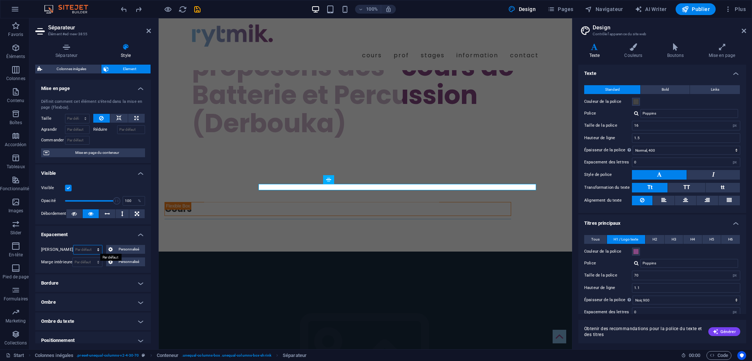
click at [98, 247] on select "Par défaut auto px % rem vw vh Personnalisé" at bounding box center [87, 249] width 29 height 9
click at [73, 245] on select "Par défaut auto px % rem vw vh Personnalisé" at bounding box center [87, 249] width 29 height 9
select select "DISABLED_OPTION_VALUE"
click at [96, 262] on select "Par défaut px rem % vh vw Personnalisé" at bounding box center [87, 262] width 29 height 9
click at [73, 258] on select "Par défaut px rem % vh vw Personnalisé" at bounding box center [87, 262] width 29 height 9
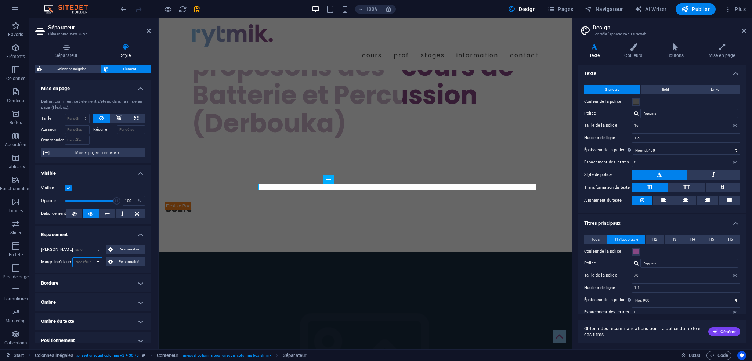
click at [93, 262] on select "Par défaut px rem % vh vw Personnalisé" at bounding box center [87, 262] width 29 height 9
click at [73, 258] on select "Par défaut px rem % vh vw Personnalisé" at bounding box center [87, 262] width 29 height 9
select select "DISABLED_OPTION_VALUE"
click at [91, 249] on select "Par défaut auto px % rem vw vh Personnalisé" at bounding box center [87, 249] width 29 height 9
click at [73, 245] on select "Par défaut auto px % rem vw vh Personnalisé" at bounding box center [87, 249] width 29 height 9
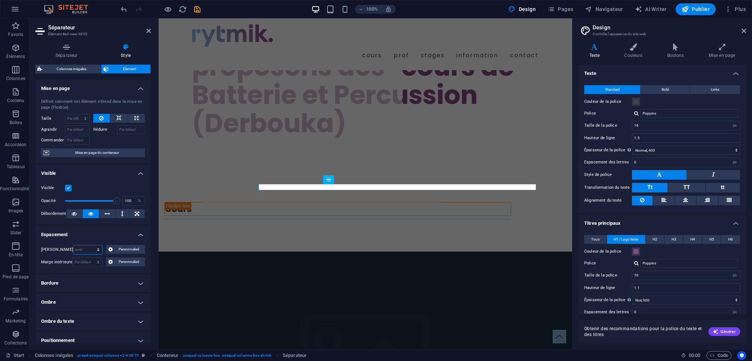
click at [91, 247] on select "Par défaut auto px % rem vw vh Personnalisé" at bounding box center [87, 249] width 29 height 9
click at [73, 245] on select "Par défaut auto px % rem vw vh Personnalisé" at bounding box center [87, 249] width 29 height 9
select select "DISABLED_OPTION_VALUE"
click at [216, 202] on div "Cours" at bounding box center [338, 208] width 346 height 13
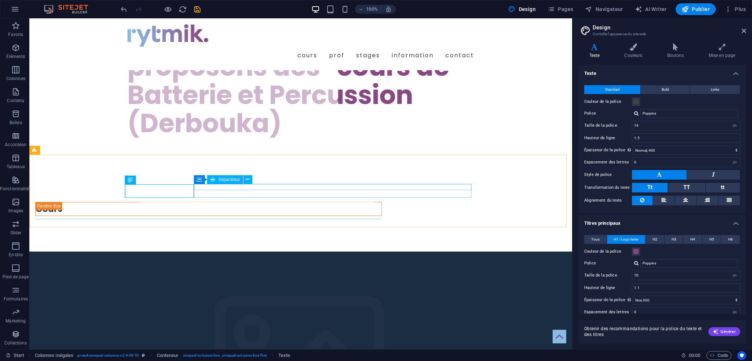
click at [273, 219] on div at bounding box center [208, 219] width 346 height 0
click at [225, 182] on span "Séparateur" at bounding box center [229, 179] width 22 height 4
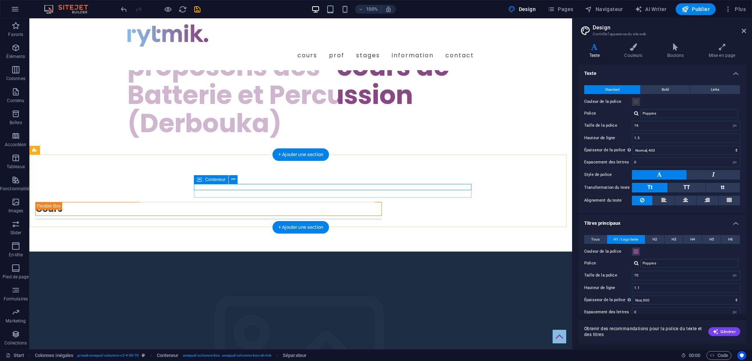
click at [226, 219] on div at bounding box center [208, 219] width 346 height 0
click at [264, 219] on div at bounding box center [208, 219] width 346 height 0
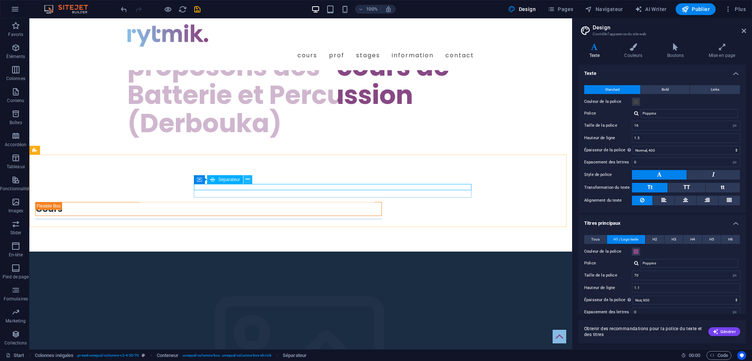
click at [248, 179] on icon at bounding box center [248, 179] width 4 height 8
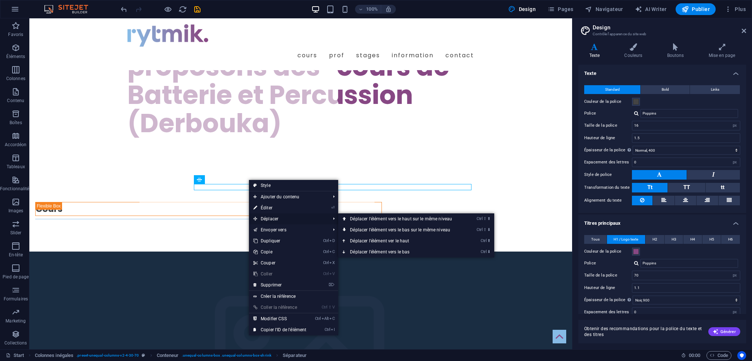
click at [280, 218] on span "Déplacer" at bounding box center [288, 218] width 78 height 11
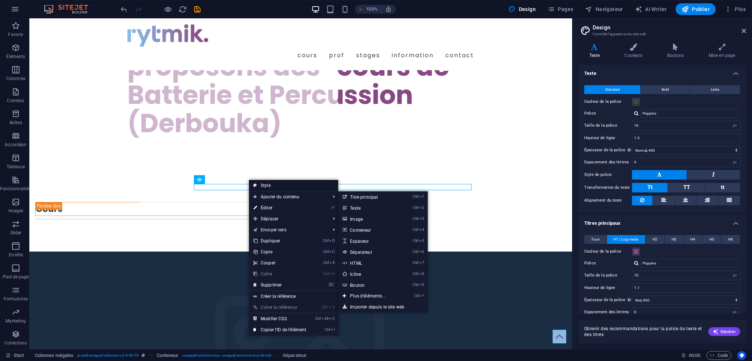
click at [270, 186] on link "Style" at bounding box center [293, 185] width 89 height 11
select select "%"
select select "rem"
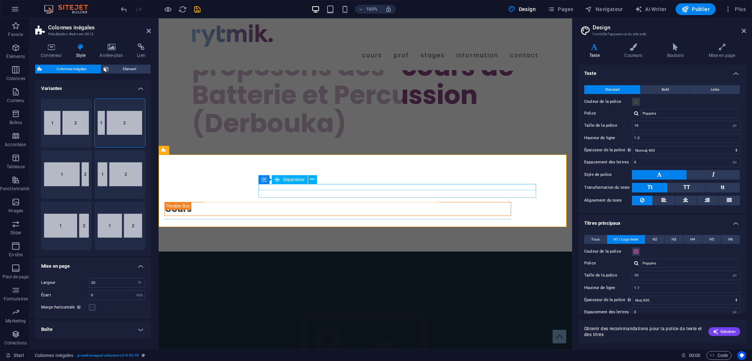
click at [298, 219] on div at bounding box center [337, 219] width 346 height 0
click at [299, 219] on div at bounding box center [337, 219] width 346 height 0
click at [301, 219] on div at bounding box center [337, 219] width 346 height 0
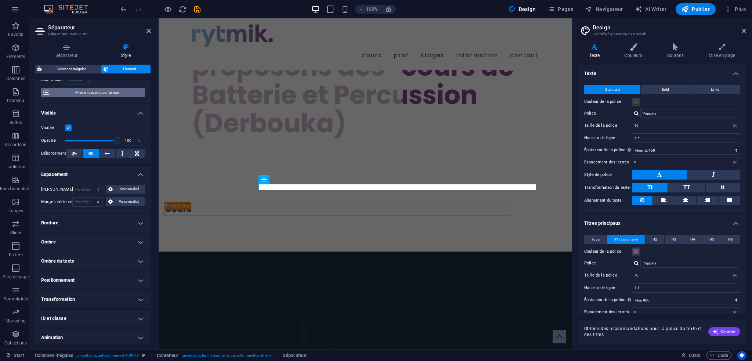
scroll to position [73, 0]
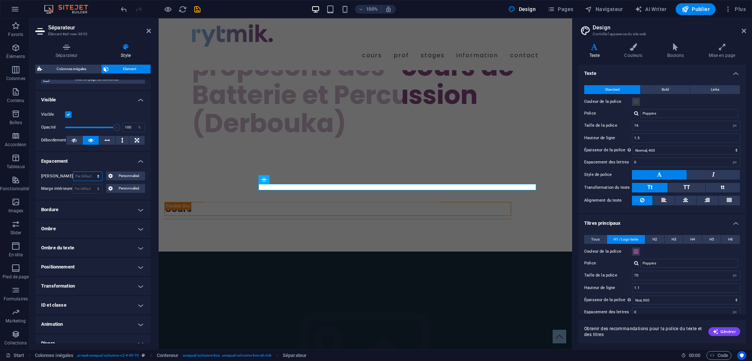
click at [85, 175] on select "Par défaut auto px % rem vw vh Personnalisé" at bounding box center [87, 176] width 29 height 9
select select "px"
click at [90, 172] on select "Par défaut auto px % rem vw vh Personnalisé" at bounding box center [87, 176] width 29 height 9
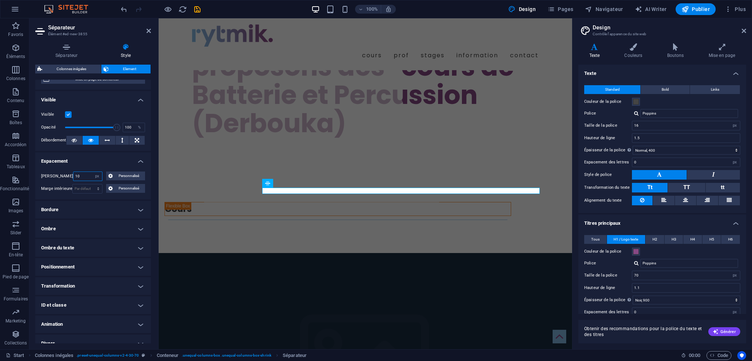
click at [84, 176] on input "10" at bounding box center [87, 176] width 29 height 9
drag, startPoint x: 84, startPoint y: 176, endPoint x: 61, endPoint y: 174, distance: 22.8
click at [61, 174] on div "[PERSON_NAME] 10 Par défaut auto px % rem vw vh Personnalisé Personnalisé" at bounding box center [93, 176] width 104 height 10
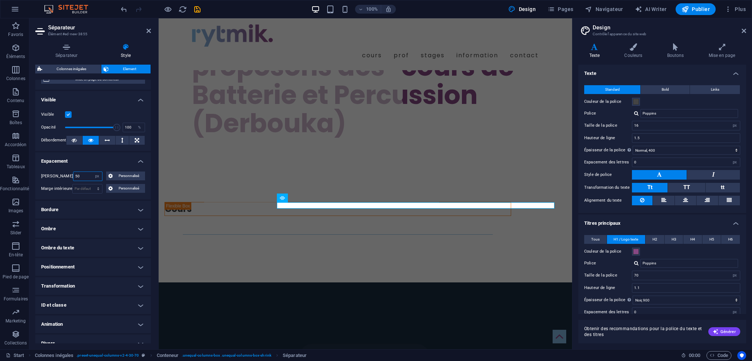
click at [85, 172] on input "50" at bounding box center [87, 176] width 29 height 9
type input "50"
click at [97, 175] on select "Par défaut auto px % rem vw vh Personnalisé" at bounding box center [97, 176] width 10 height 9
select select "rem"
click at [92, 172] on select "Par défaut auto px % rem vw vh Personnalisé" at bounding box center [97, 176] width 10 height 9
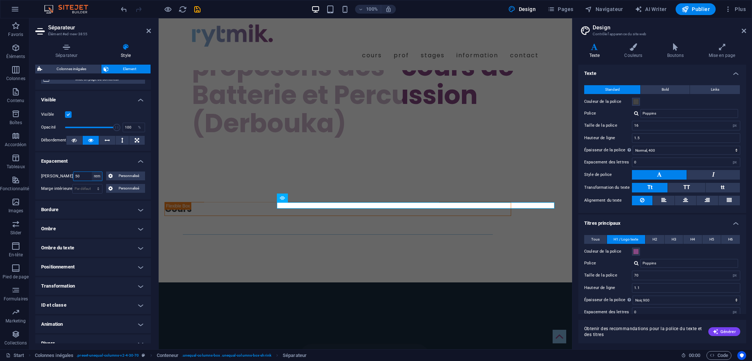
type input "3.125"
click at [95, 172] on select "Par défaut auto px % rem vw vh Personnalisé" at bounding box center [97, 176] width 10 height 9
select select "%"
click at [92, 172] on select "Par défaut auto px % rem vw vh Personnalisé" at bounding box center [97, 176] width 10 height 9
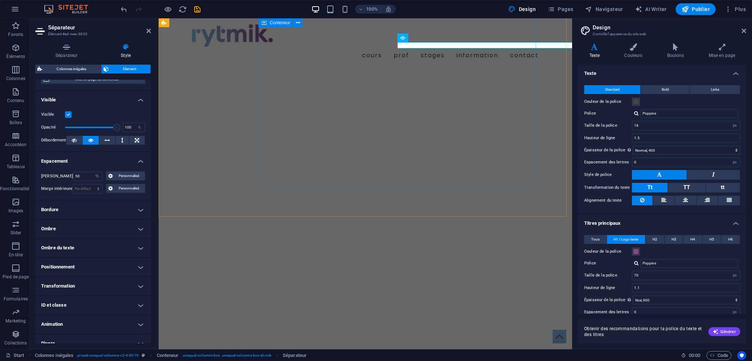
scroll to position [204, 0]
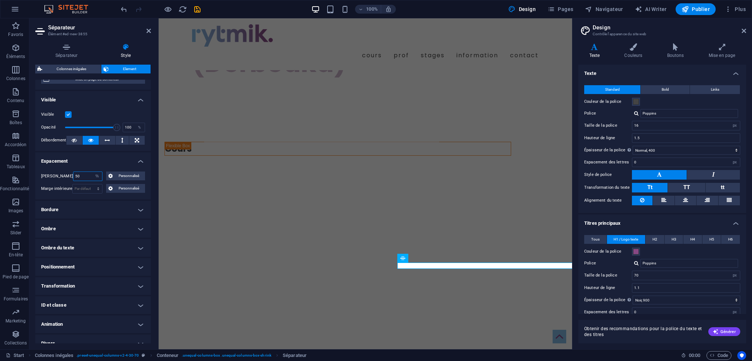
drag, startPoint x: 82, startPoint y: 175, endPoint x: 65, endPoint y: 177, distance: 17.3
click at [65, 177] on div "[PERSON_NAME] 50 Par défaut auto px % rem vw vh Personnalisé Personnalisé" at bounding box center [93, 176] width 104 height 10
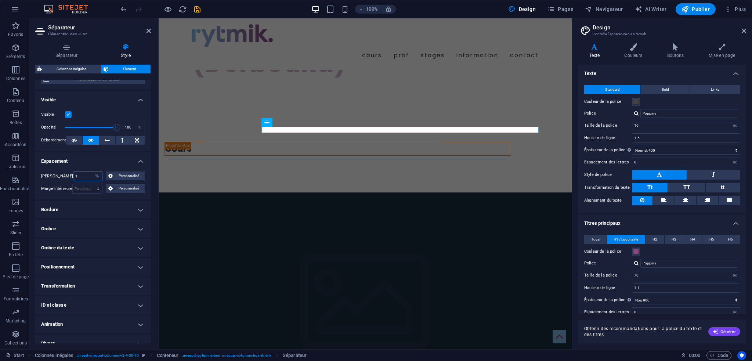
drag, startPoint x: 73, startPoint y: 176, endPoint x: 68, endPoint y: 176, distance: 4.8
click at [68, 176] on div "[PERSON_NAME] 1 Par défaut auto px % rem vw vh Personnalisé Personnalisé" at bounding box center [93, 176] width 104 height 10
type input "2"
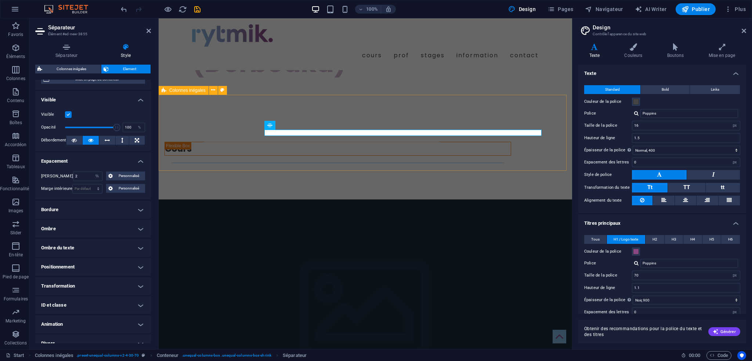
click at [291, 152] on div "Cours" at bounding box center [365, 155] width 413 height 87
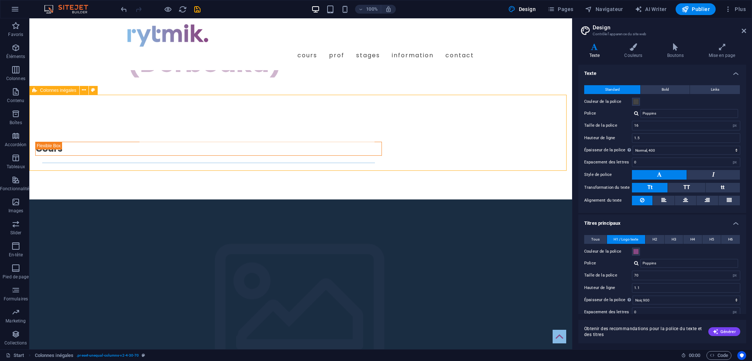
click at [339, 158] on div "Cours" at bounding box center [300, 155] width 542 height 87
click at [275, 159] on div "Cours" at bounding box center [300, 155] width 542 height 87
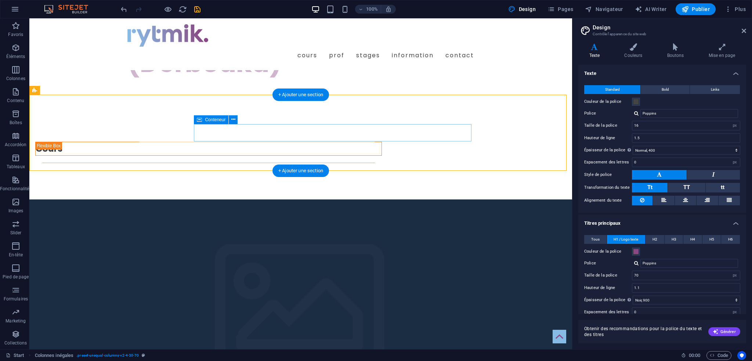
click at [382, 163] on div at bounding box center [208, 163] width 346 height 0
click at [473, 112] on div "Cours" at bounding box center [300, 155] width 542 height 87
click at [459, 112] on div "Cours" at bounding box center [300, 155] width 542 height 87
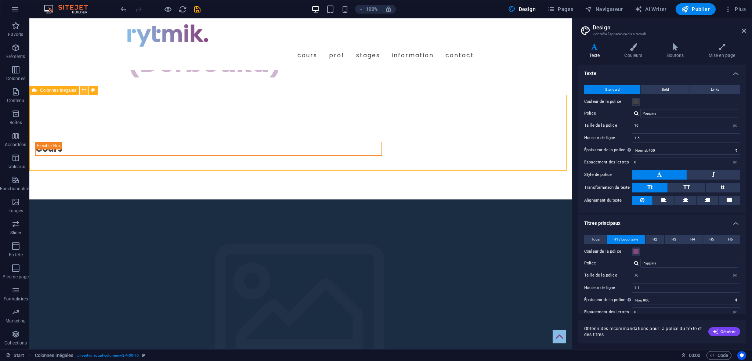
click at [84, 91] on icon at bounding box center [84, 90] width 4 height 8
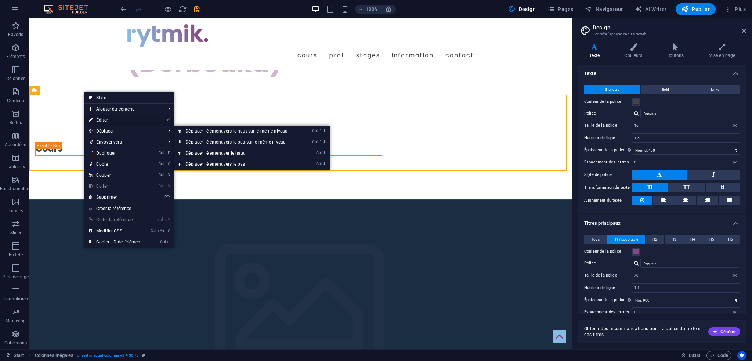
click at [110, 120] on link "⏎ Éditer" at bounding box center [115, 120] width 62 height 11
select select "%"
select select "rem"
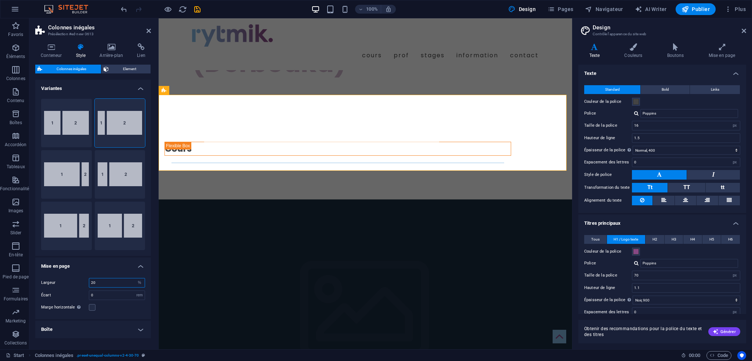
drag, startPoint x: 95, startPoint y: 280, endPoint x: 80, endPoint y: 279, distance: 15.1
click at [80, 279] on div "Largeur 20 px rem % vh vw" at bounding box center [93, 283] width 104 height 10
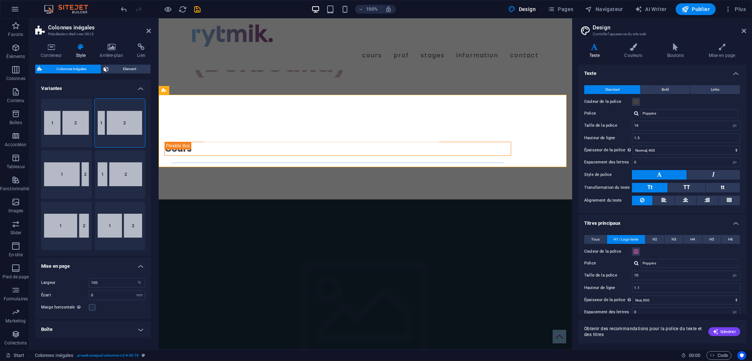
type input "20"
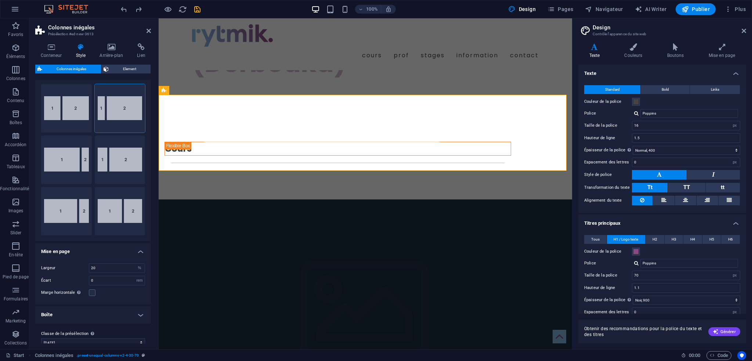
scroll to position [0, 0]
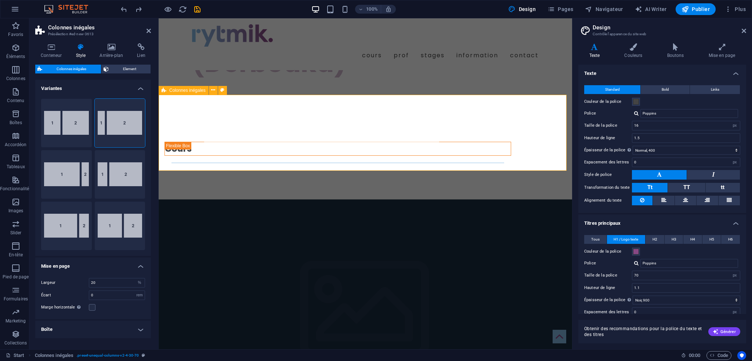
click at [218, 112] on div "Cours" at bounding box center [365, 155] width 413 height 87
click at [184, 112] on div "Cours" at bounding box center [365, 155] width 413 height 87
click at [123, 327] on h4 "Boîte" at bounding box center [93, 329] width 116 height 18
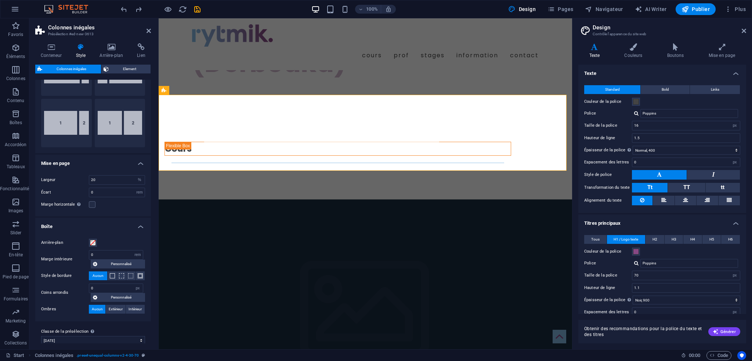
scroll to position [109, 0]
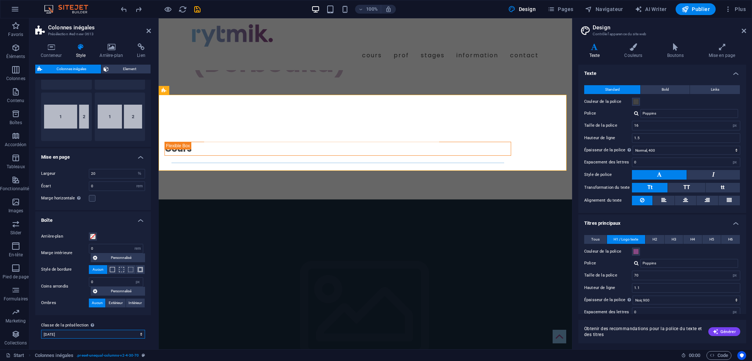
click at [139, 331] on select "[DATE] Ajouter la classe de la présélection" at bounding box center [93, 334] width 104 height 9
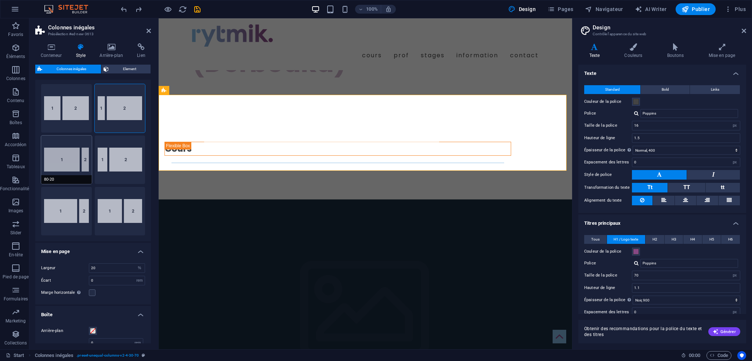
scroll to position [0, 0]
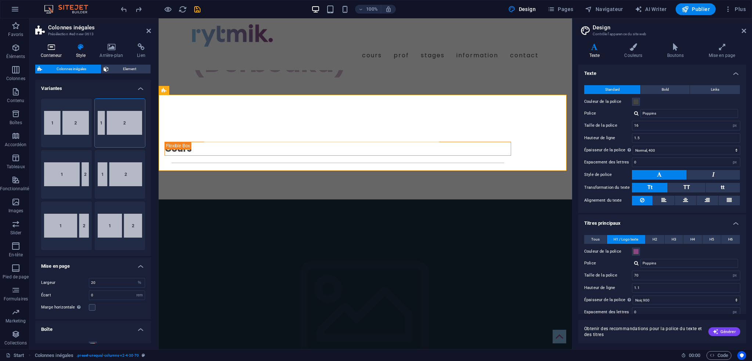
click at [50, 48] on icon at bounding box center [51, 46] width 32 height 7
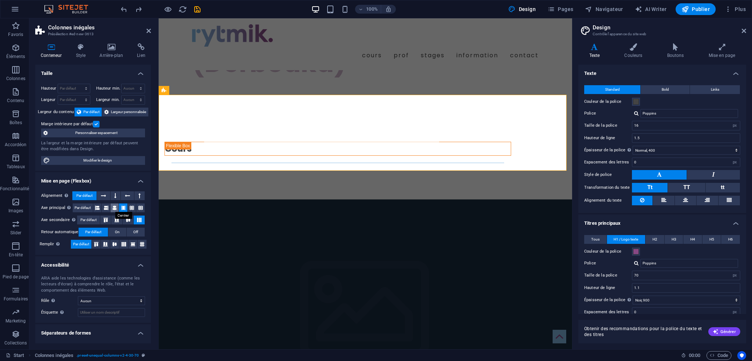
click at [114, 206] on icon at bounding box center [114, 207] width 4 height 9
click at [84, 88] on select "Par défaut px rem % vh vw" at bounding box center [74, 88] width 32 height 9
click at [90, 62] on div "Conteneur Style Arrière-plan Lien Taille Hauteur Par défaut px rem % vh vw Haut…" at bounding box center [93, 193] width 116 height 300
click at [85, 98] on select "Par défaut px rem % em vh vw" at bounding box center [74, 99] width 32 height 9
select select "%"
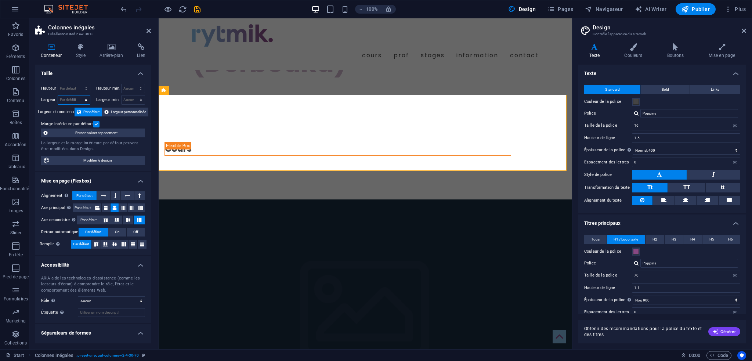
click at [79, 95] on select "Par défaut px rem % em vh vw" at bounding box center [74, 99] width 32 height 9
type input "100"
click at [119, 150] on div "La largeur et la marge intérieure par défaut peuvent être modifiées dans Design." at bounding box center [93, 146] width 104 height 12
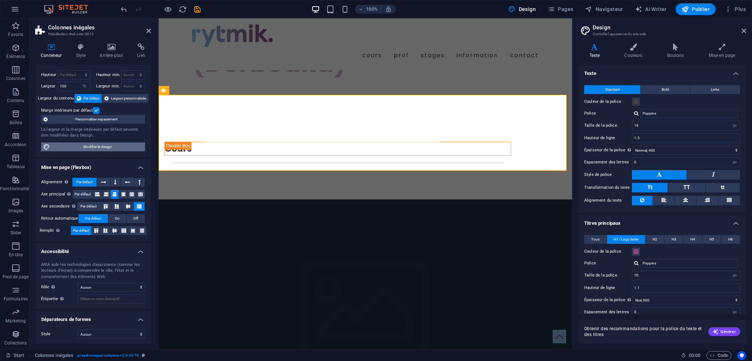
scroll to position [14, 0]
click at [116, 333] on select "Aucun Triangle Carré Diagonale Polygone 1 Polygone 2 Zigzag Plusieurs zigzags V…" at bounding box center [111, 333] width 67 height 9
click at [78, 329] on select "Aucun Triangle Carré Diagonale Polygone 1 Polygone 2 Zigzag Plusieurs zigzags V…" at bounding box center [111, 333] width 67 height 9
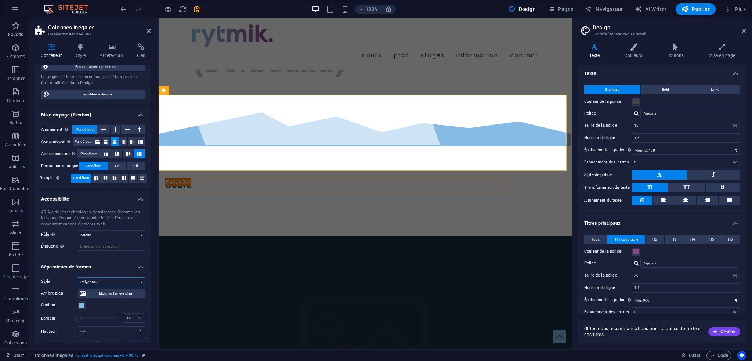
scroll to position [87, 0]
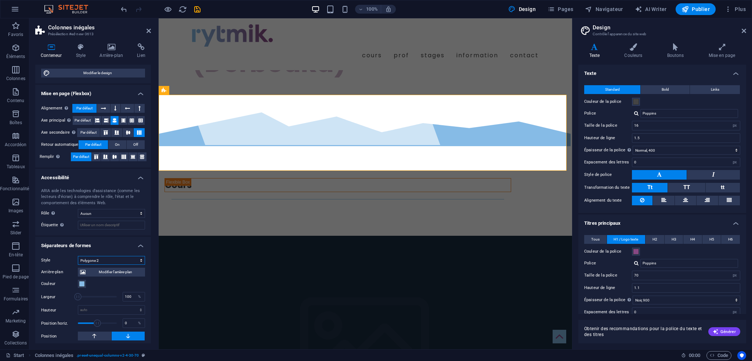
click at [111, 258] on select "Aucun Triangle Carré Diagonale Polygone 1 Polygone 2 Zigzag Plusieurs zigzags V…" at bounding box center [111, 260] width 67 height 9
click at [78, 265] on select "Aucun Triangle Carré Diagonale Polygone 1 Polygone 2 Zigzag Plusieurs zigzags V…" at bounding box center [111, 260] width 67 height 9
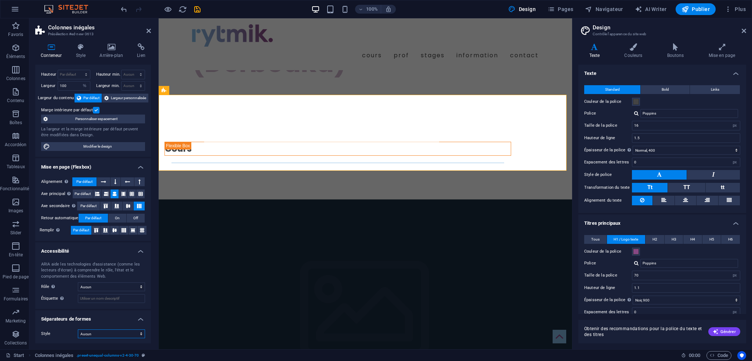
click at [114, 334] on select "Aucun Triangle Carré Diagonale Polygone 1 Polygone 2 Zigzag Plusieurs zigzags V…" at bounding box center [111, 333] width 67 height 9
click at [78, 329] on select "Aucun Triangle Carré Diagonale Polygone 1 Polygone 2 Zigzag Plusieurs zigzags V…" at bounding box center [111, 333] width 67 height 9
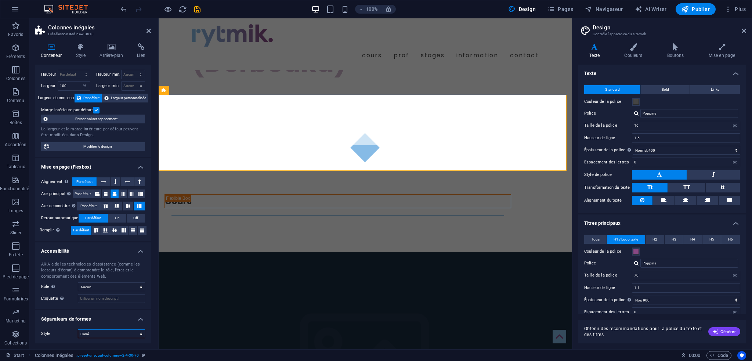
scroll to position [87, 0]
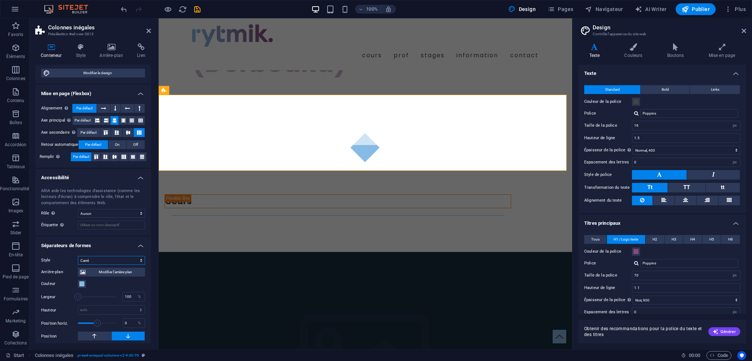
click at [113, 258] on select "Aucun Triangle Carré Diagonale Polygone 1 Polygone 2 Zigzag Plusieurs zigzags V…" at bounding box center [111, 260] width 67 height 9
click at [78, 256] on select "Aucun Triangle Carré Diagonale Polygone 1 Polygone 2 Zigzag Plusieurs zigzags V…" at bounding box center [111, 260] width 67 height 9
click at [99, 259] on select "Aucun Triangle Carré Diagonale Polygone 1 Polygone 2 Zigzag Plusieurs zigzags V…" at bounding box center [111, 260] width 67 height 9
select select "none"
click at [78, 265] on select "Aucun Triangle Carré Diagonale Polygone 1 Polygone 2 Zigzag Plusieurs zigzags V…" at bounding box center [111, 260] width 67 height 9
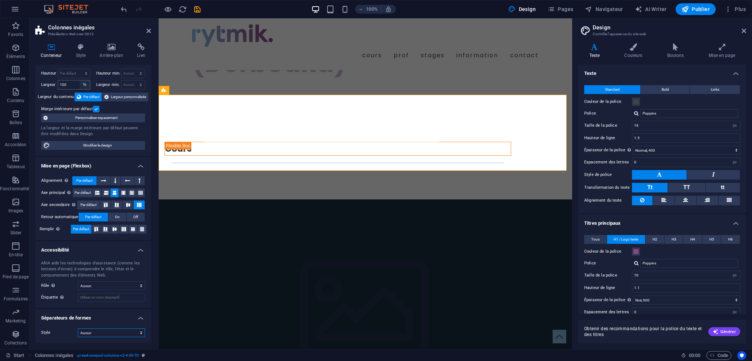
scroll to position [14, 0]
click at [115, 229] on icon at bounding box center [114, 230] width 9 height 4
click at [87, 231] on span "Par défaut" at bounding box center [81, 230] width 16 height 9
click at [138, 191] on icon at bounding box center [140, 193] width 4 height 9
click at [131, 191] on icon at bounding box center [132, 193] width 4 height 9
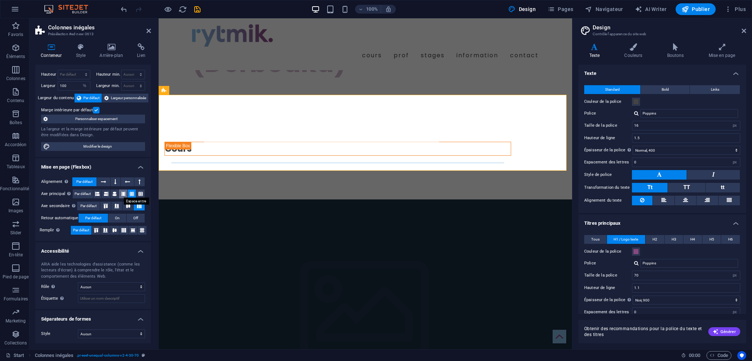
click at [122, 193] on icon at bounding box center [123, 193] width 4 height 9
click at [106, 179] on icon at bounding box center [103, 181] width 5 height 9
click at [116, 182] on icon at bounding box center [115, 181] width 2 height 9
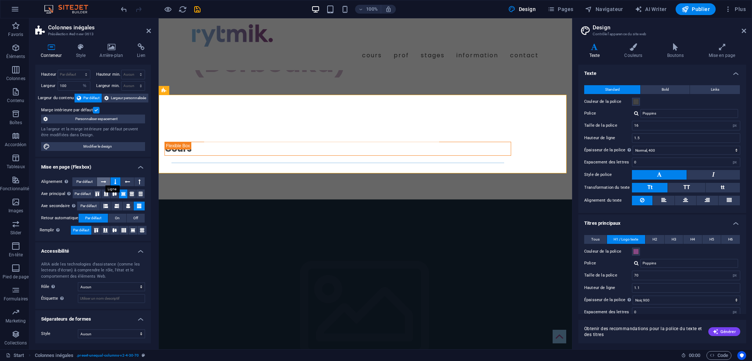
click at [103, 180] on icon at bounding box center [103, 181] width 5 height 9
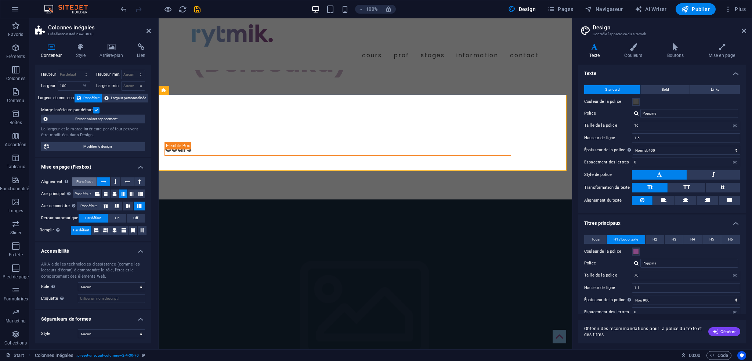
click at [83, 180] on span "Par défaut" at bounding box center [84, 181] width 16 height 9
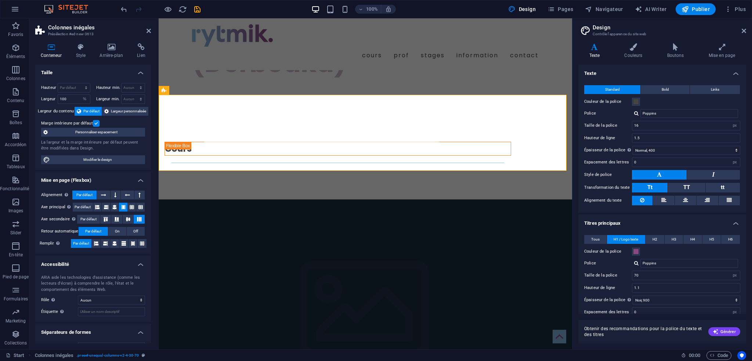
scroll to position [0, 0]
click at [102, 158] on span "Modifier le design" at bounding box center [97, 160] width 91 height 9
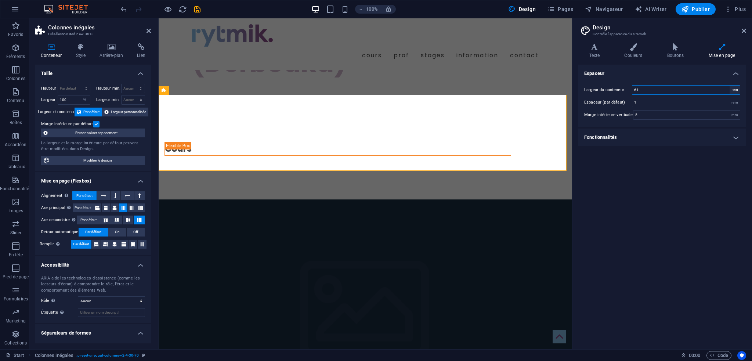
click at [734, 88] on select "rem px" at bounding box center [734, 90] width 10 height 9
click at [708, 88] on input "61" at bounding box center [686, 90] width 108 height 9
drag, startPoint x: 640, startPoint y: 89, endPoint x: 632, endPoint y: 88, distance: 8.6
click at [632, 88] on input "61" at bounding box center [686, 90] width 108 height 9
type input "80"
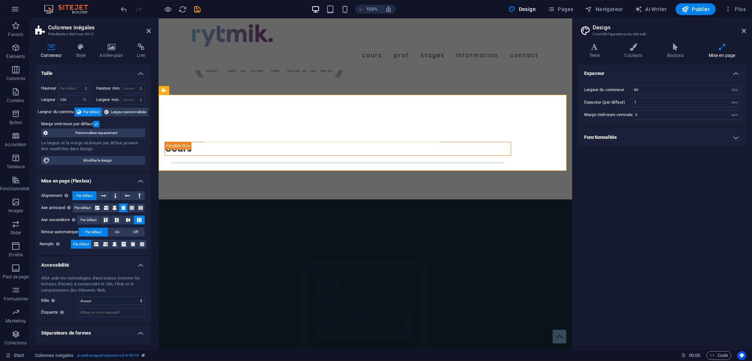
click at [669, 185] on div "Espaceur Largeur du conteneur 80 rem px Espaceur (par défaut) 1 rem [PERSON_NAM…" at bounding box center [662, 204] width 168 height 279
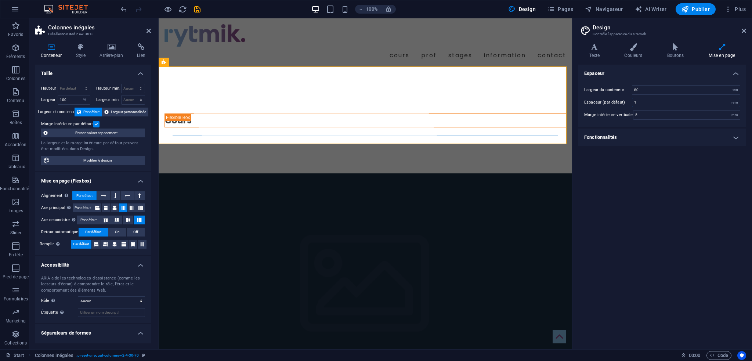
drag, startPoint x: 642, startPoint y: 103, endPoint x: 631, endPoint y: 102, distance: 10.6
click at [631, 102] on div "Espaceur (par défaut) 1 rem" at bounding box center [662, 103] width 156 height 10
drag, startPoint x: 637, startPoint y: 102, endPoint x: 626, endPoint y: 104, distance: 11.1
click at [627, 103] on div "Espaceur (par défaut) .2 rem" at bounding box center [662, 103] width 156 height 10
type input "1"
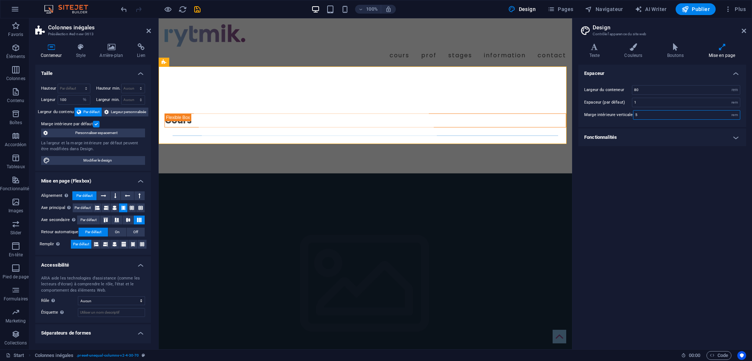
drag, startPoint x: 644, startPoint y: 111, endPoint x: 624, endPoint y: 111, distance: 20.9
click at [624, 110] on div "[PERSON_NAME] intérieure verticale 5 rem" at bounding box center [662, 115] width 156 height 10
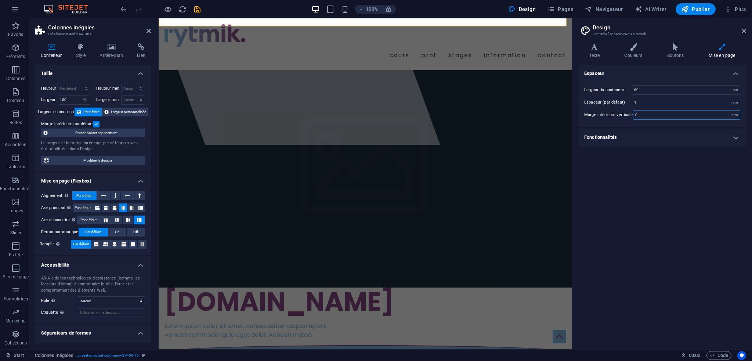
drag, startPoint x: 638, startPoint y: 113, endPoint x: 626, endPoint y: 114, distance: 12.1
click at [626, 114] on div "[PERSON_NAME] intérieure verticale 0 rem" at bounding box center [662, 115] width 156 height 10
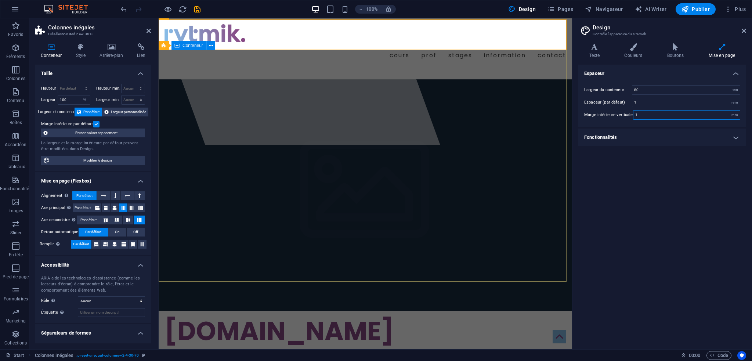
type input "1"
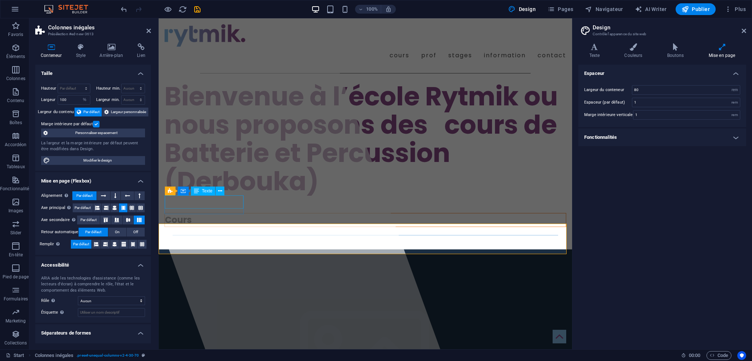
click at [184, 213] on div "Cours" at bounding box center [365, 219] width 401 height 13
click at [639, 196] on div "Espaceur Largeur du conteneur 80 rem px Espaceur (par défaut) 1 rem [PERSON_NAM…" at bounding box center [662, 204] width 168 height 279
click at [654, 228] on div "Espaceur Largeur du conteneur 80 rem px Espaceur (par défaut) 1 rem [PERSON_NAM…" at bounding box center [662, 204] width 168 height 279
